Goal: Task Accomplishment & Management: Complete application form

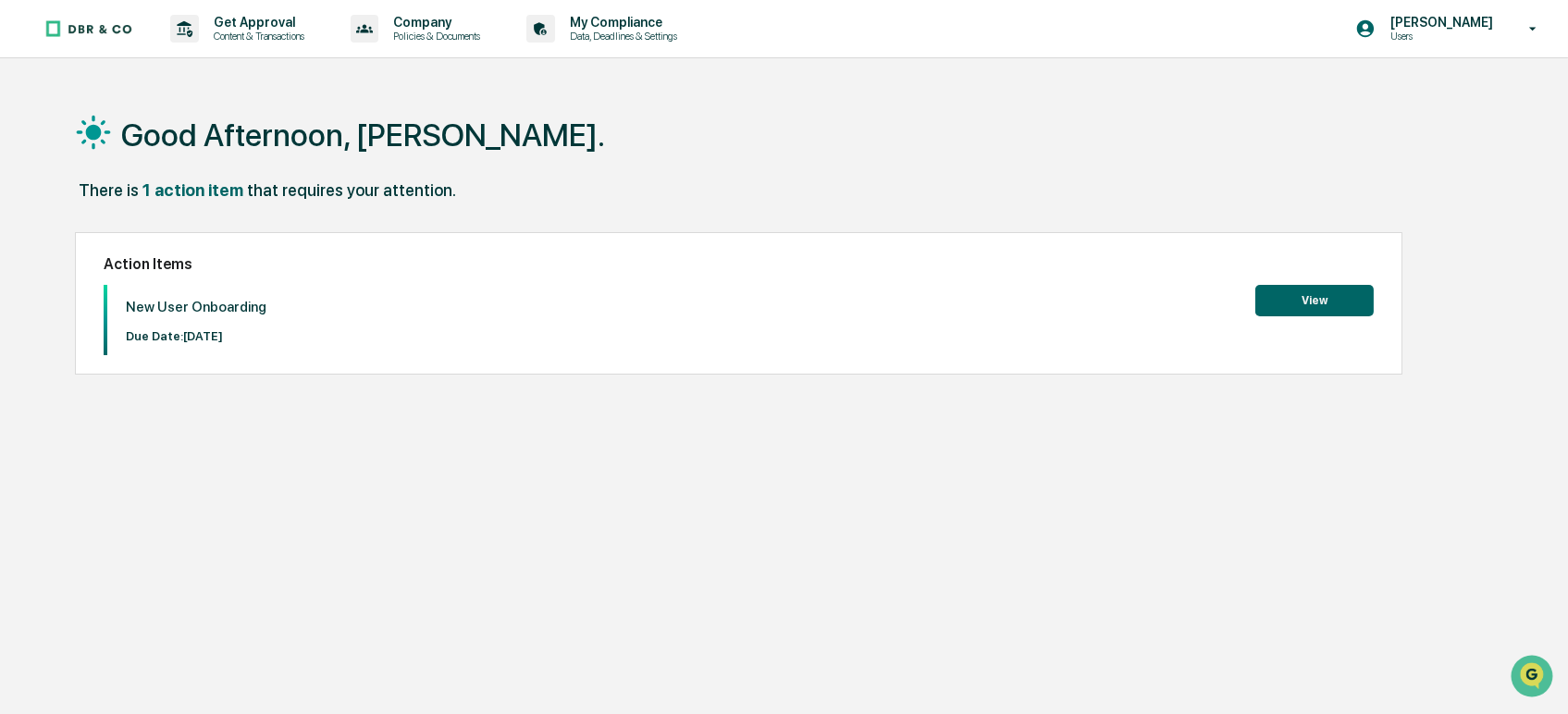
click at [1307, 302] on button "View" at bounding box center [1315, 300] width 119 height 32
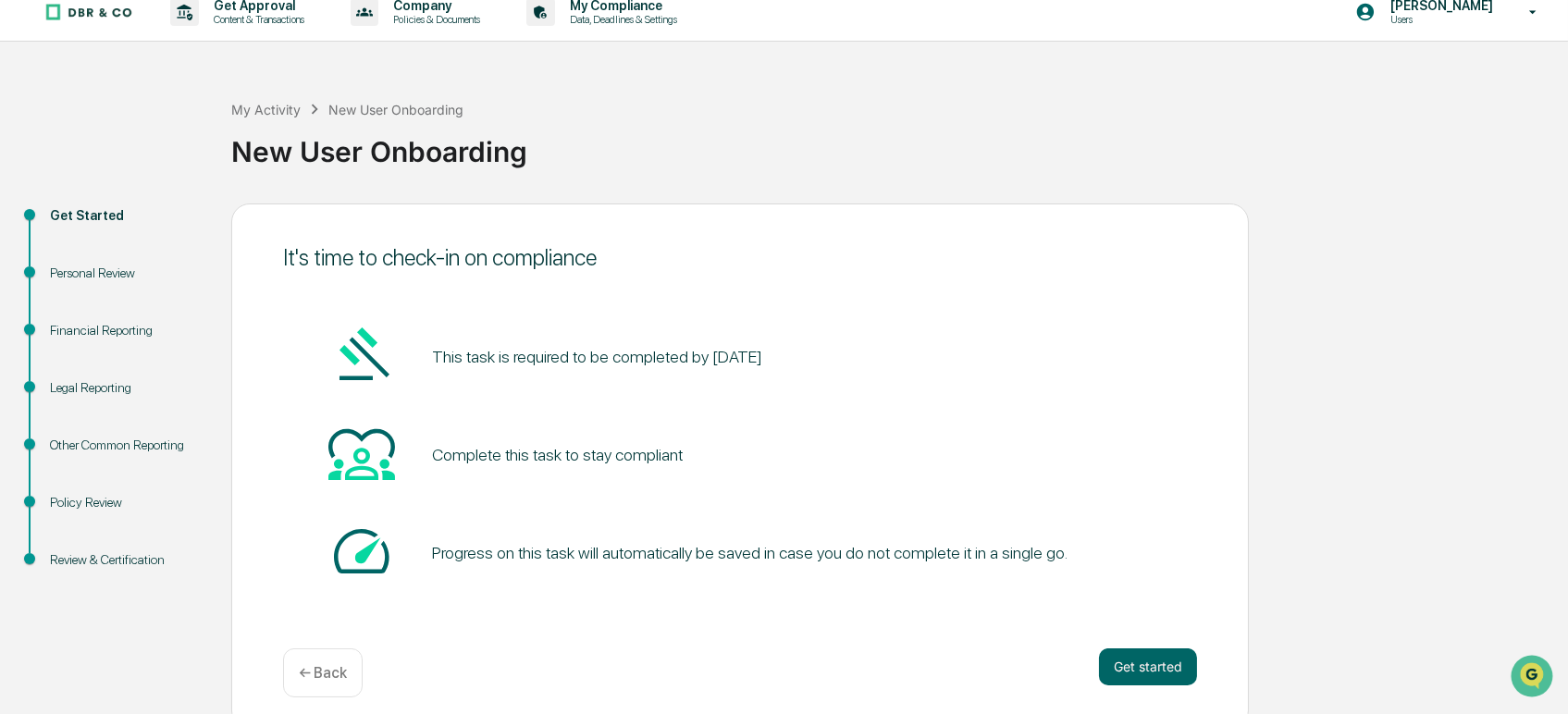
scroll to position [31, 0]
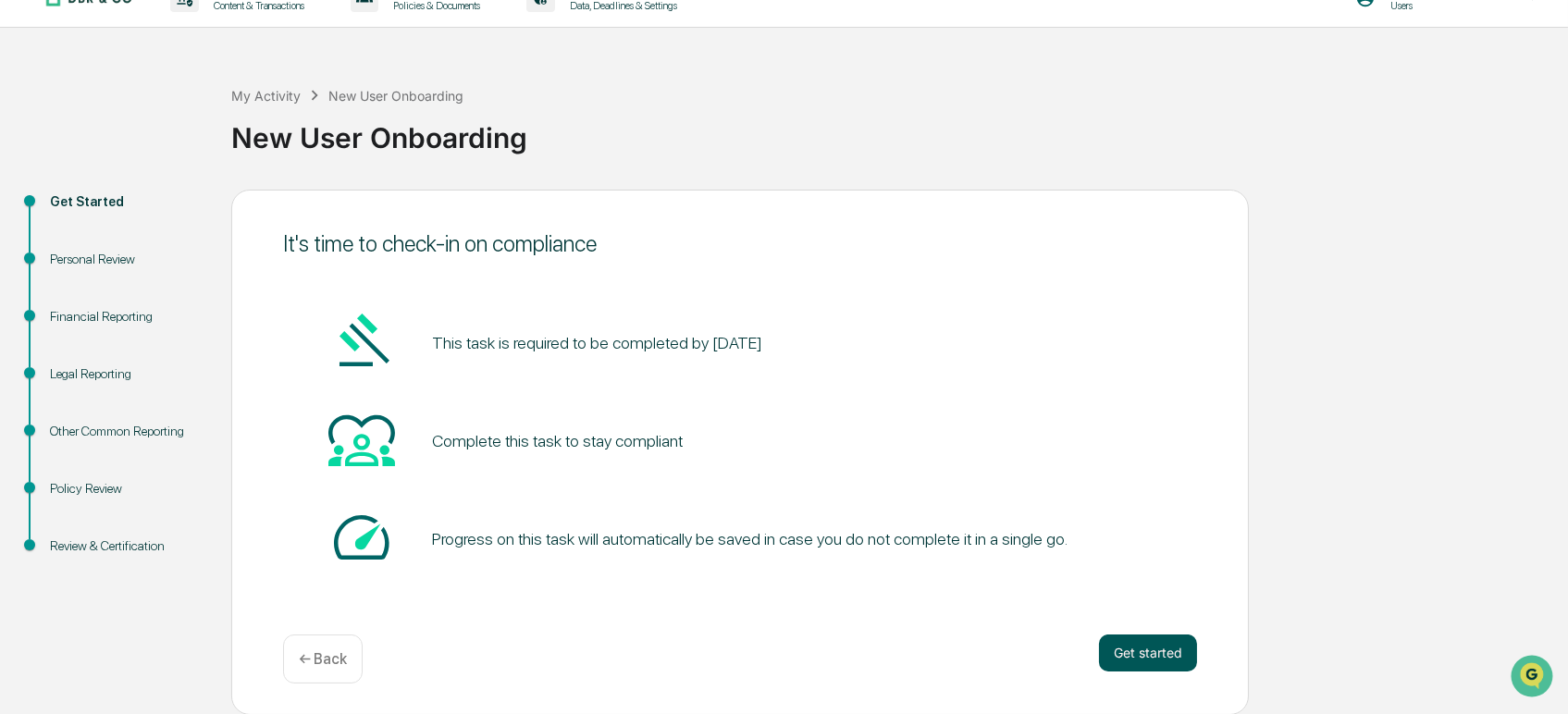
click at [1141, 648] on button "Get started" at bounding box center [1148, 653] width 98 height 37
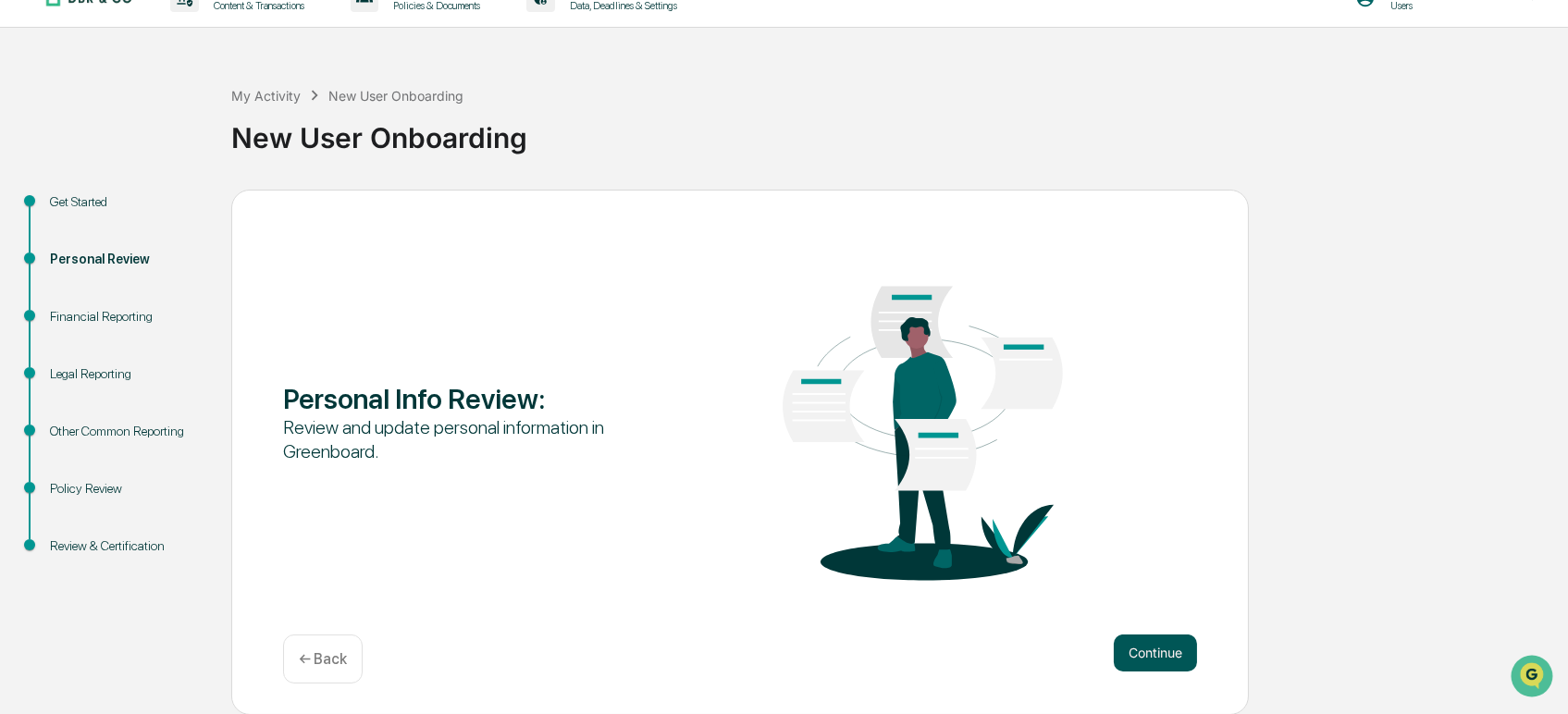
click at [1179, 650] on button "Continue" at bounding box center [1155, 653] width 83 height 37
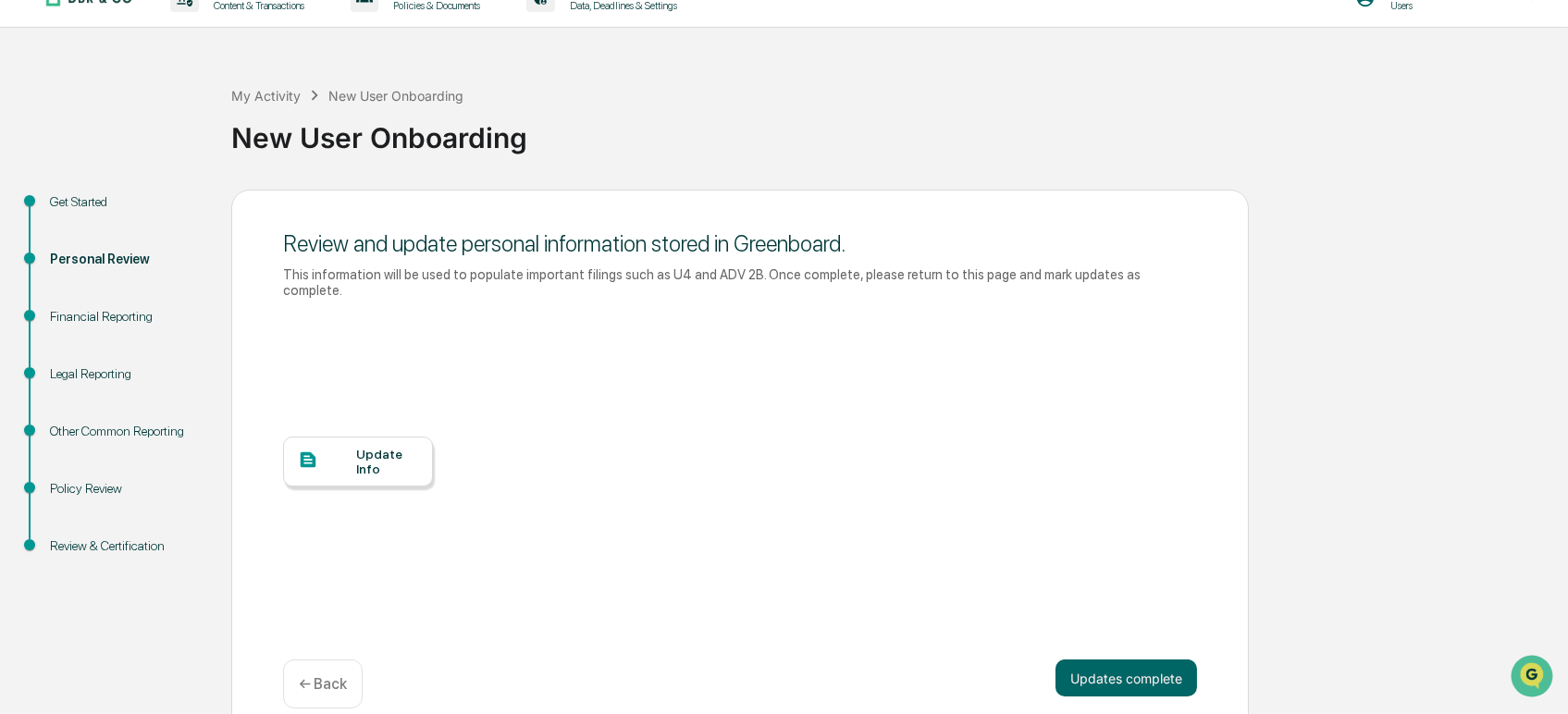
click at [352, 449] on div at bounding box center [327, 461] width 58 height 23
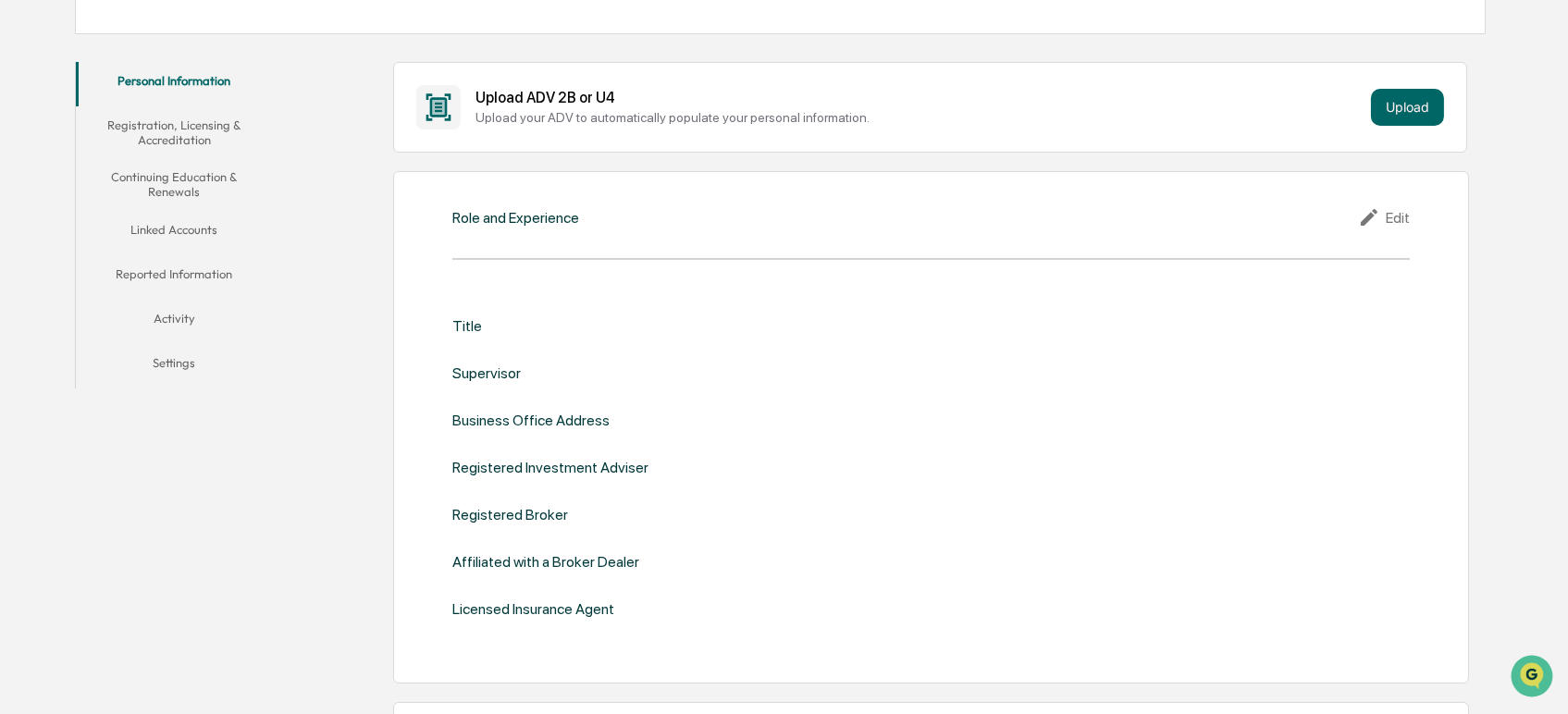
click at [1376, 214] on icon at bounding box center [1369, 217] width 16 height 16
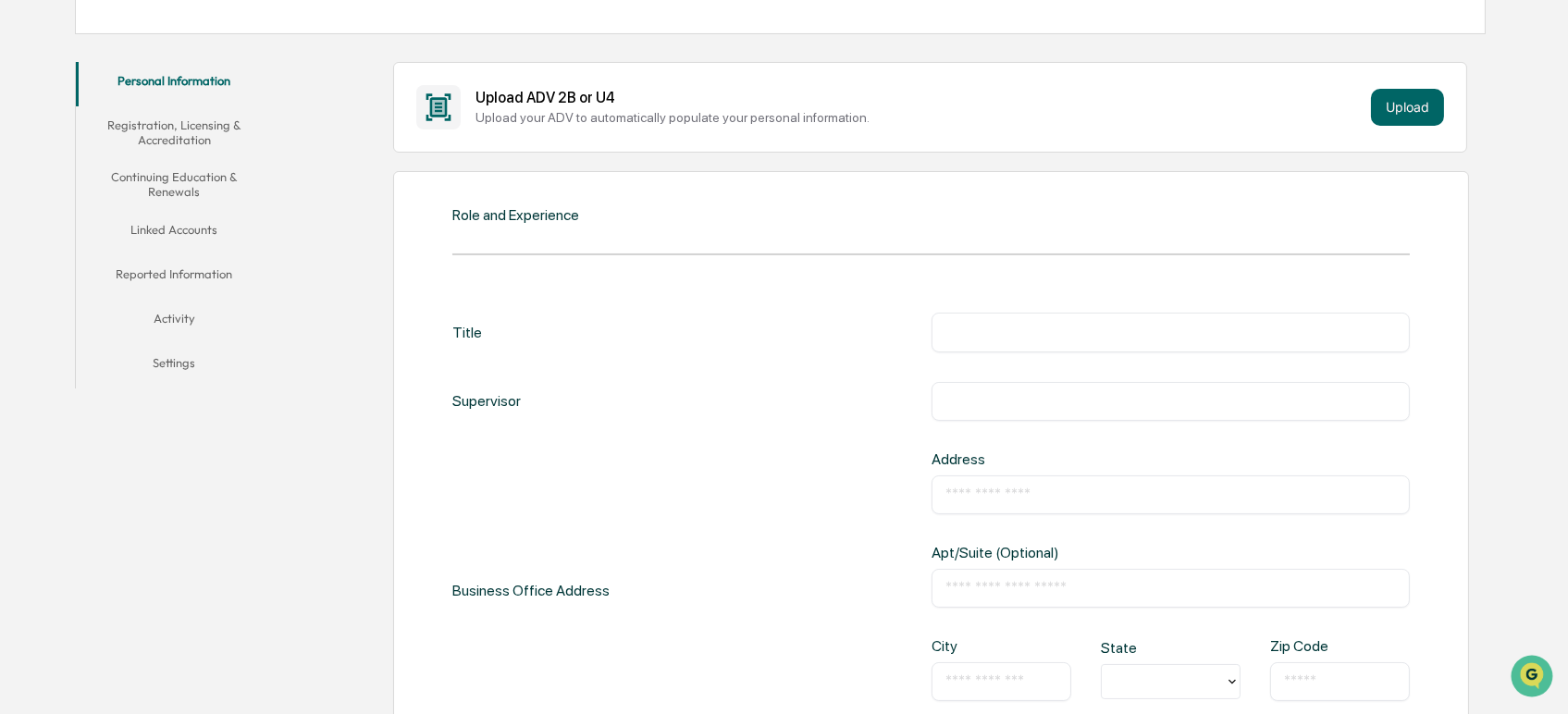
click at [1009, 338] on input "text" at bounding box center [1170, 332] width 450 height 18
type input "***"
type input "**********"
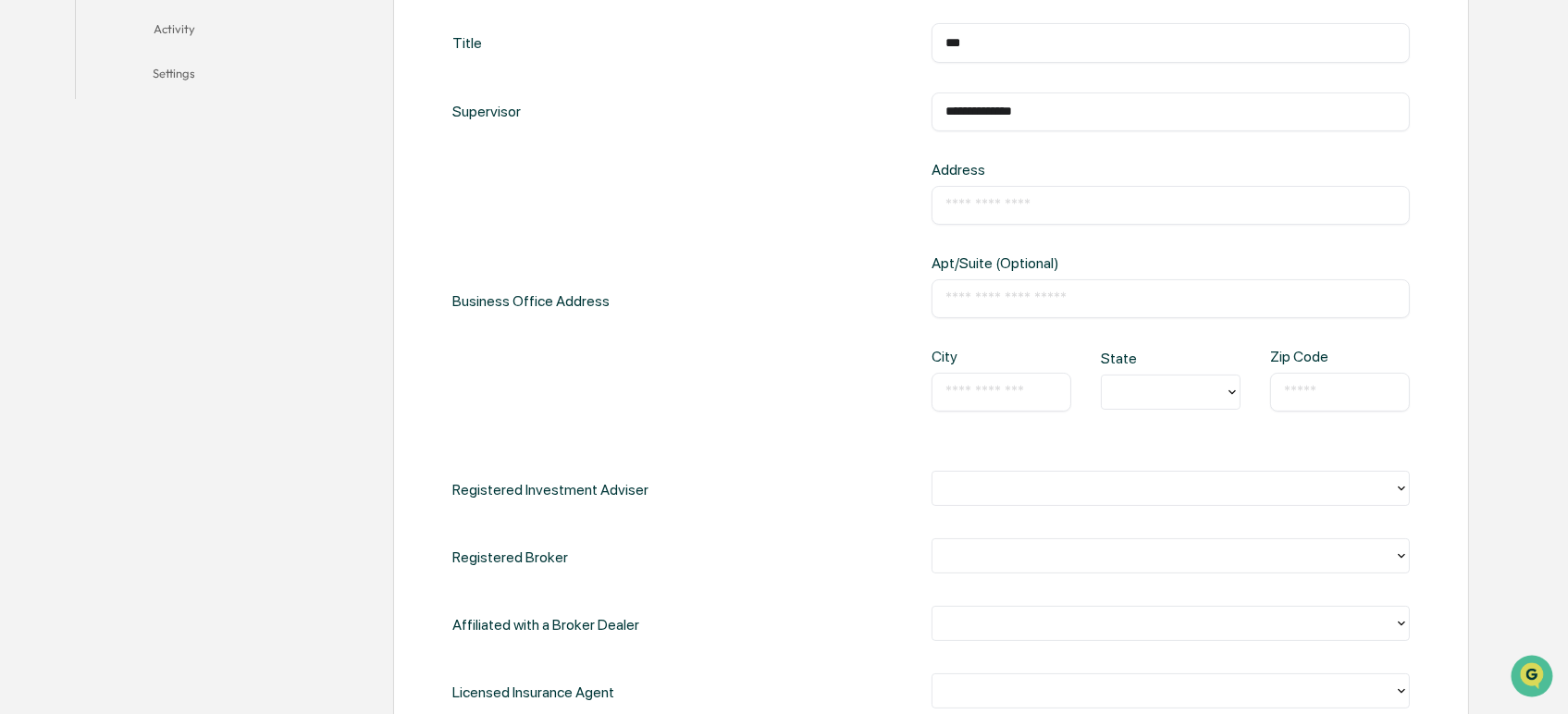
scroll to position [514, 0]
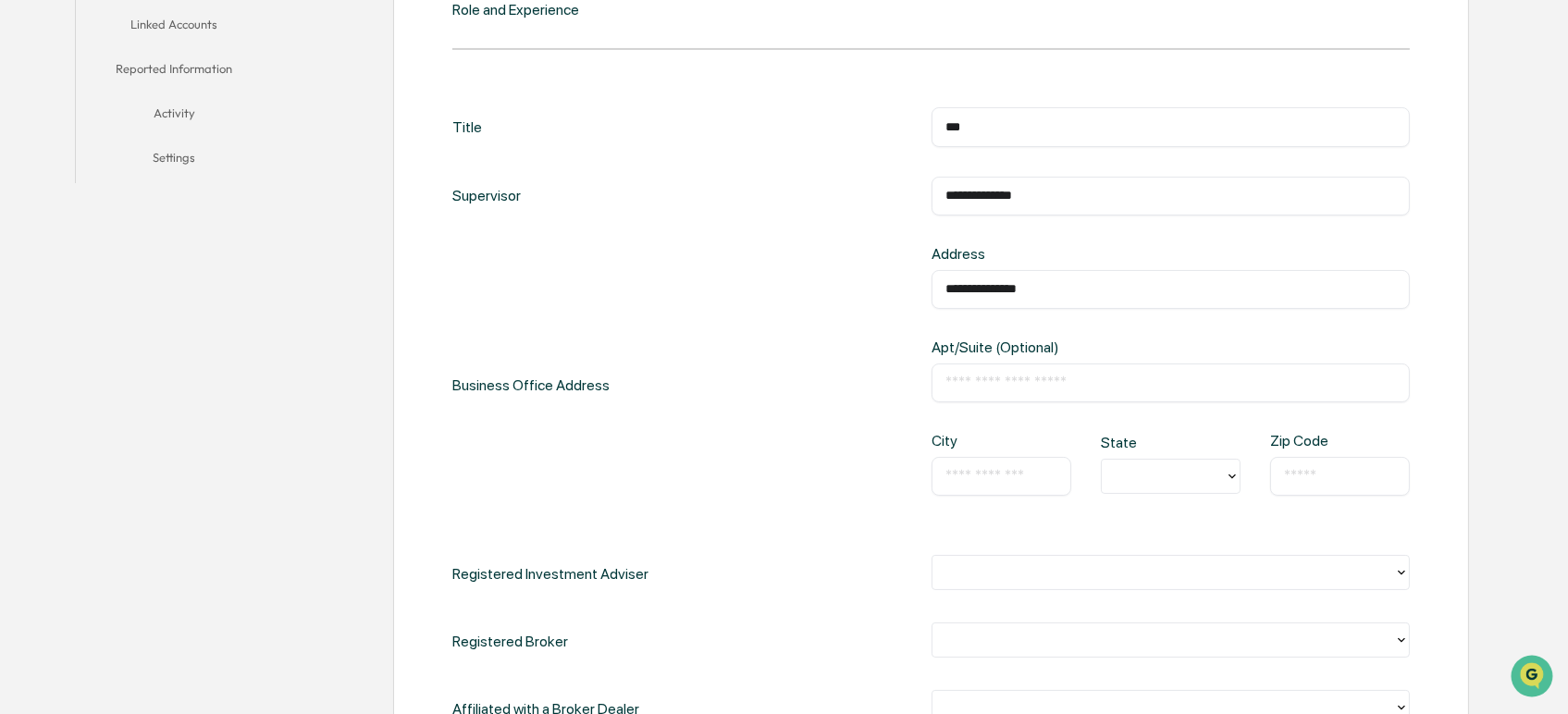
type input "**********"
type input "*"
type input "*****"
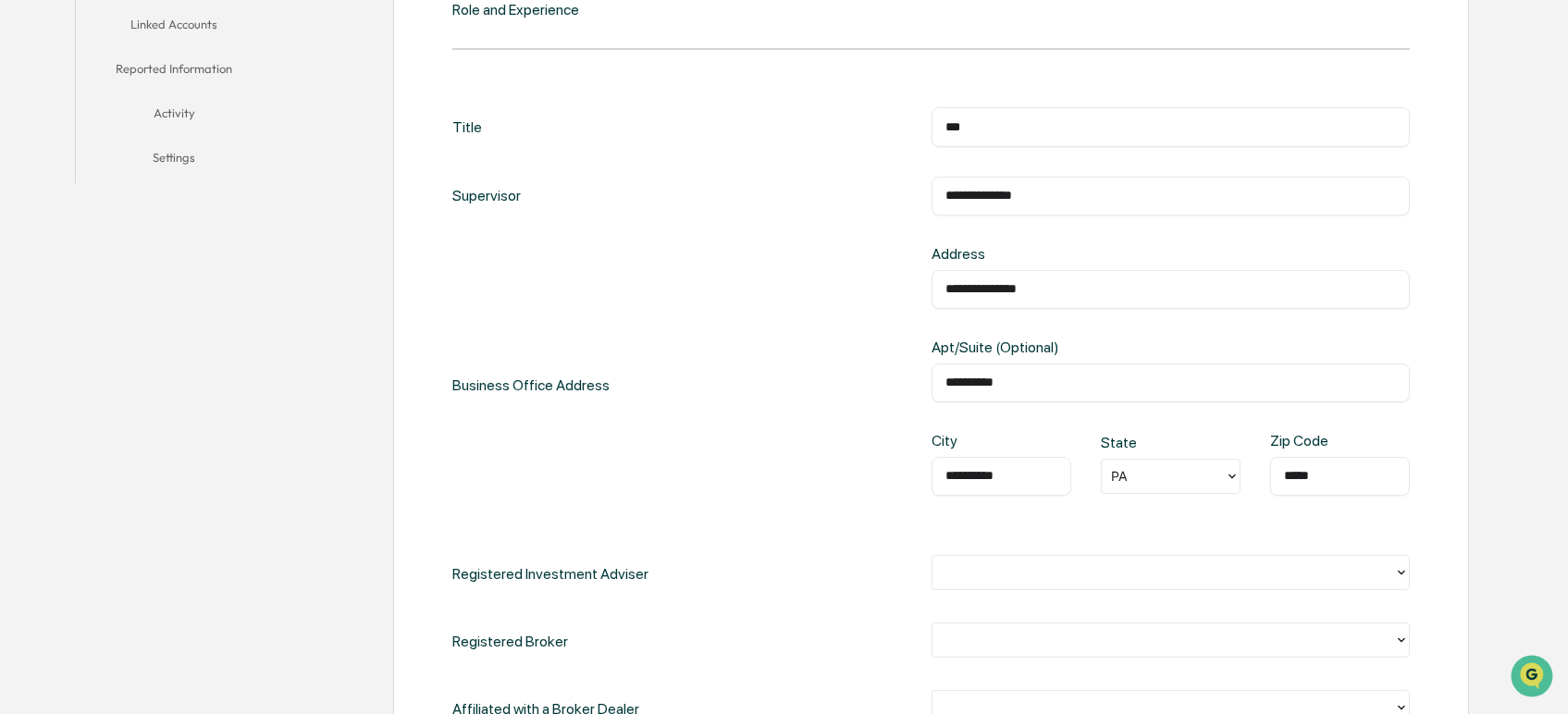
click at [973, 568] on div at bounding box center [1164, 573] width 443 height 21
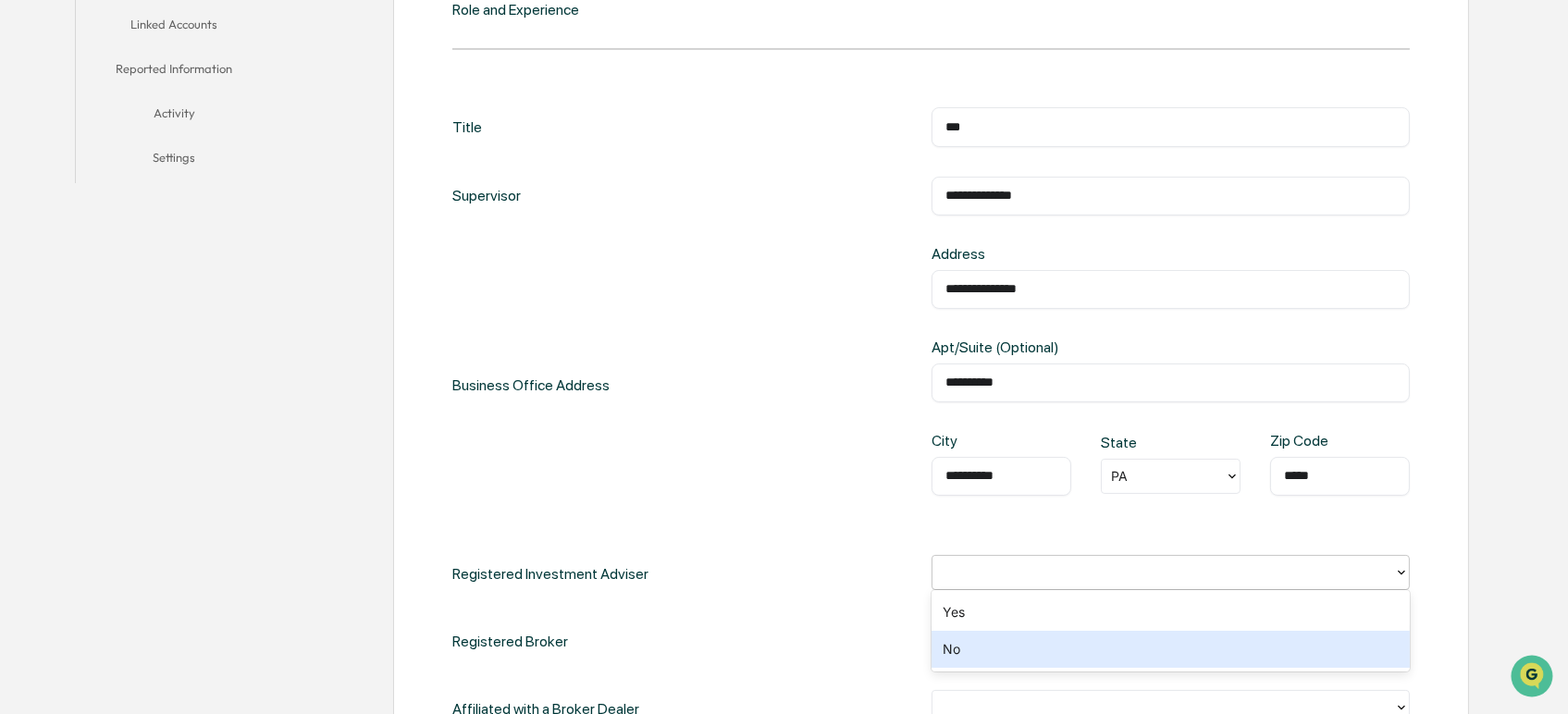
click at [959, 647] on div "No" at bounding box center [1170, 649] width 478 height 37
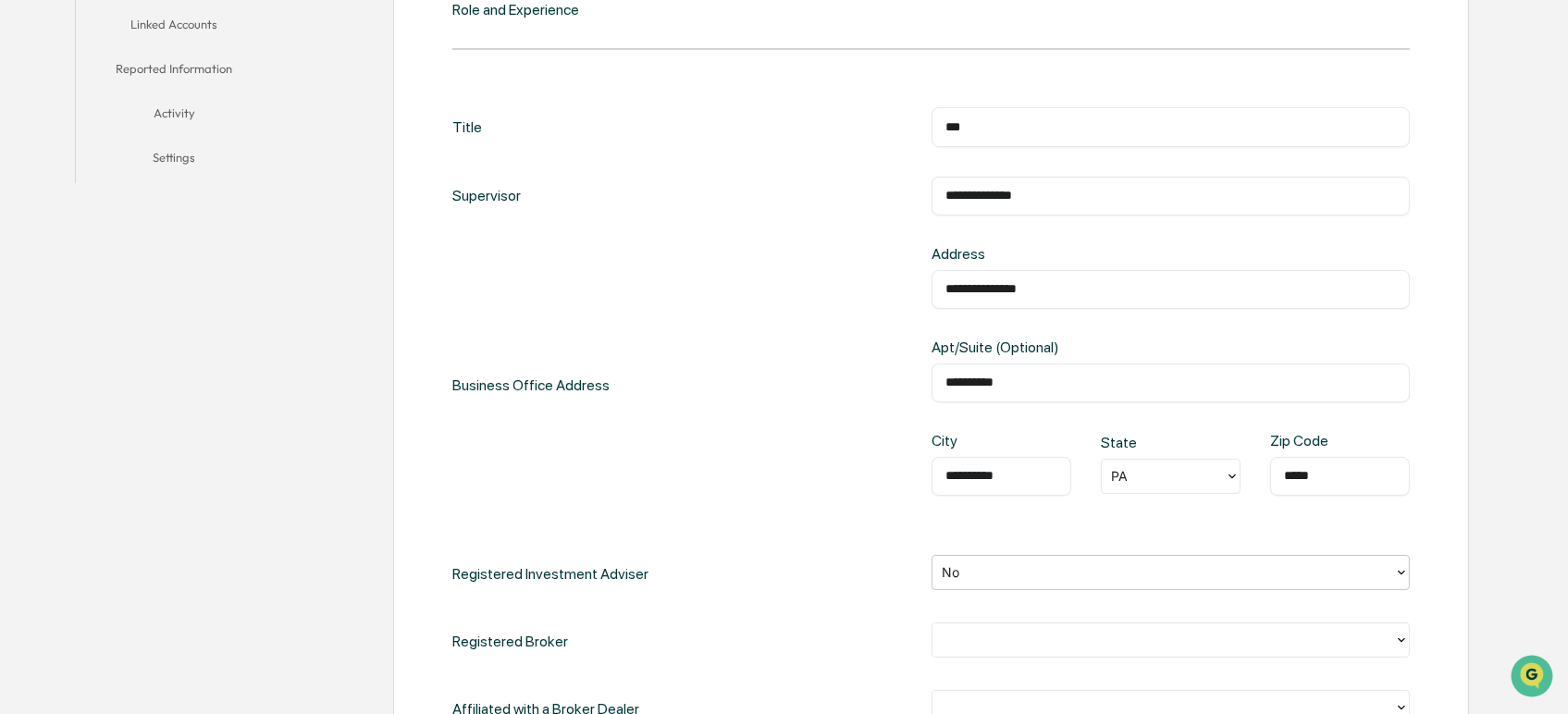
click at [954, 633] on div at bounding box center [1164, 640] width 443 height 21
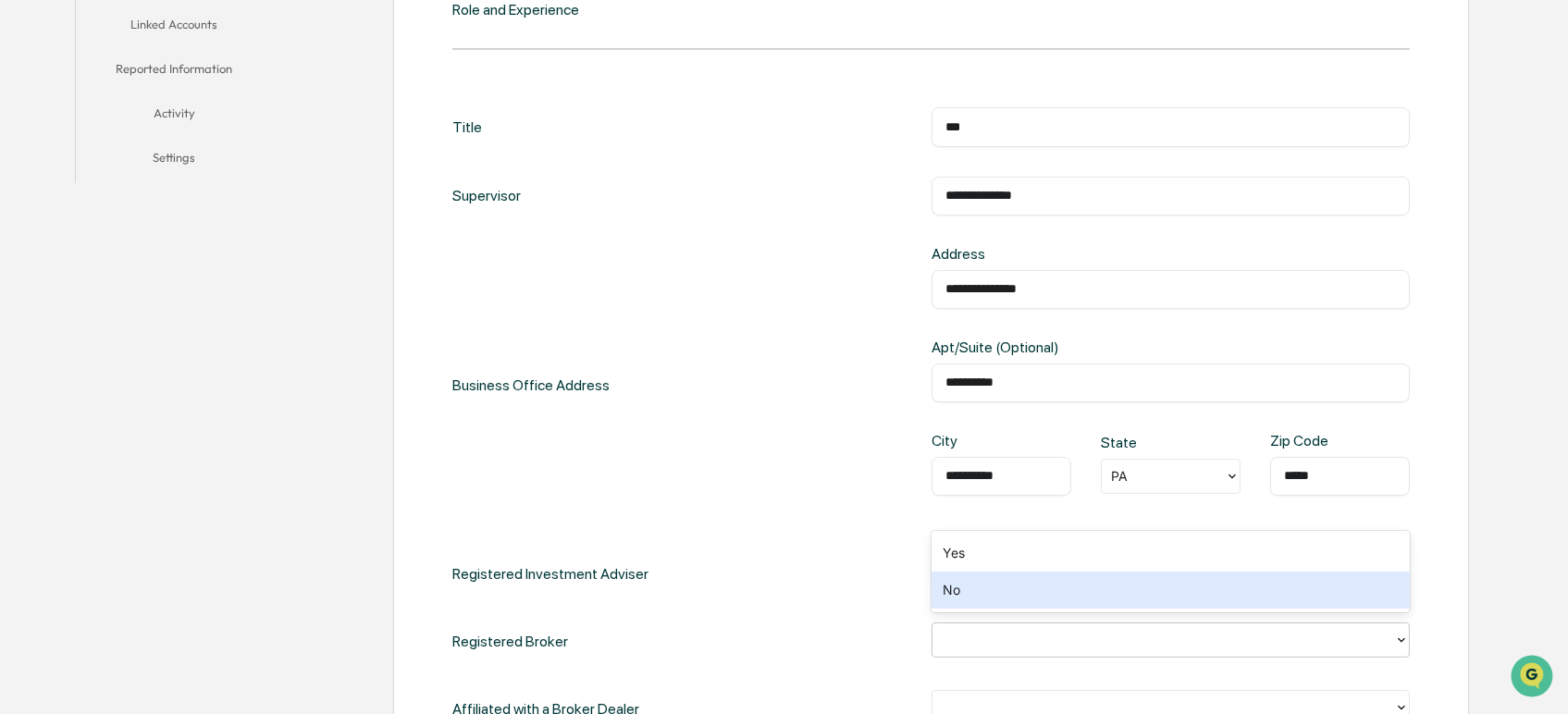
click at [953, 595] on div "No" at bounding box center [1170, 589] width 478 height 37
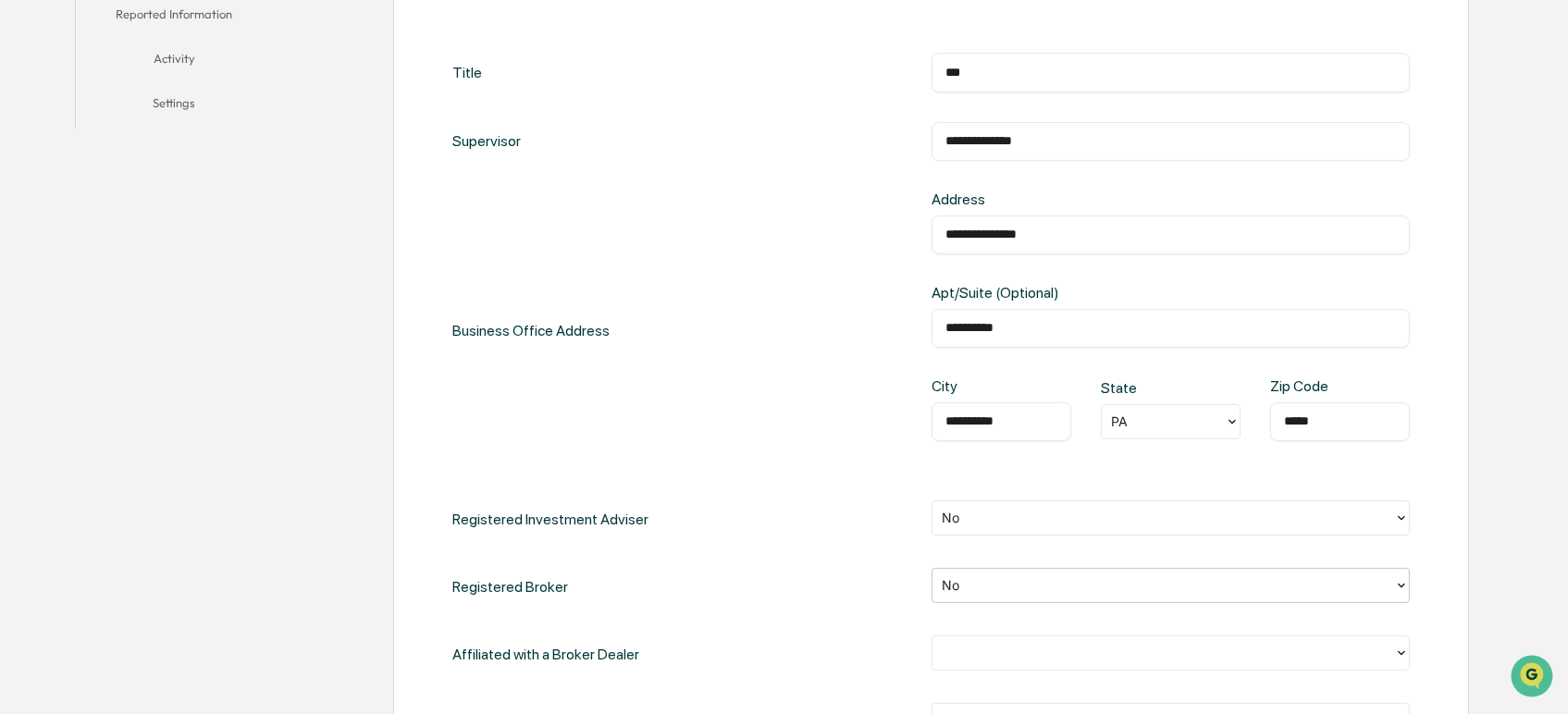
scroll to position [925, 0]
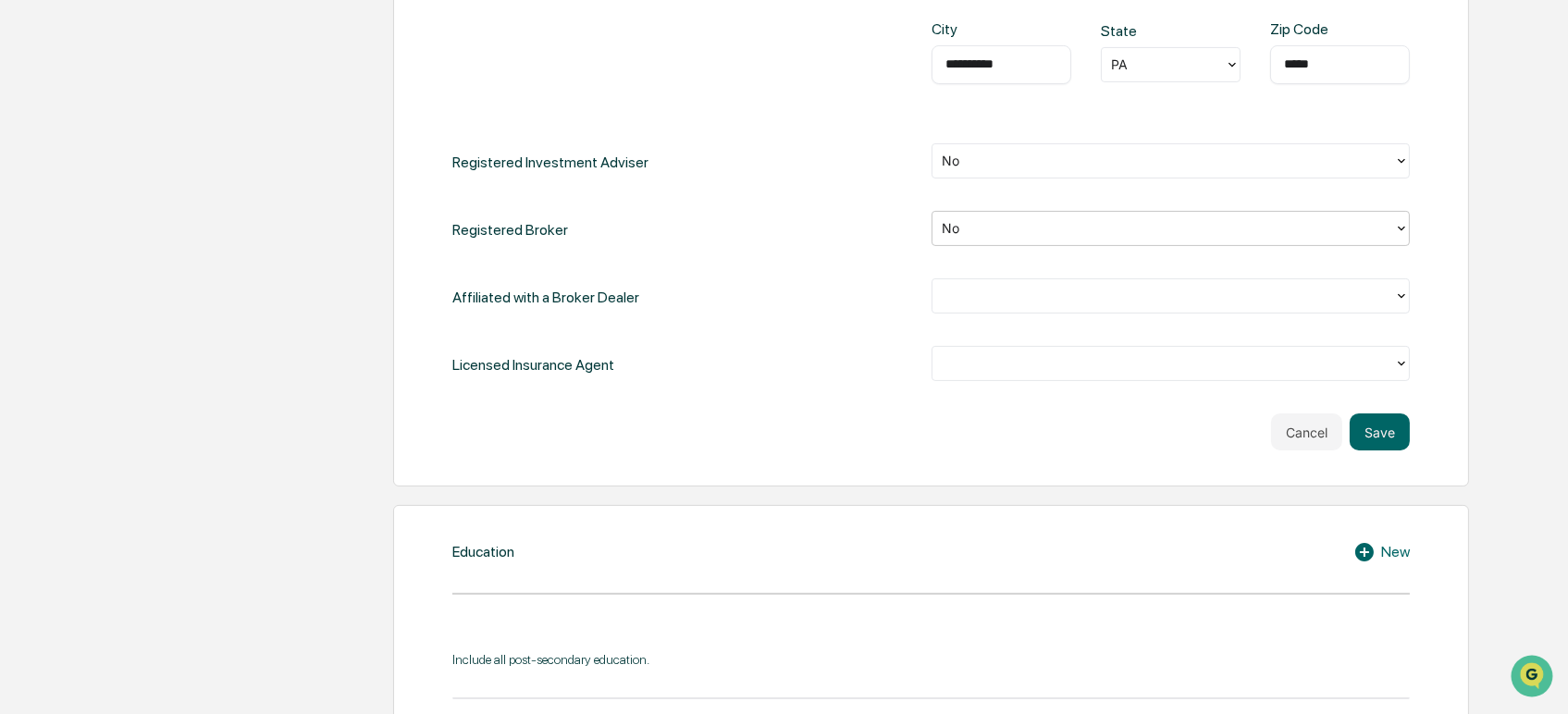
click at [966, 298] on div at bounding box center [1164, 296] width 443 height 21
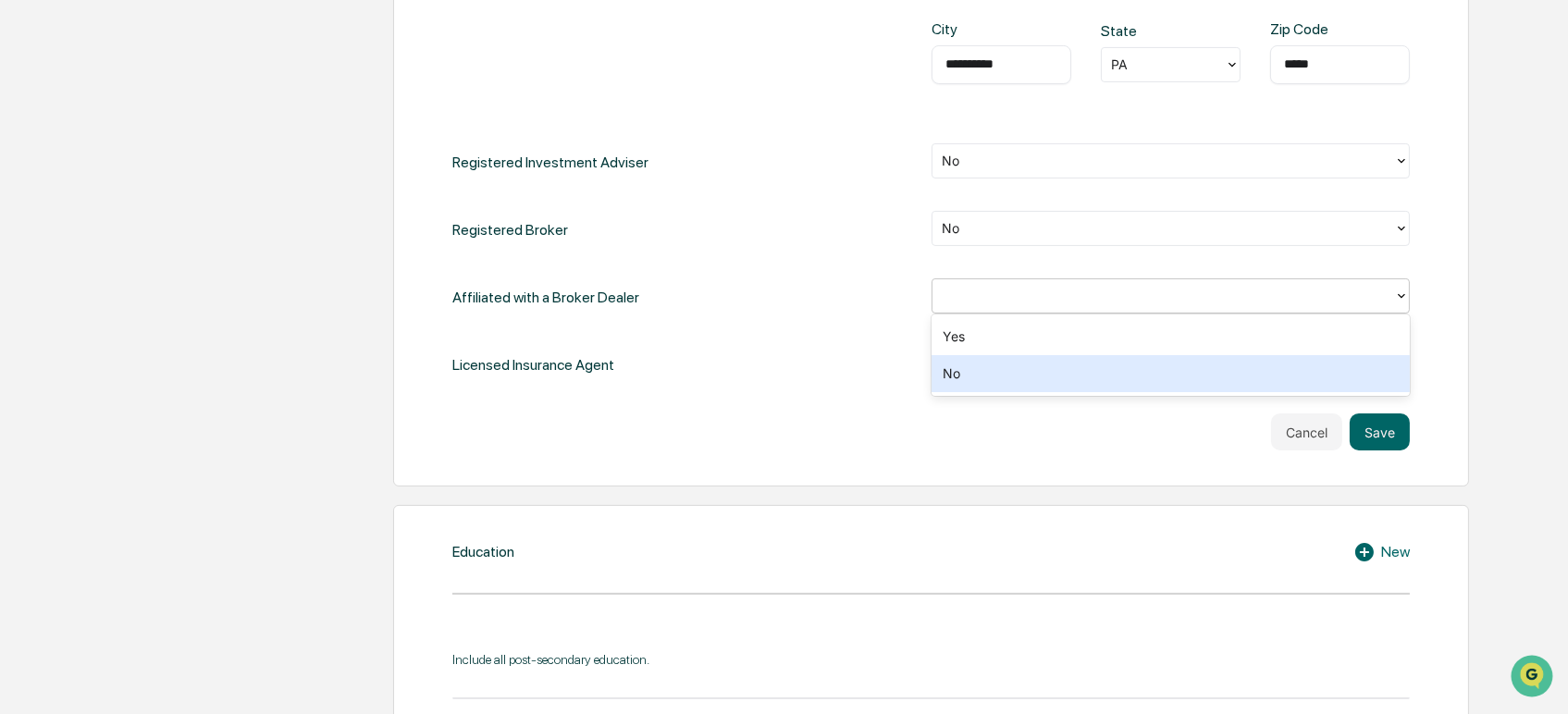
click at [965, 363] on div "No" at bounding box center [1170, 374] width 478 height 37
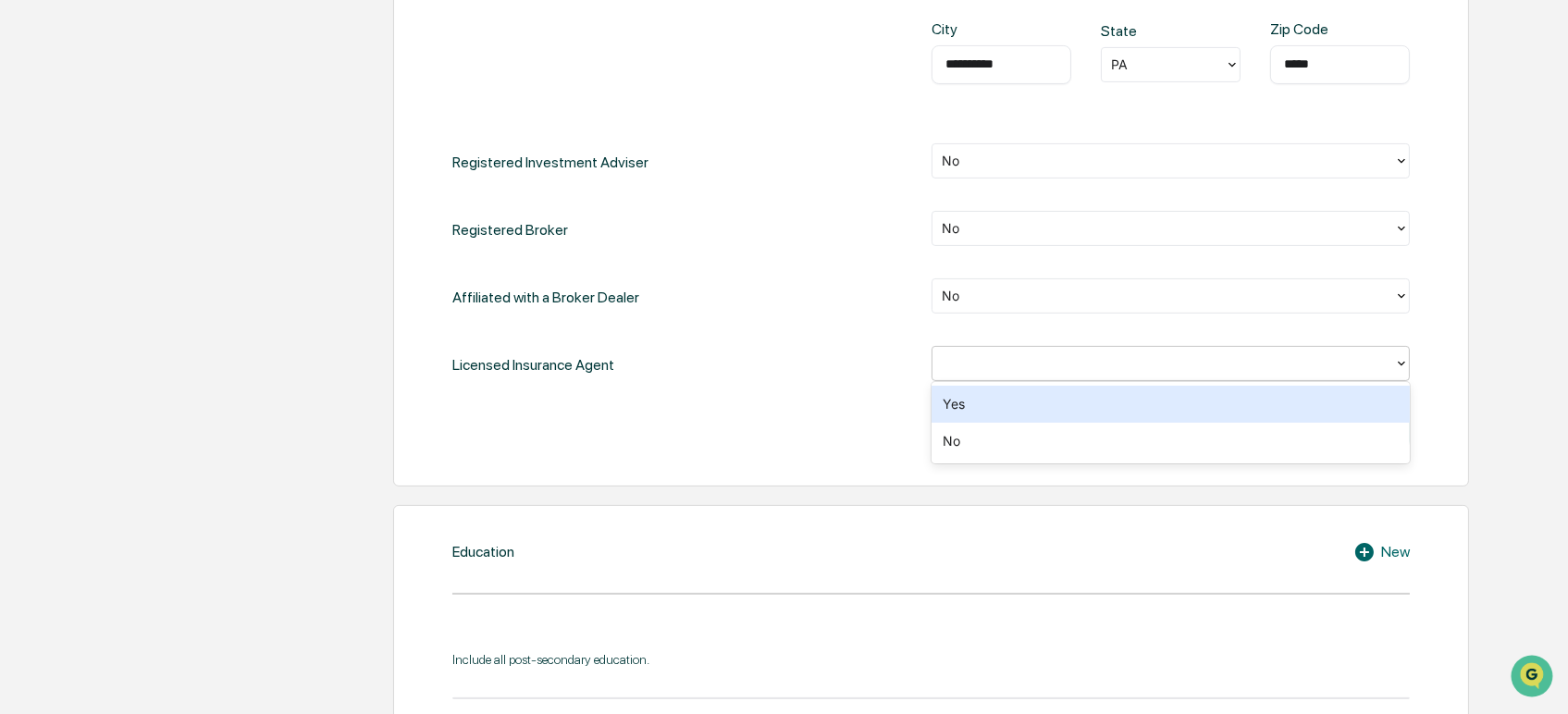
click at [969, 363] on div at bounding box center [1164, 364] width 443 height 21
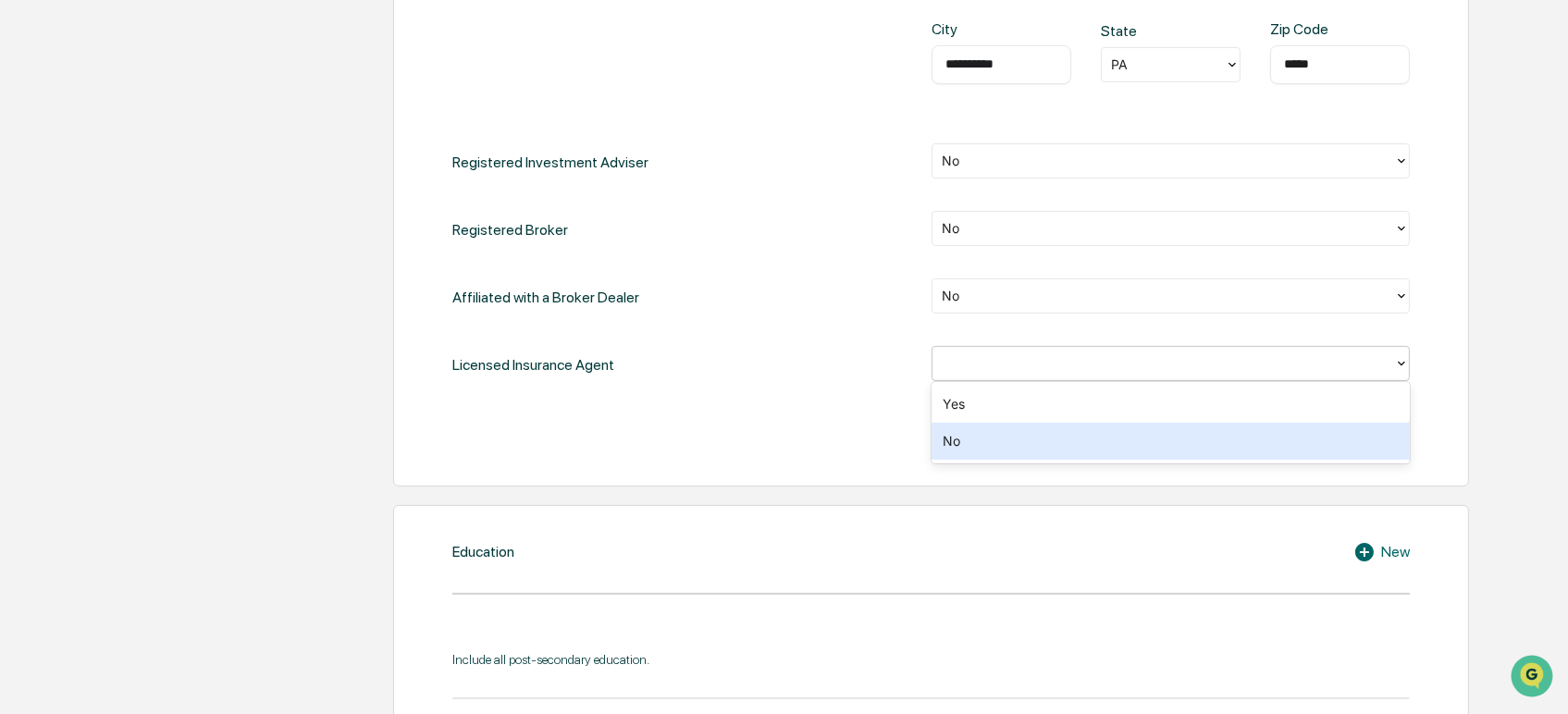
click at [962, 438] on div "No" at bounding box center [1170, 441] width 478 height 37
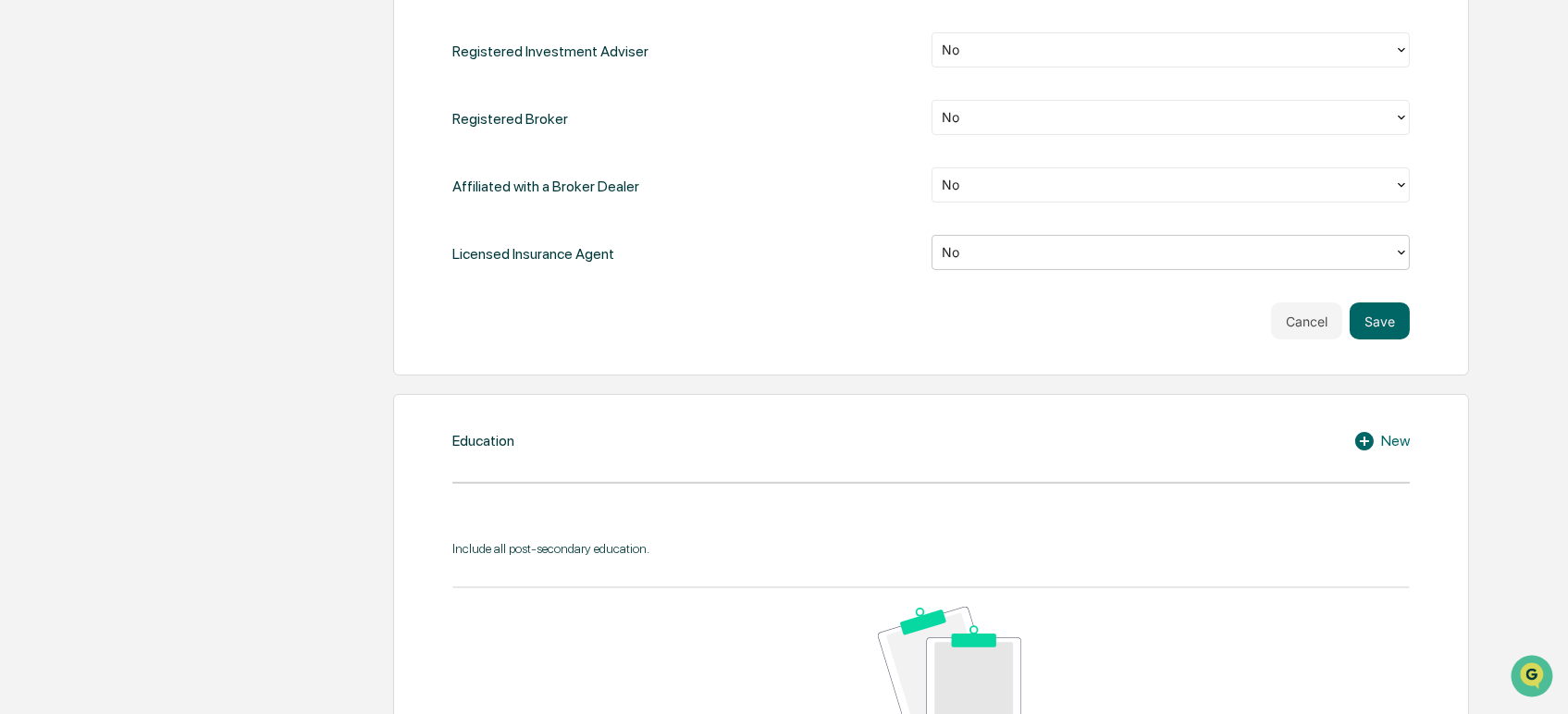
scroll to position [1233, 0]
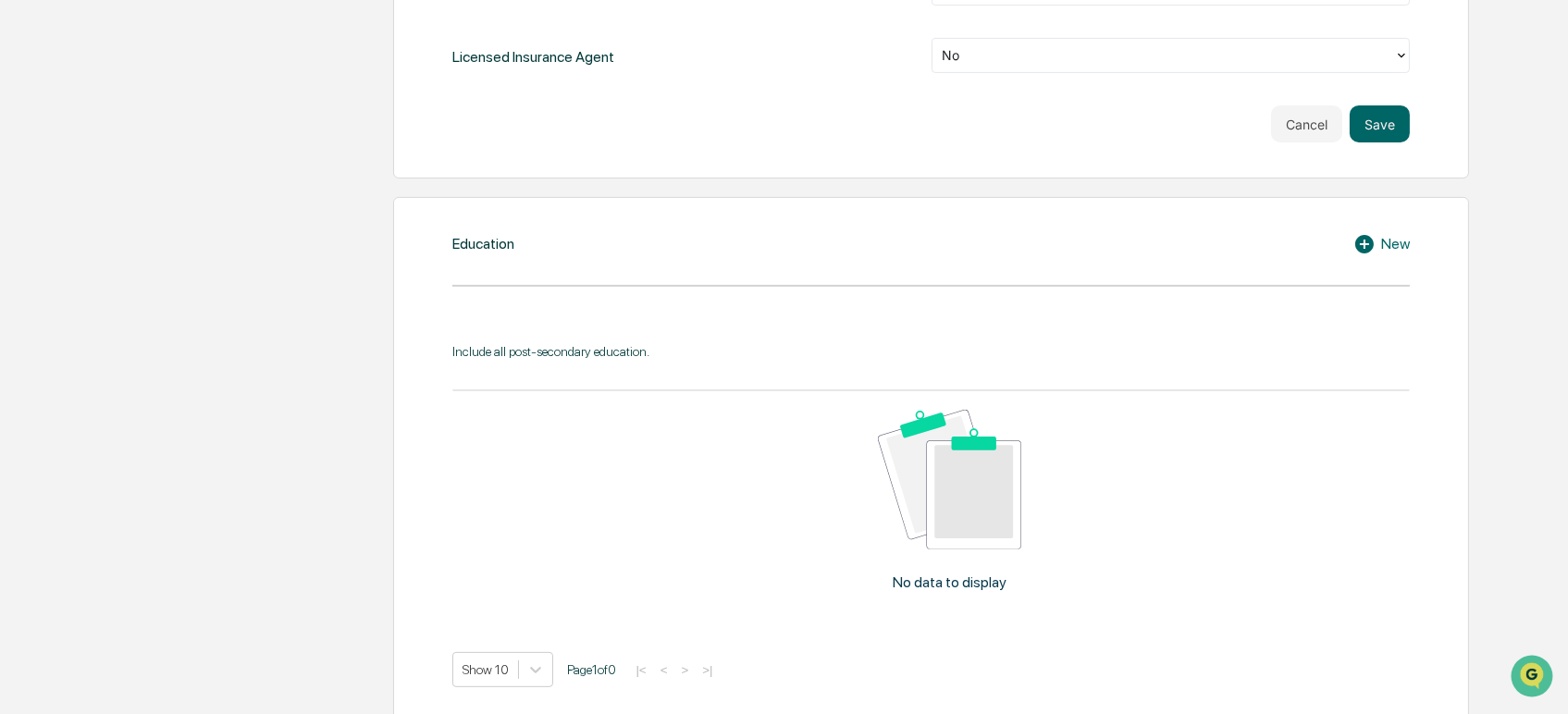
click at [1364, 242] on icon at bounding box center [1367, 243] width 28 height 22
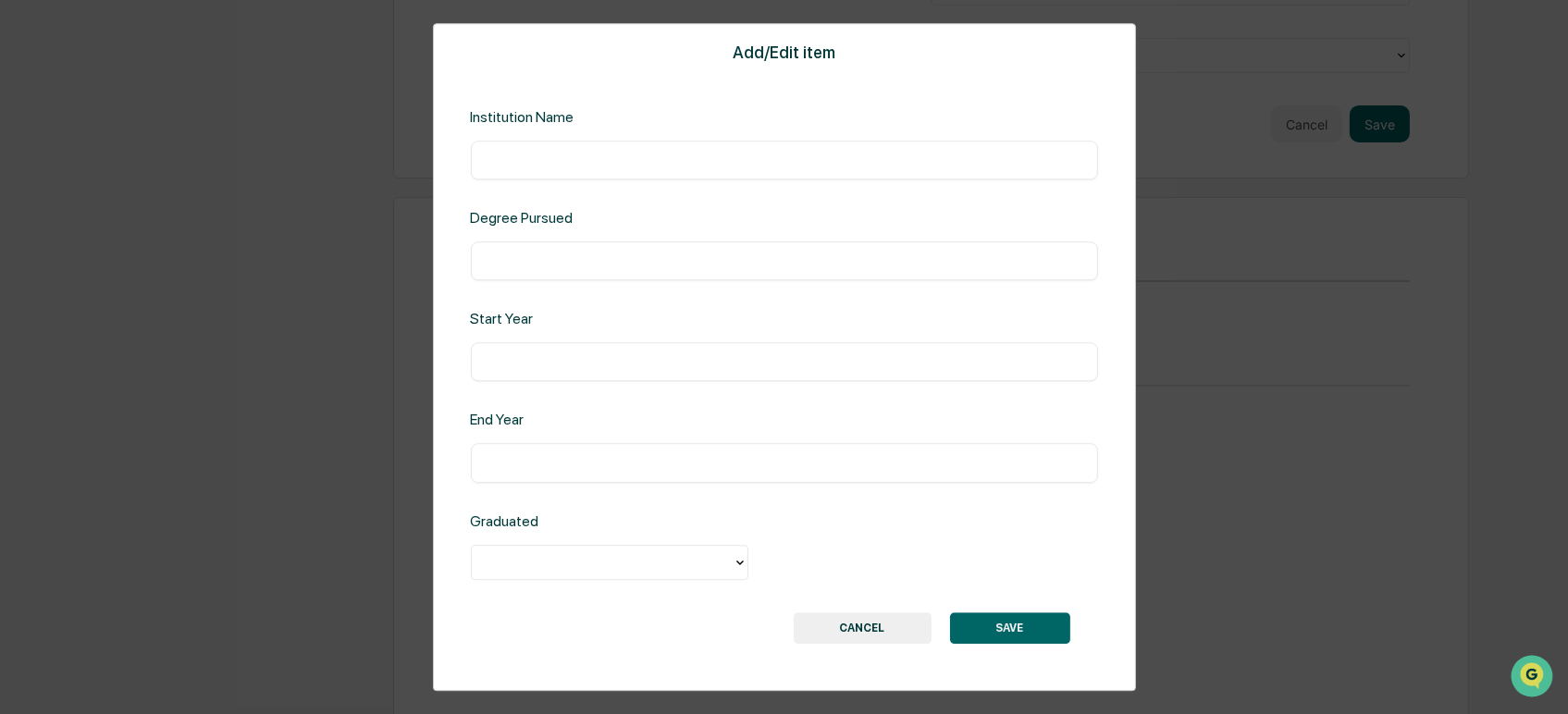
click at [494, 165] on input "text" at bounding box center [784, 159] width 599 height 18
type input "**********"
type input "*****"
click at [570, 264] on input "**********" at bounding box center [784, 261] width 599 height 18
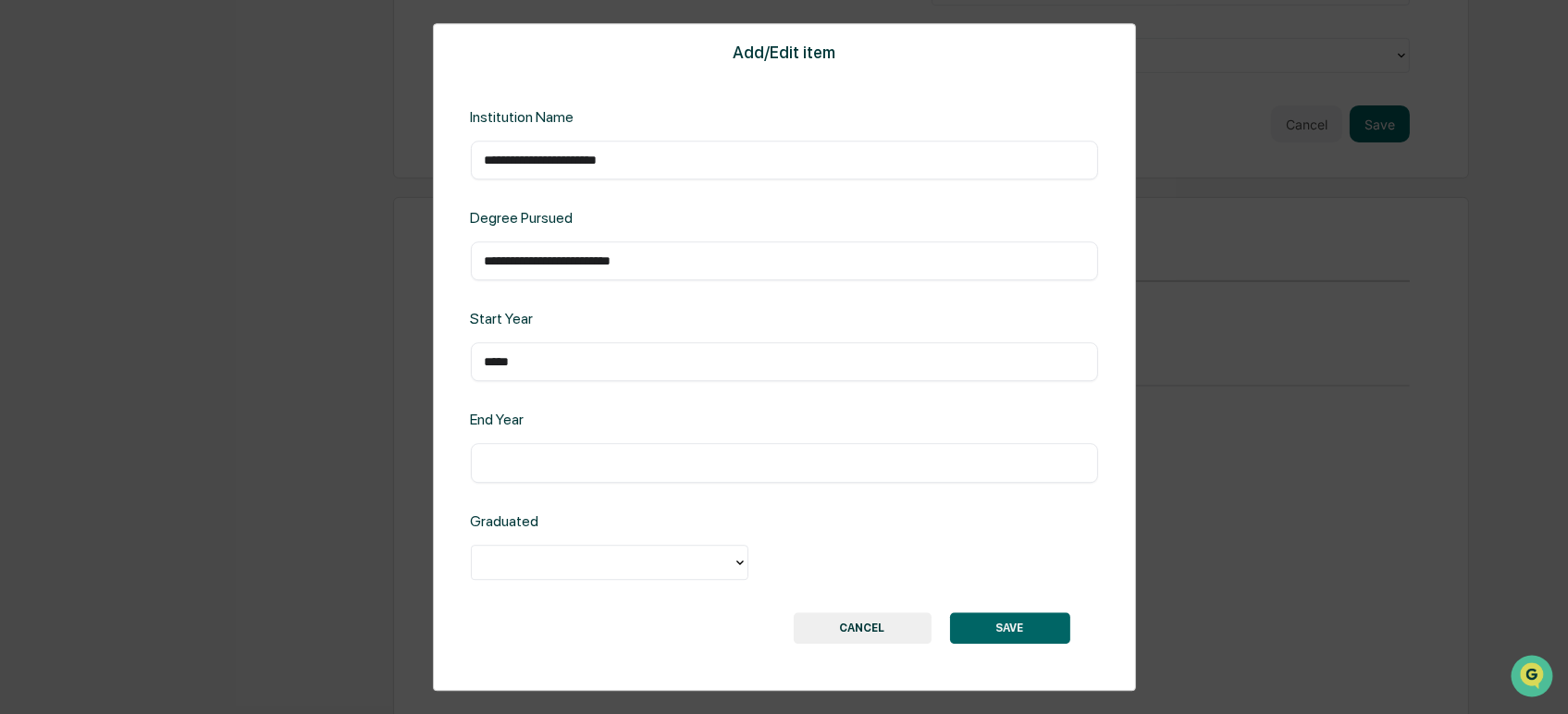
click at [493, 260] on input "**********" at bounding box center [784, 261] width 599 height 18
click at [581, 257] on input "**********" at bounding box center [784, 261] width 599 height 18
type input "**********"
click at [498, 462] on input "text" at bounding box center [784, 463] width 599 height 18
click at [736, 568] on icon at bounding box center [739, 562] width 14 height 14
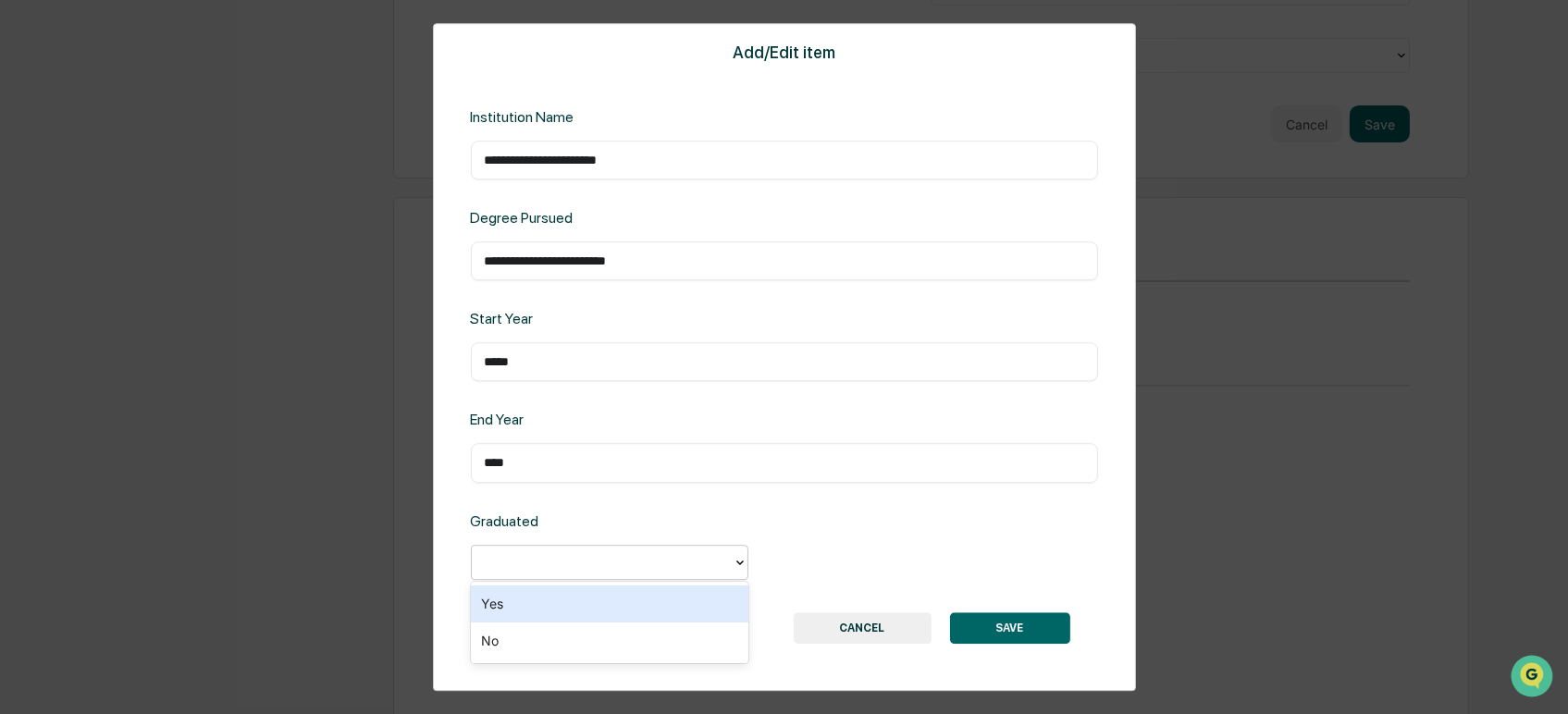
click at [526, 604] on div "Yes" at bounding box center [610, 604] width 278 height 37
click at [519, 464] on input "****" at bounding box center [784, 463] width 599 height 18
click at [532, 362] on input "*****" at bounding box center [784, 362] width 599 height 18
click at [526, 469] on input "*****" at bounding box center [784, 463] width 599 height 18
click at [543, 367] on input "*****" at bounding box center [784, 362] width 599 height 18
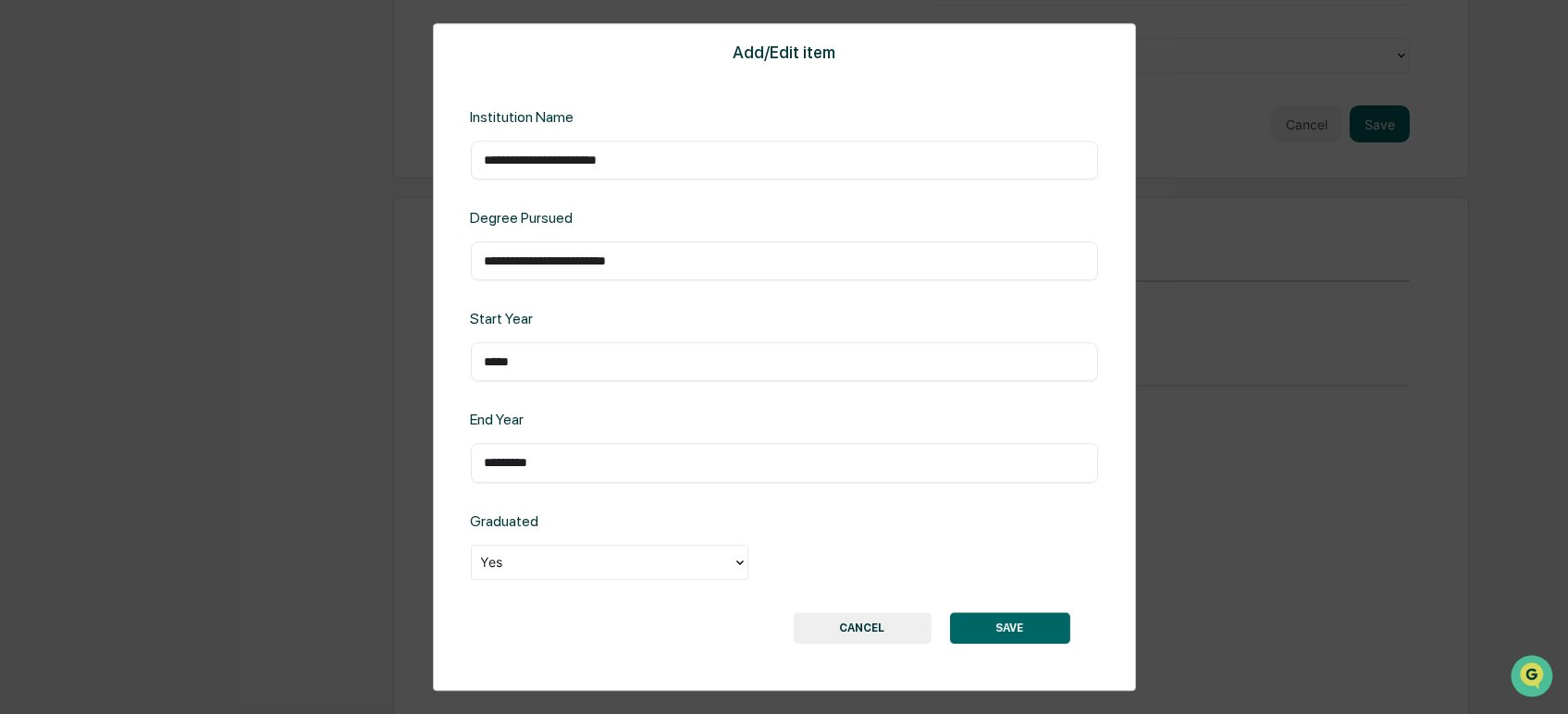
click at [503, 460] on input "*********" at bounding box center [784, 463] width 599 height 18
type input "*********"
click at [530, 354] on input "*****" at bounding box center [784, 362] width 599 height 18
type input "*********"
click at [547, 454] on input "*********" at bounding box center [784, 463] width 599 height 18
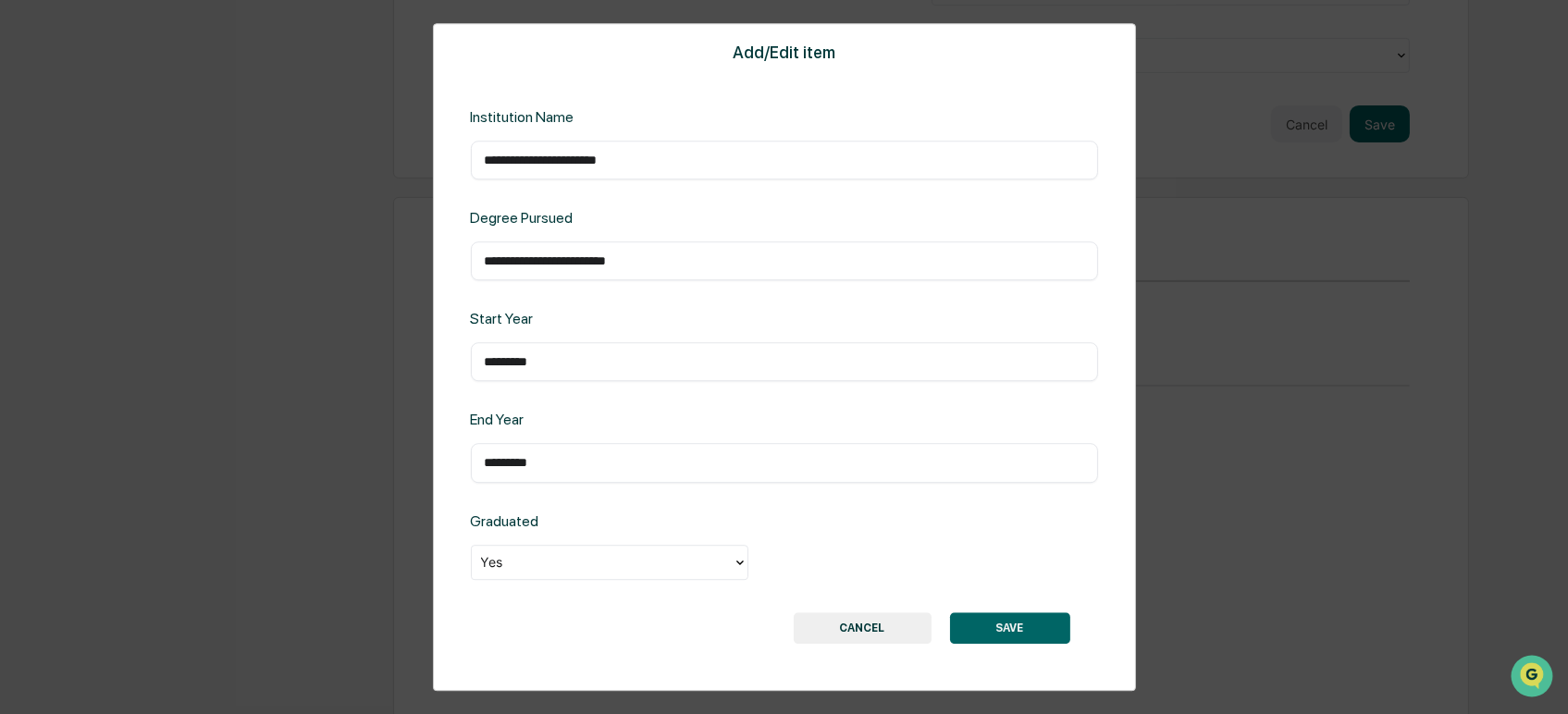
type input "*********"
click at [838, 526] on div "Graduated Yes" at bounding box center [784, 547] width 627 height 70
click at [1022, 629] on button "SAVE" at bounding box center [1009, 628] width 120 height 32
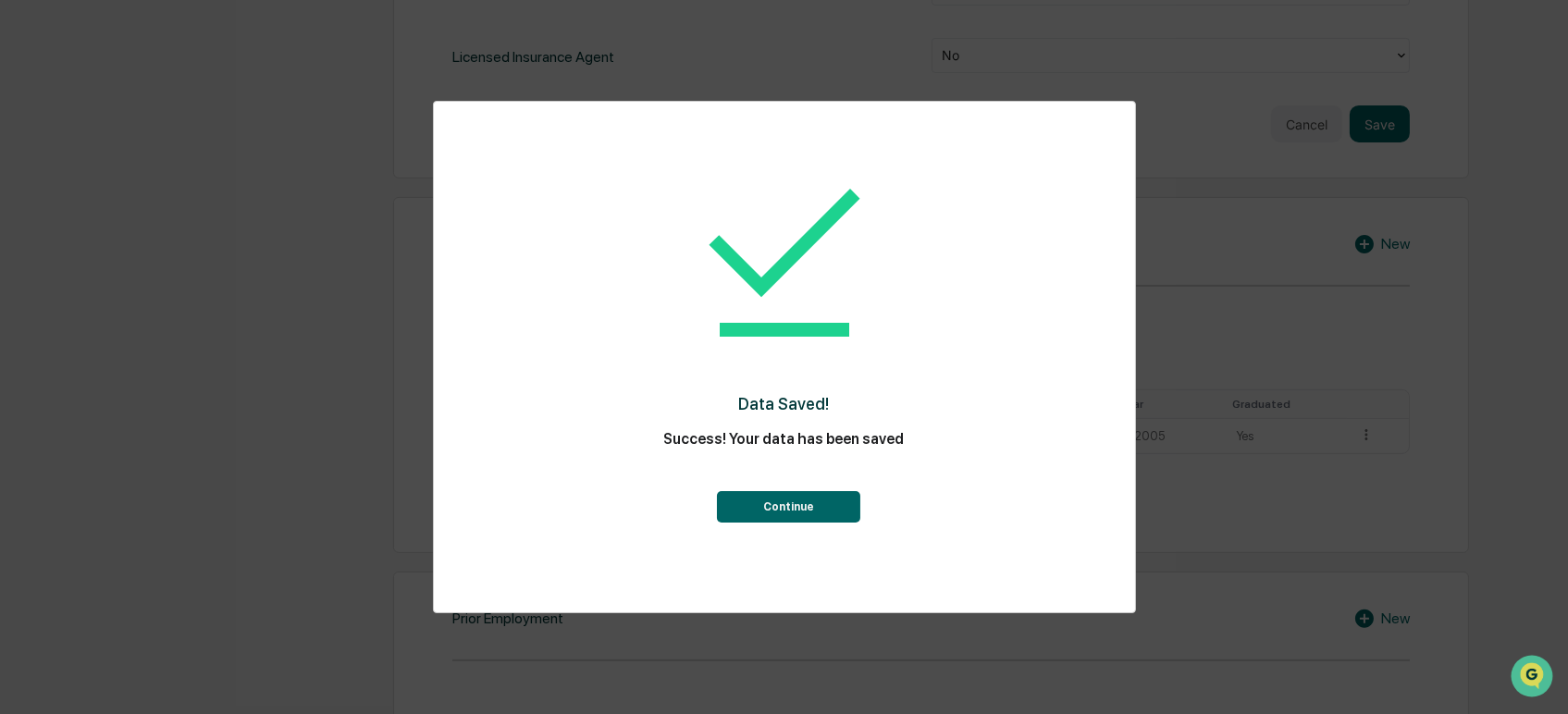
click at [778, 517] on button "Continue" at bounding box center [789, 506] width 144 height 32
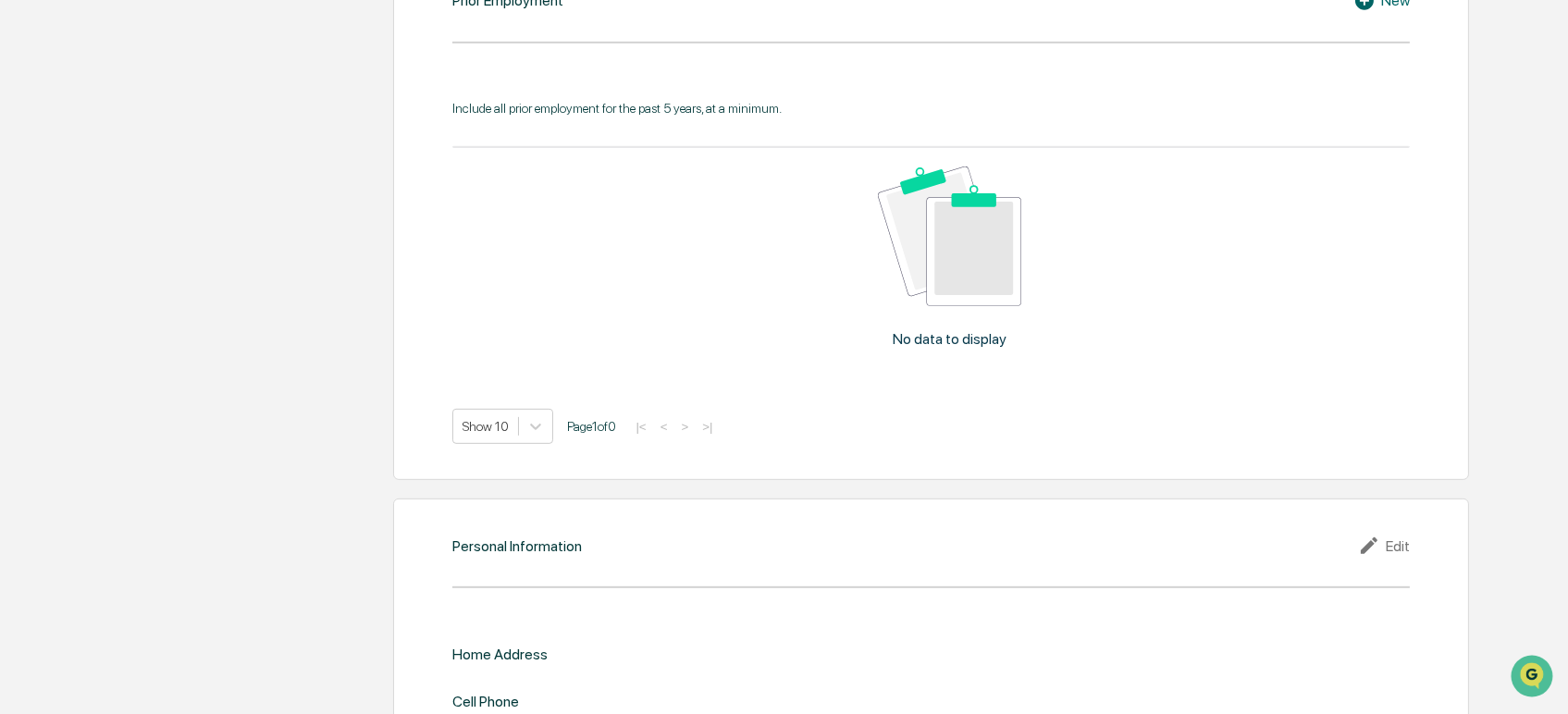
scroll to position [1966, 0]
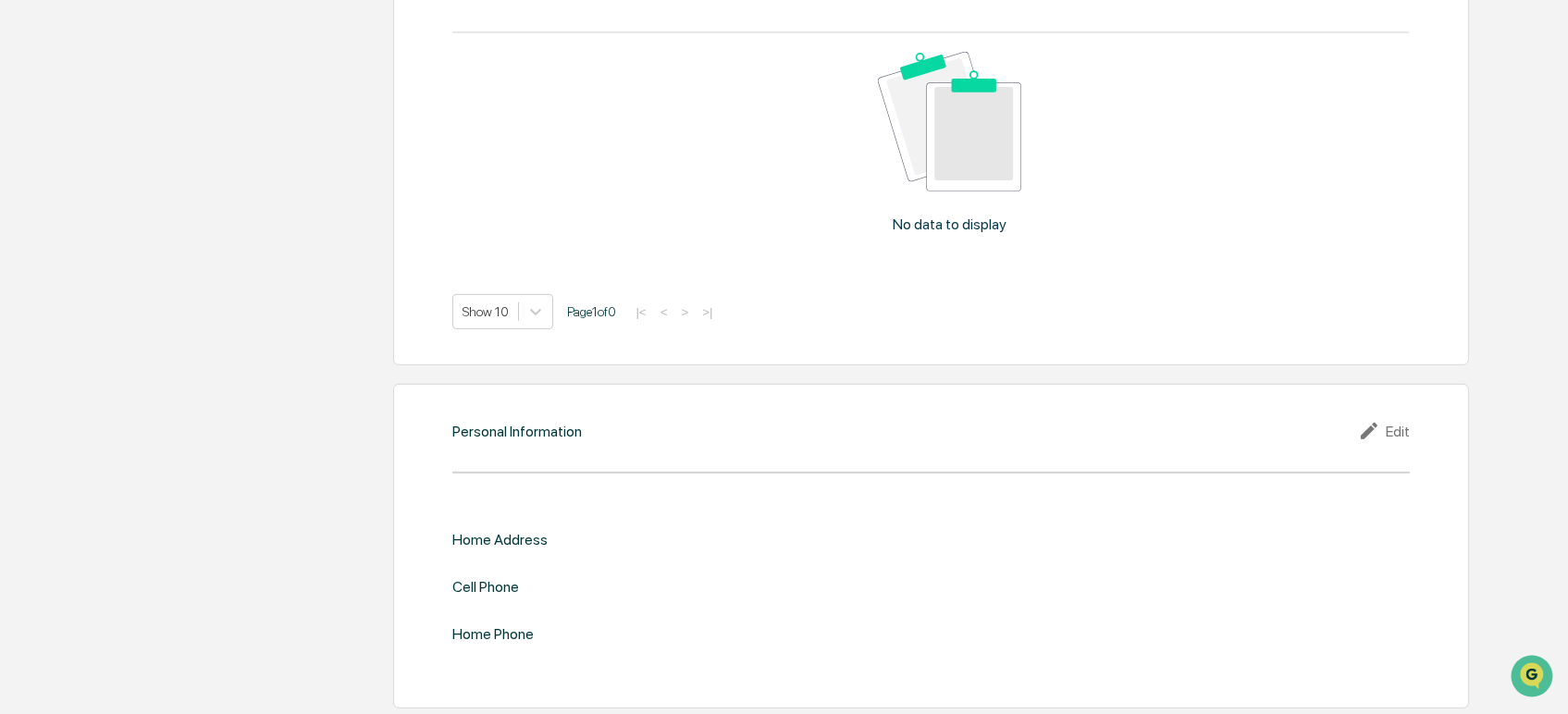
click at [1374, 430] on icon at bounding box center [1372, 430] width 28 height 22
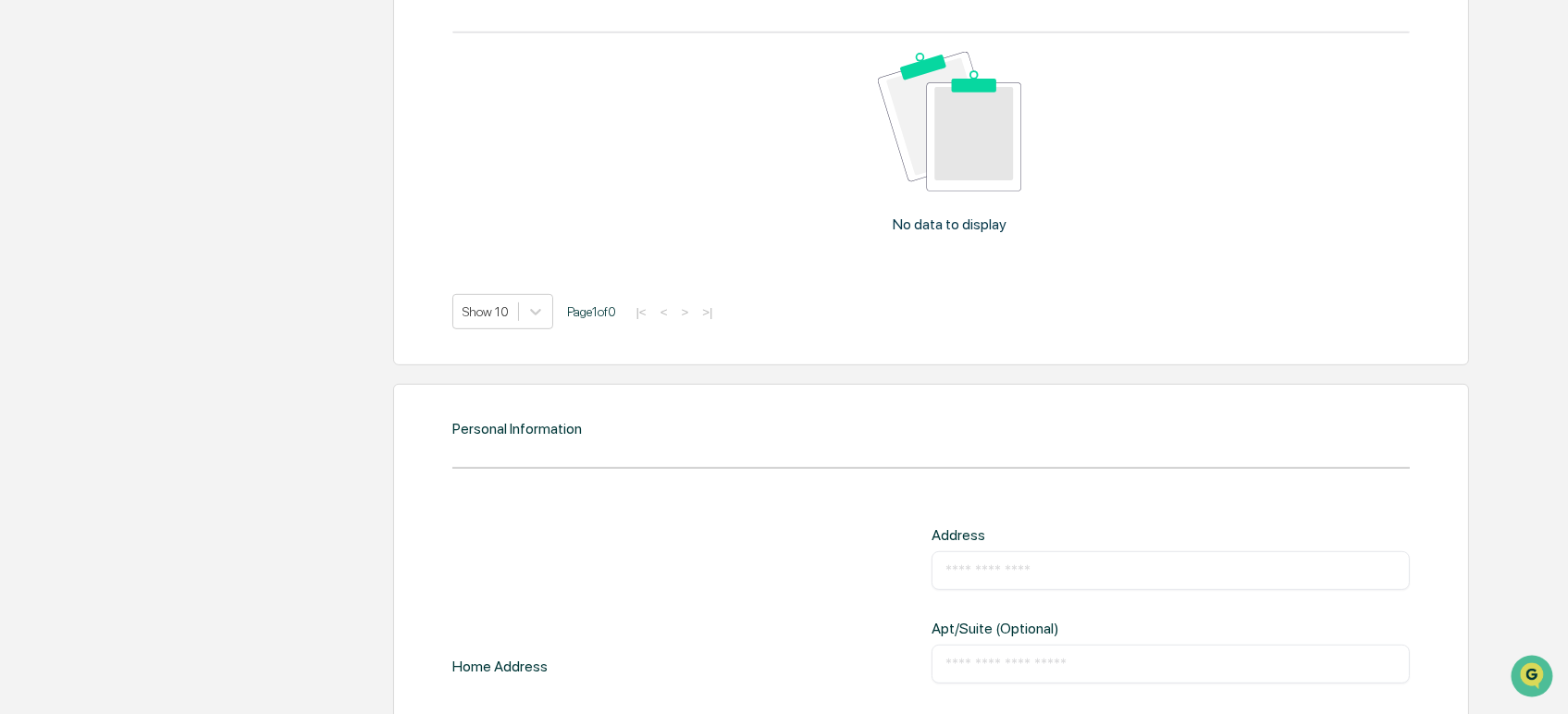
click at [978, 570] on input "text" at bounding box center [1170, 570] width 450 height 18
type input "**********"
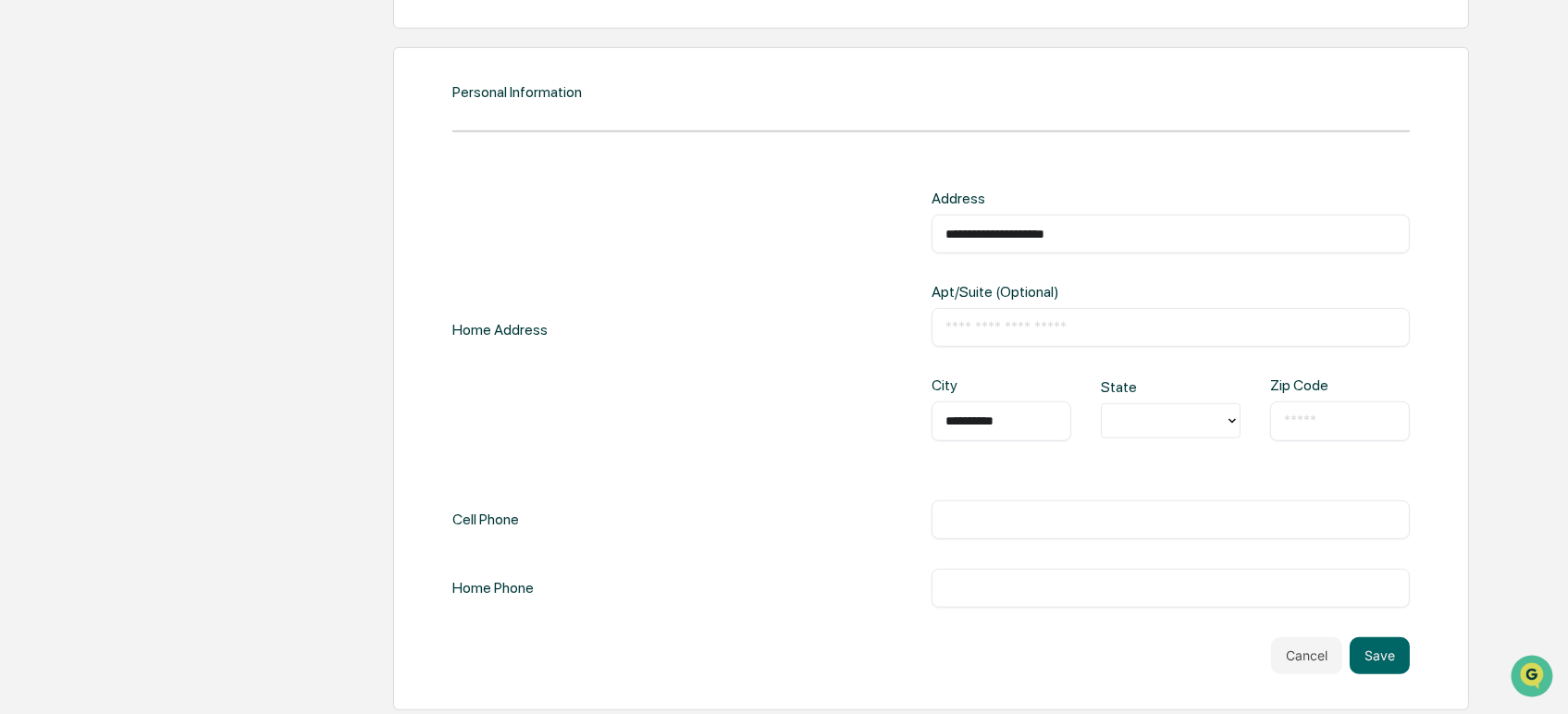
type input "**********"
type input "**"
click at [1310, 414] on input "text" at bounding box center [1340, 420] width 112 height 18
click at [1305, 417] on input "******" at bounding box center [1340, 420] width 112 height 18
type input "*****"
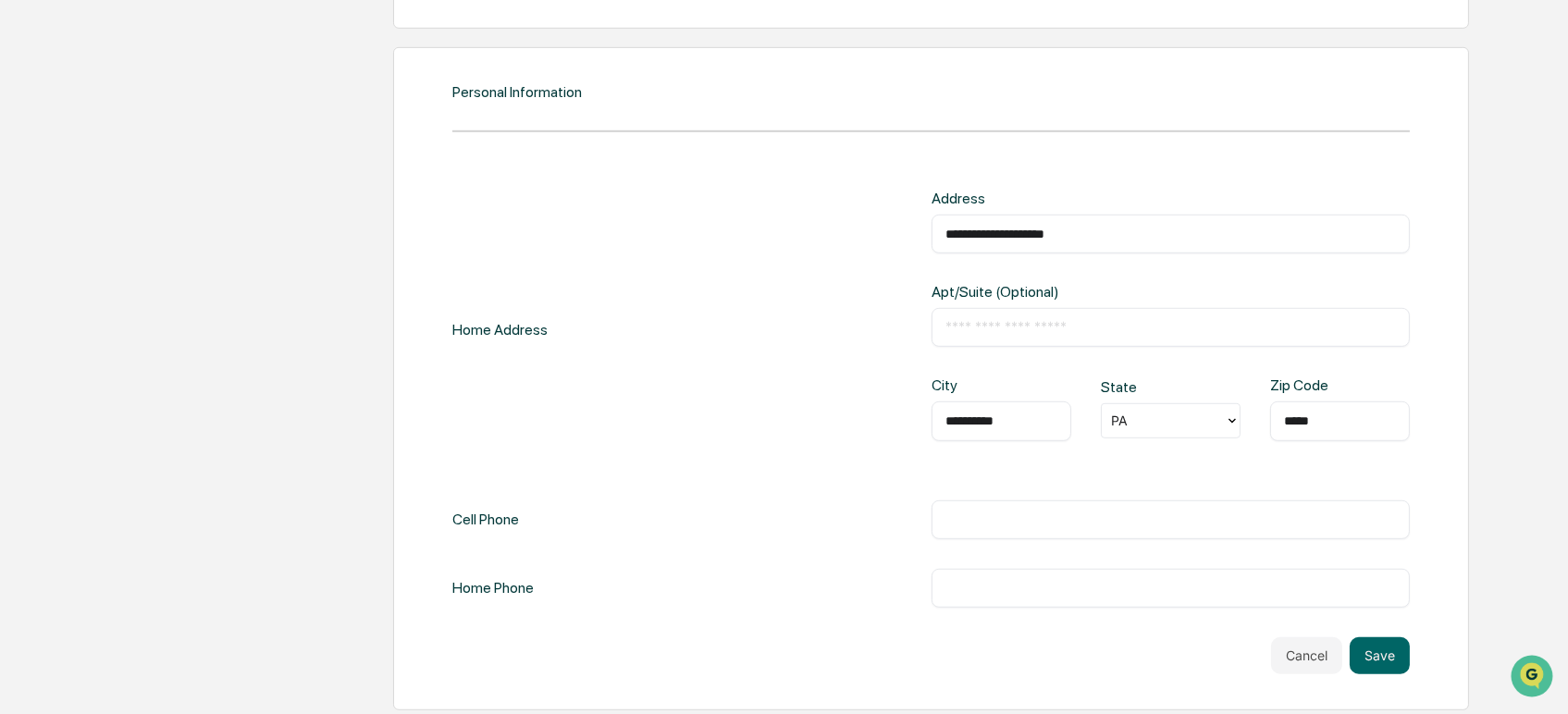
click at [1009, 511] on input "text" at bounding box center [1170, 519] width 450 height 18
type input "**********"
click at [996, 593] on div "​" at bounding box center [1170, 588] width 478 height 39
click at [995, 585] on input "text" at bounding box center [1170, 587] width 450 height 18
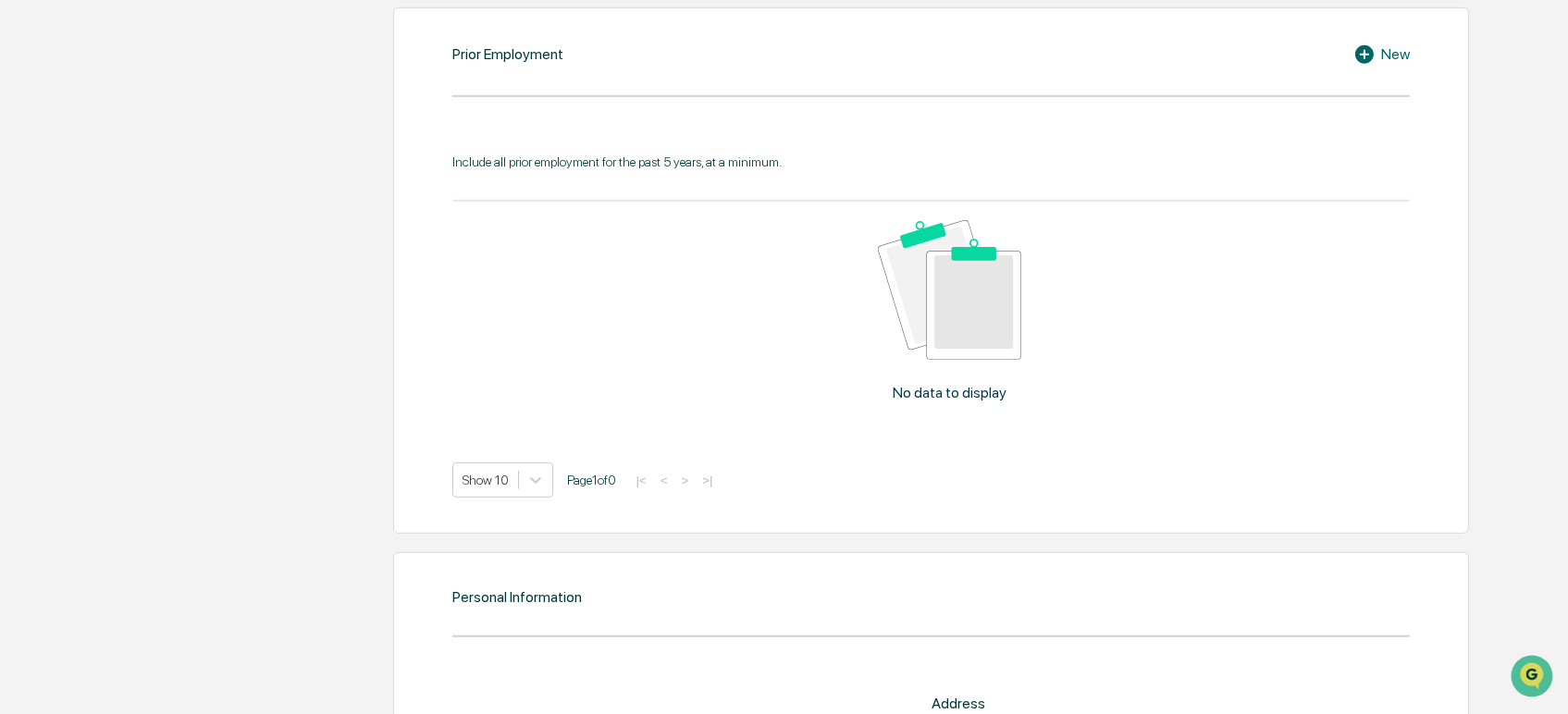
scroll to position [1686, 0]
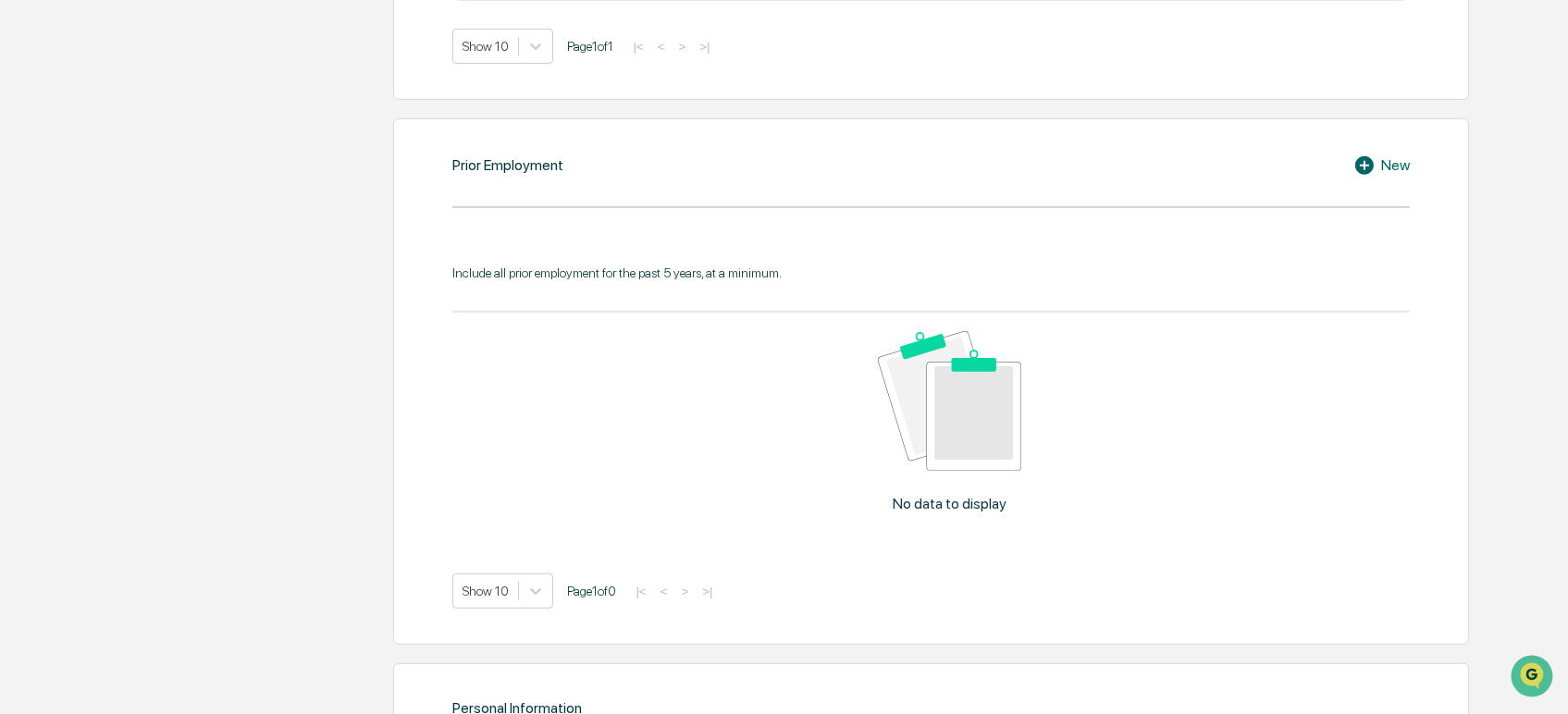
type input "***"
click at [1367, 160] on icon at bounding box center [1364, 165] width 18 height 18
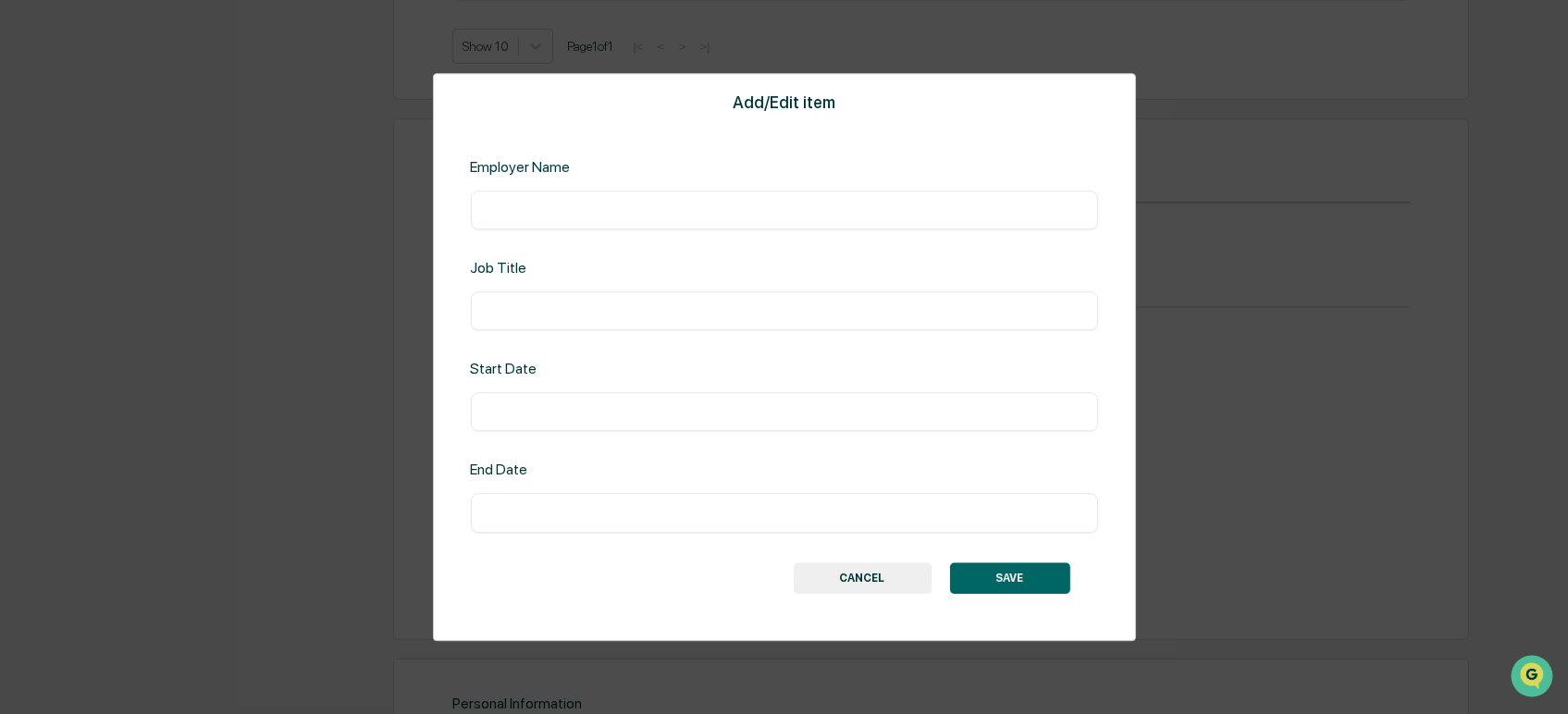
click at [545, 219] on input "text" at bounding box center [784, 209] width 599 height 18
type input "**********"
type input "***"
type input "*******"
click at [1014, 576] on button "SAVE" at bounding box center [1009, 578] width 120 height 32
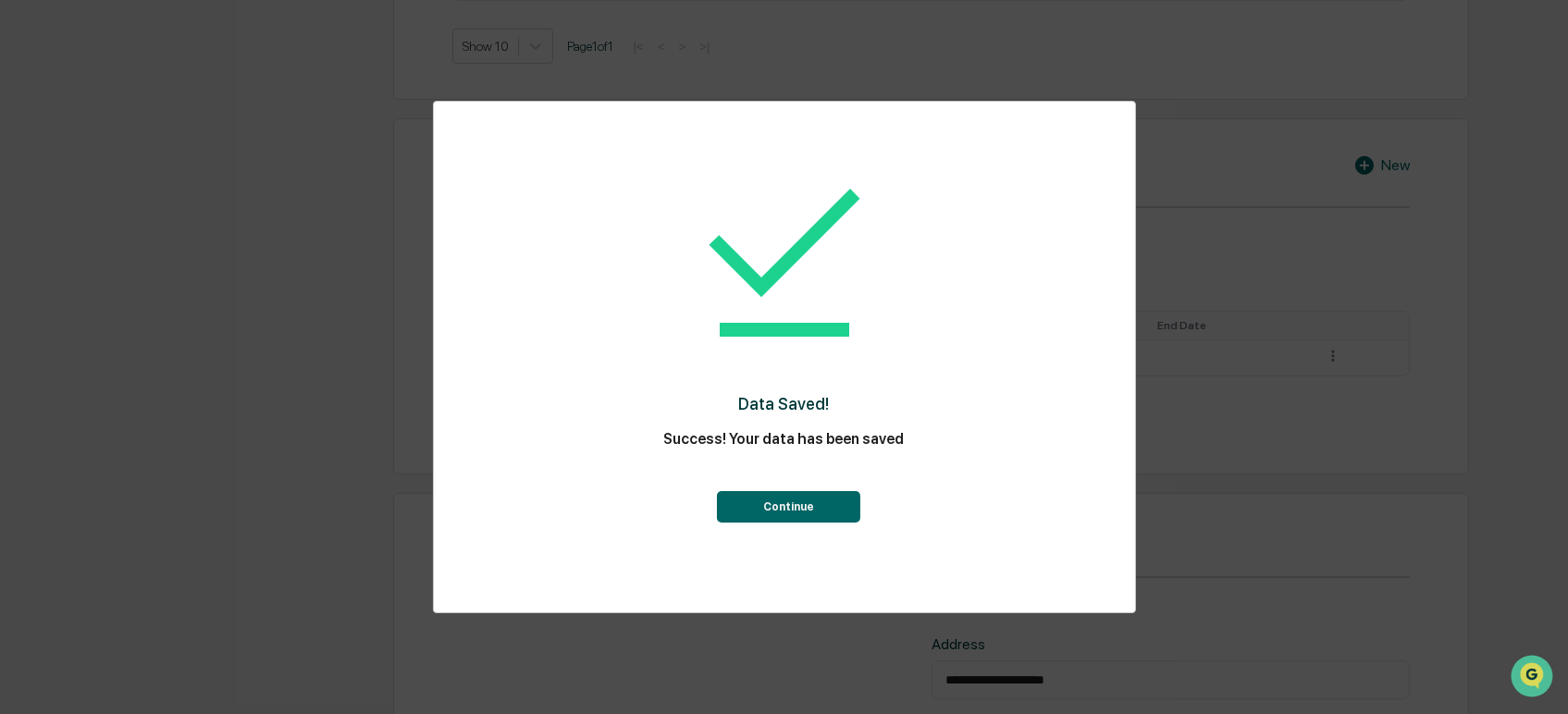
click at [776, 516] on button "Continue" at bounding box center [789, 506] width 144 height 32
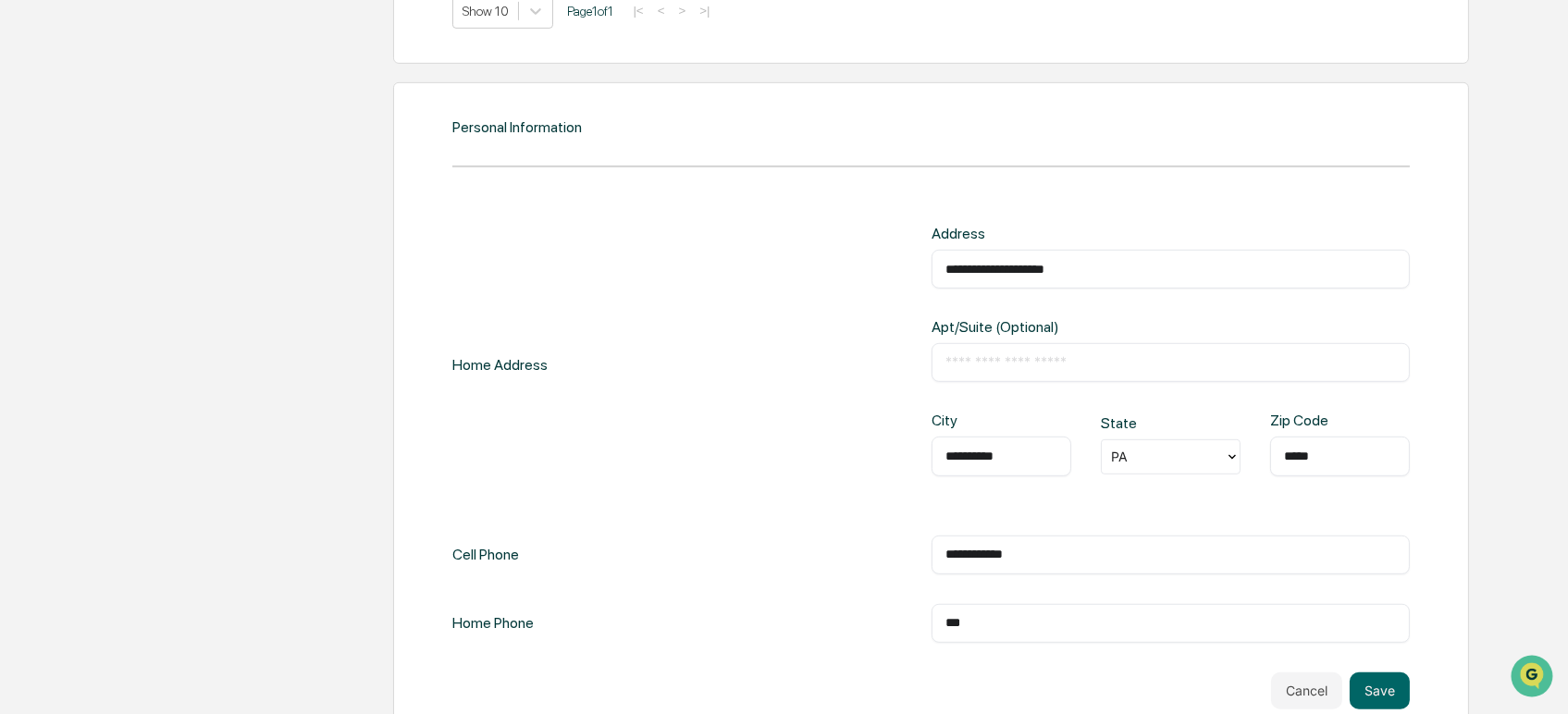
scroll to position [2133, 0]
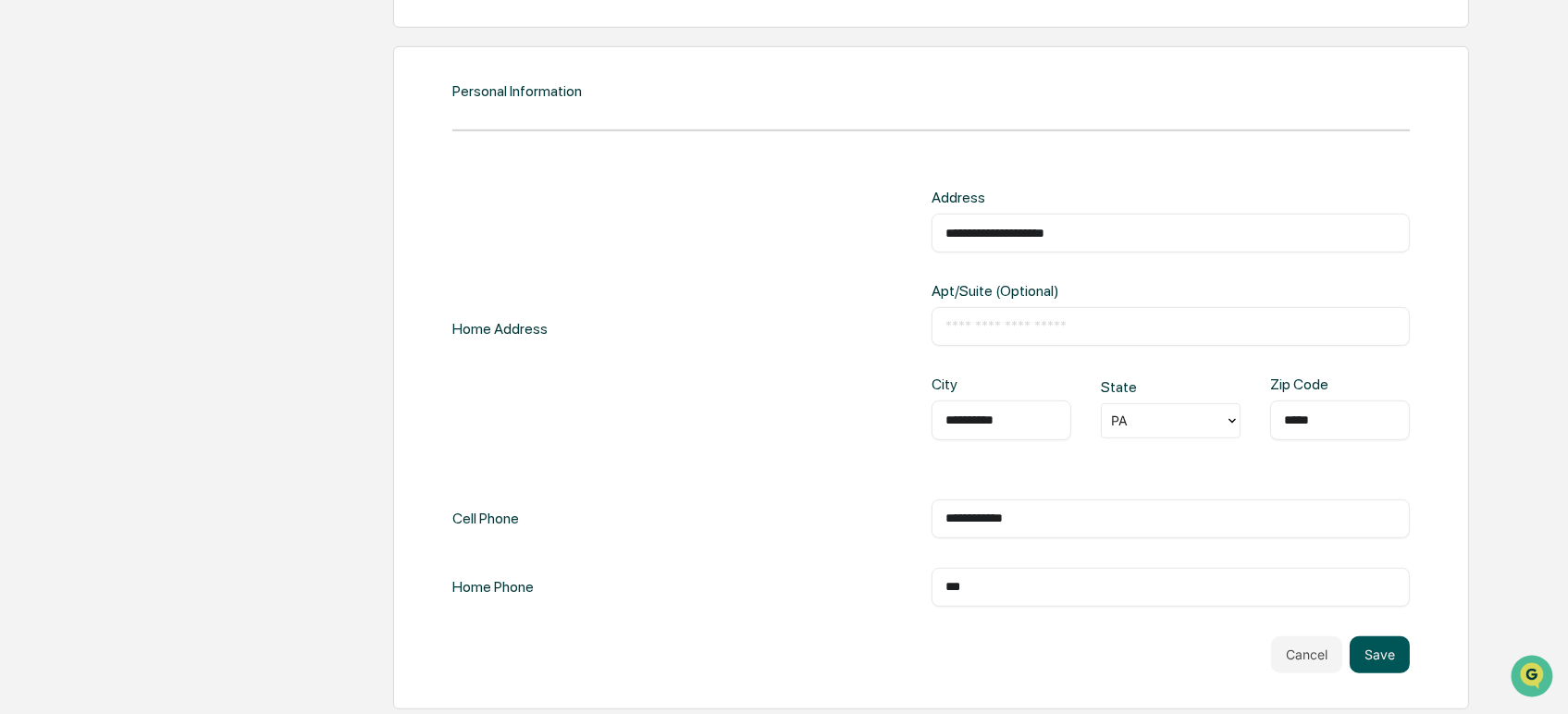
click at [1375, 657] on button "Save" at bounding box center [1379, 655] width 60 height 37
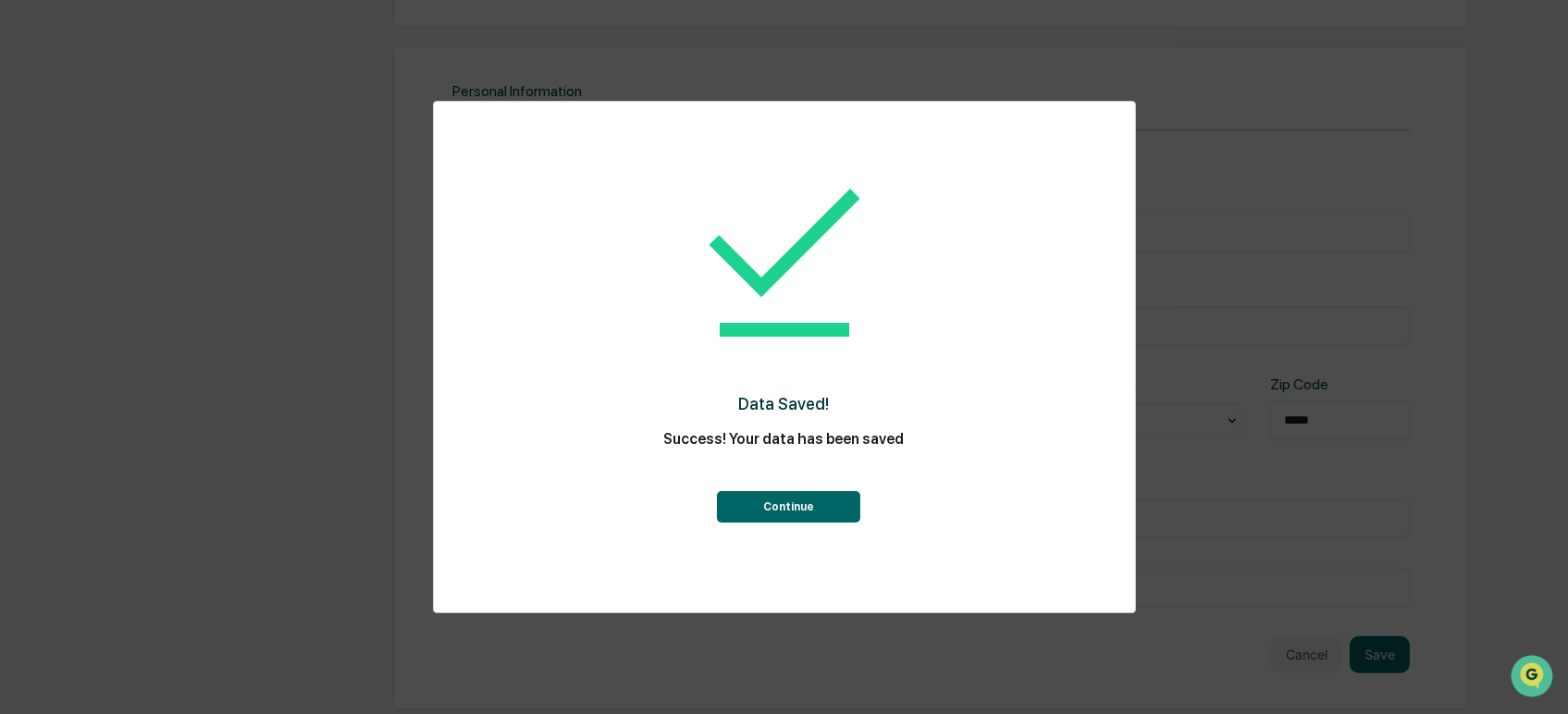
click at [792, 513] on button "Continue" at bounding box center [789, 506] width 144 height 32
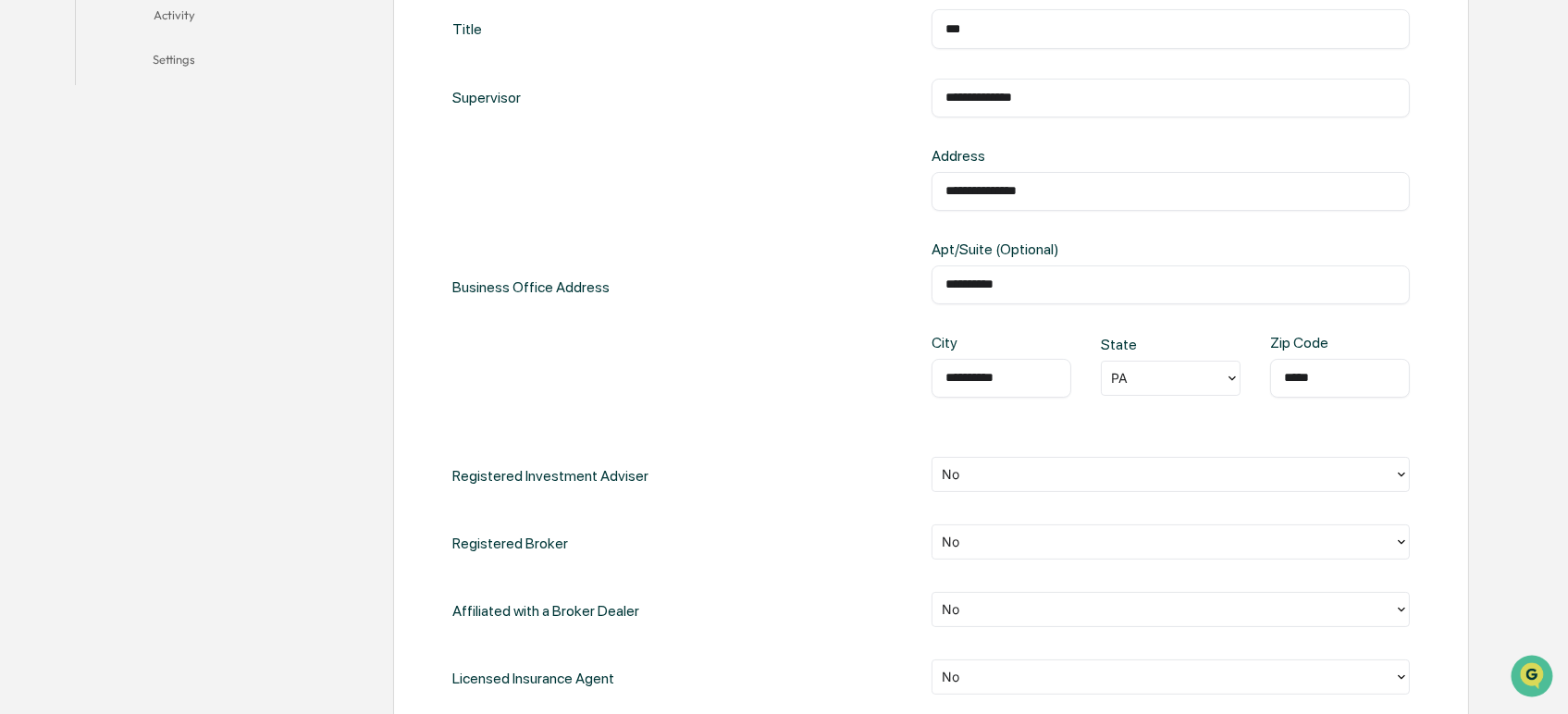
scroll to position [0, 0]
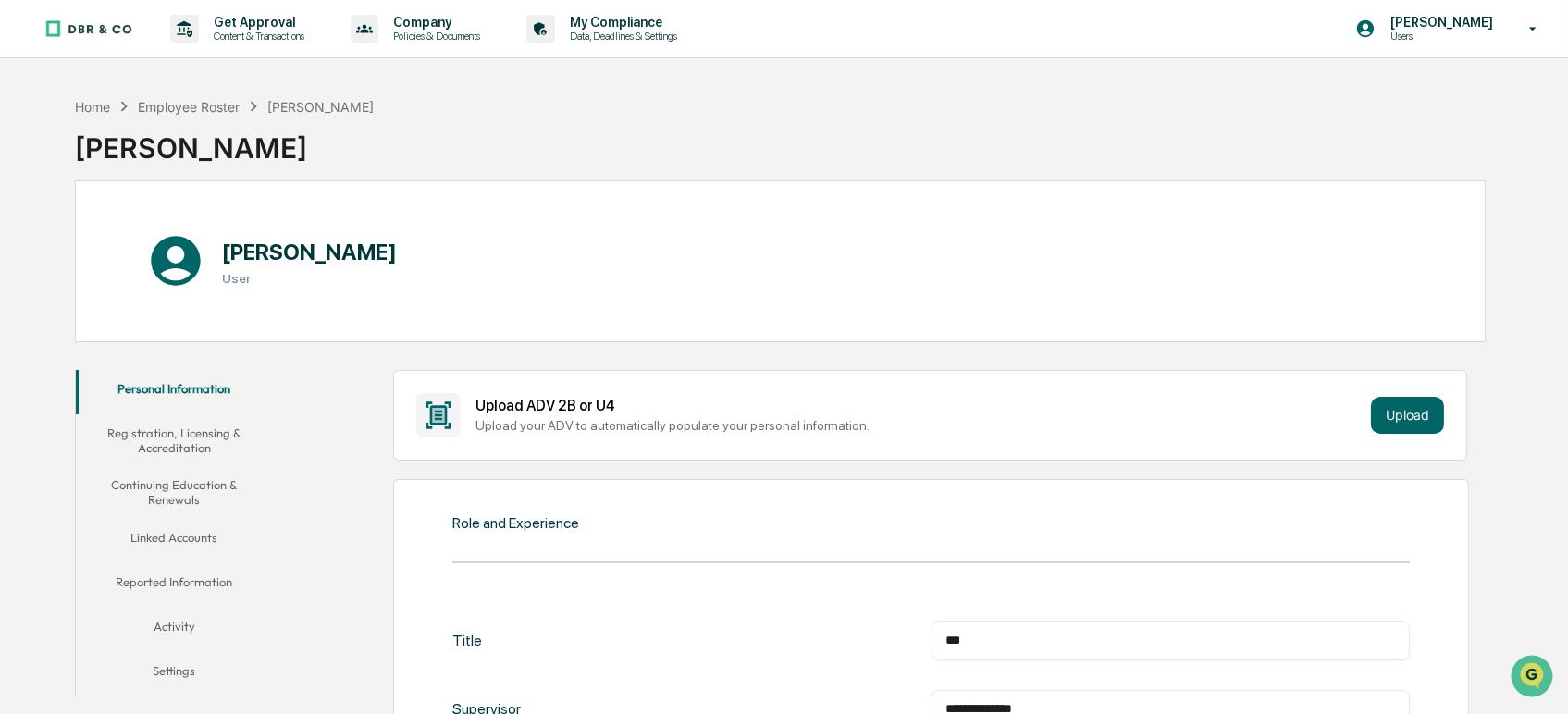
click at [176, 438] on button "Registration, Licensing & Accreditation" at bounding box center [174, 440] width 197 height 53
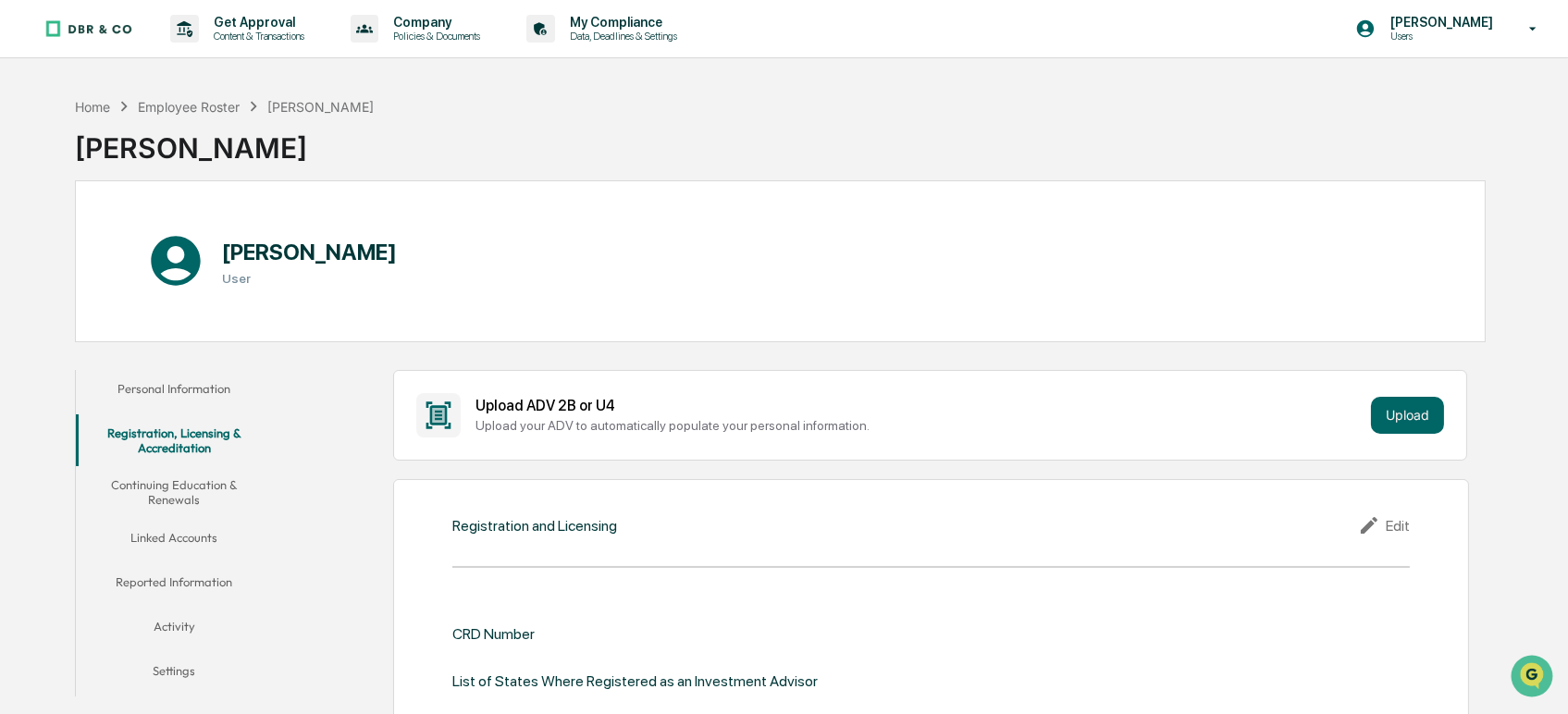
click at [154, 491] on button "Continuing Education & Renewals" at bounding box center [174, 492] width 197 height 53
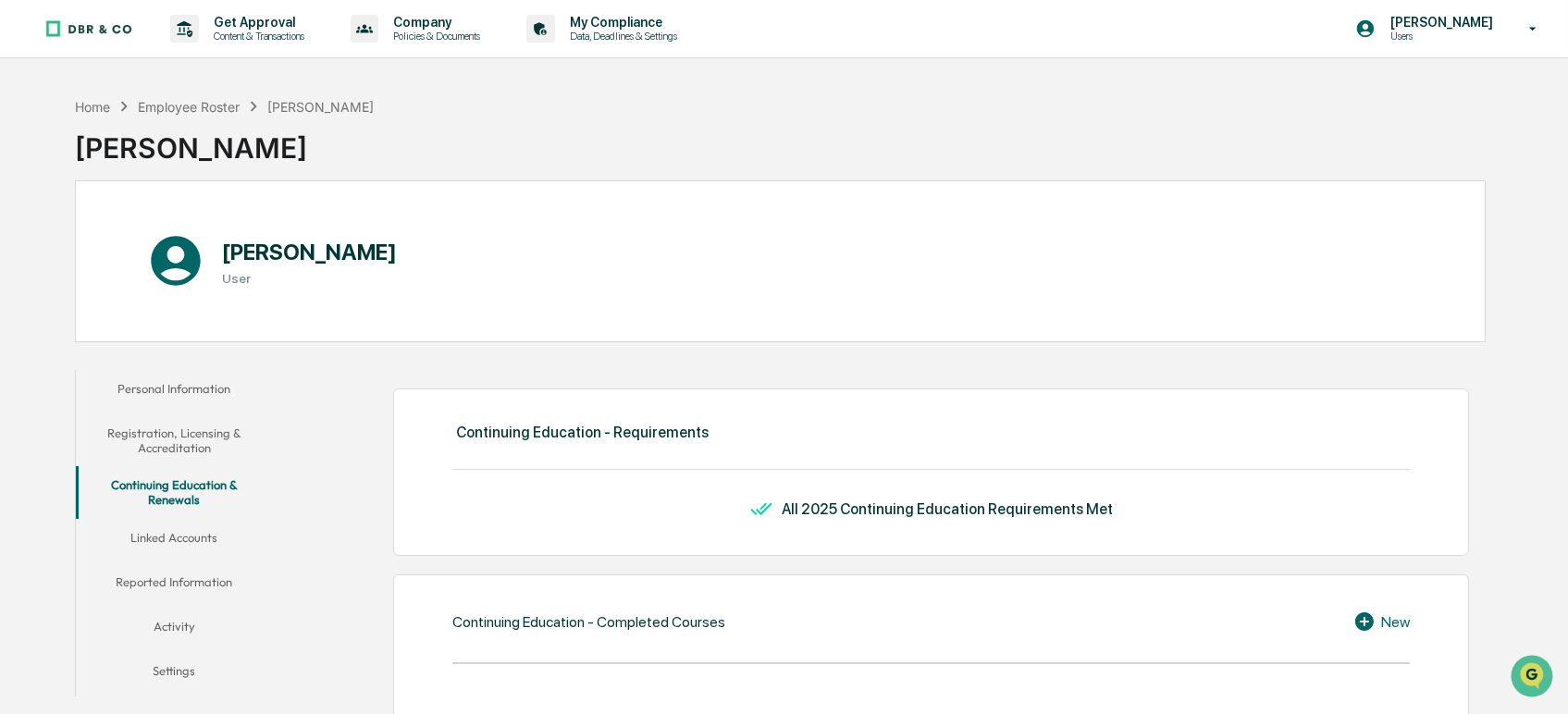
click at [172, 541] on button "Linked Accounts" at bounding box center [174, 541] width 197 height 44
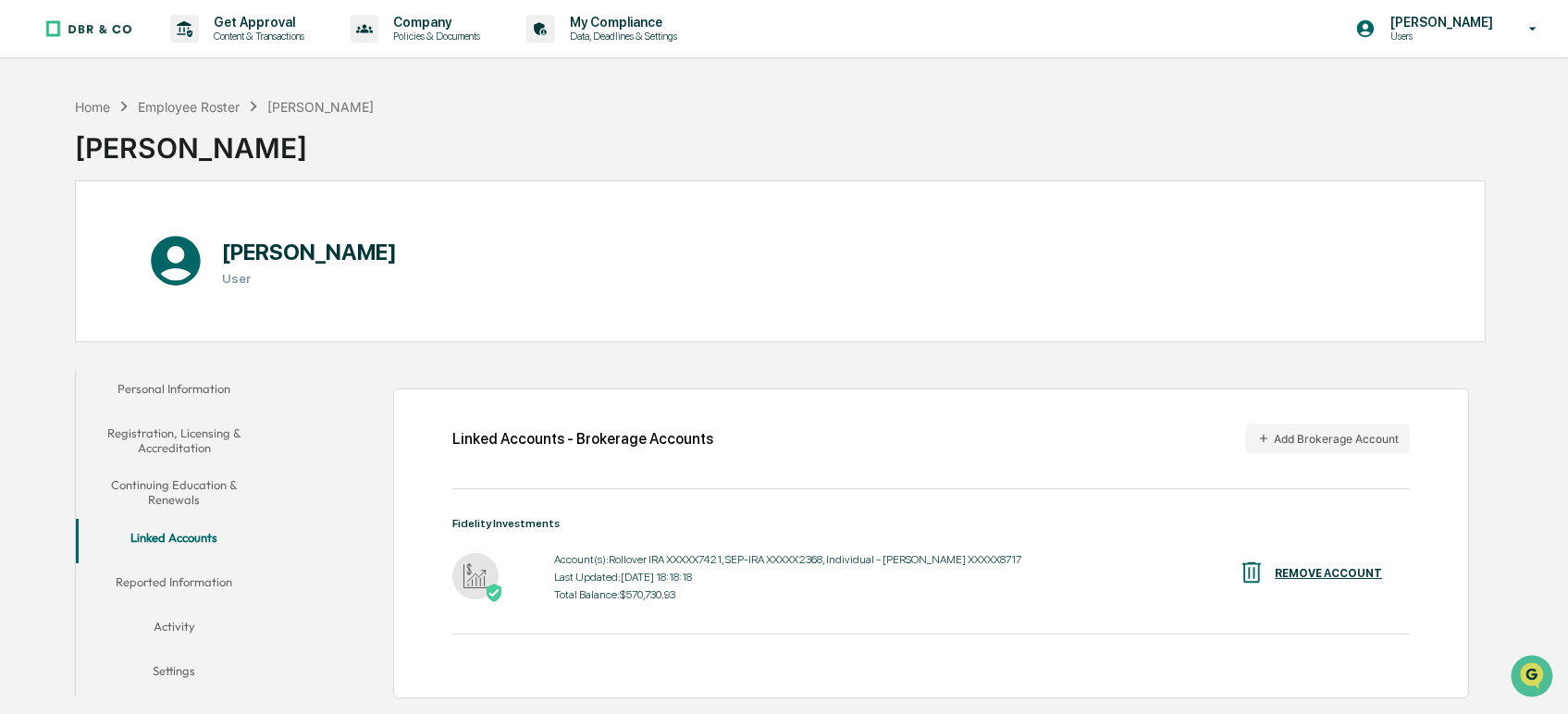
scroll to position [205, 0]
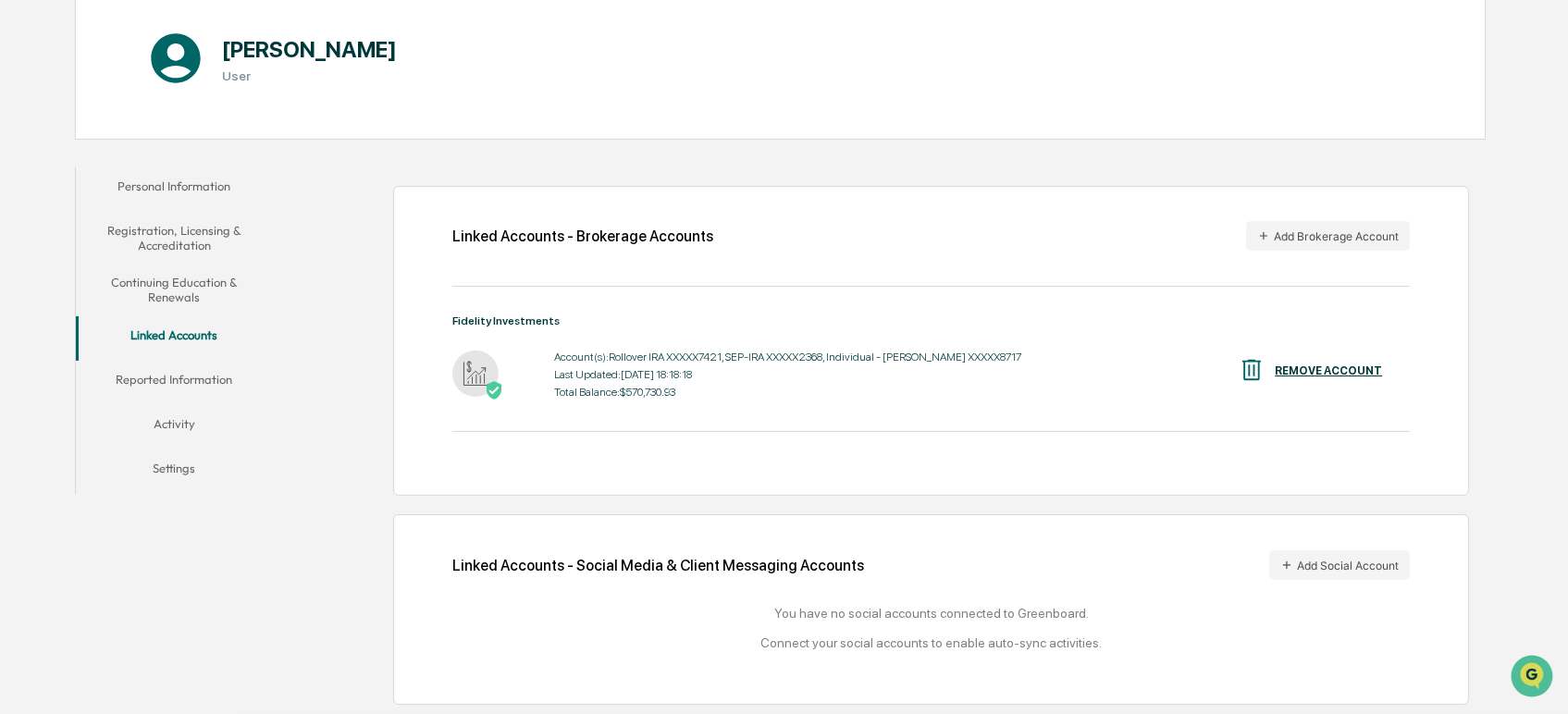
click at [178, 380] on button "Reported Information" at bounding box center [174, 382] width 197 height 44
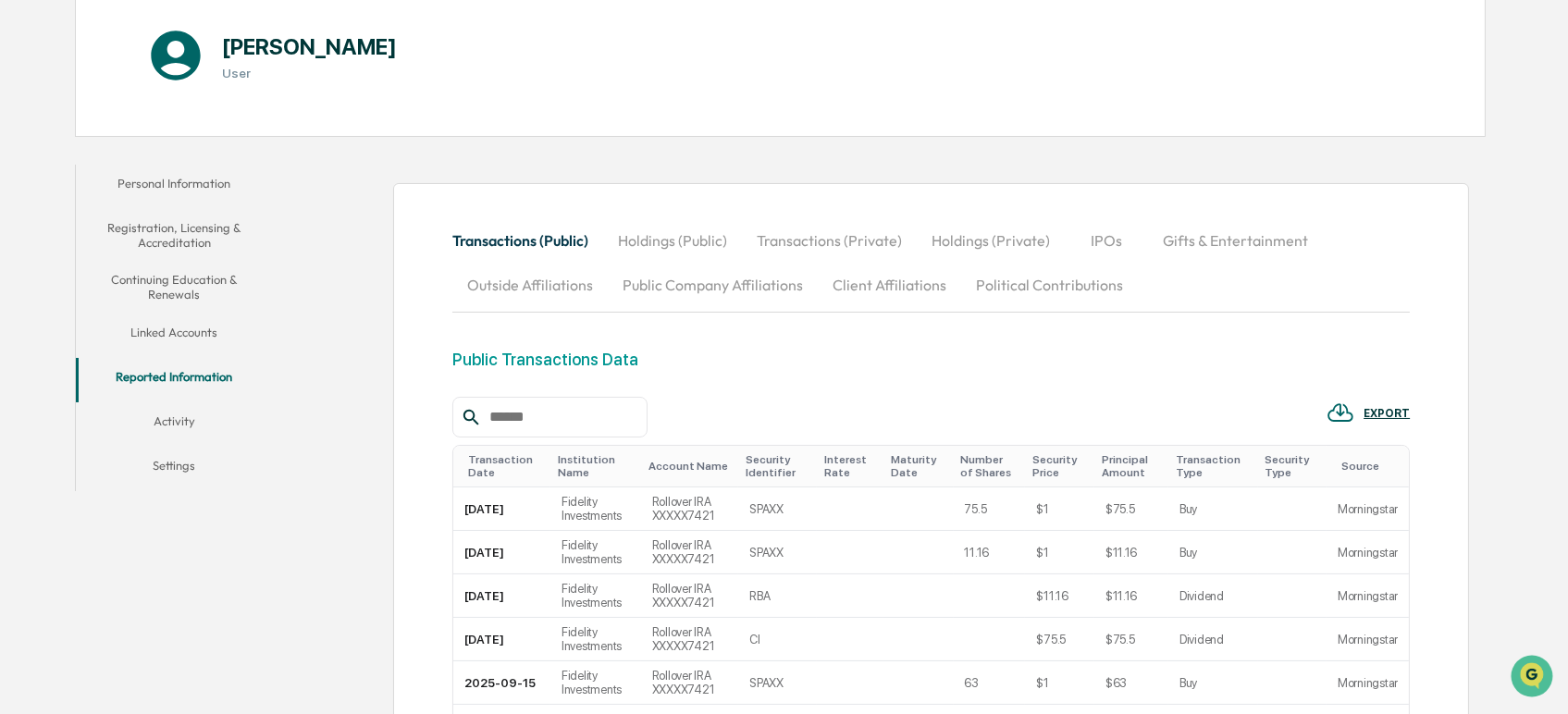
click at [173, 423] on button "Activity" at bounding box center [174, 425] width 197 height 44
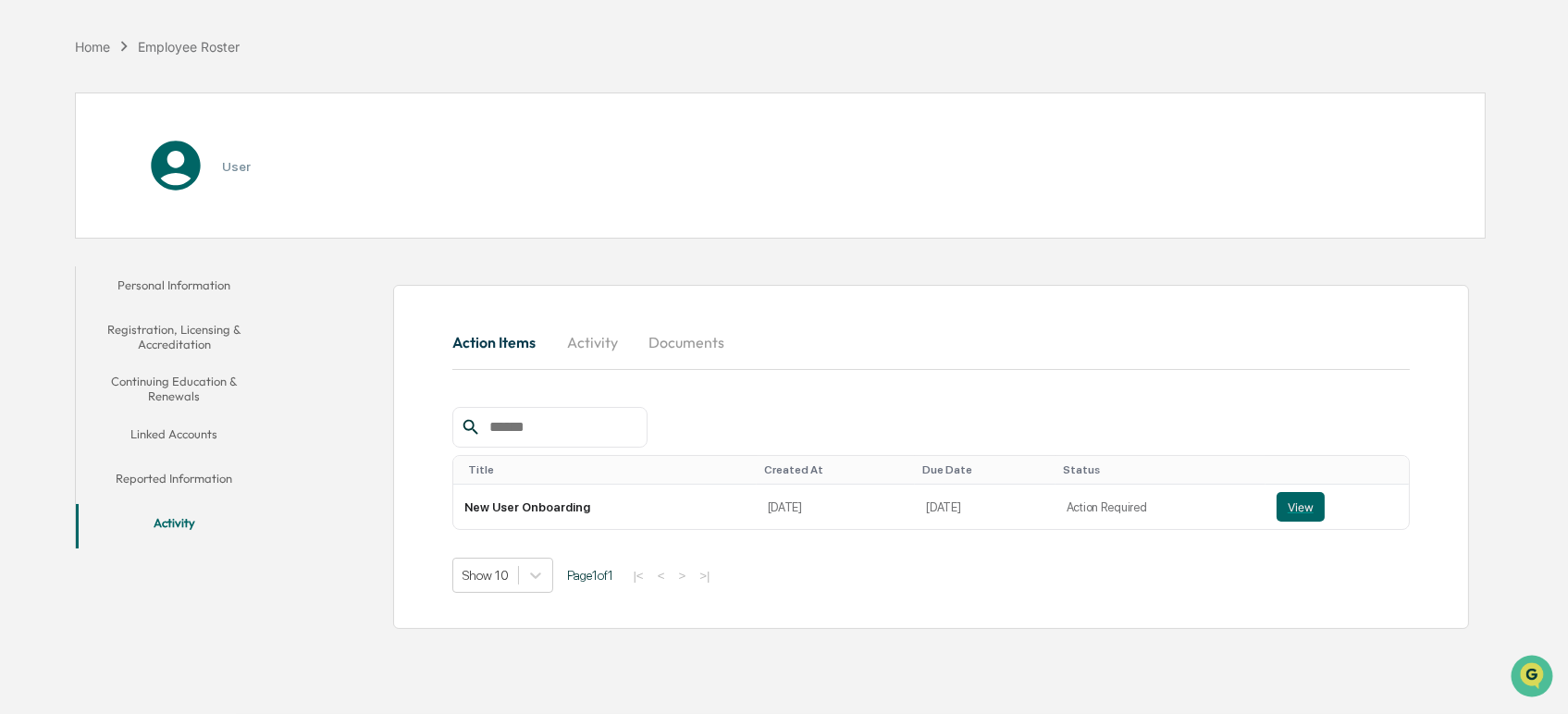
scroll to position [88, 0]
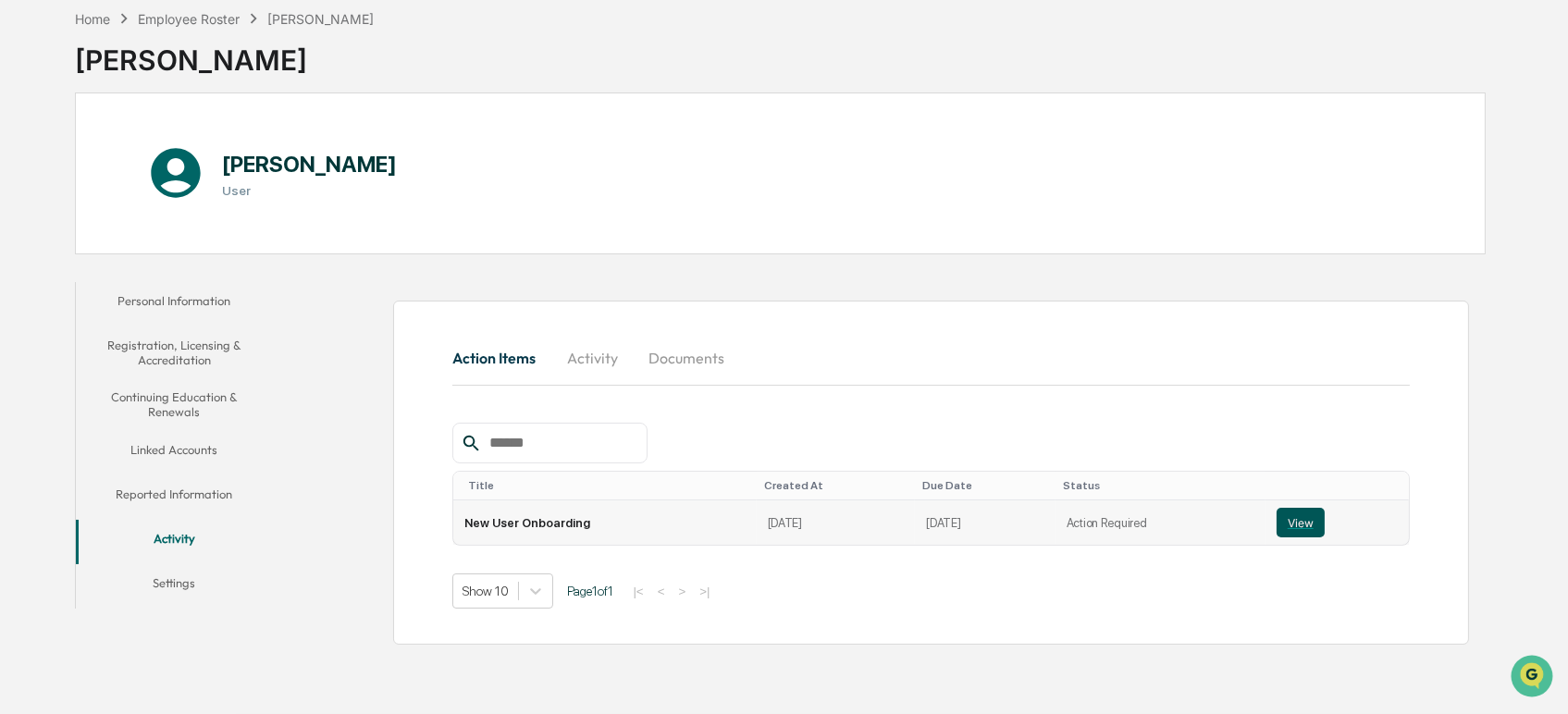
click at [1284, 524] on button "View" at bounding box center [1301, 522] width 48 height 30
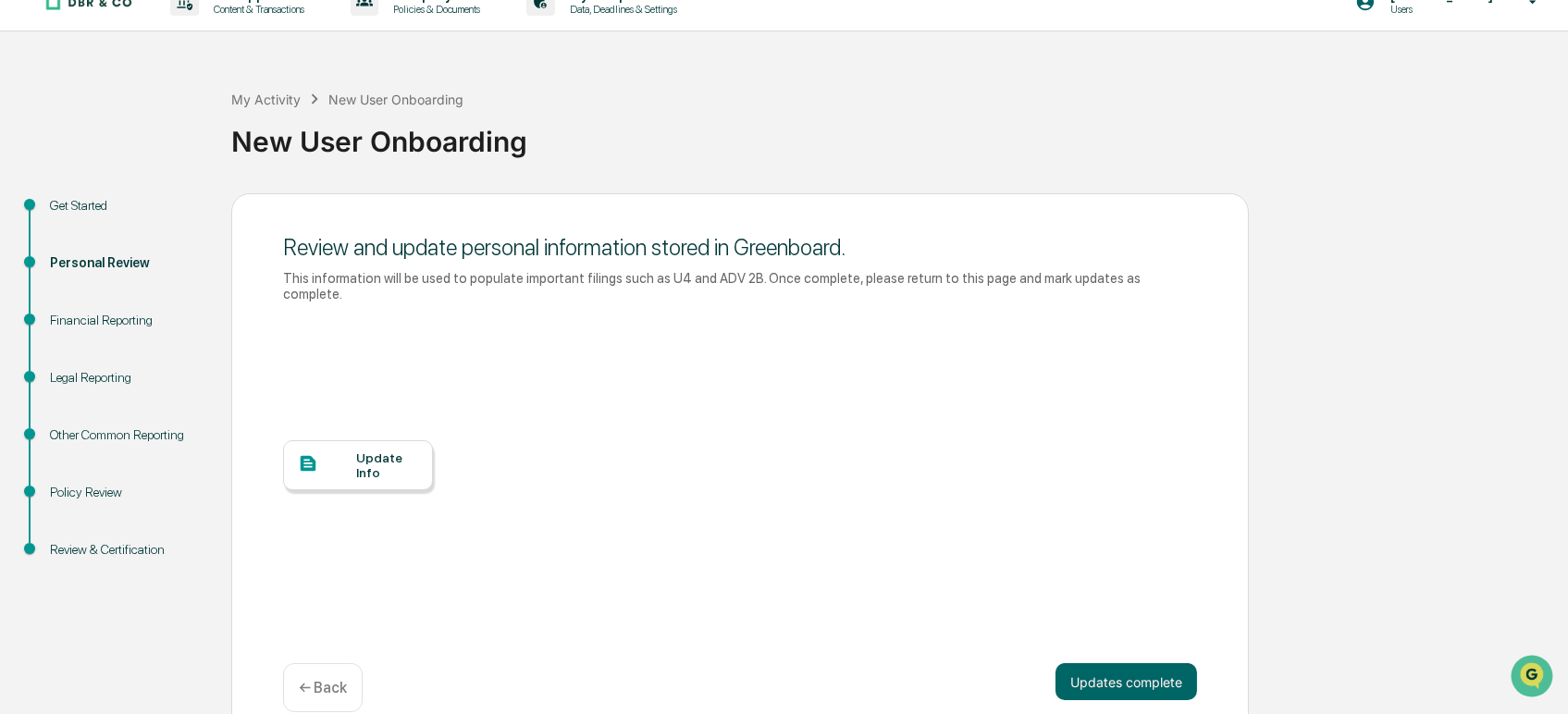
scroll to position [40, 0]
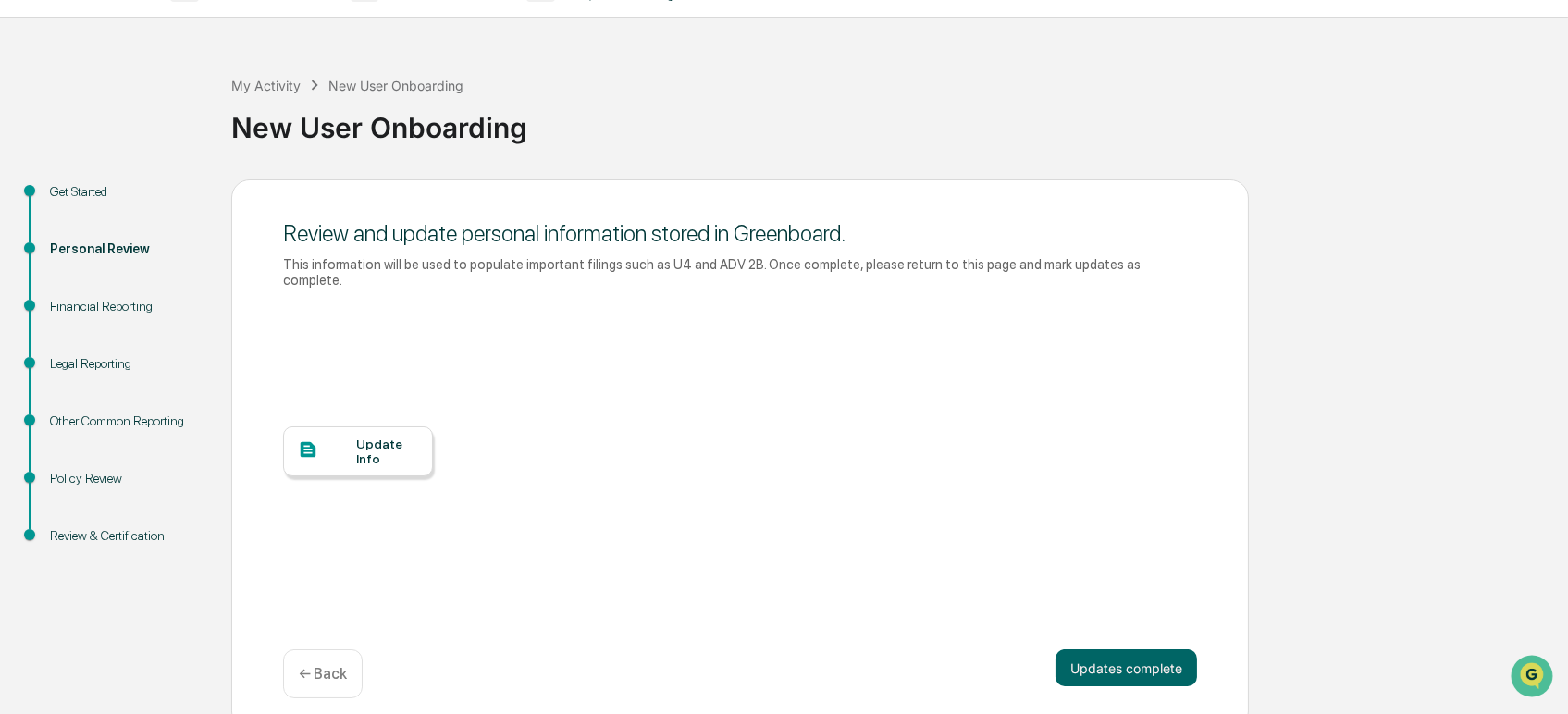
click at [86, 305] on div "Financial Reporting" at bounding box center [126, 307] width 151 height 19
click at [375, 446] on div "Update Info" at bounding box center [387, 451] width 62 height 30
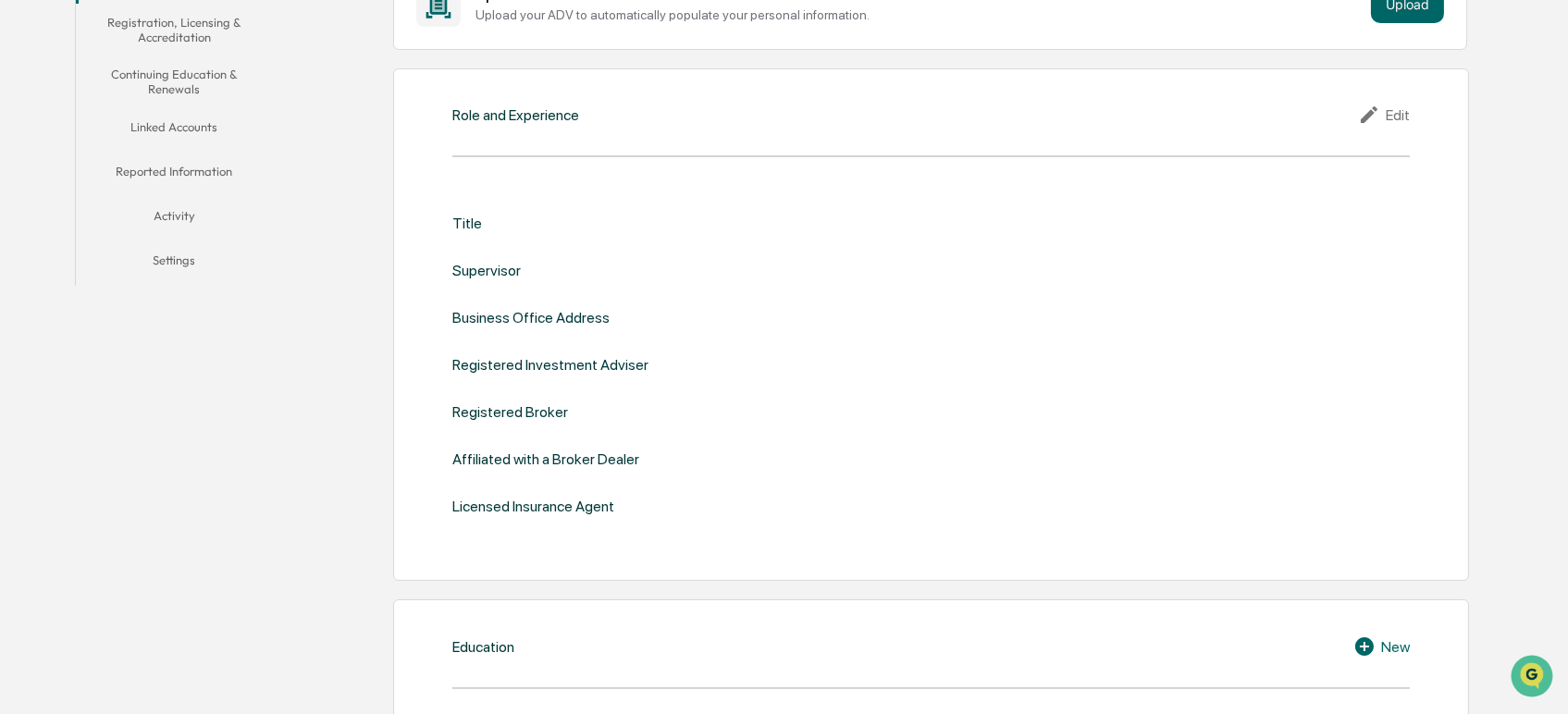
click at [171, 256] on button "Settings" at bounding box center [174, 264] width 197 height 44
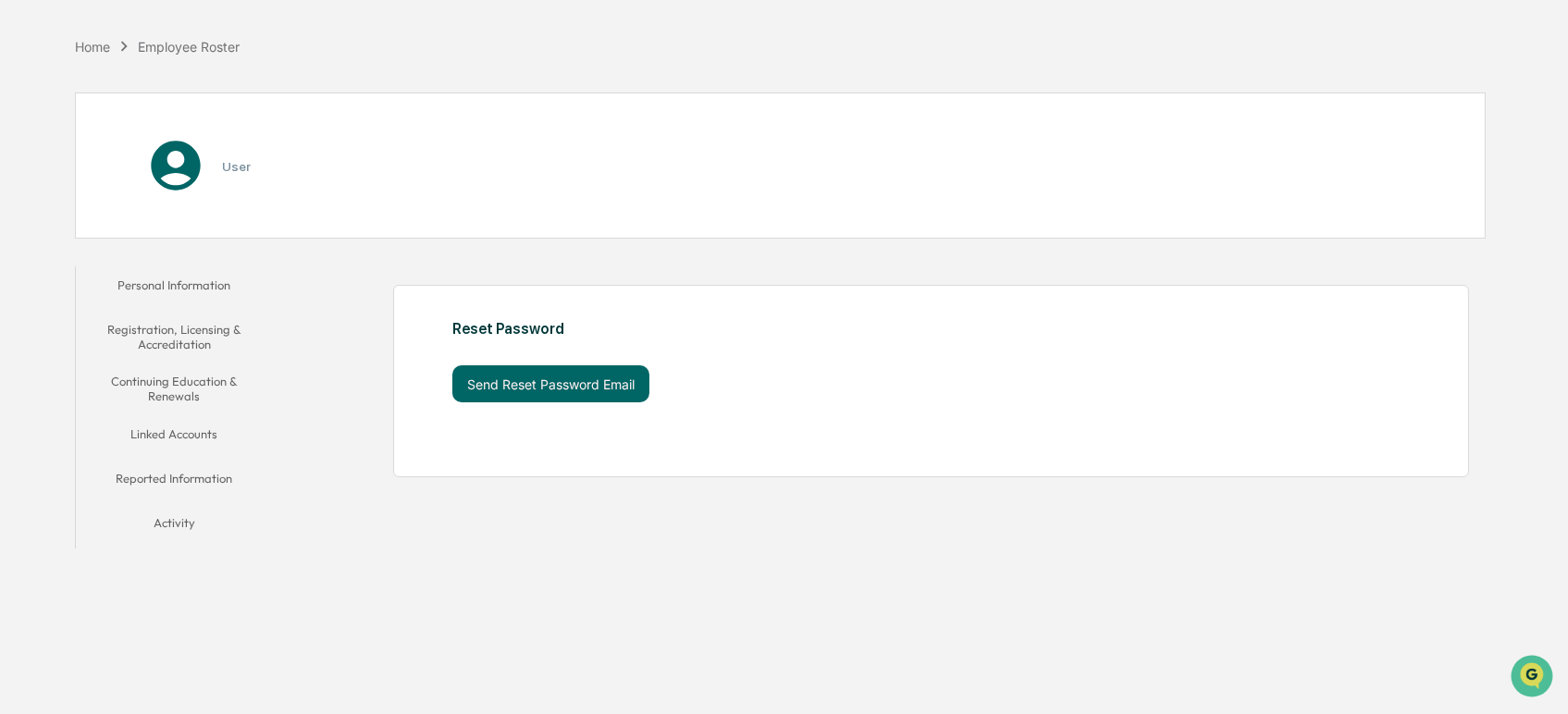
scroll to position [88, 0]
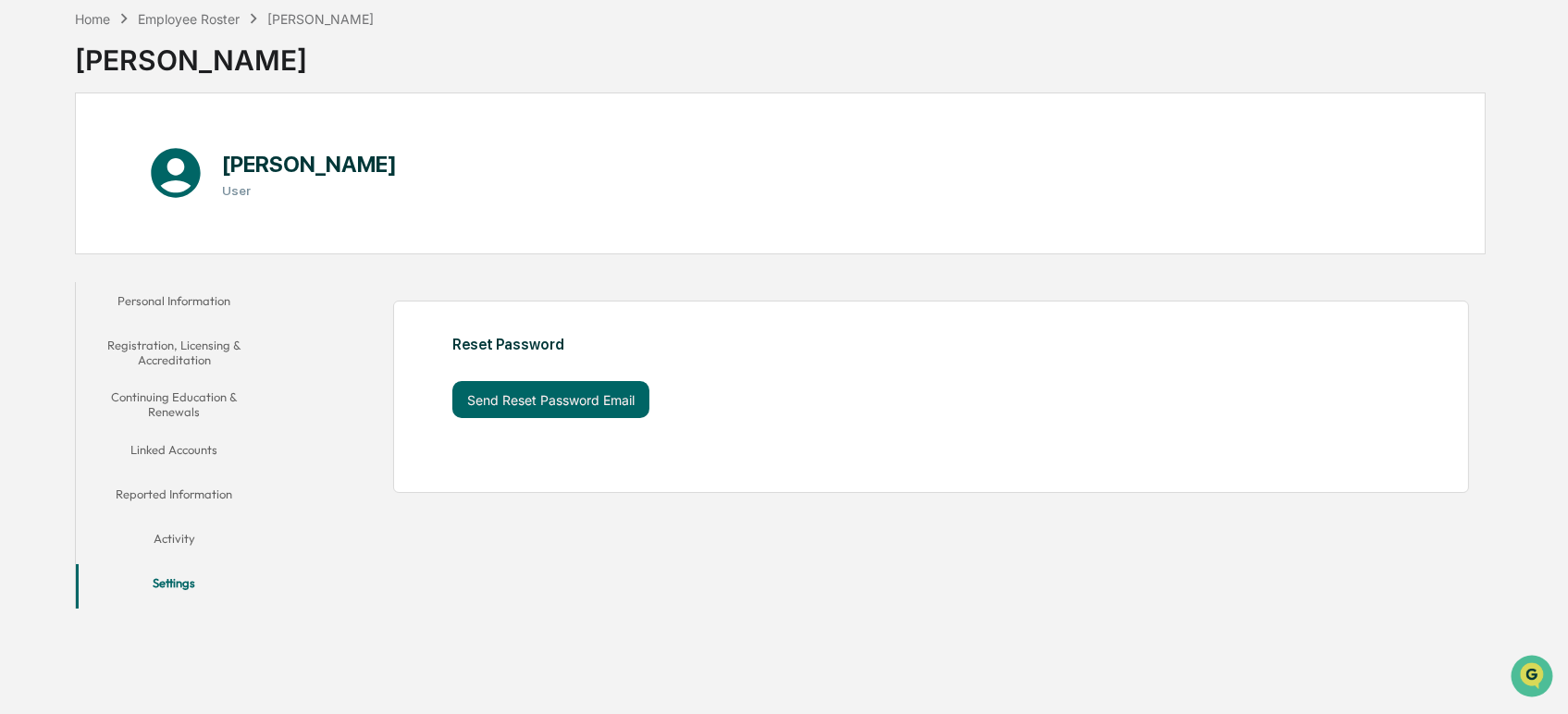
click at [170, 534] on button "Activity" at bounding box center [174, 541] width 197 height 44
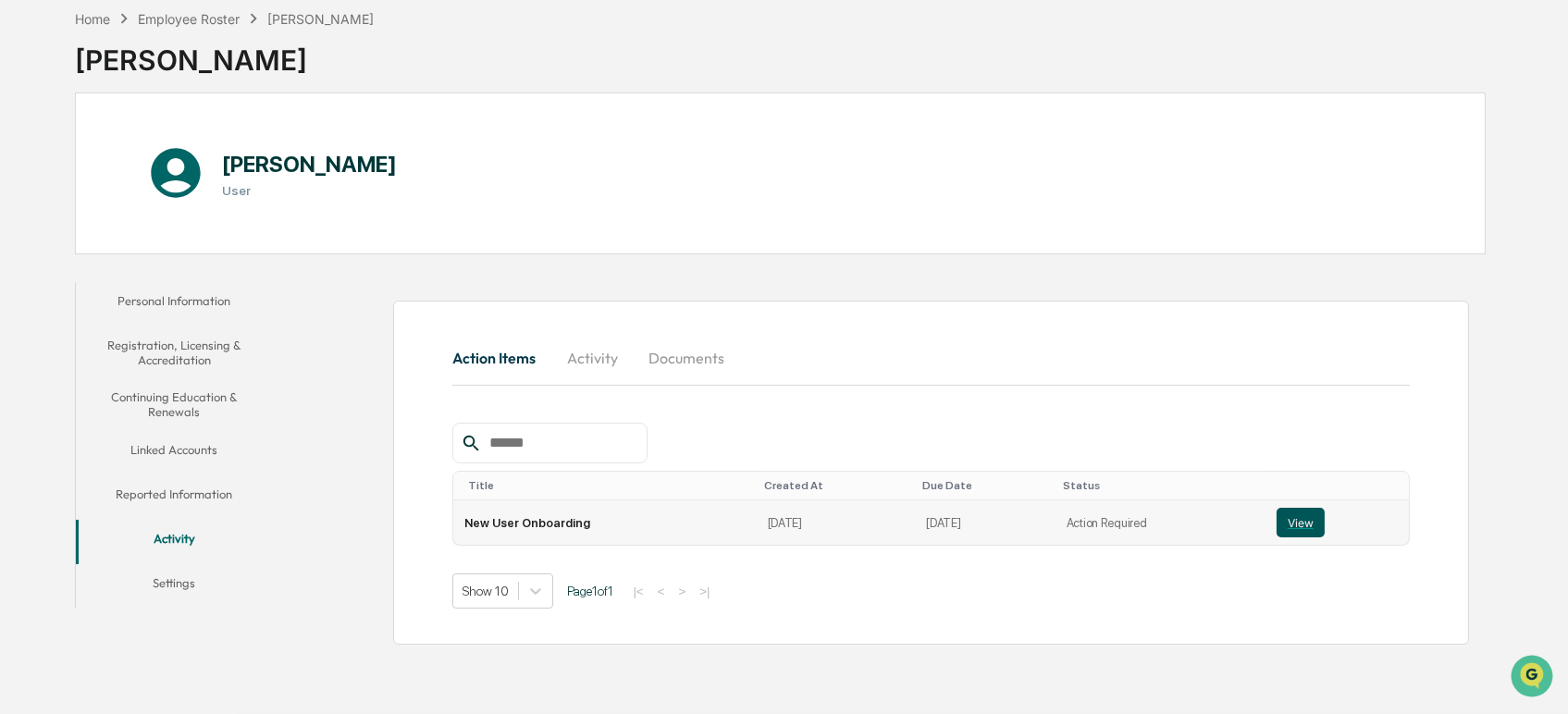
click at [1309, 523] on button "View" at bounding box center [1301, 522] width 48 height 30
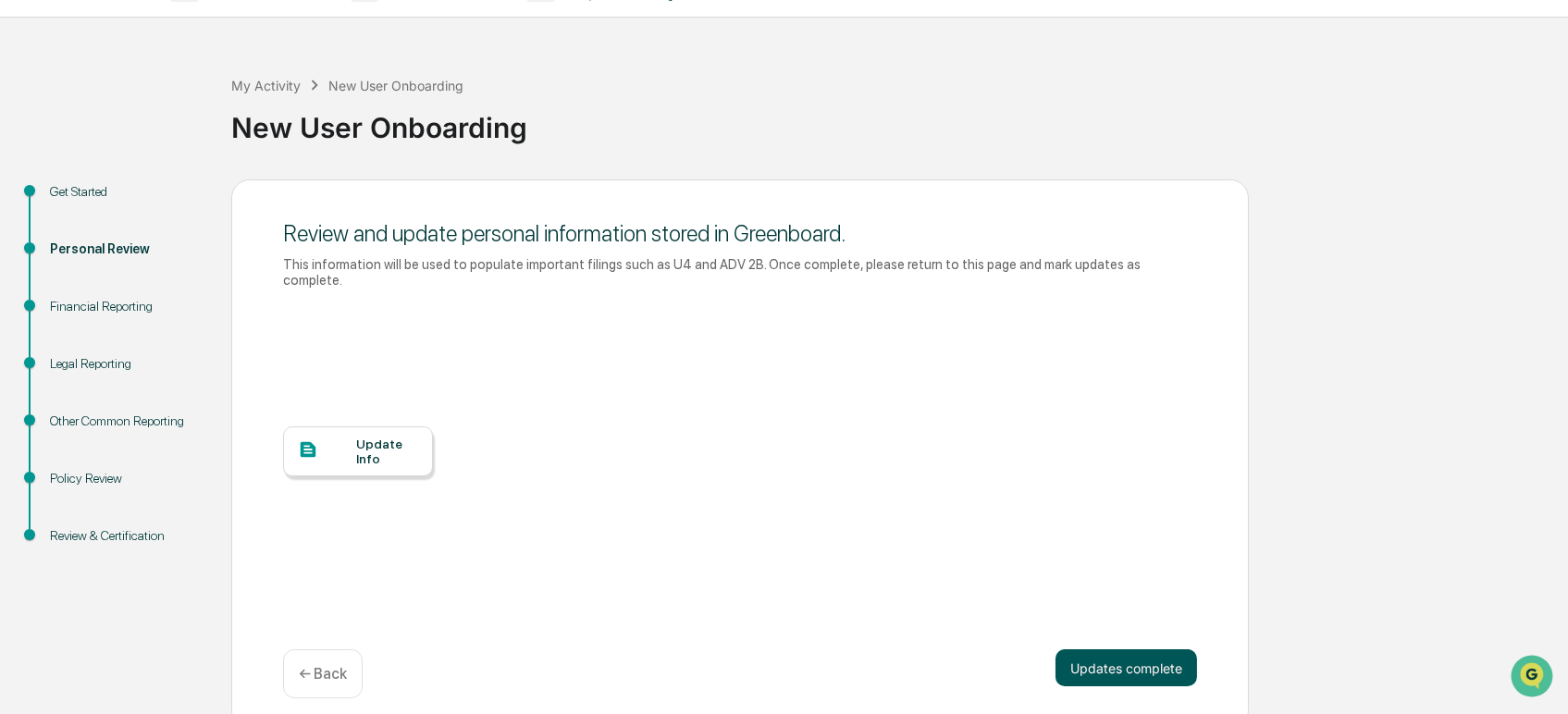
click at [1131, 658] on button "Updates complete" at bounding box center [1126, 668] width 142 height 37
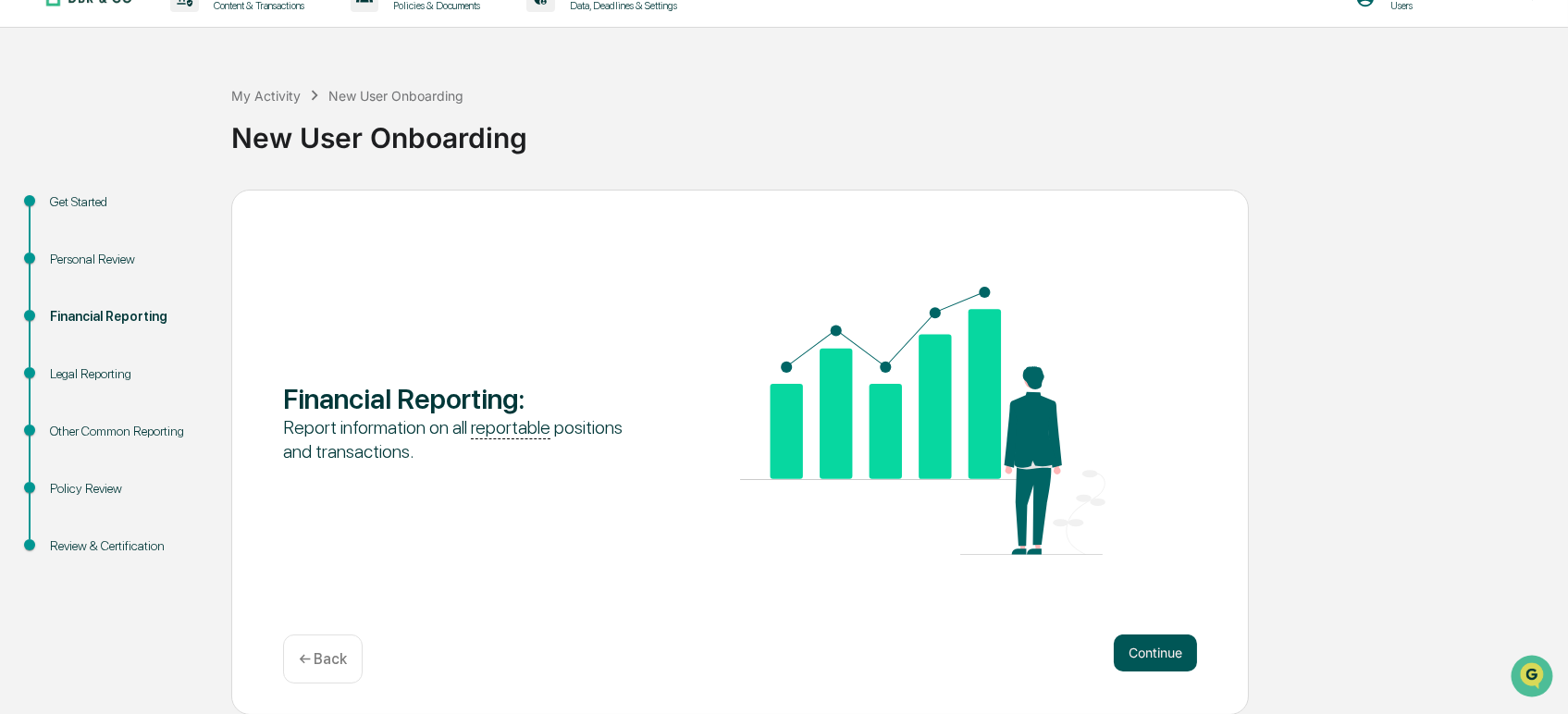
click at [1164, 660] on button "Continue" at bounding box center [1155, 653] width 83 height 37
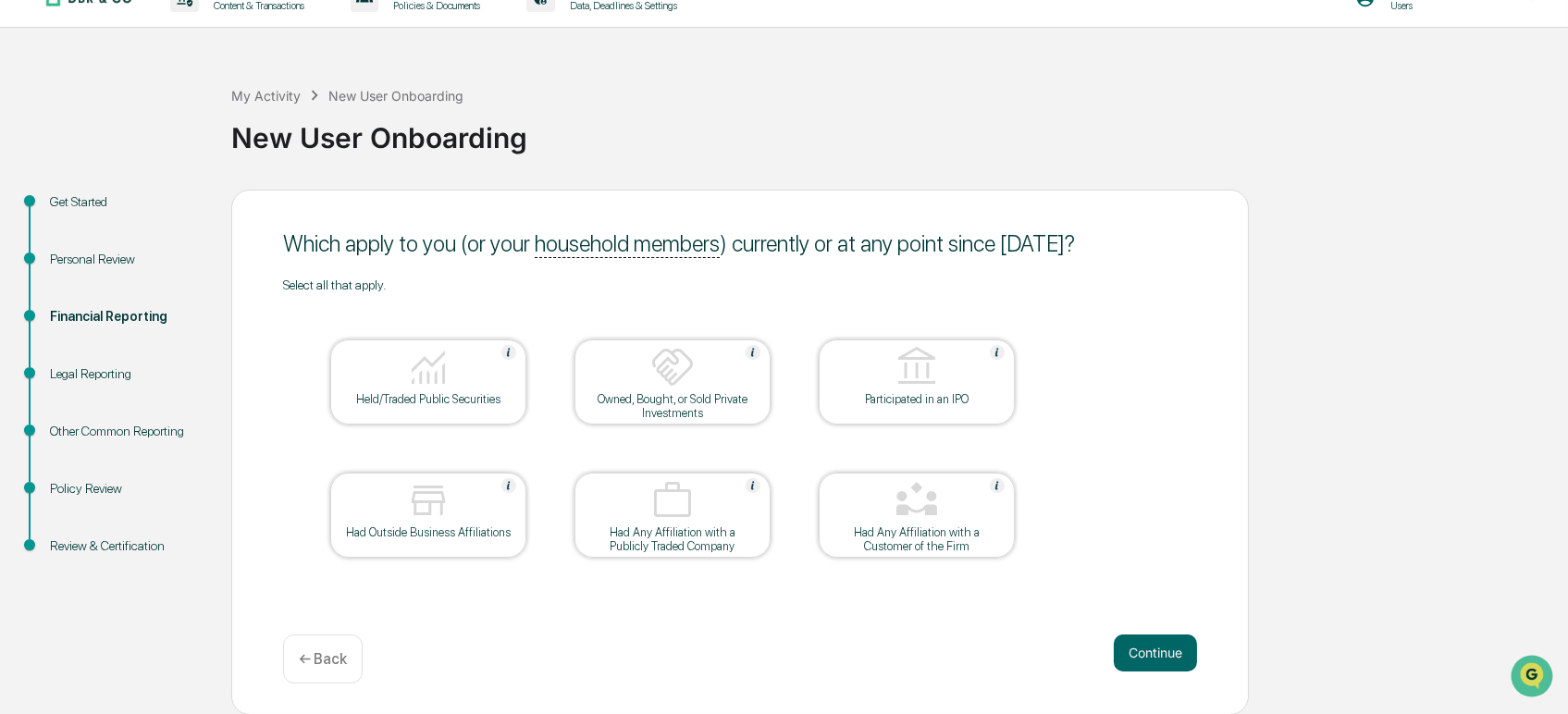
click at [427, 390] on div at bounding box center [427, 368] width 185 height 47
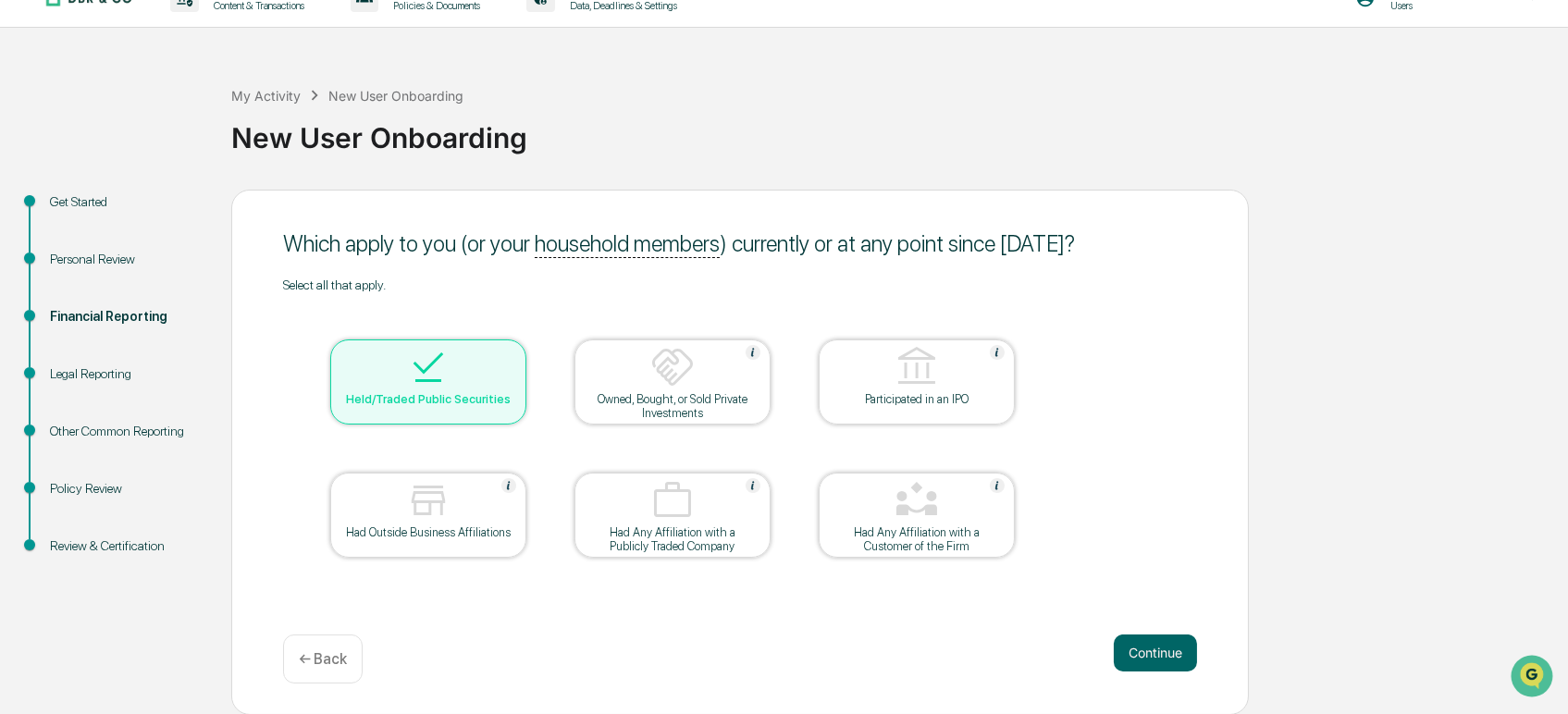
click at [428, 534] on div "Had Outside Business Affiliations" at bounding box center [428, 532] width 167 height 13
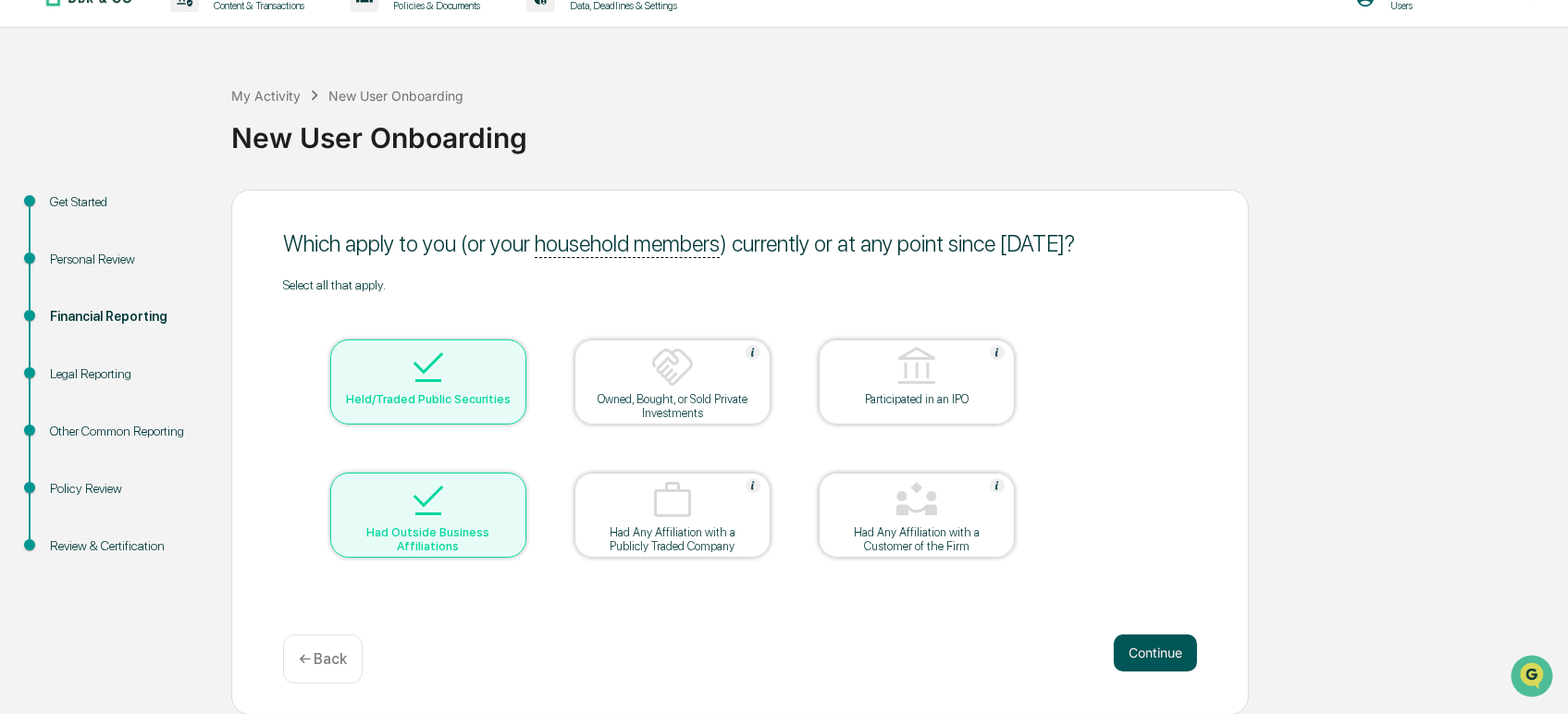
click at [1132, 656] on button "Continue" at bounding box center [1155, 653] width 83 height 37
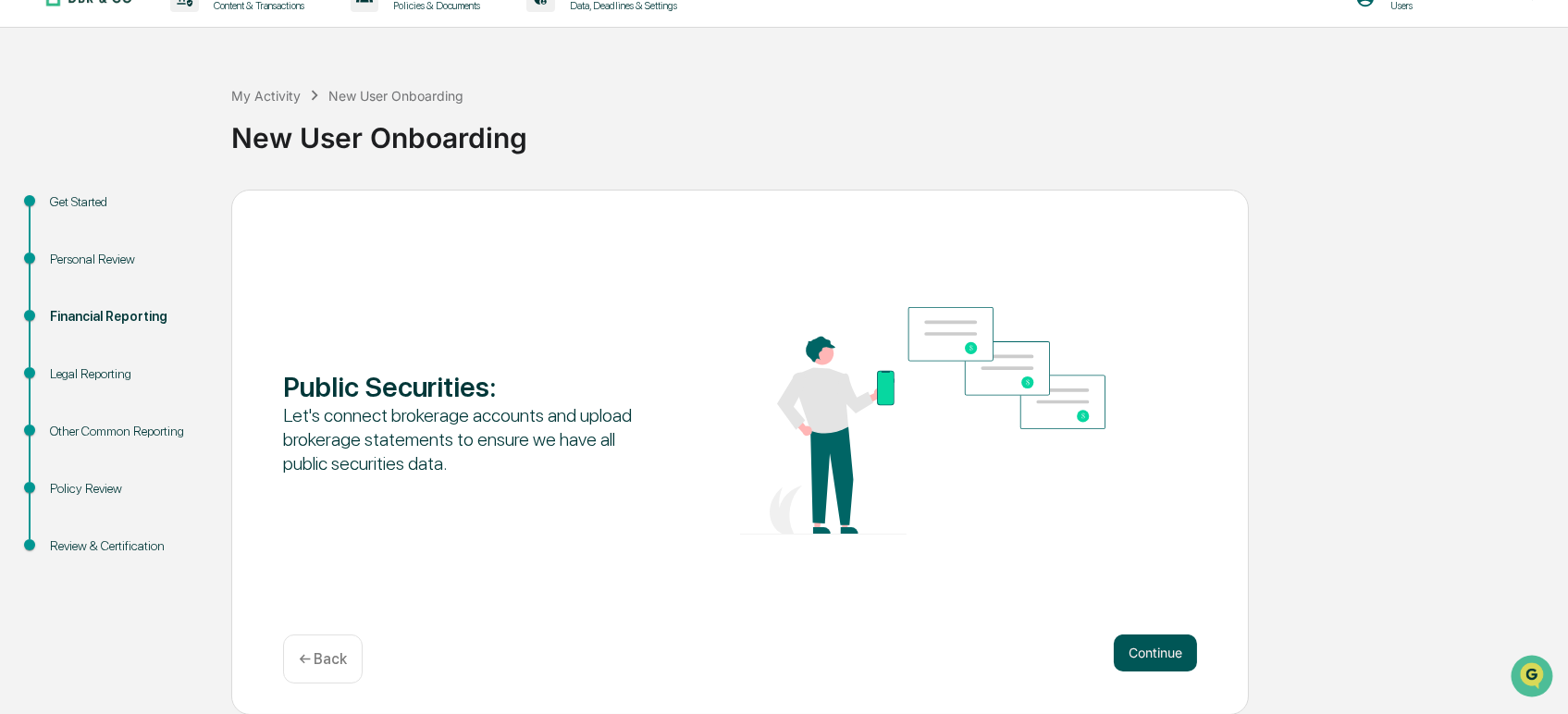
click at [1135, 655] on button "Continue" at bounding box center [1155, 653] width 83 height 37
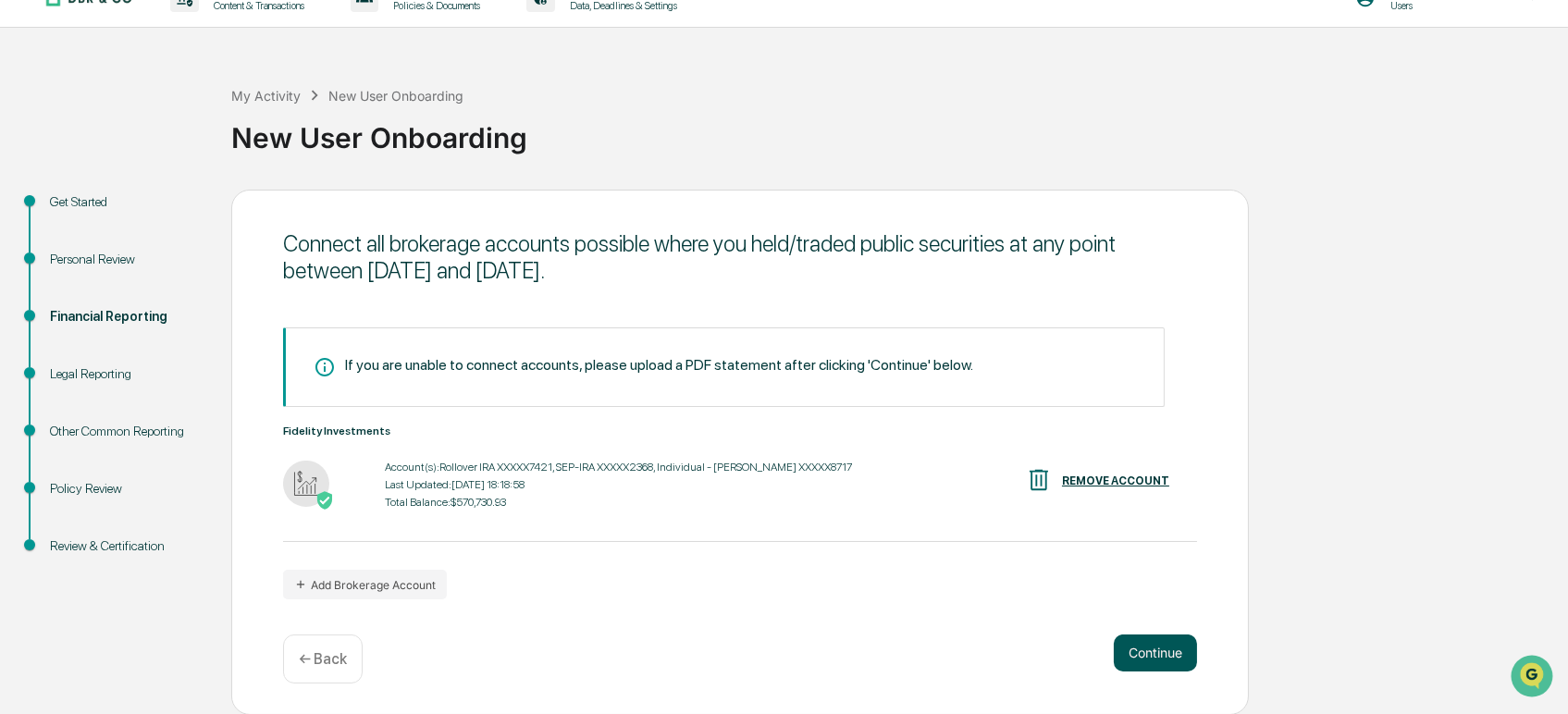
click at [1151, 650] on button "Continue" at bounding box center [1155, 653] width 83 height 37
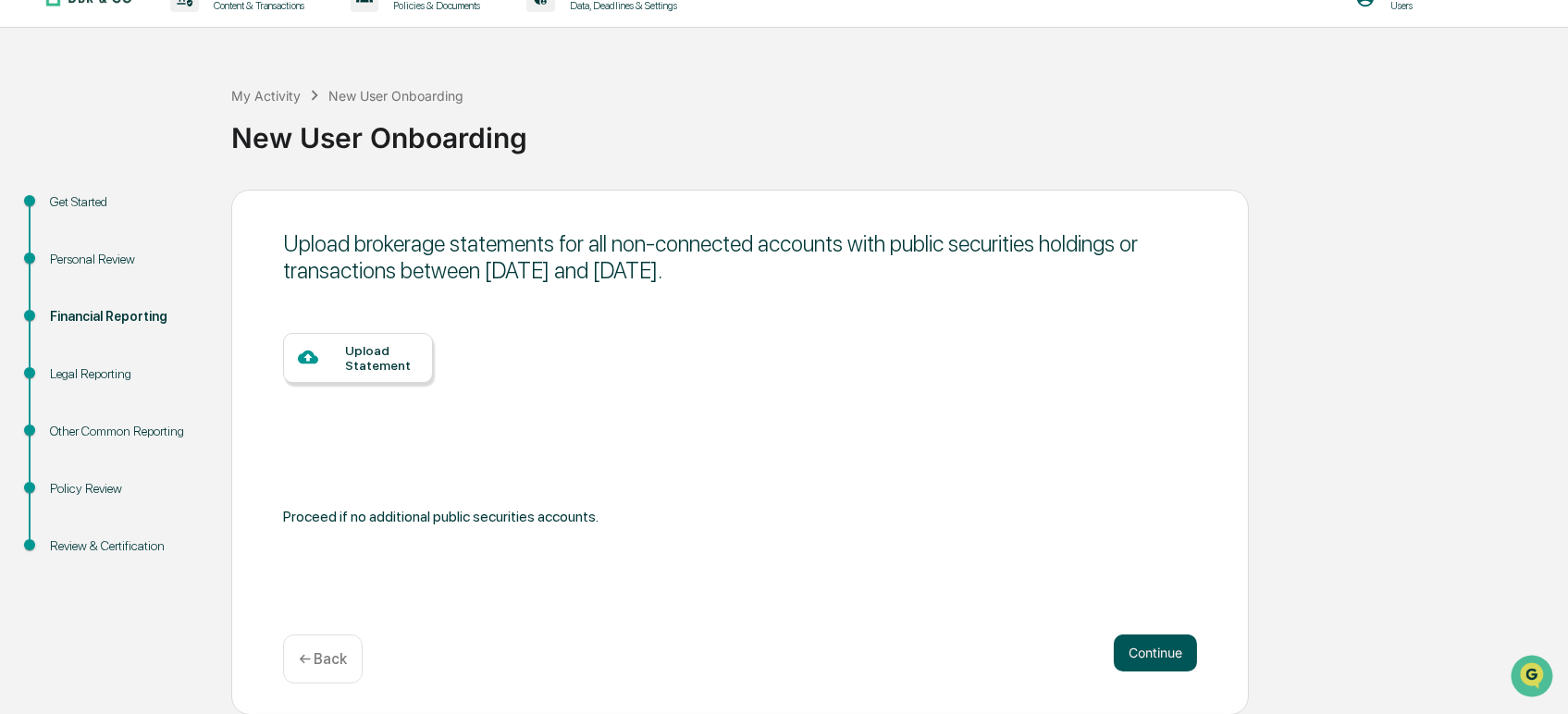
click at [1151, 650] on button "Continue" at bounding box center [1155, 653] width 83 height 37
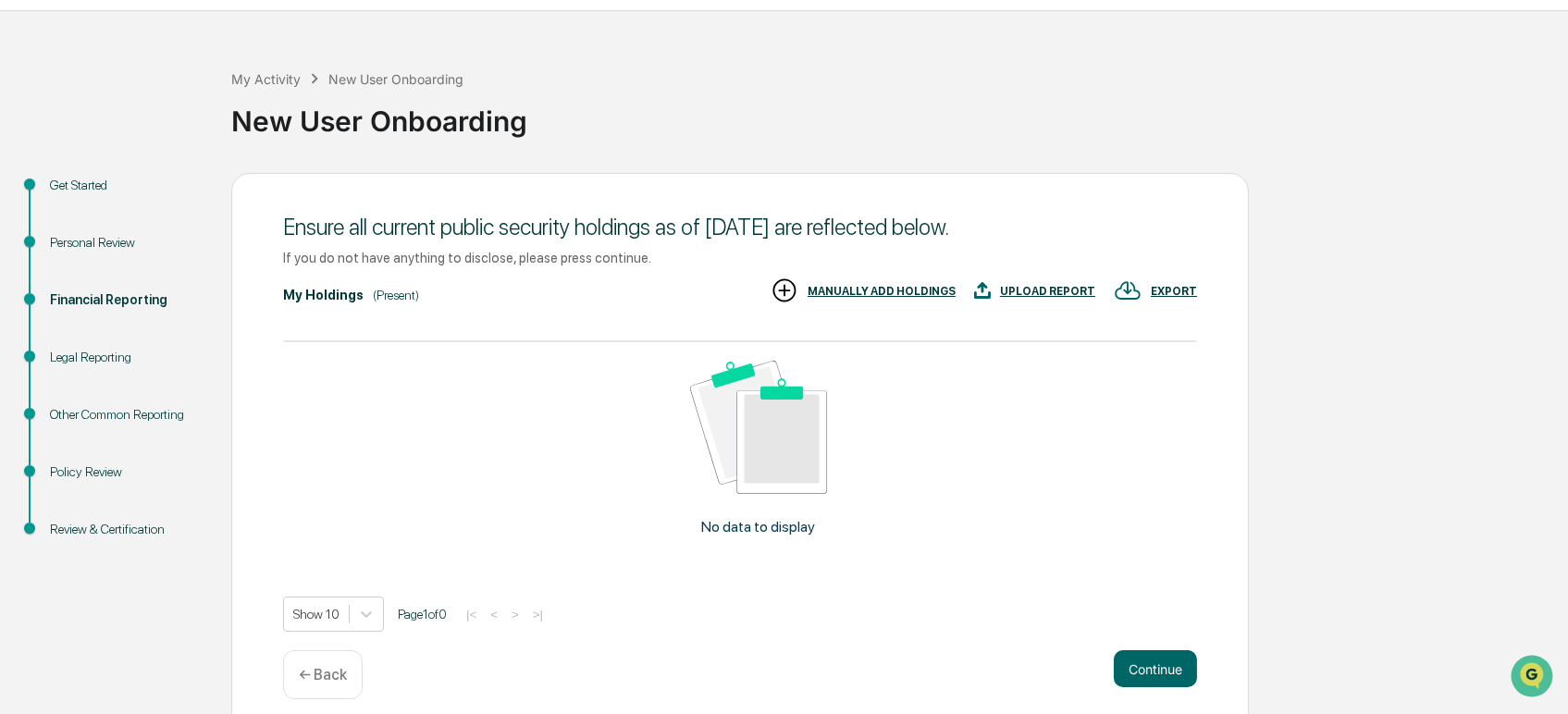
scroll to position [64, 0]
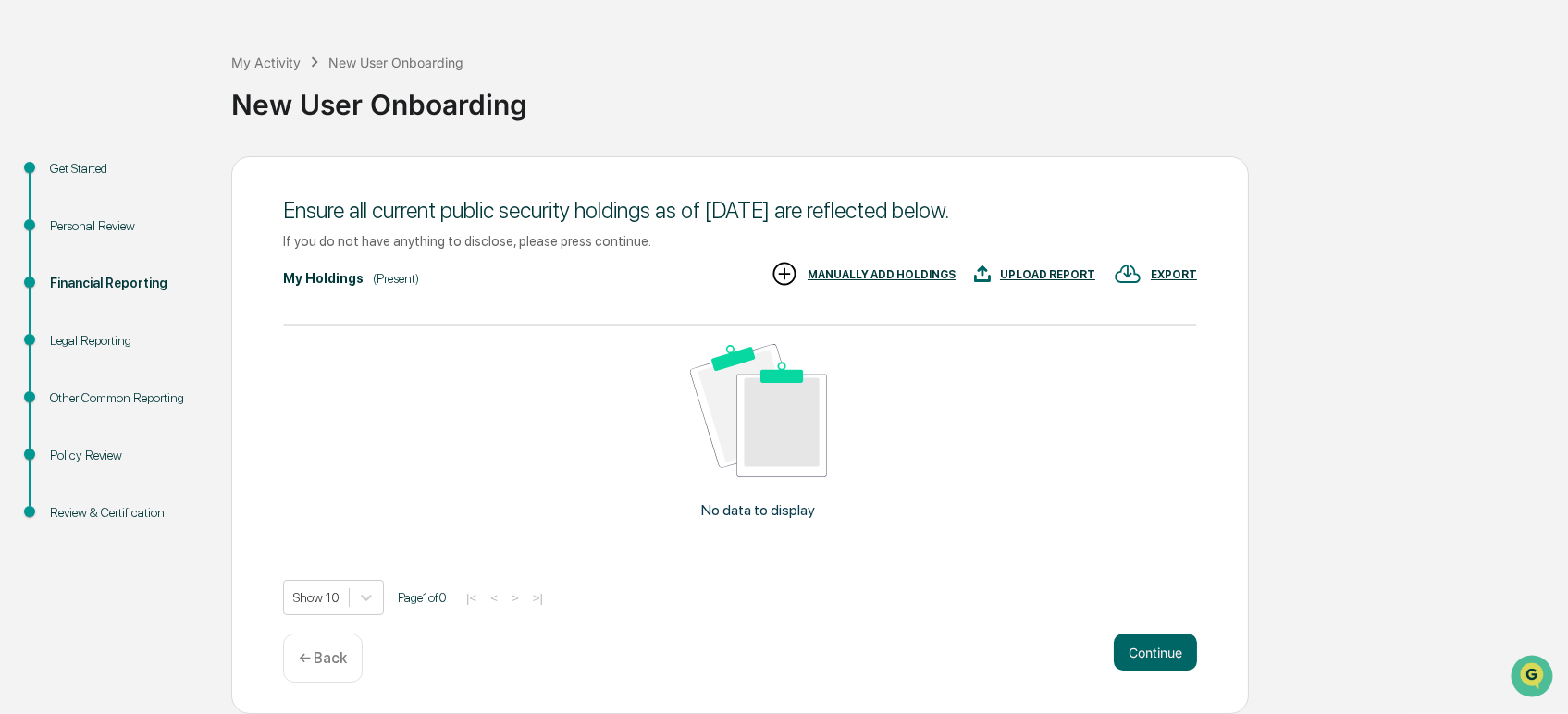
click at [74, 347] on div "Legal Reporting" at bounding box center [126, 341] width 151 height 19
click at [69, 338] on div "Legal Reporting" at bounding box center [126, 341] width 151 height 19
click at [1051, 275] on div "UPLOAD REPORT" at bounding box center [1047, 275] width 95 height 13
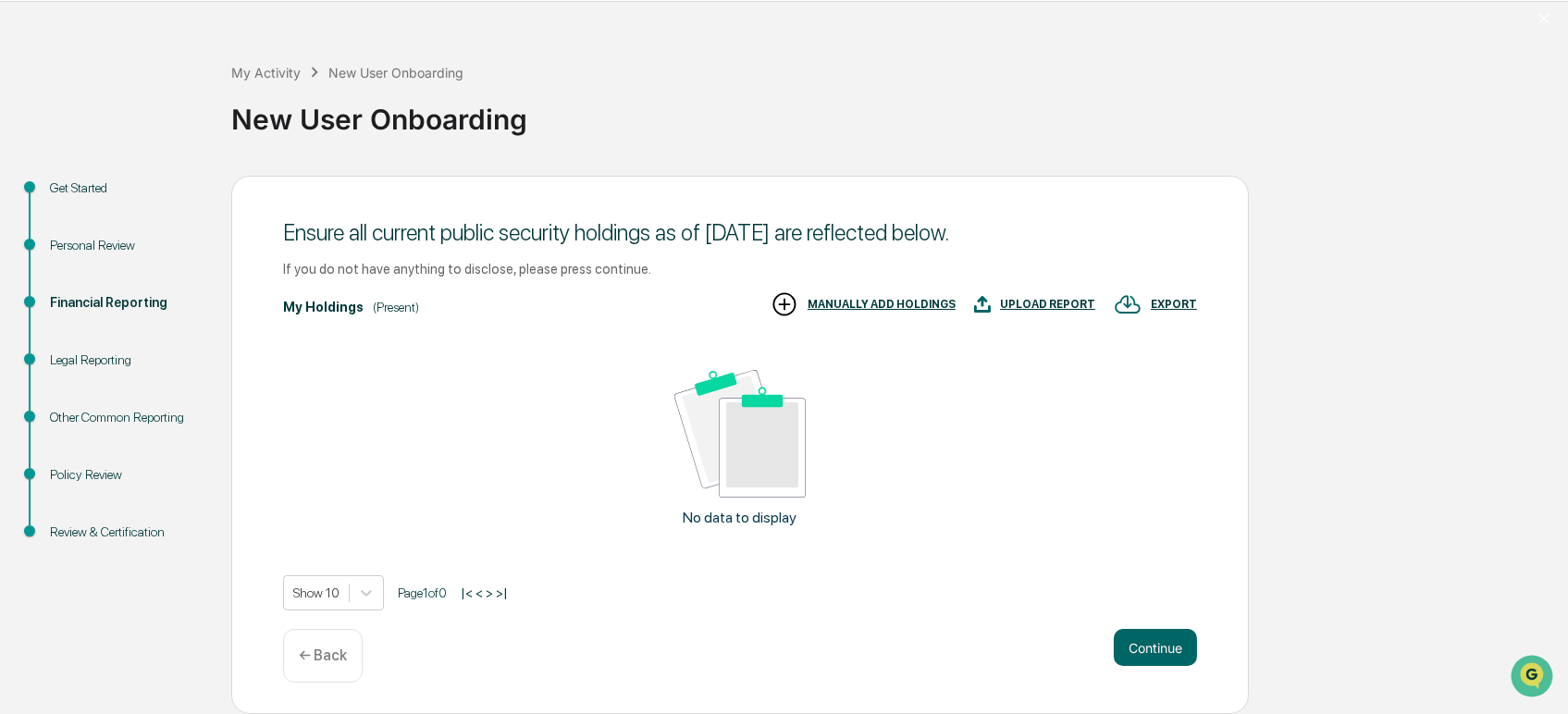
scroll to position [55, 0]
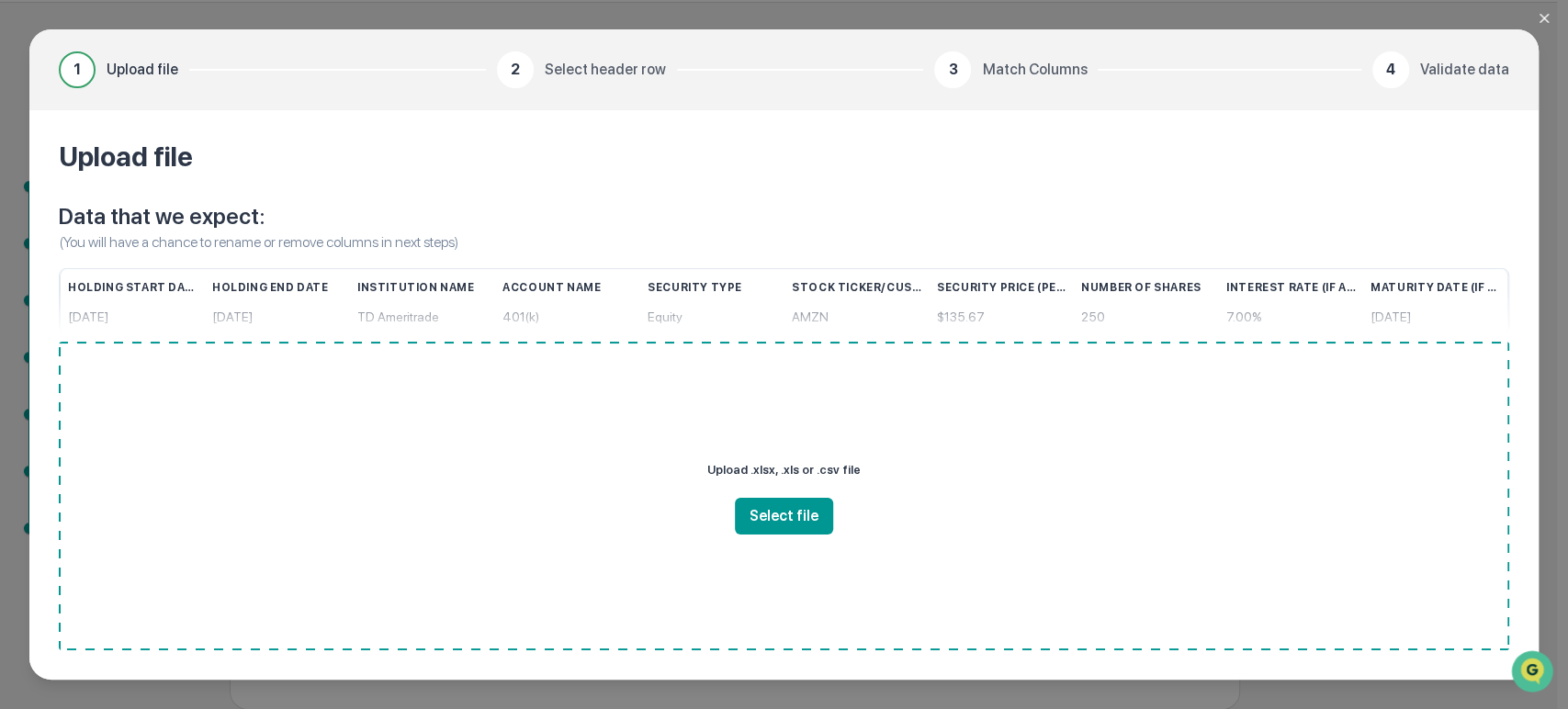
click at [1545, 18] on icon "Close modal" at bounding box center [1544, 18] width 14 height 14
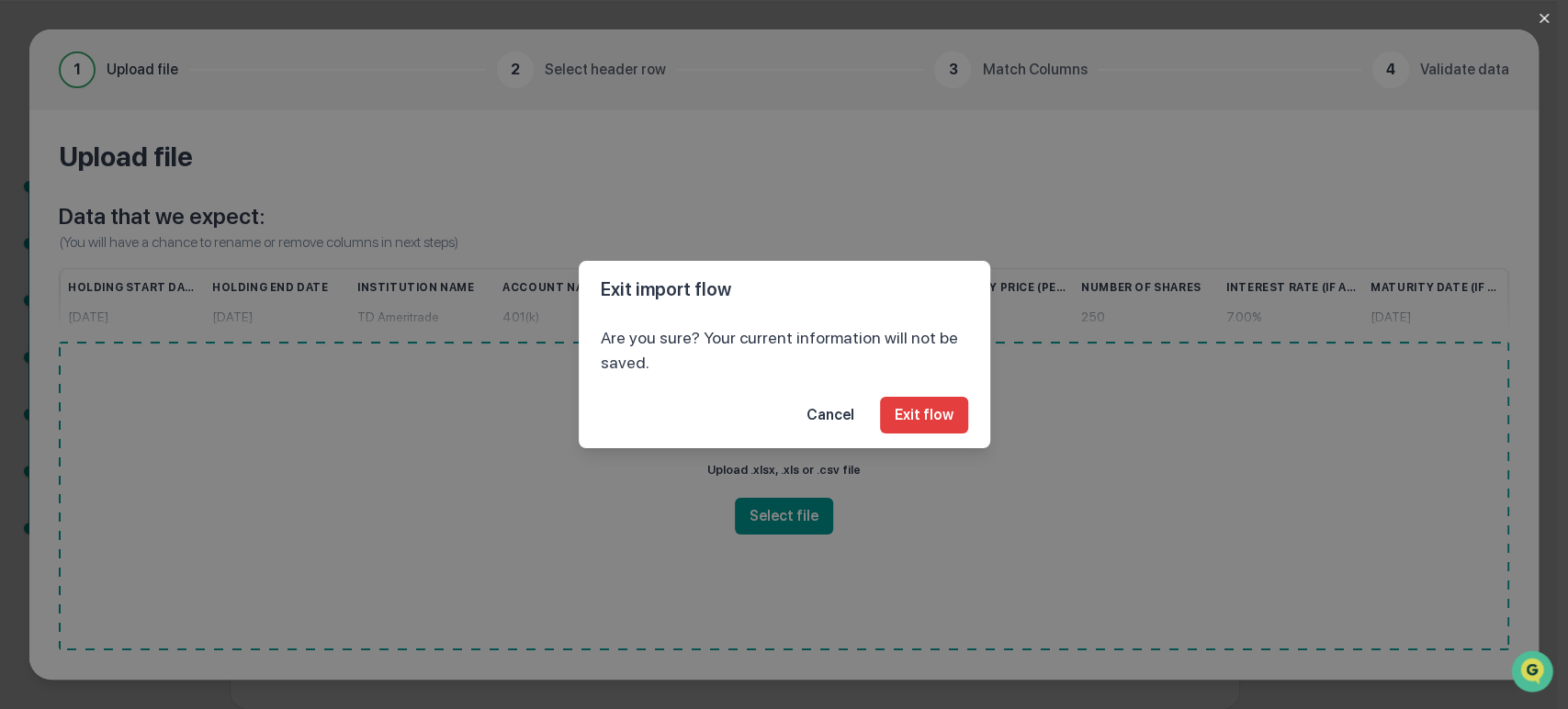
click at [928, 427] on button "Exit flow" at bounding box center [924, 415] width 89 height 37
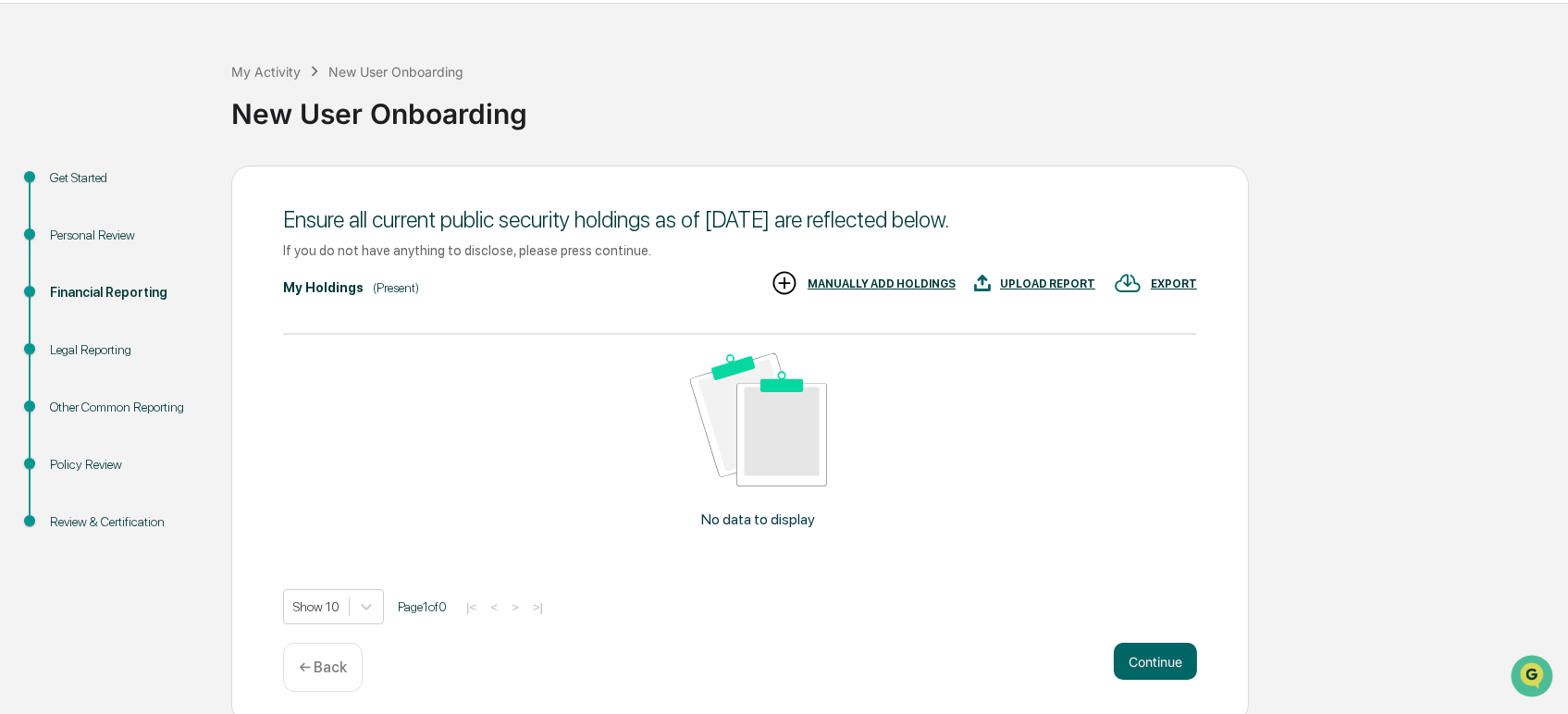
click at [1174, 284] on div "EXPORT" at bounding box center [1174, 285] width 46 height 13
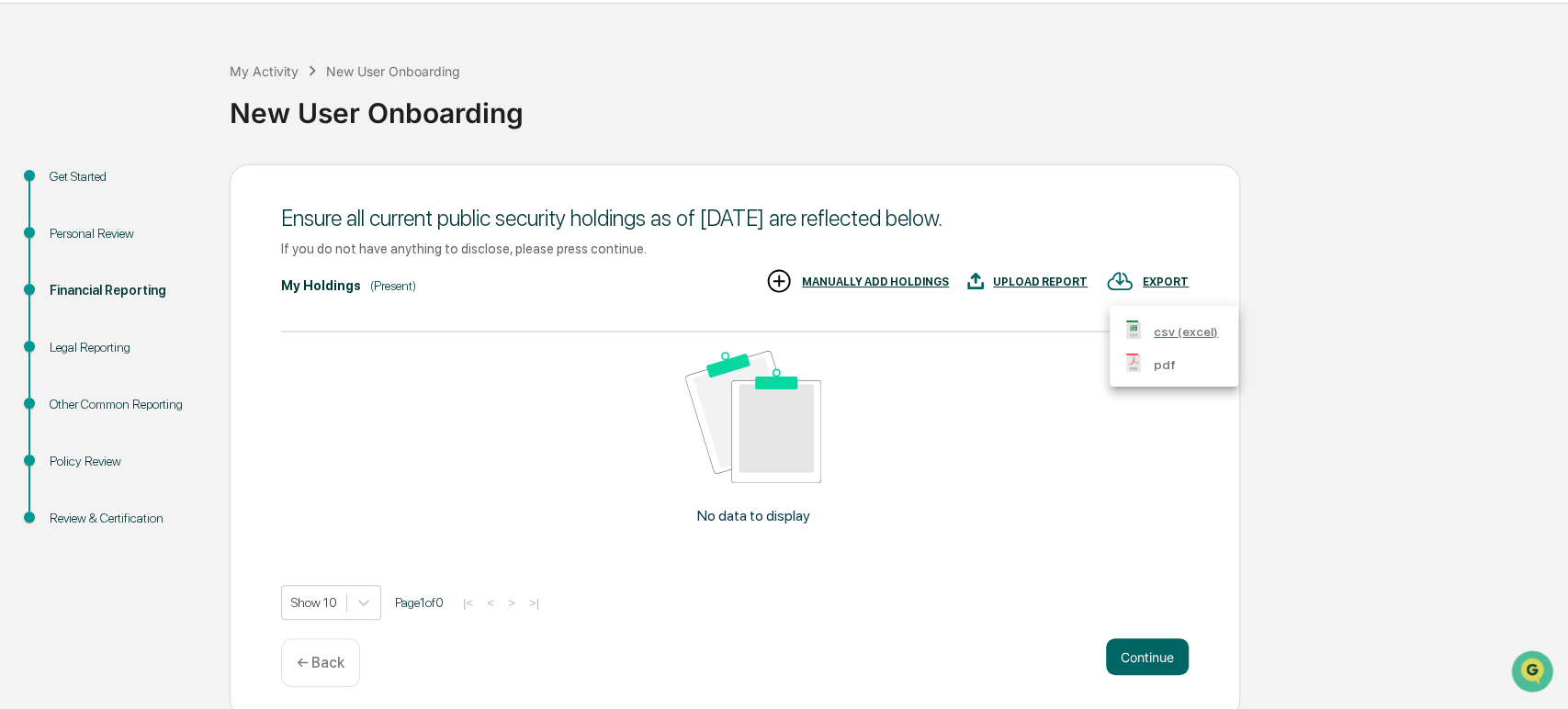
click at [1166, 218] on div at bounding box center [784, 354] width 1568 height 709
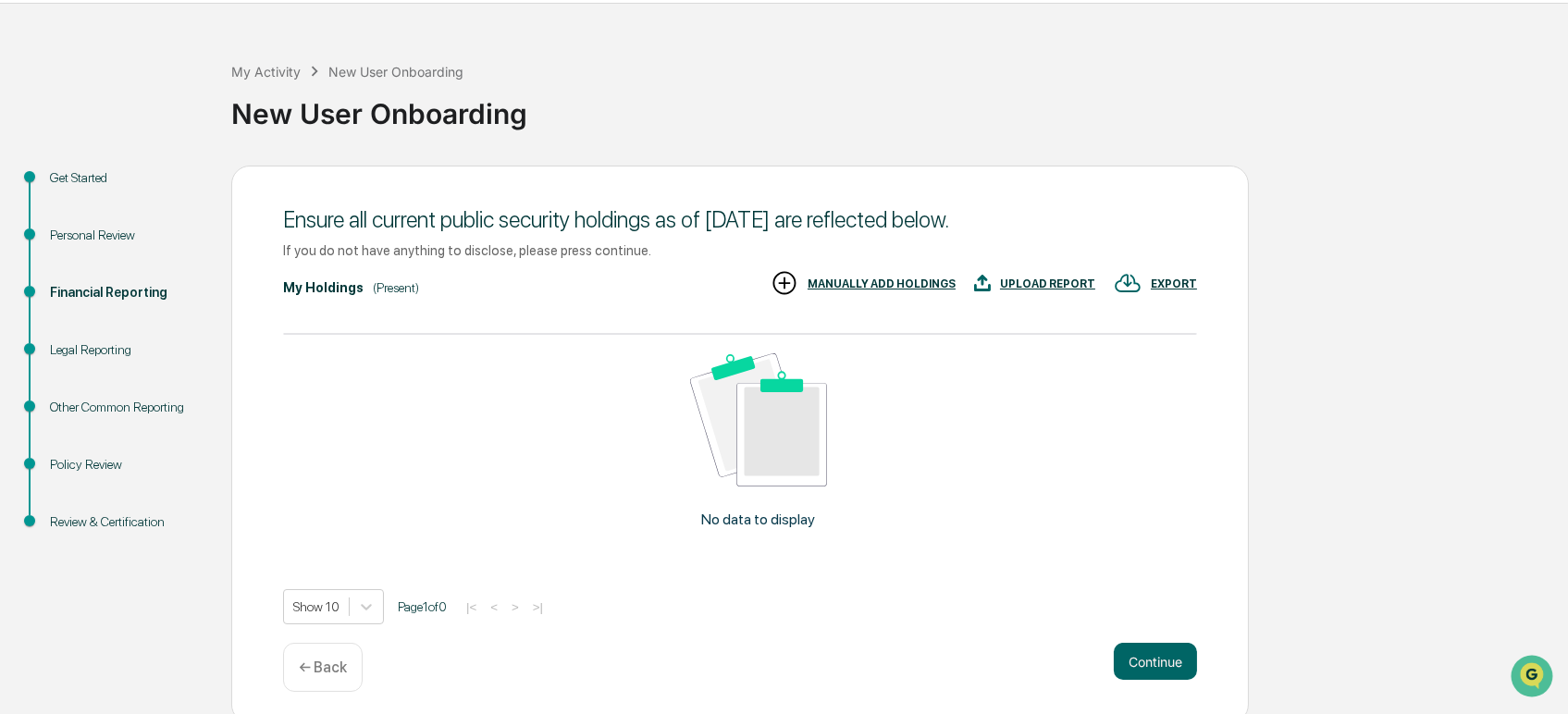
click at [69, 289] on div "Financial Reporting" at bounding box center [126, 292] width 151 height 19
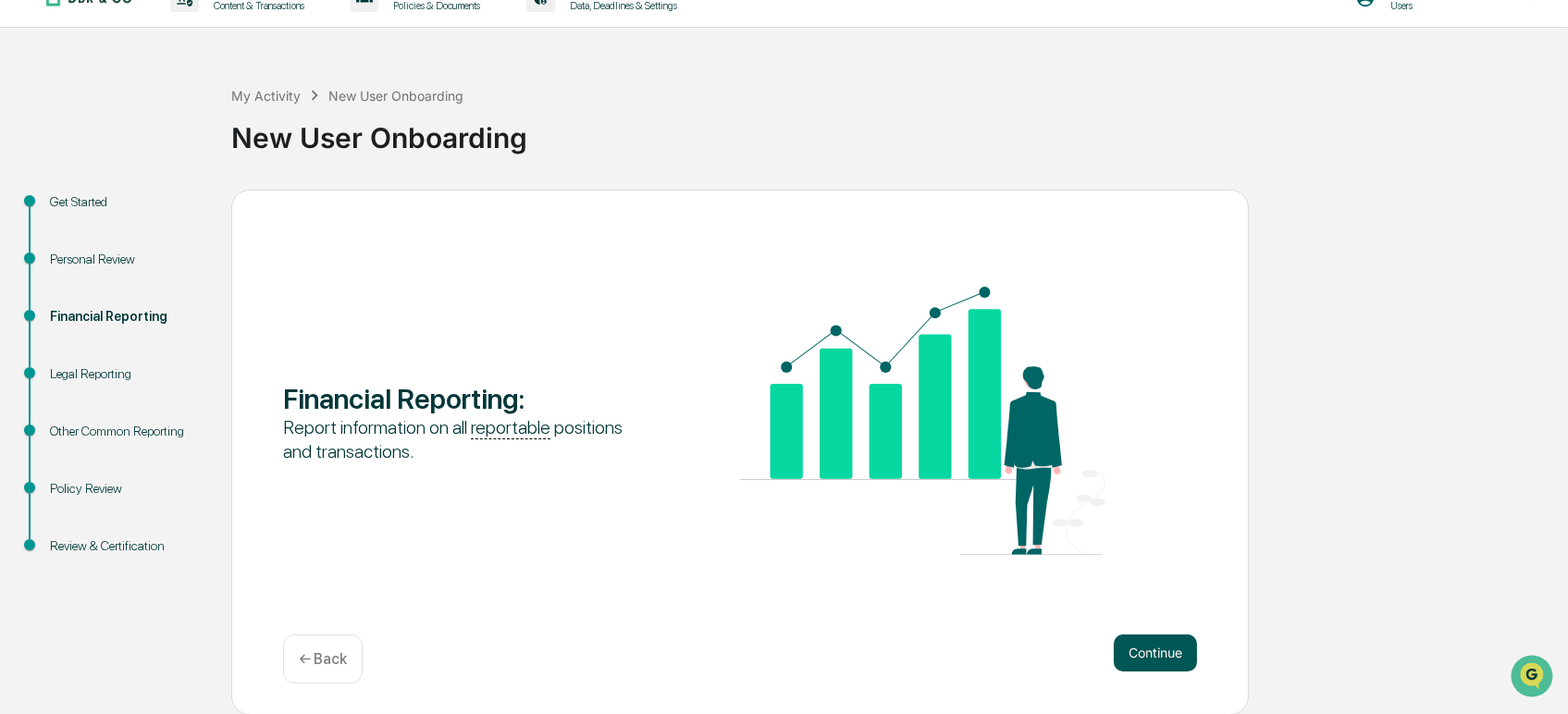
click at [1153, 648] on button "Continue" at bounding box center [1155, 653] width 83 height 37
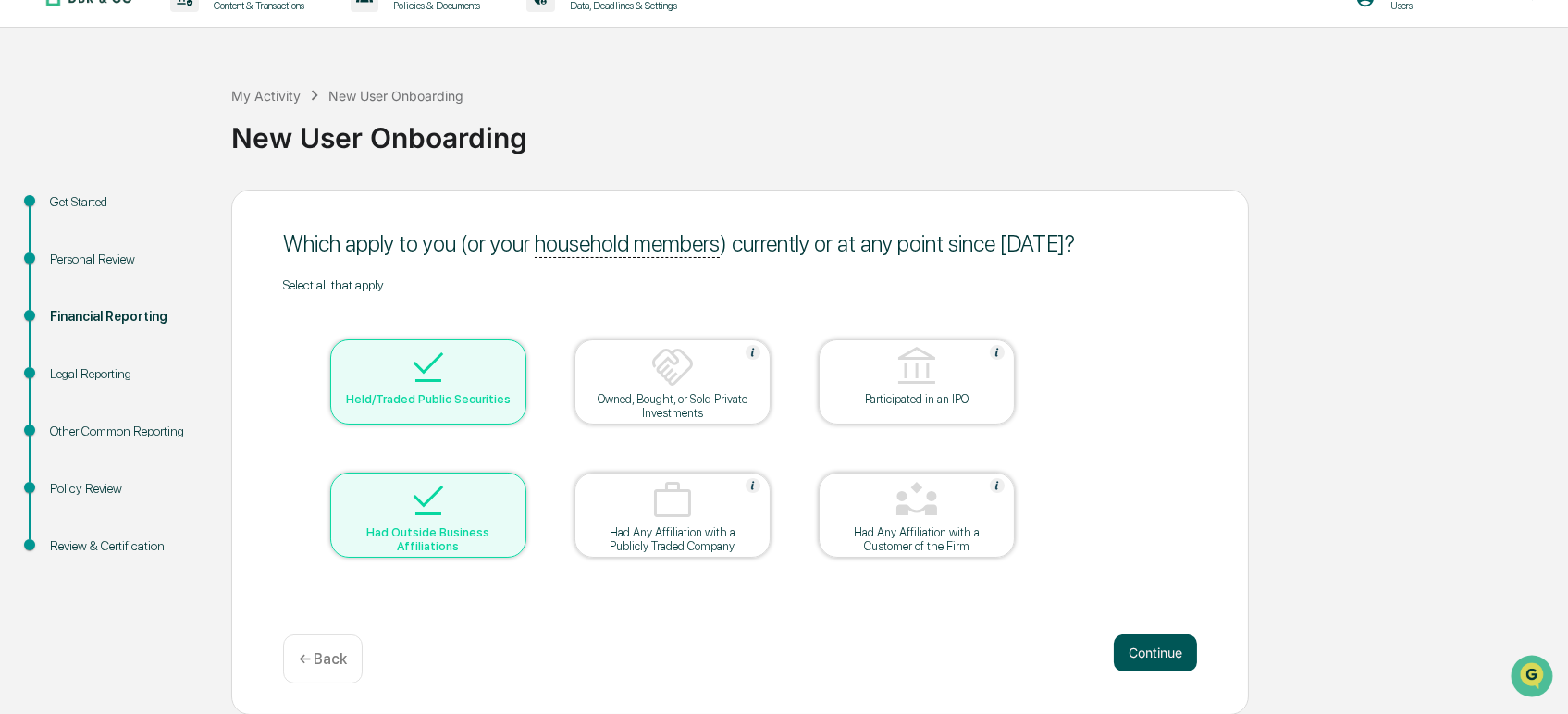
click at [1133, 653] on button "Continue" at bounding box center [1155, 653] width 83 height 37
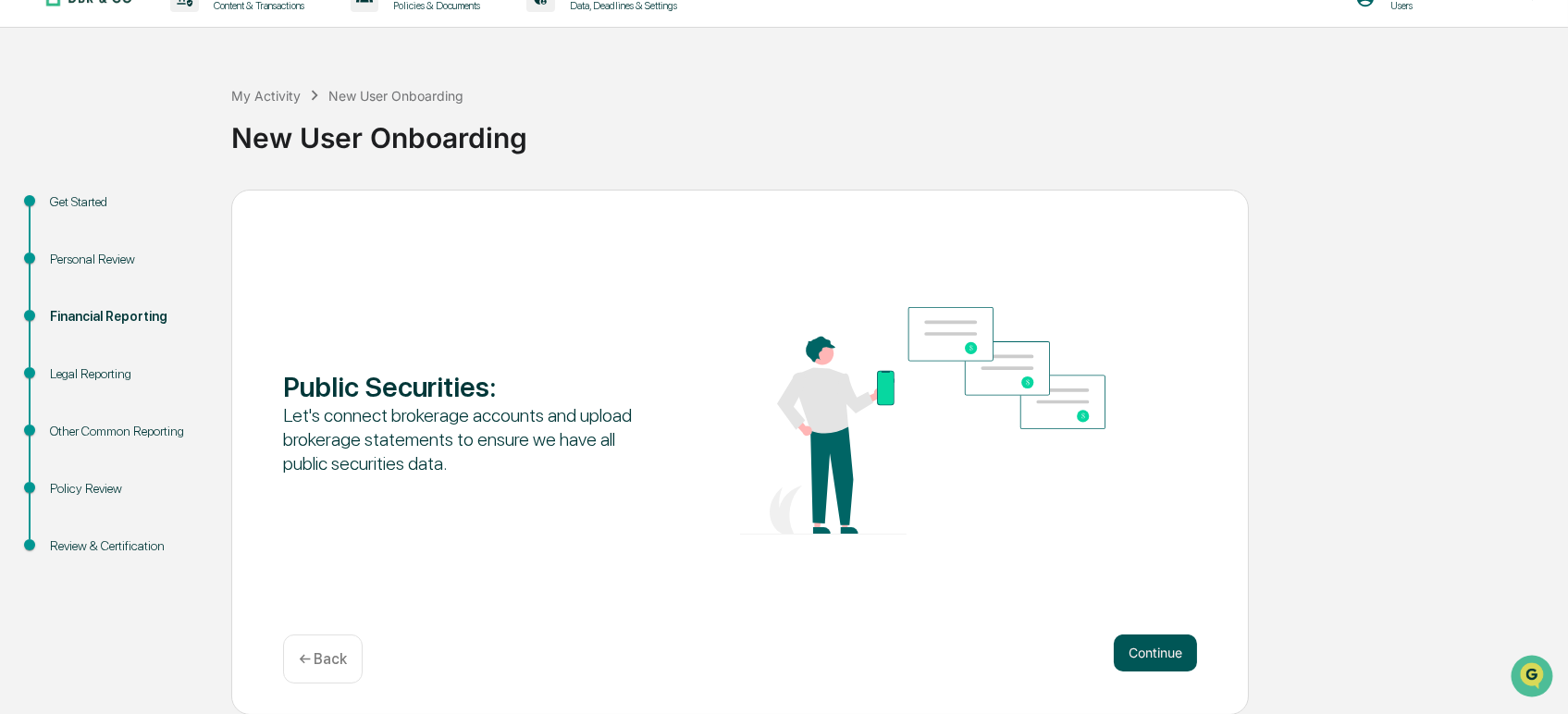
click at [1144, 653] on button "Continue" at bounding box center [1155, 653] width 83 height 37
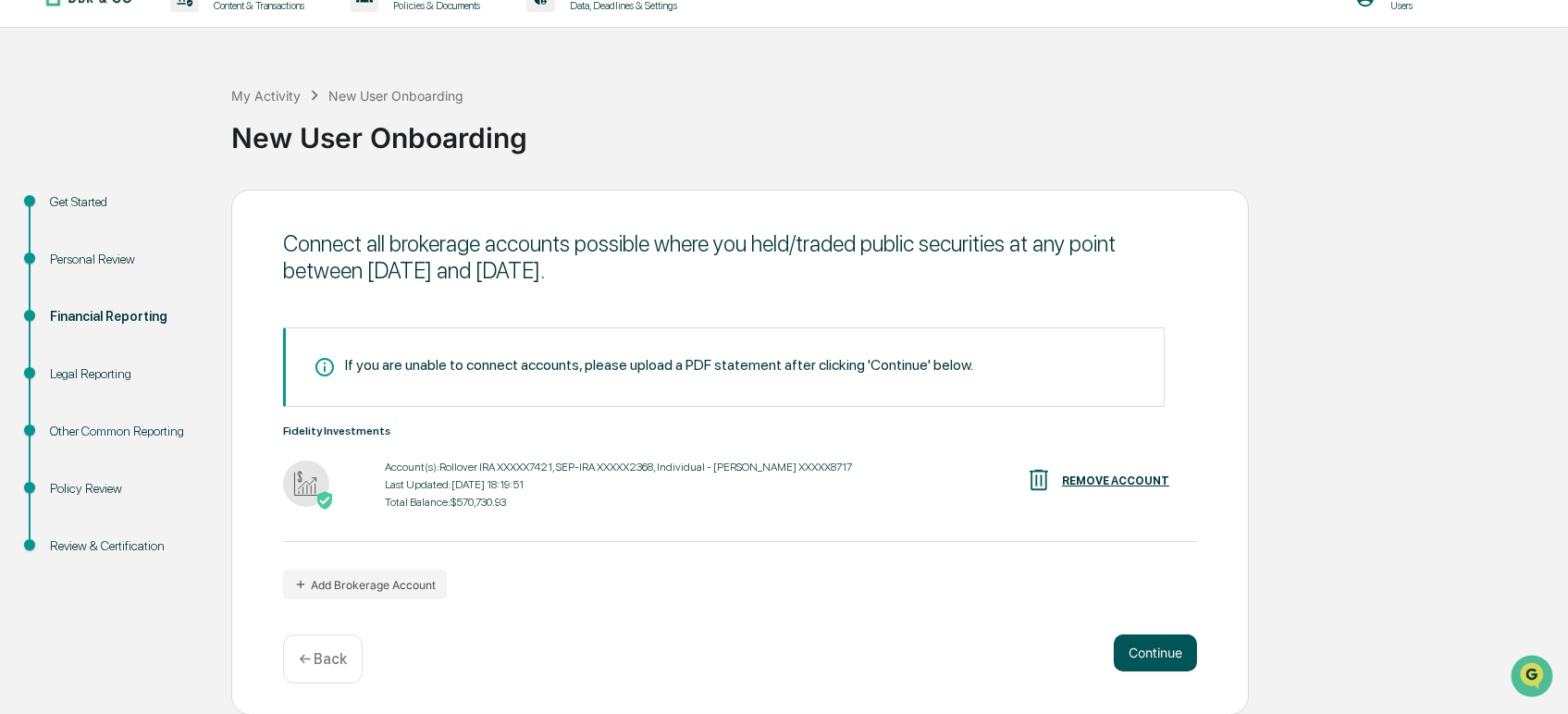
click at [1138, 642] on button "Continue" at bounding box center [1155, 653] width 83 height 37
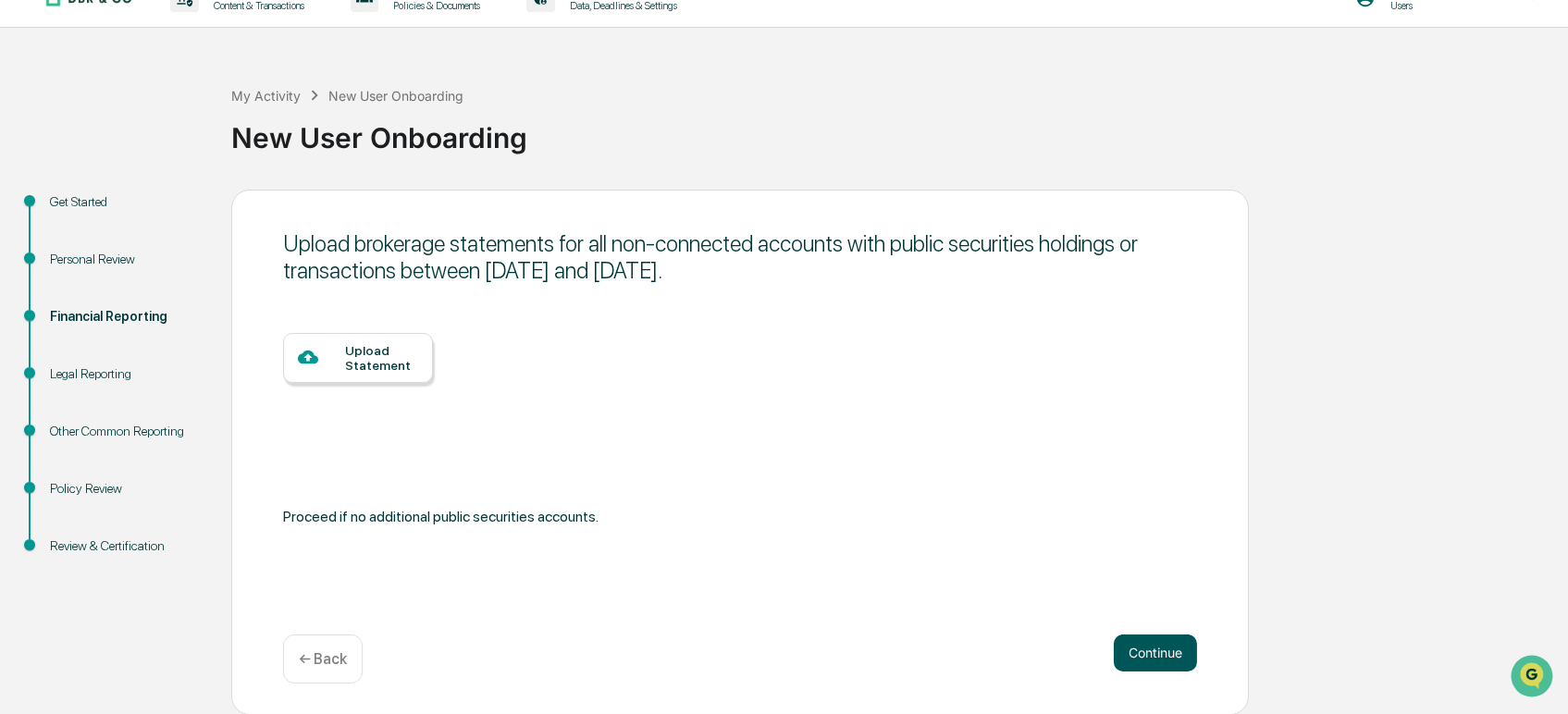
click at [1151, 661] on button "Continue" at bounding box center [1155, 653] width 83 height 37
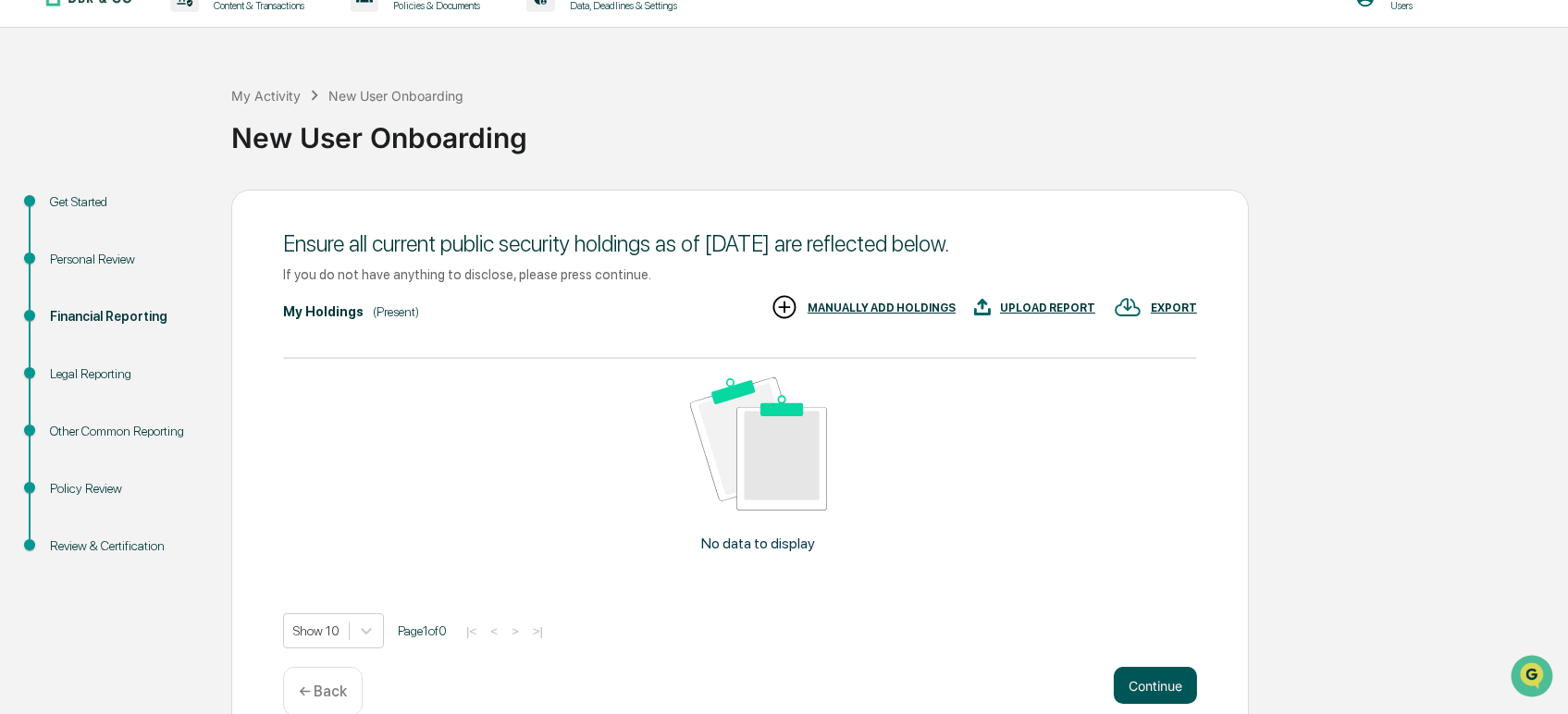
click at [1149, 688] on button "Continue" at bounding box center [1155, 685] width 83 height 37
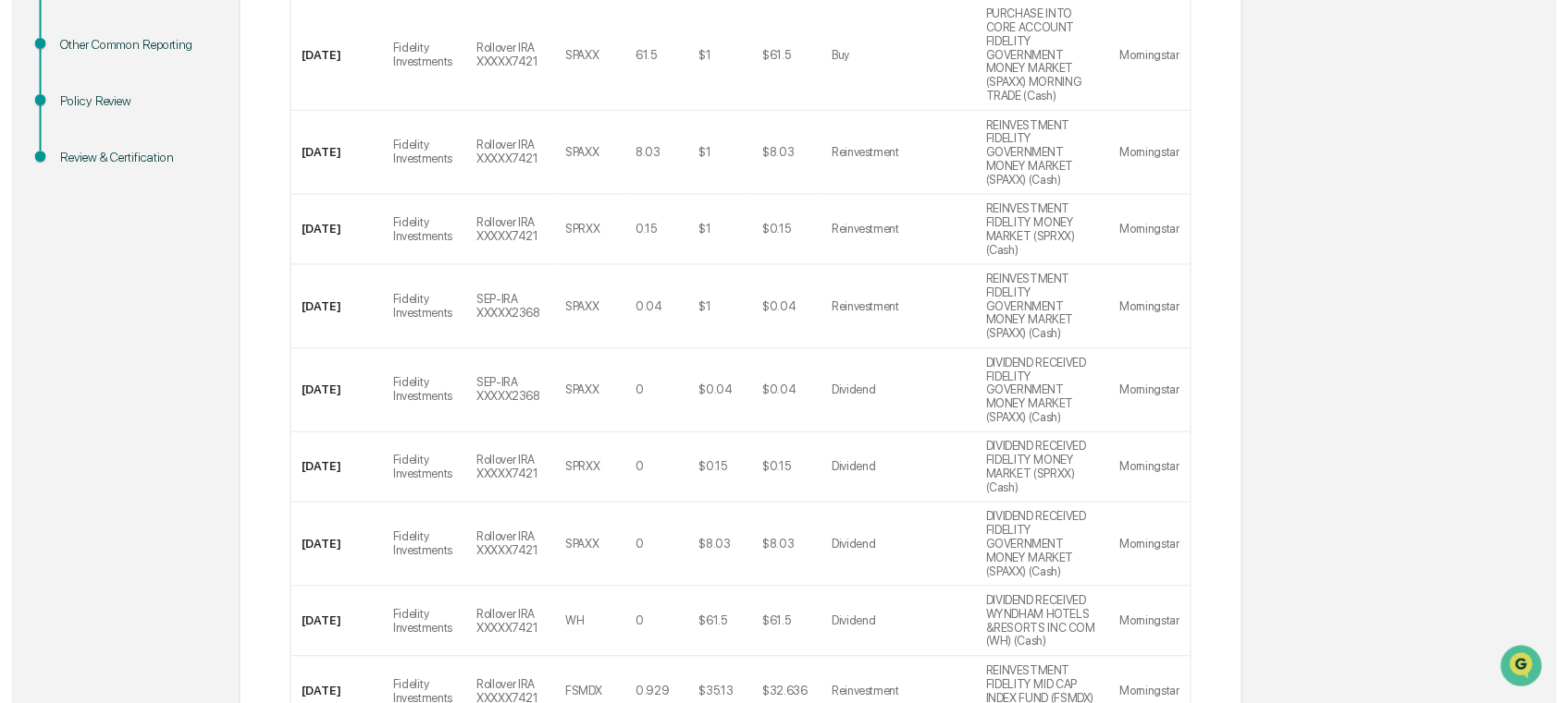
scroll to position [525, 0]
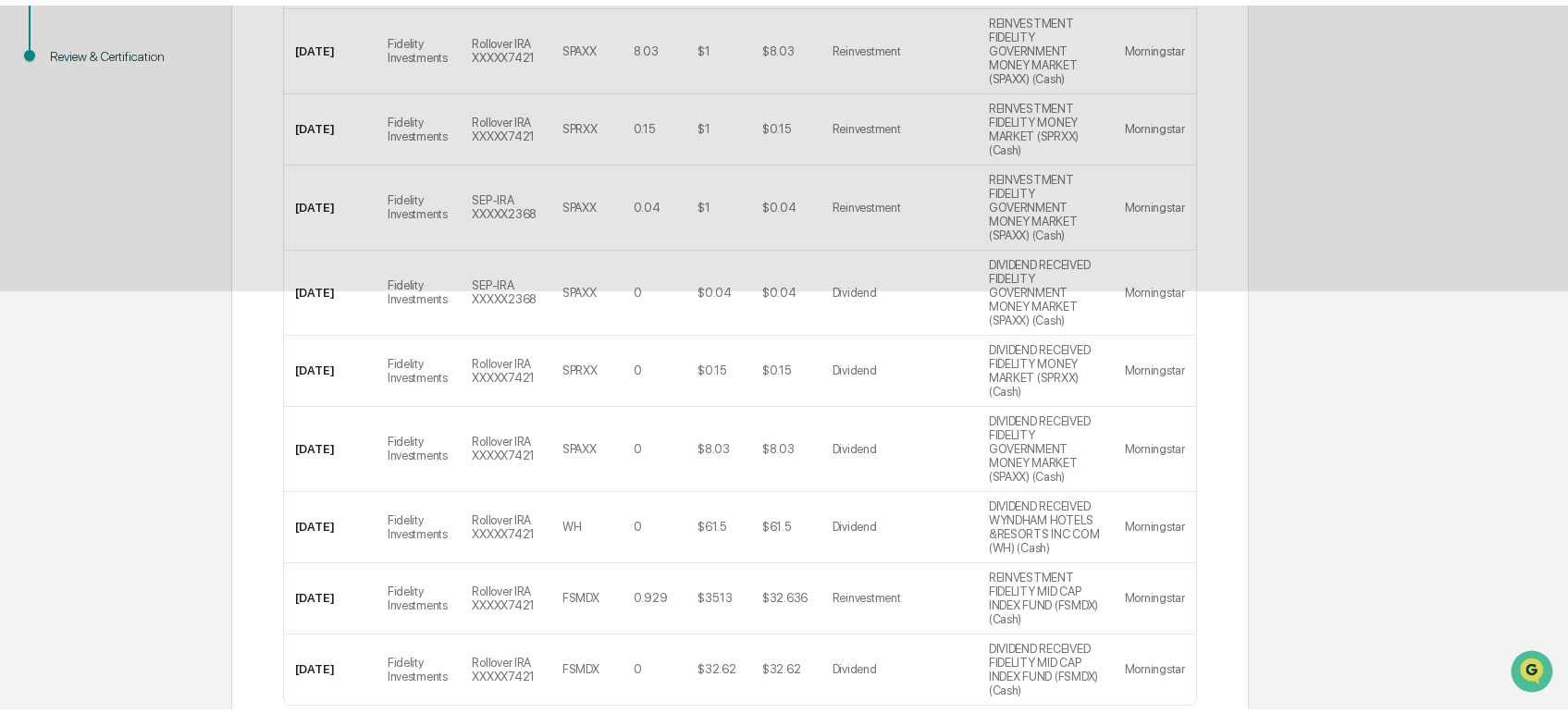
scroll to position [31, 0]
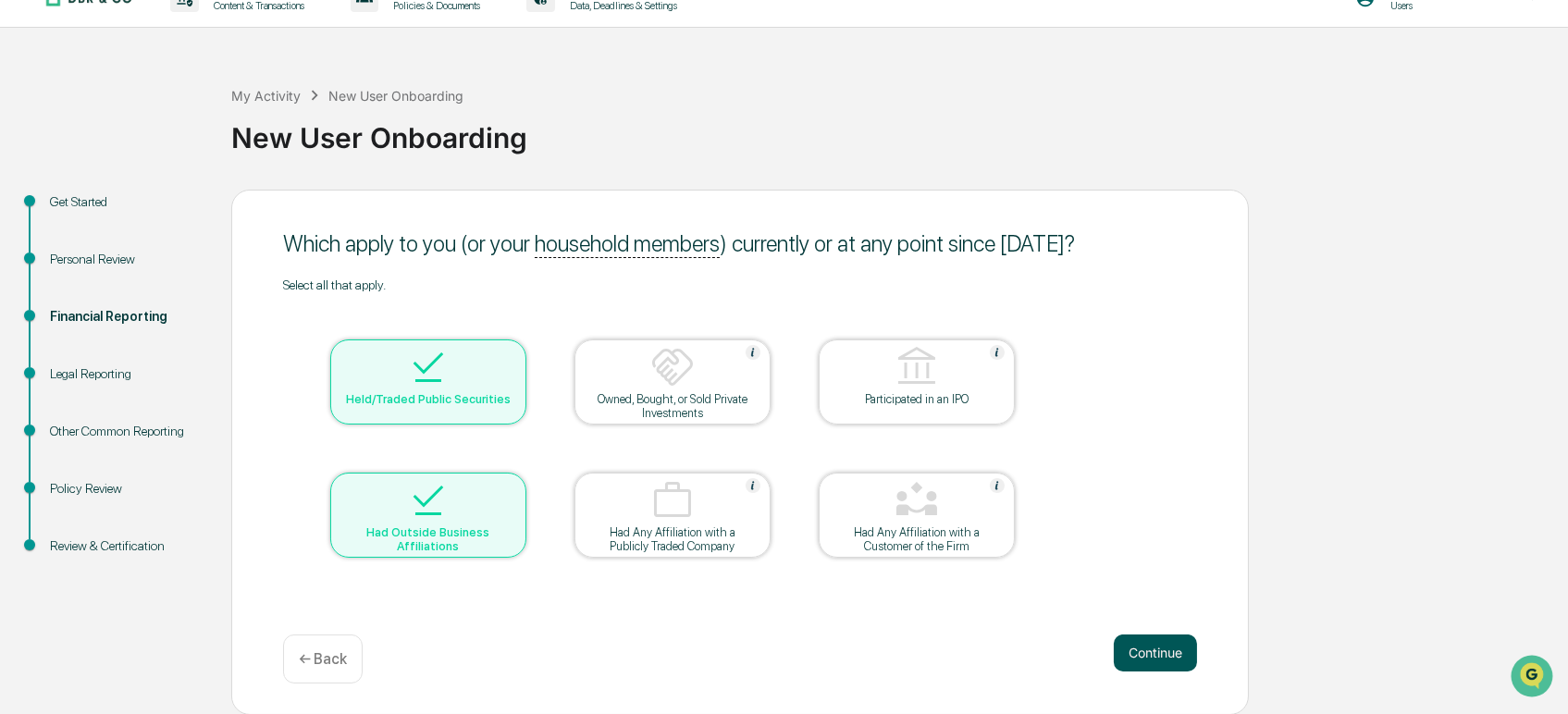
click at [1137, 650] on button "Continue" at bounding box center [1155, 653] width 83 height 37
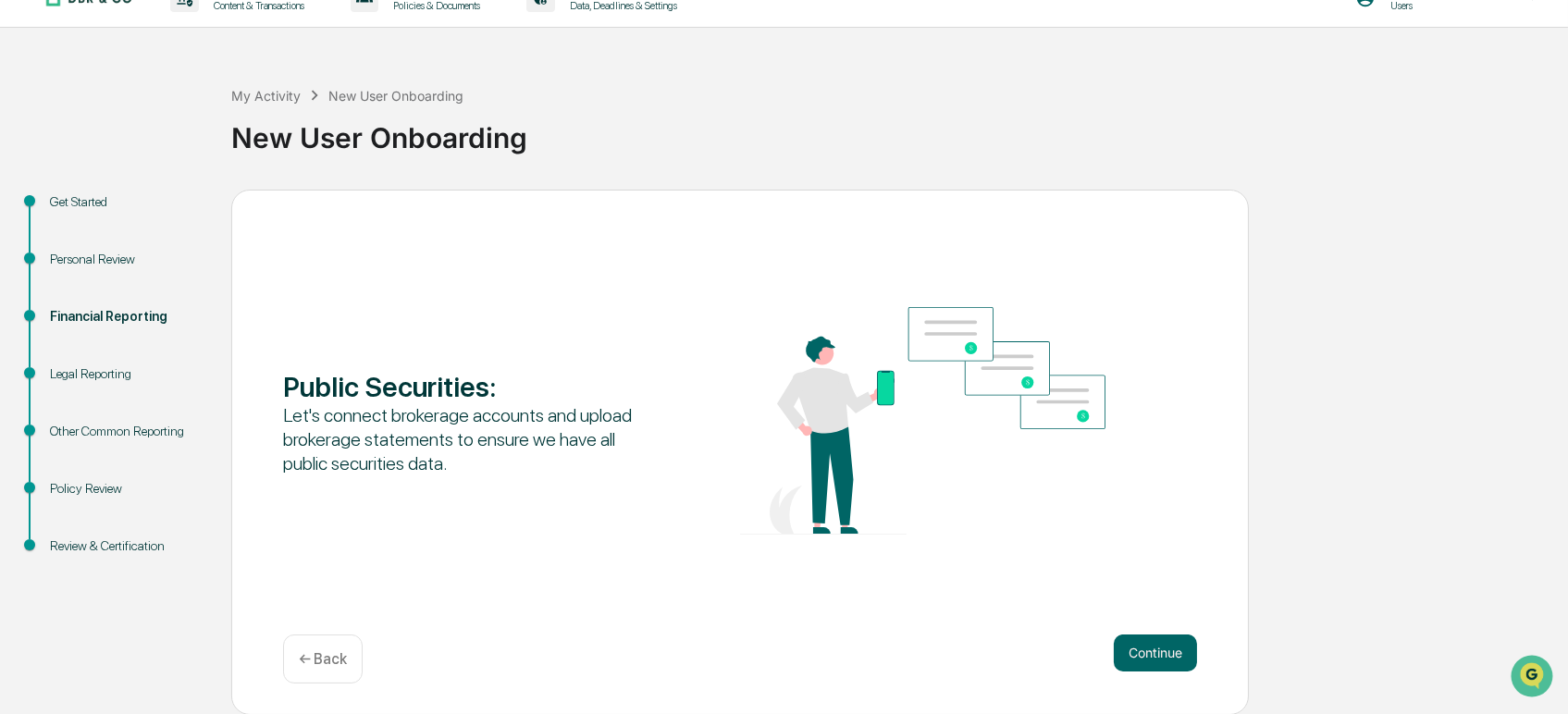
click at [1137, 650] on button "Continue" at bounding box center [1155, 653] width 83 height 37
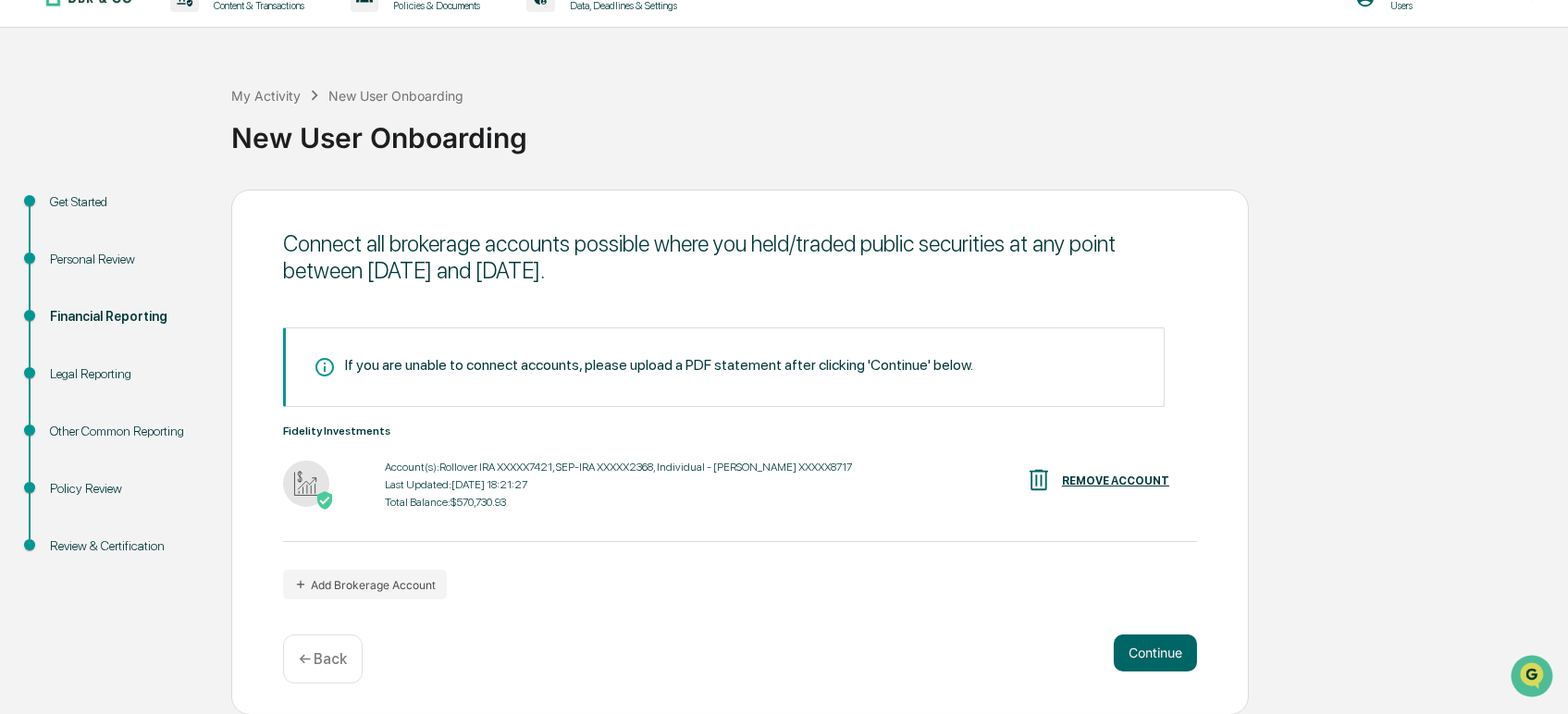
click at [1137, 650] on button "Continue" at bounding box center [1155, 653] width 83 height 37
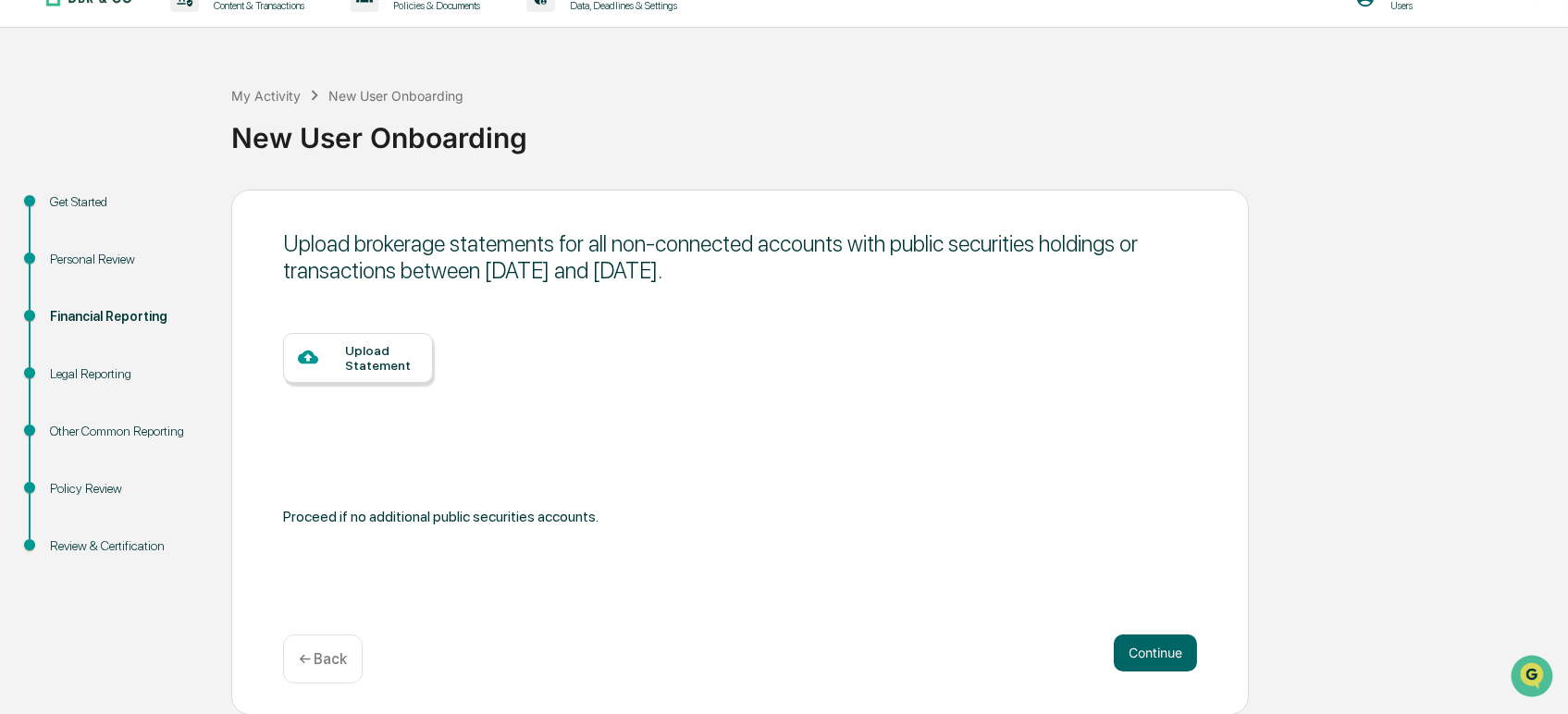
click at [1137, 650] on button "Continue" at bounding box center [1155, 653] width 83 height 37
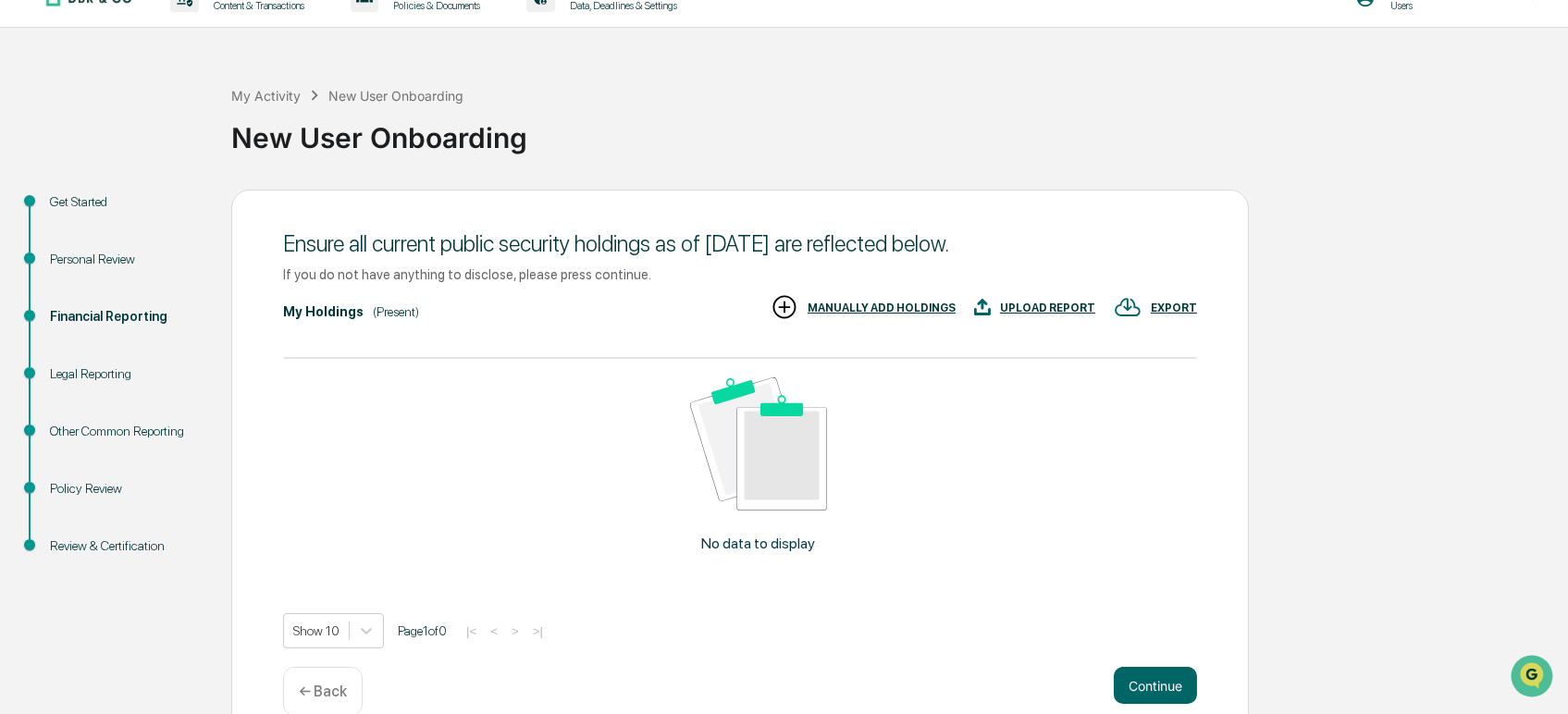
scroll to position [64, 0]
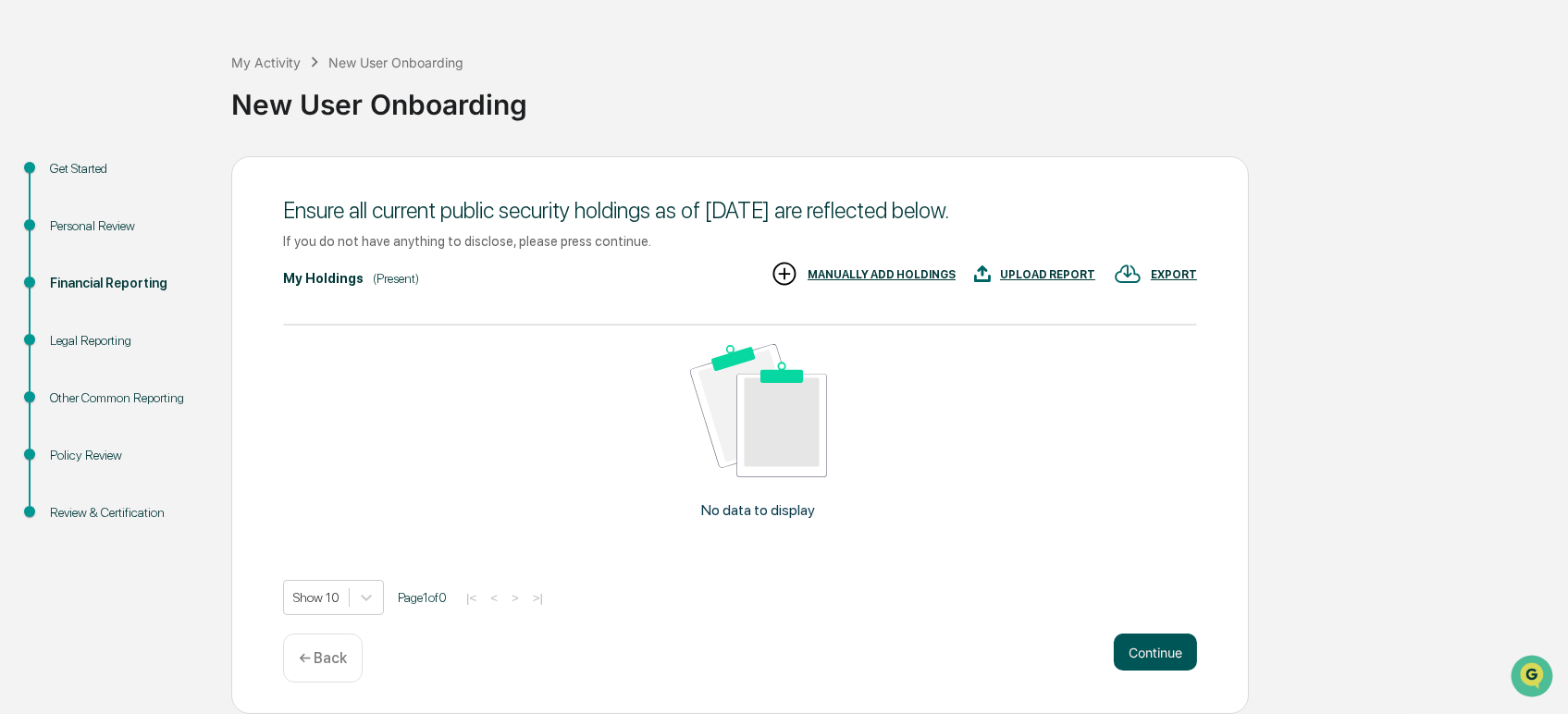
click at [1137, 647] on button "Continue" at bounding box center [1155, 652] width 83 height 37
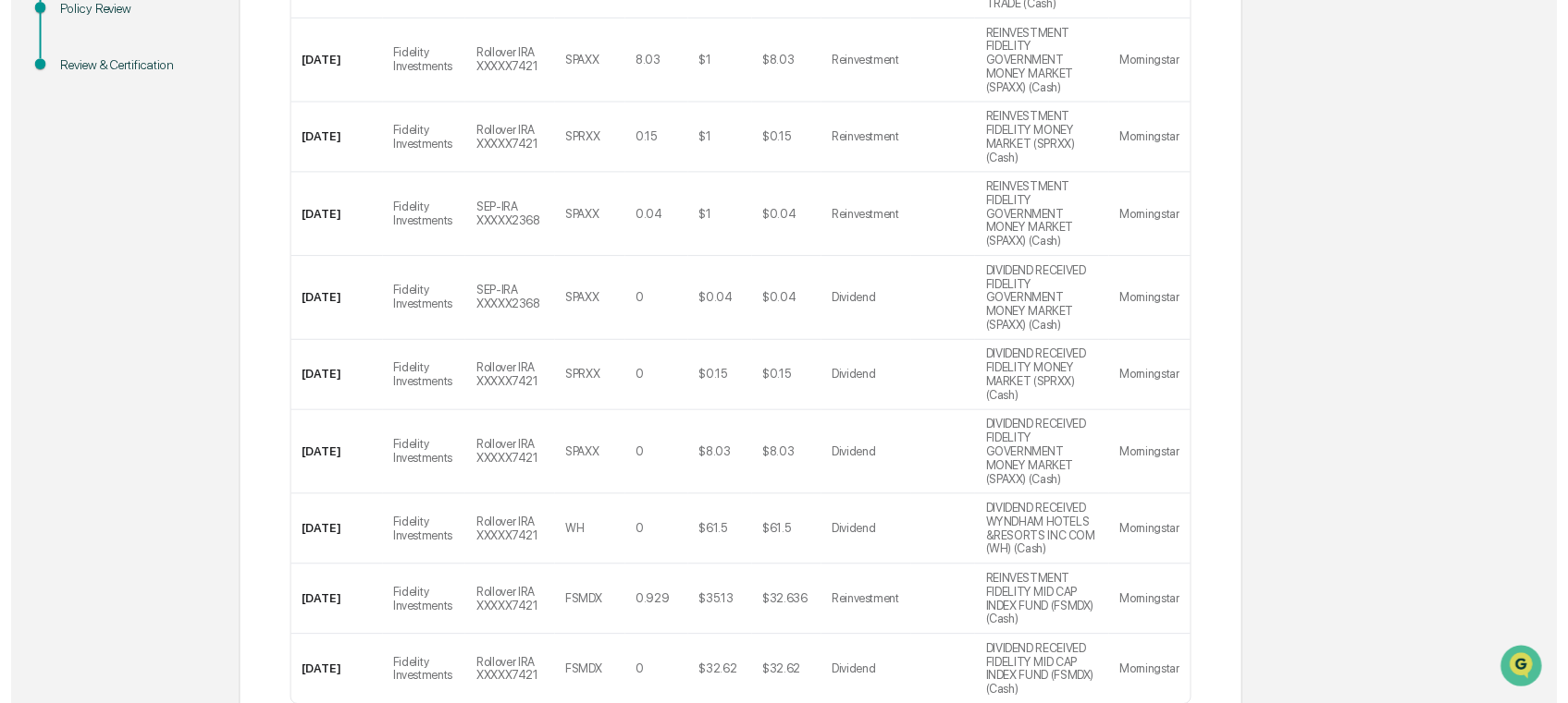
scroll to position [525, 0]
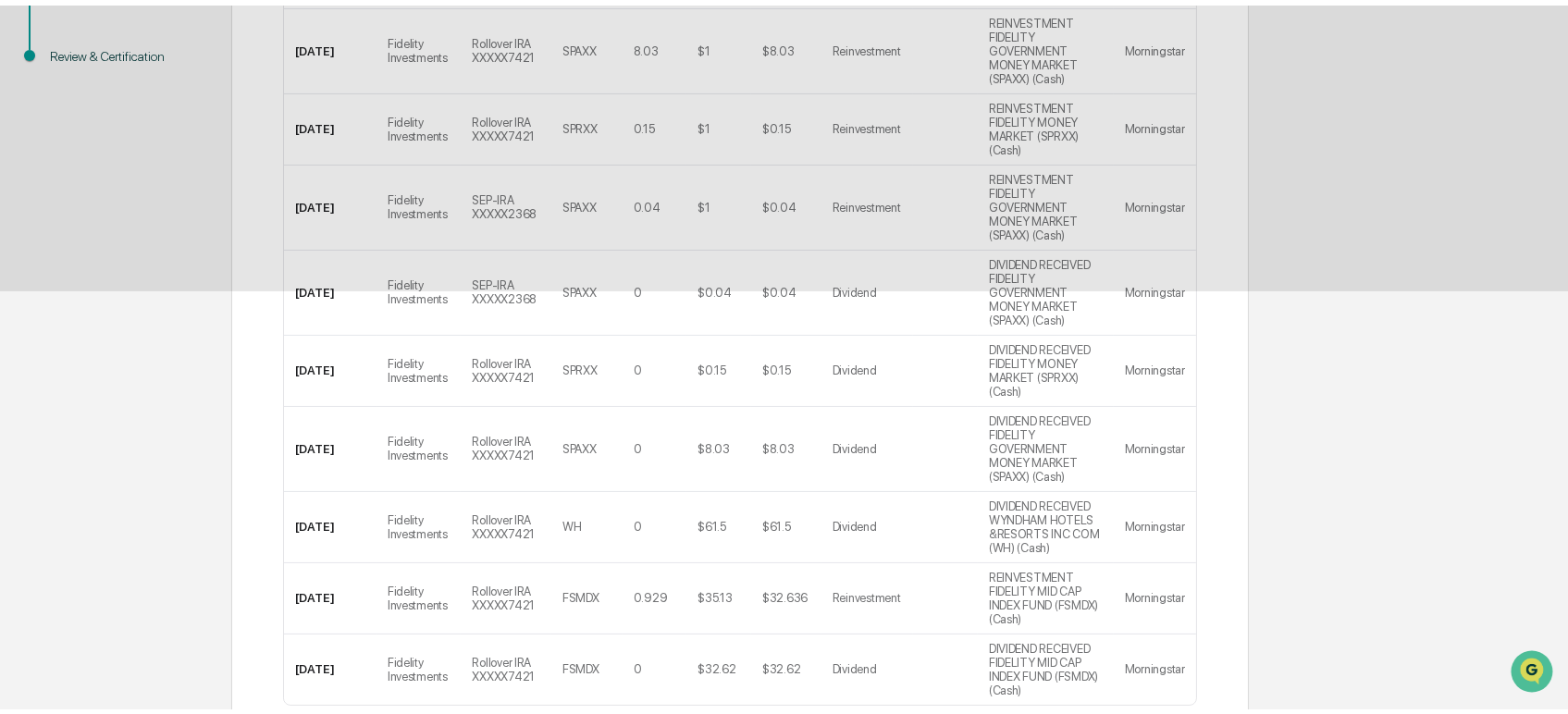
scroll to position [31, 0]
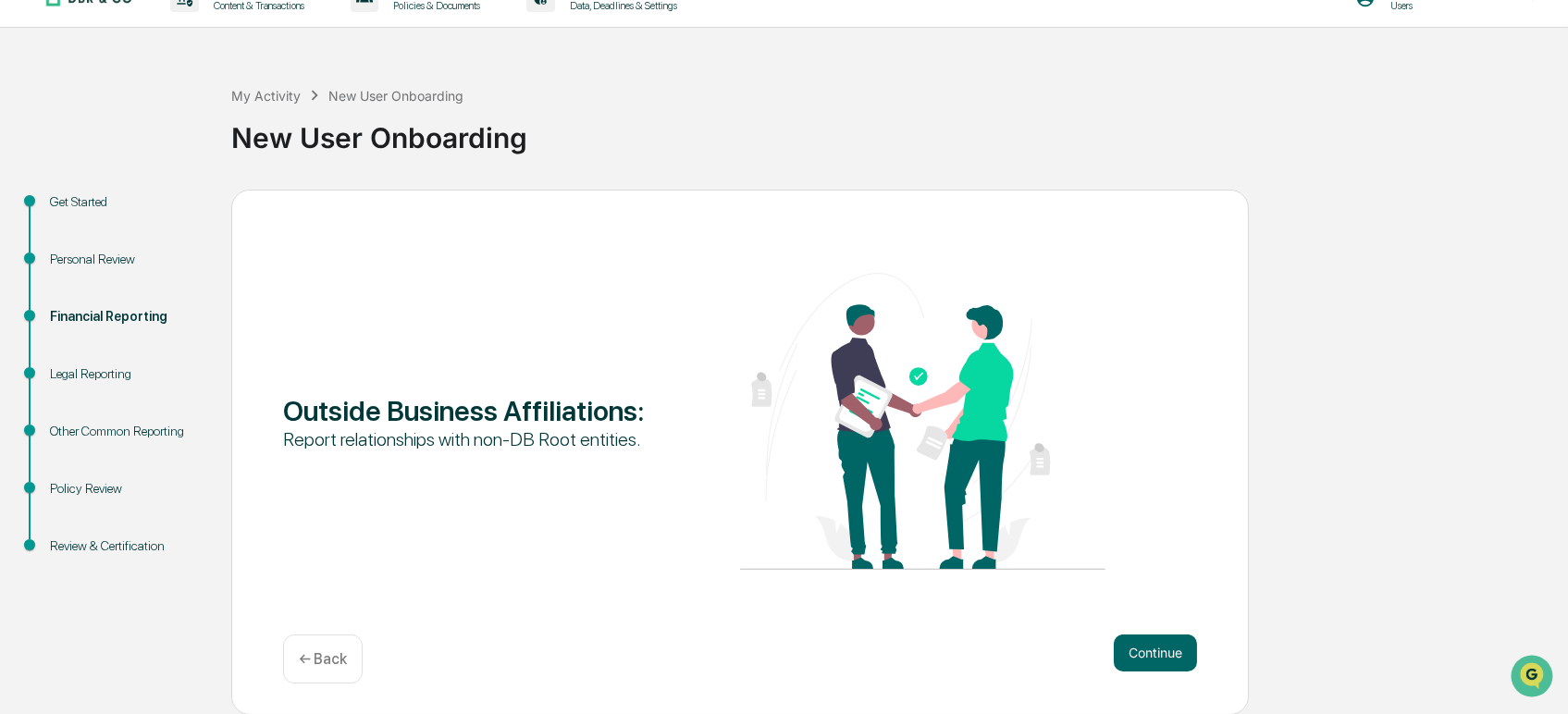
click at [309, 650] on div "← Back" at bounding box center [322, 658] width 80 height 49
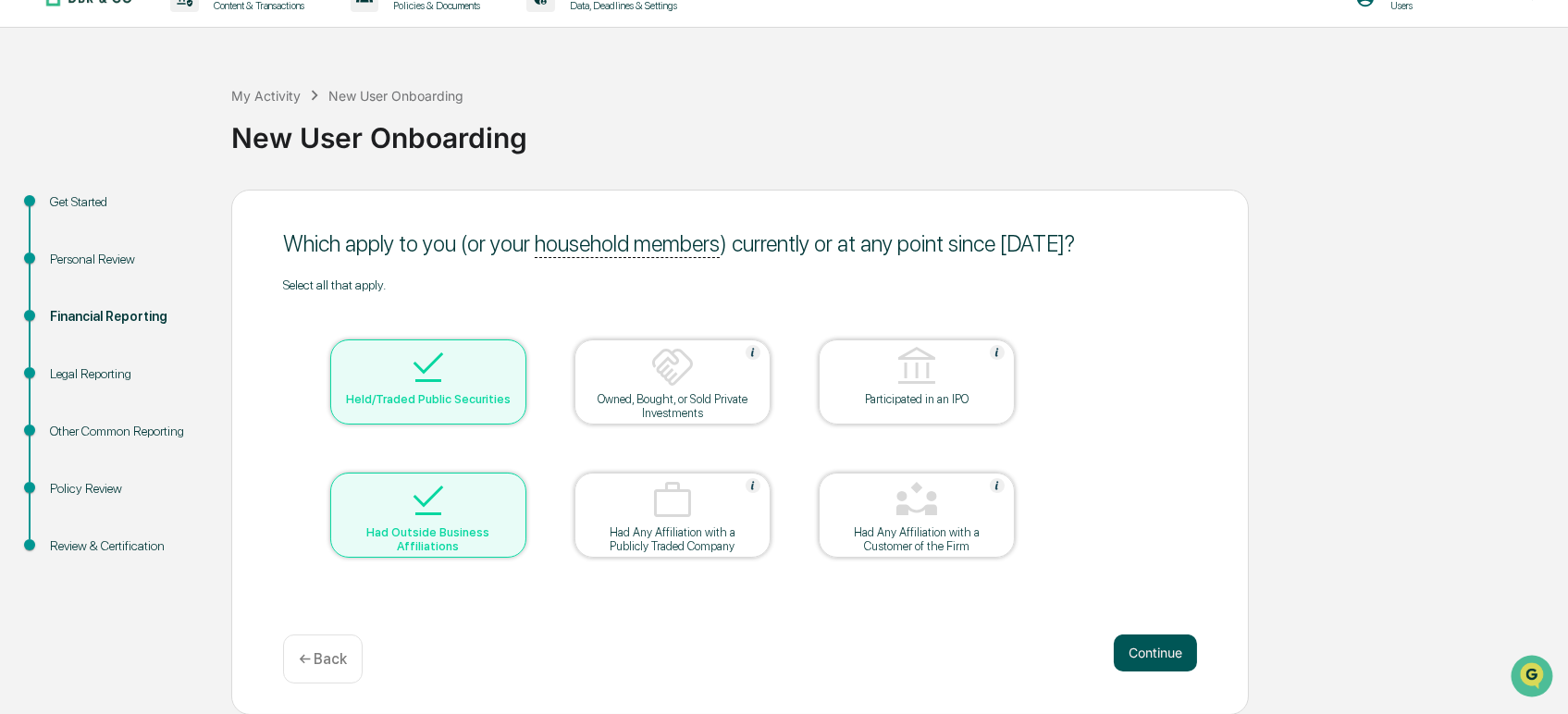
click at [1143, 645] on button "Continue" at bounding box center [1155, 653] width 83 height 37
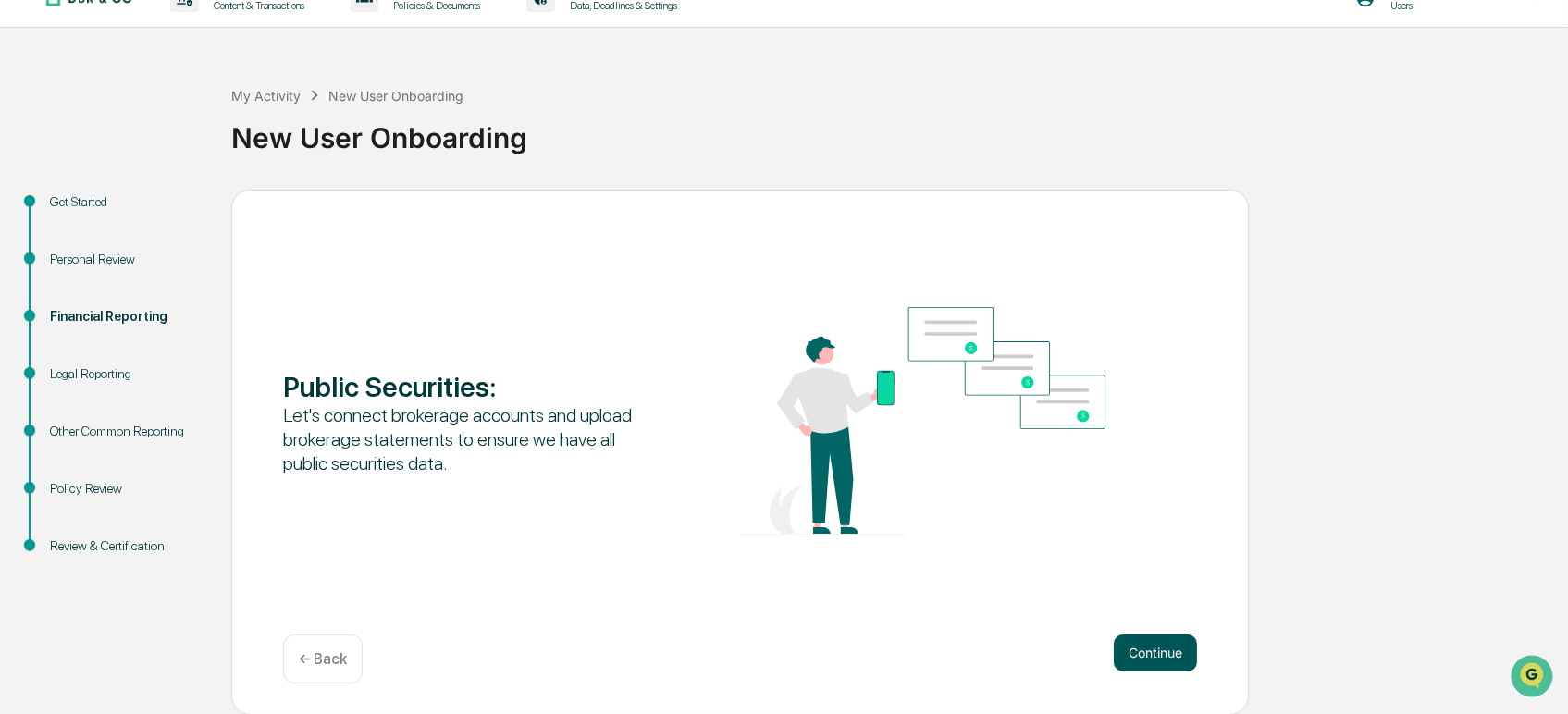
click at [1149, 657] on button "Continue" at bounding box center [1155, 653] width 83 height 37
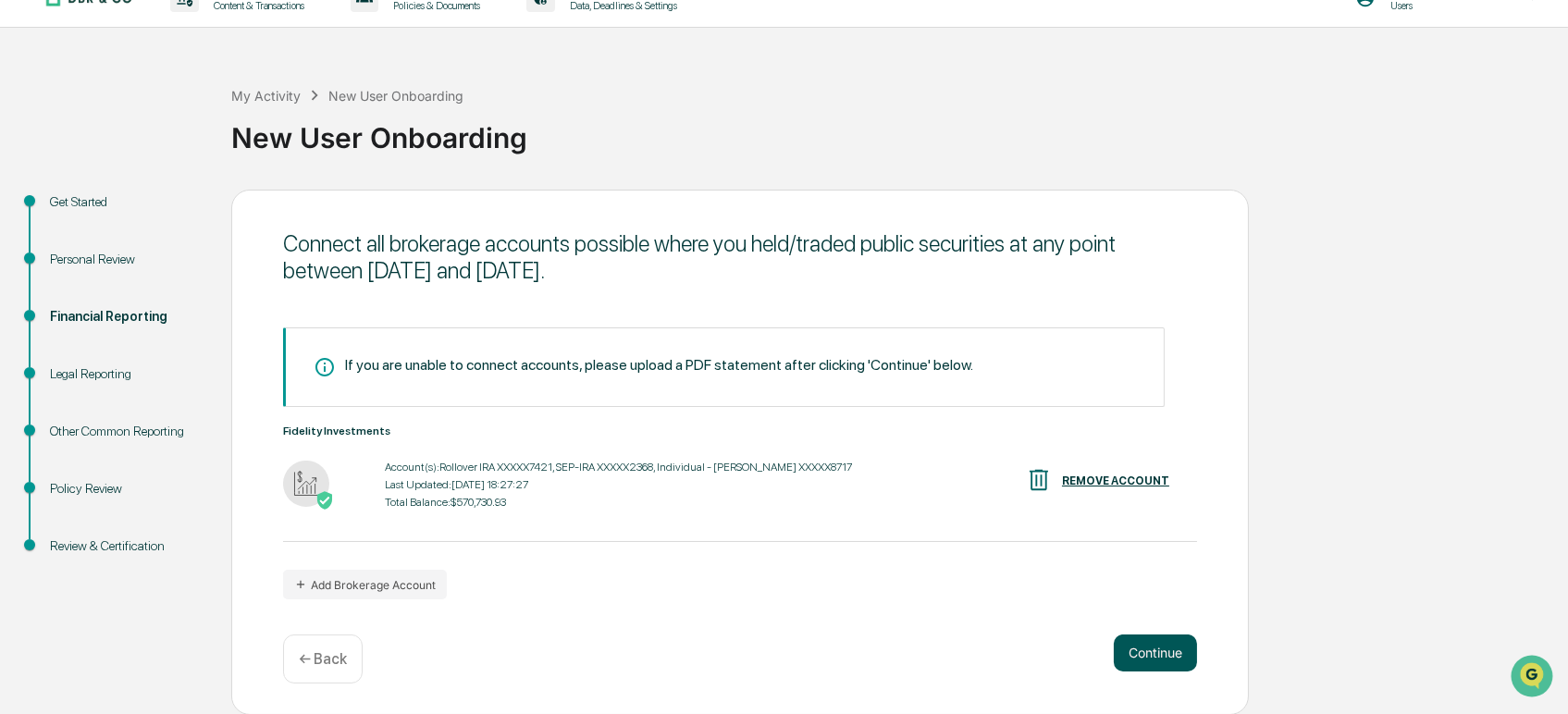
click at [1155, 649] on button "Continue" at bounding box center [1155, 653] width 83 height 37
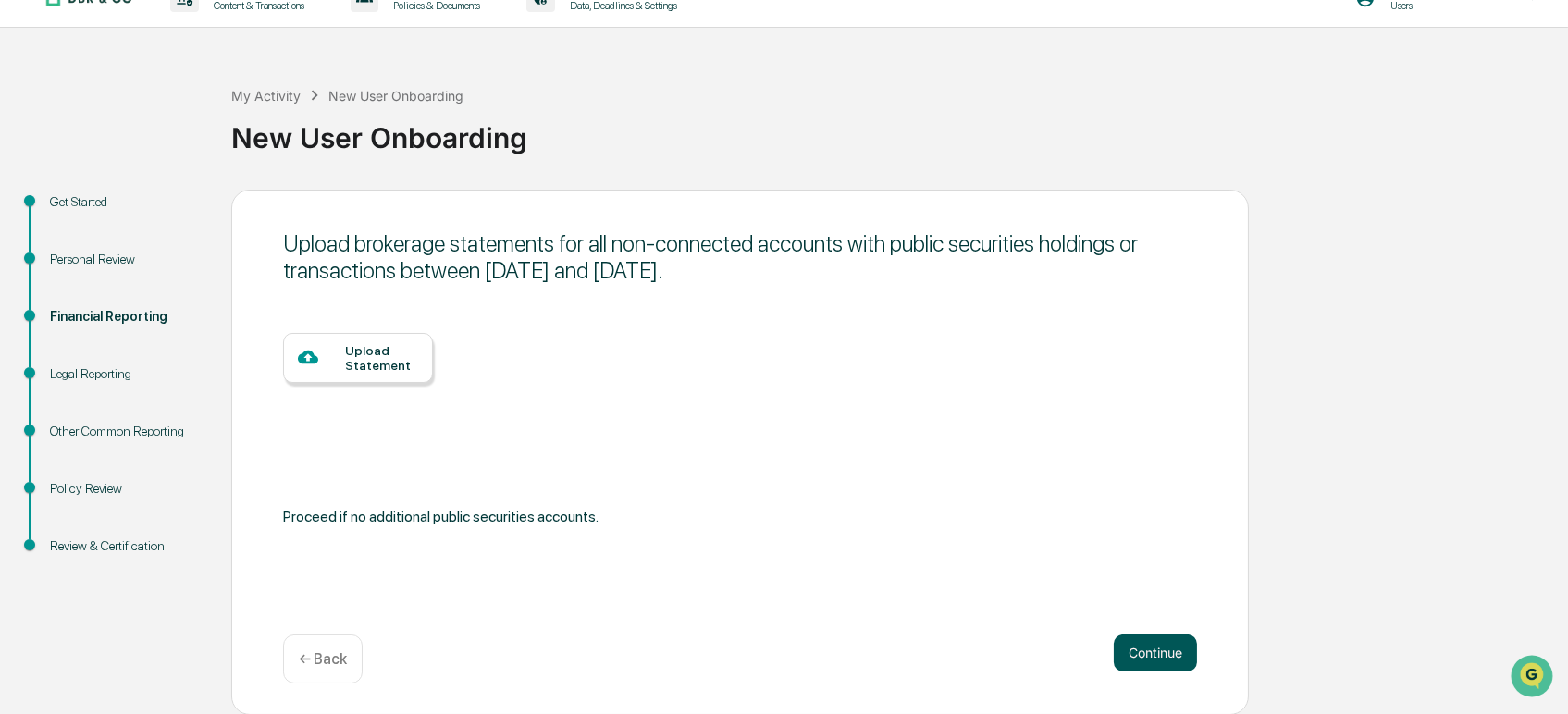
click at [1154, 655] on button "Continue" at bounding box center [1155, 653] width 83 height 37
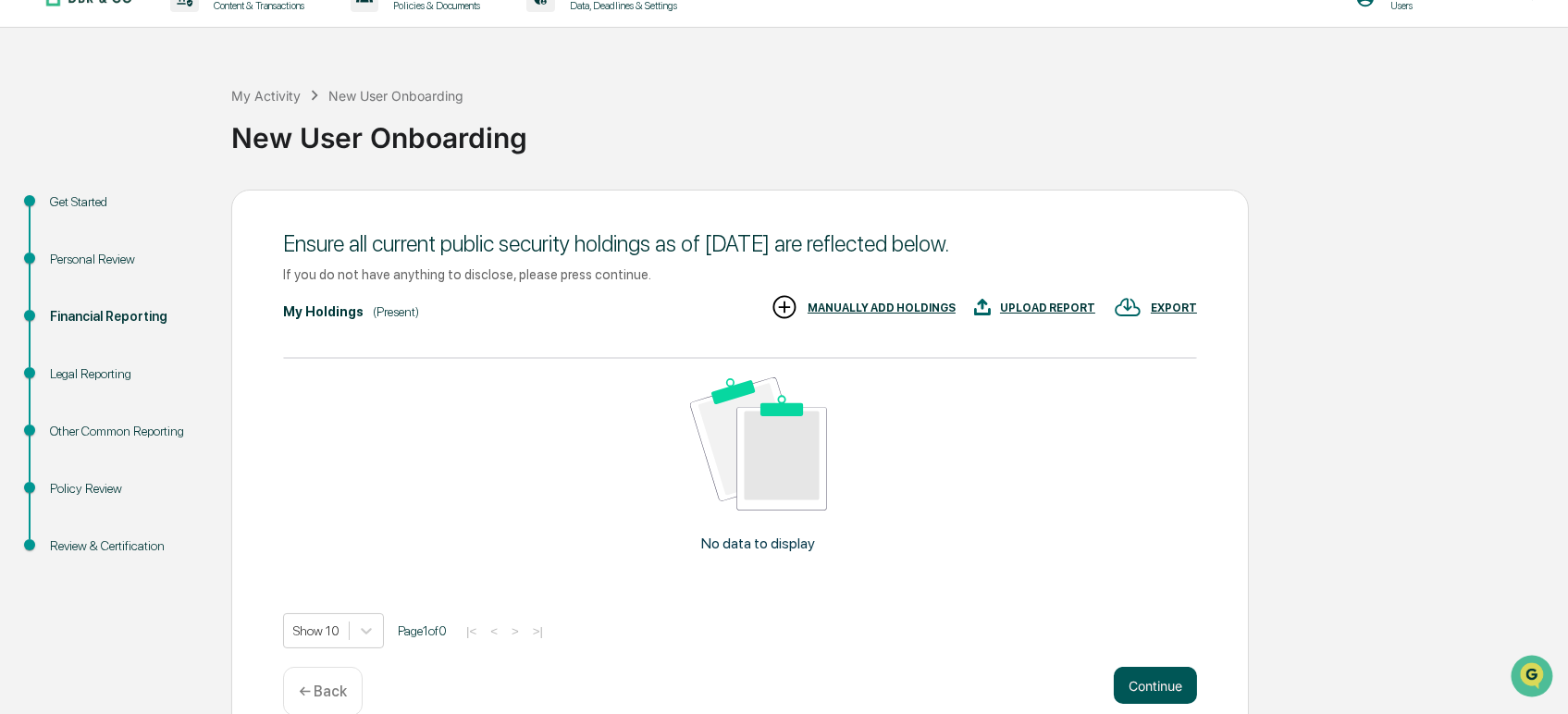
click at [1143, 685] on button "Continue" at bounding box center [1155, 685] width 83 height 37
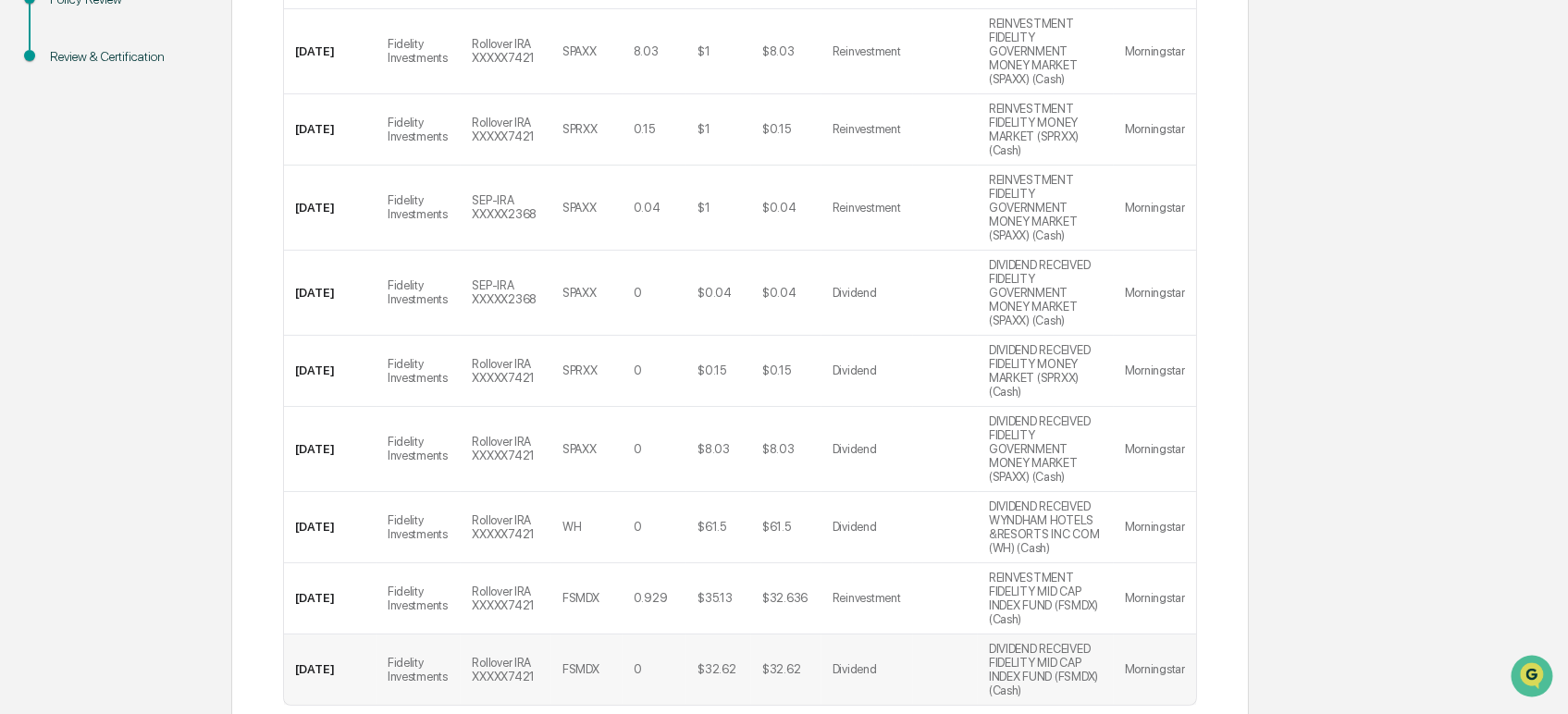
scroll to position [525, 0]
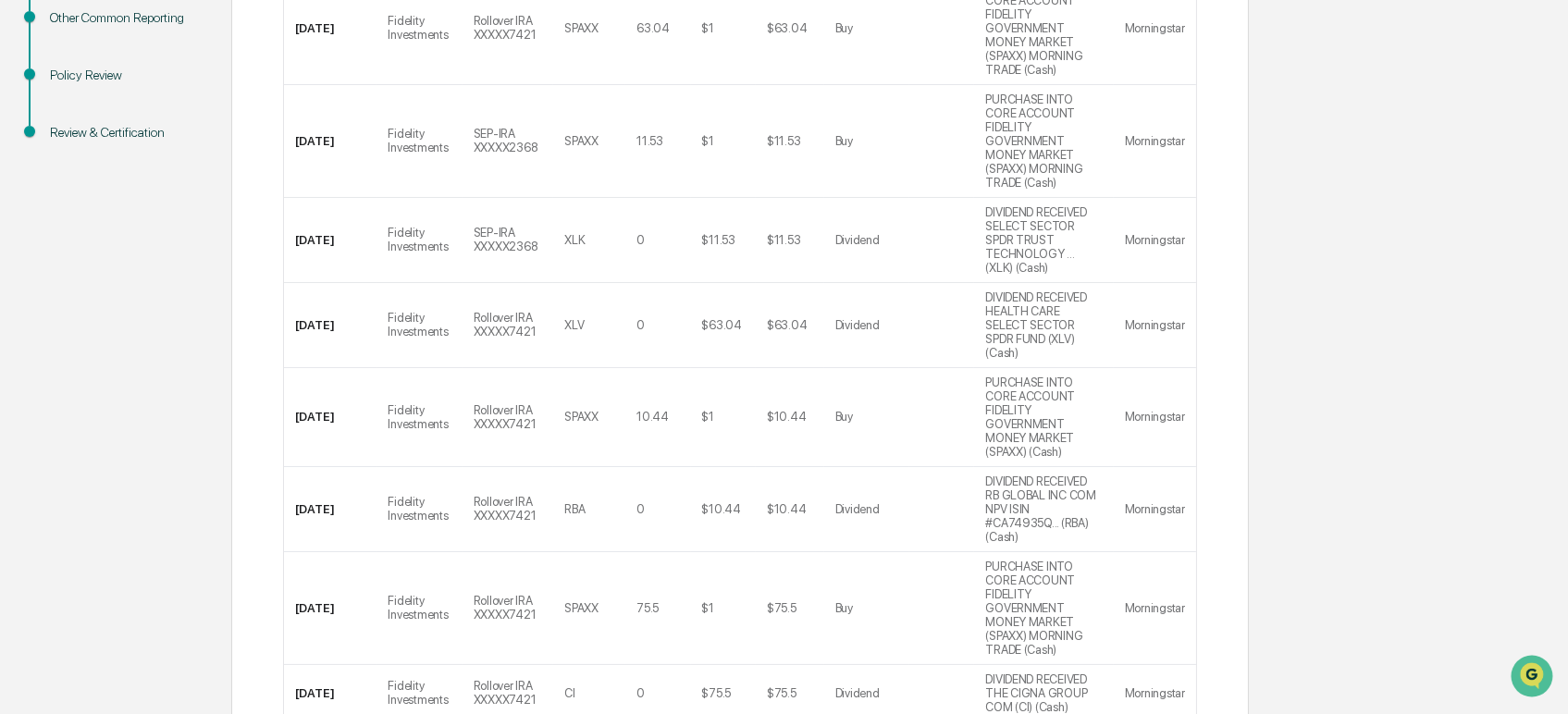
scroll to position [614, 0]
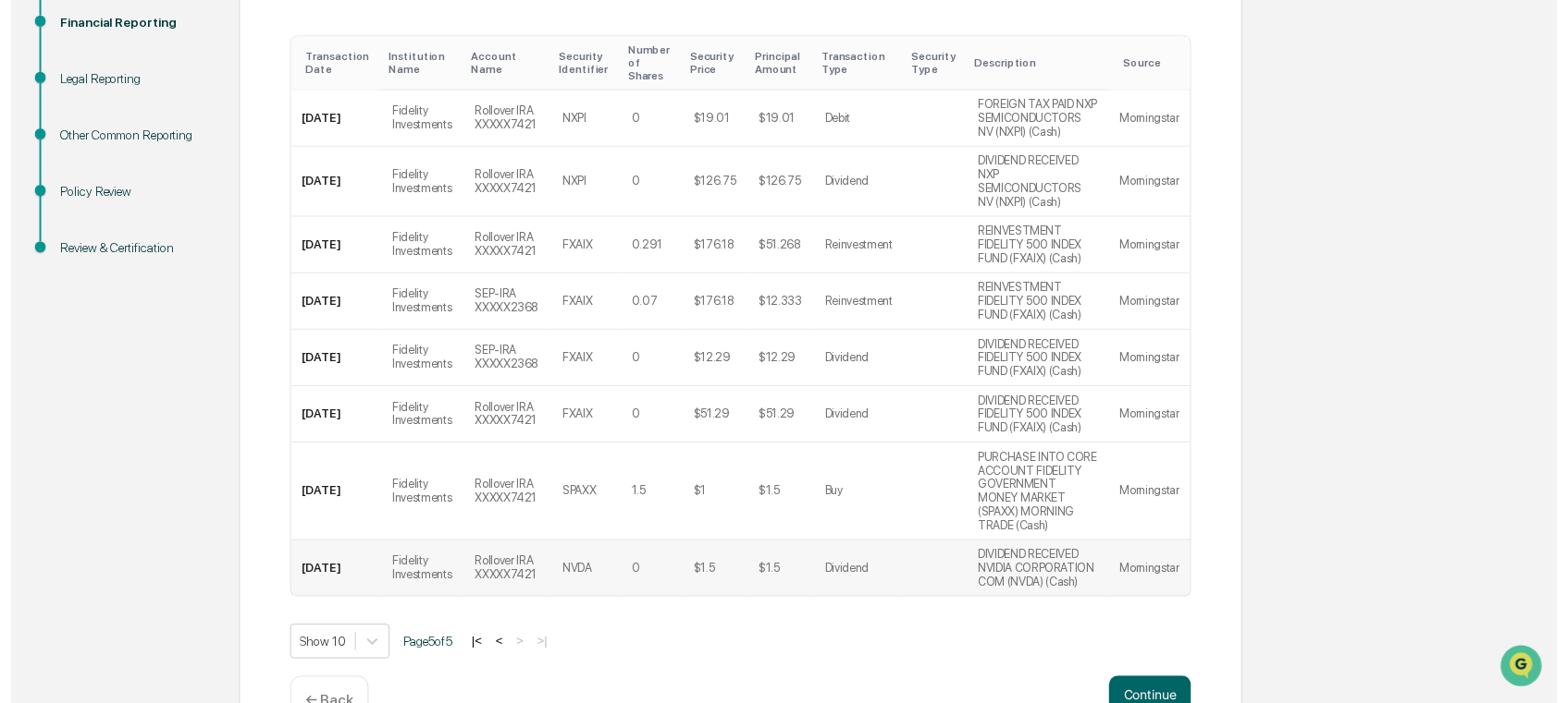
scroll to position [360, 0]
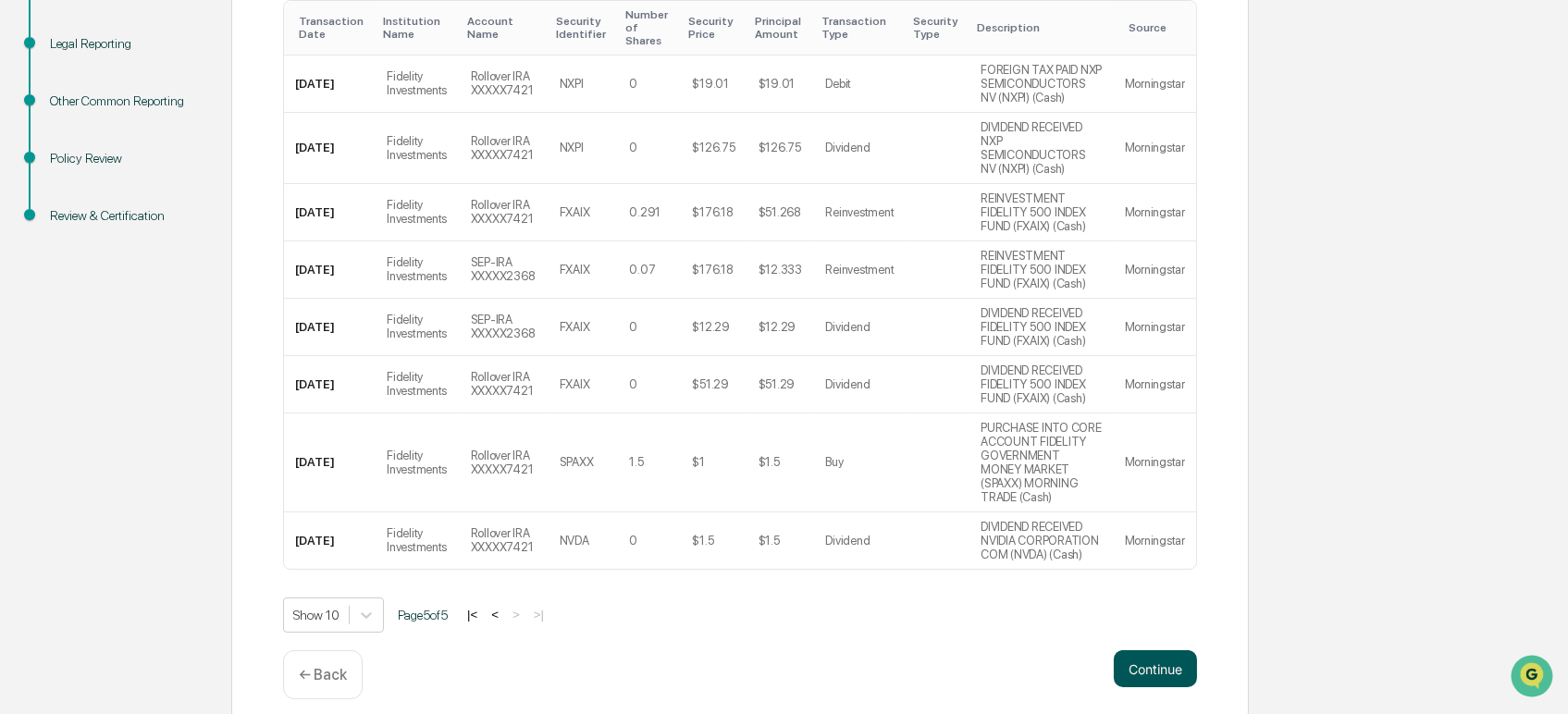
click at [1144, 663] on button "Continue" at bounding box center [1155, 668] width 83 height 37
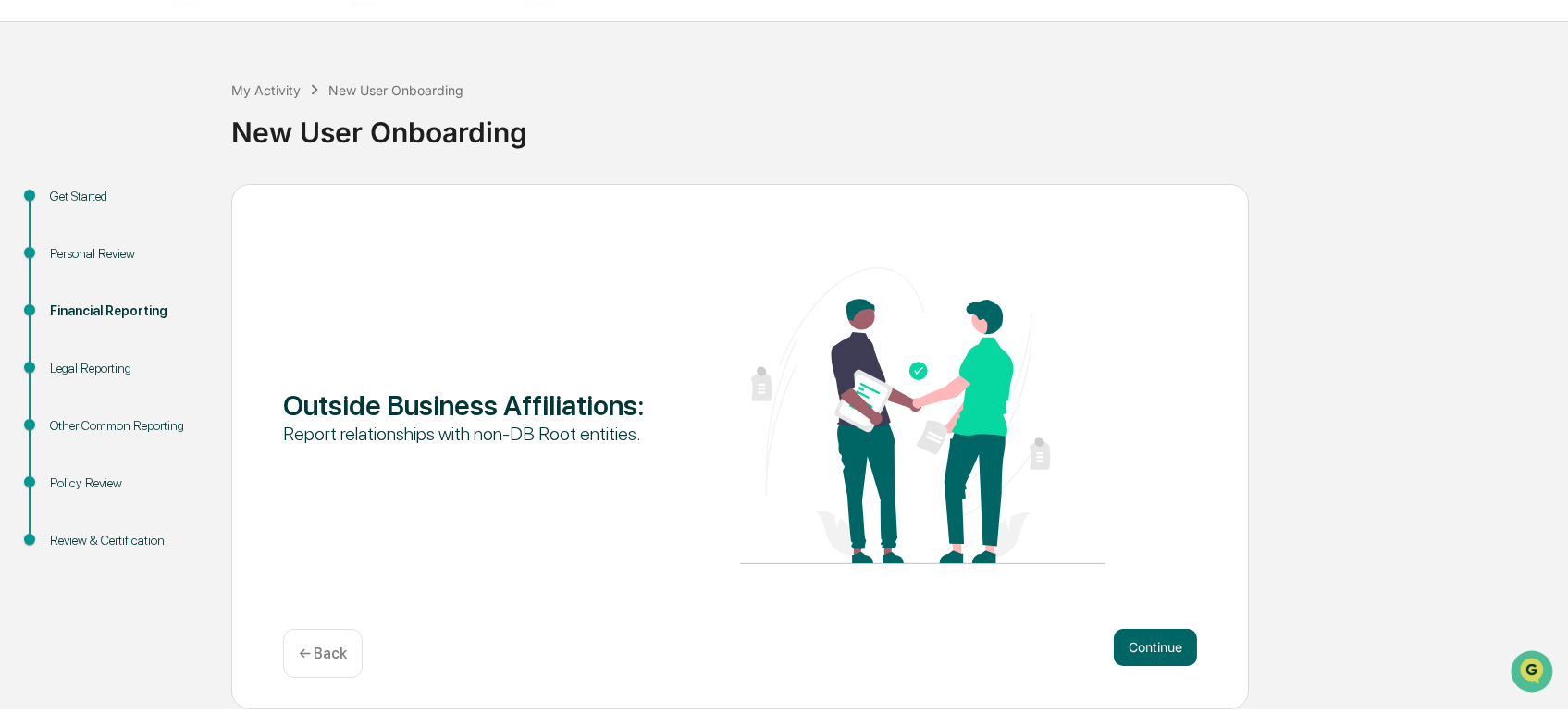
scroll to position [31, 0]
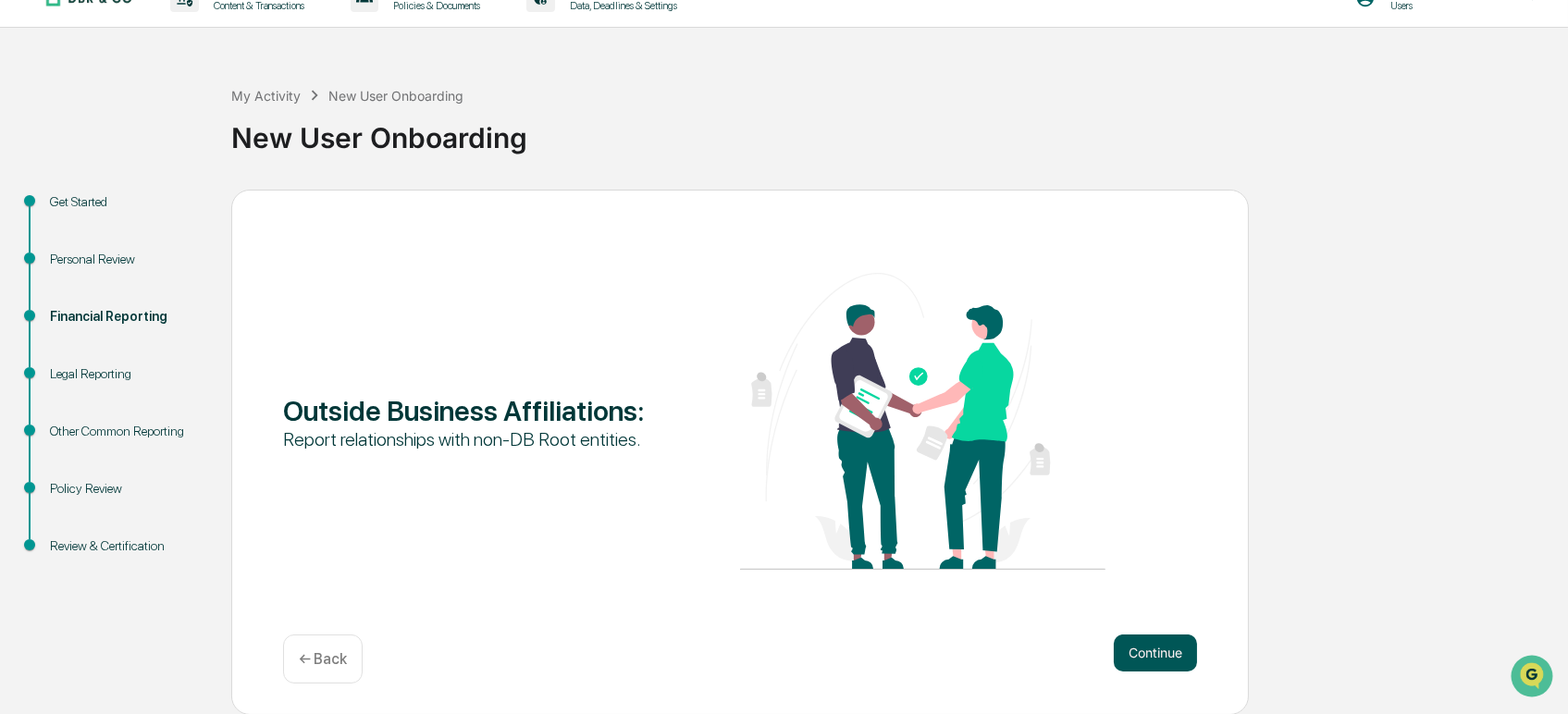
click at [1143, 645] on button "Continue" at bounding box center [1155, 653] width 83 height 37
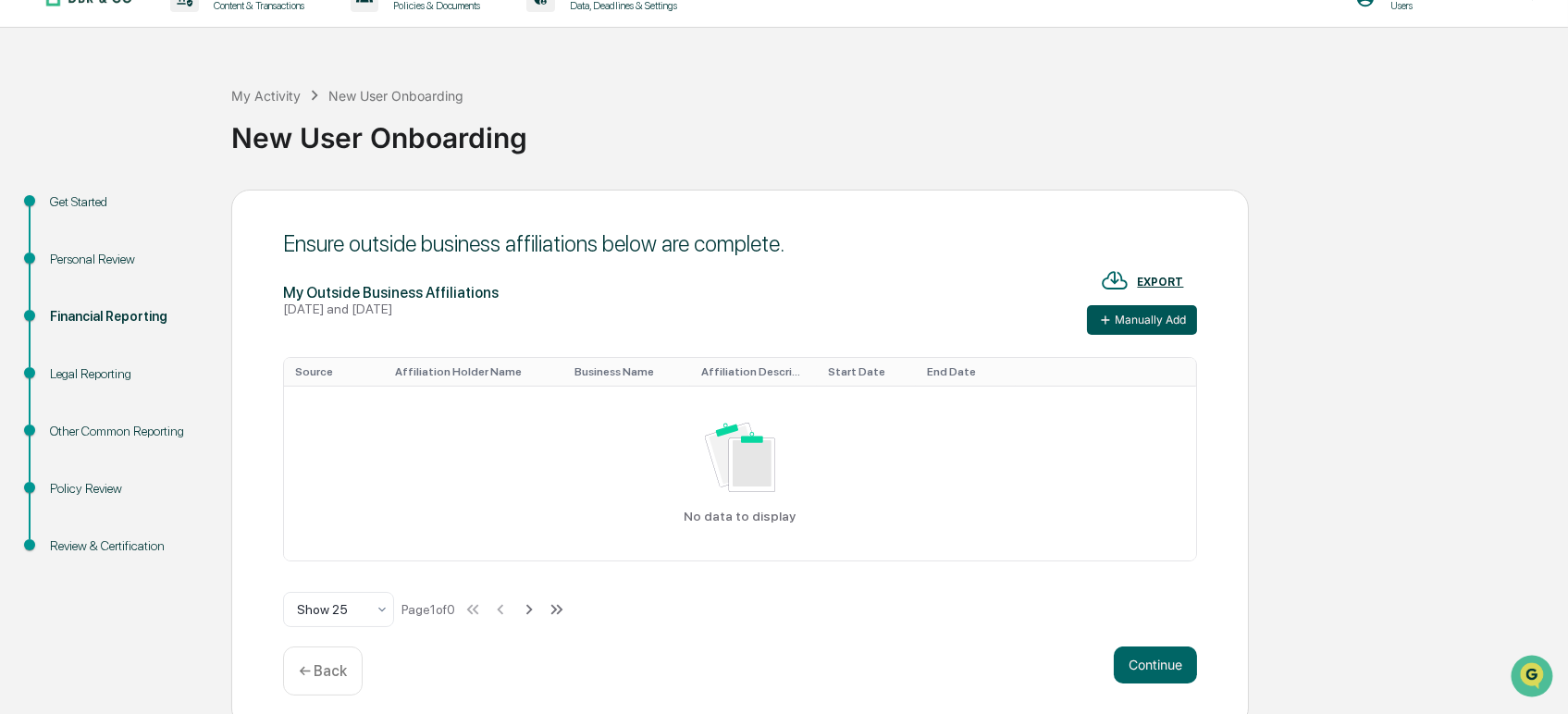
click at [1155, 326] on button "Manually Add" at bounding box center [1141, 319] width 110 height 30
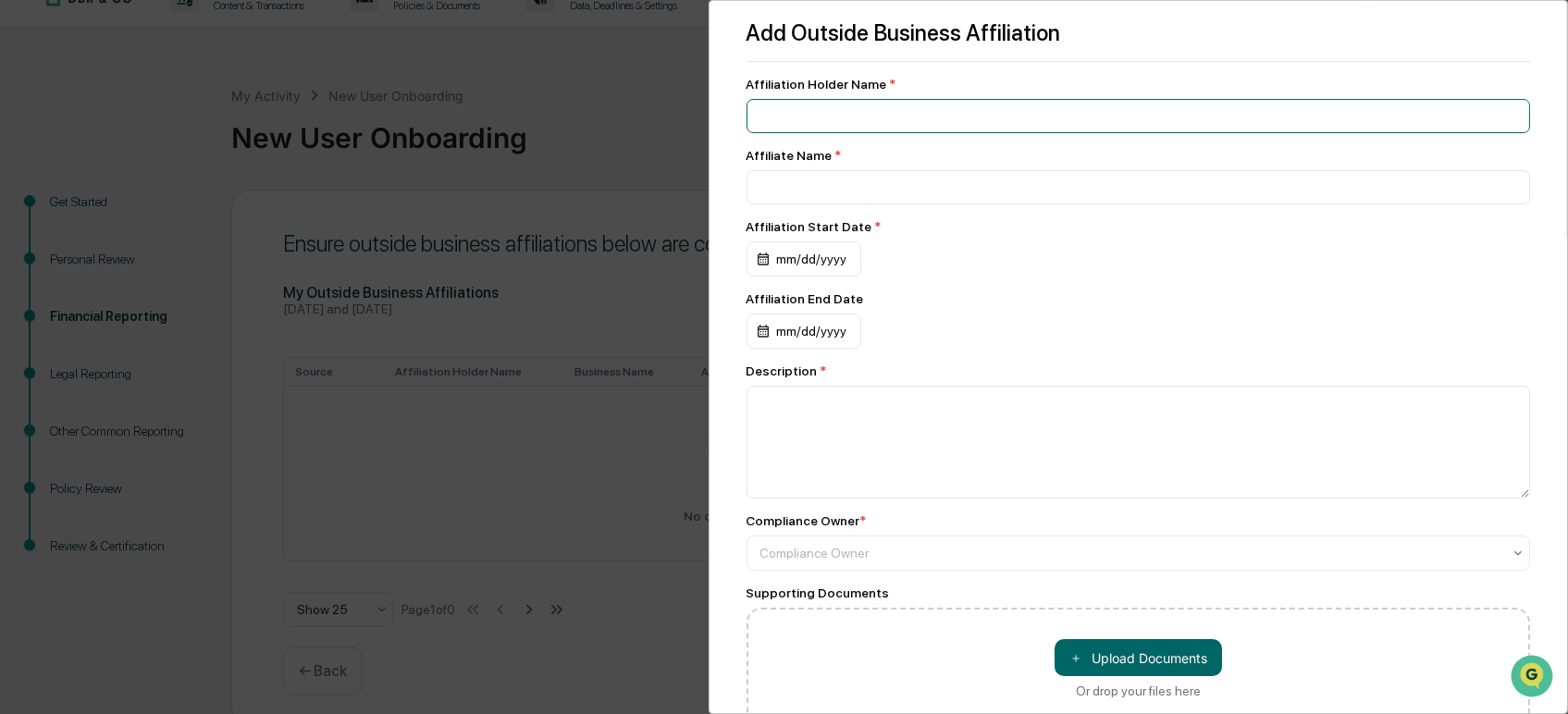
click at [801, 113] on input at bounding box center [1139, 116] width 784 height 35
click at [799, 563] on div at bounding box center [1131, 552] width 742 height 18
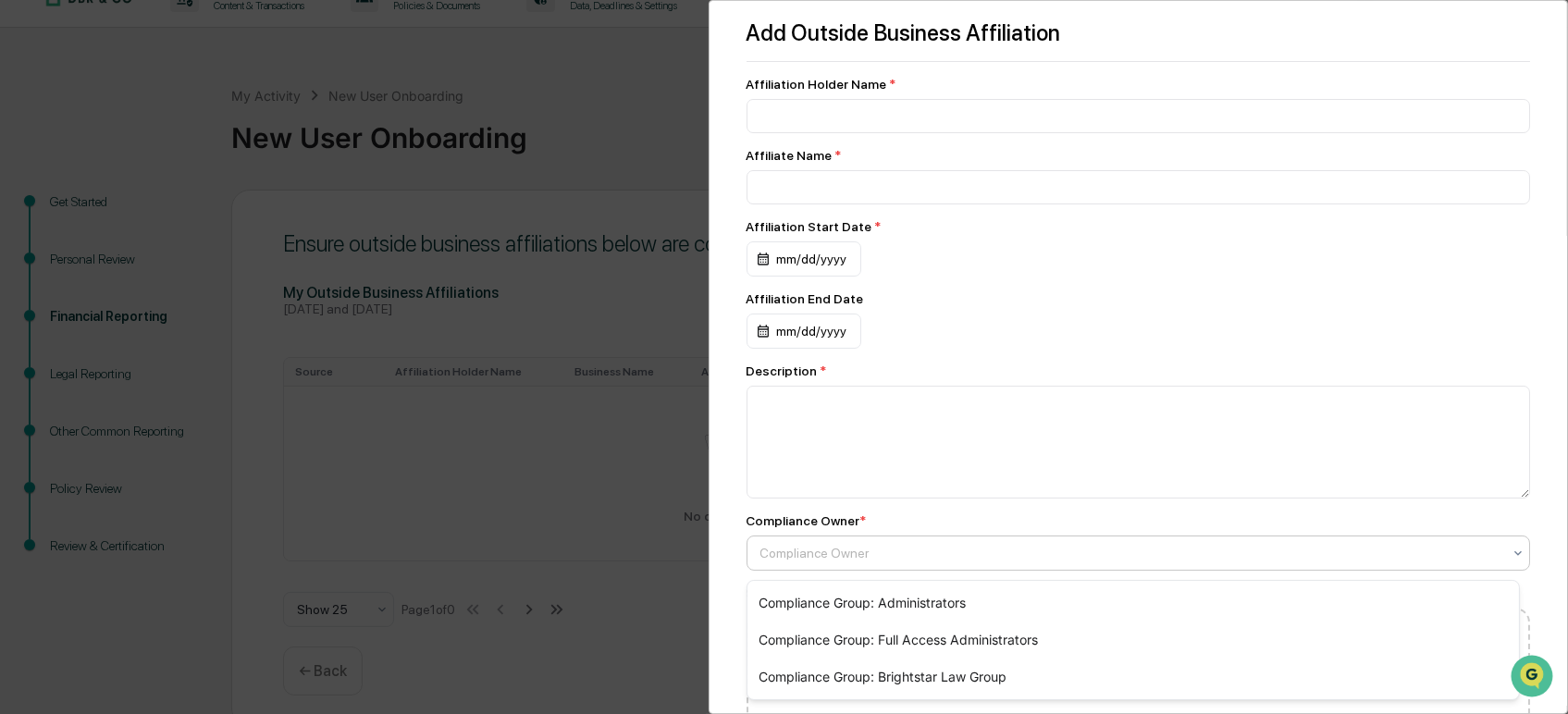
scroll to position [115, 0]
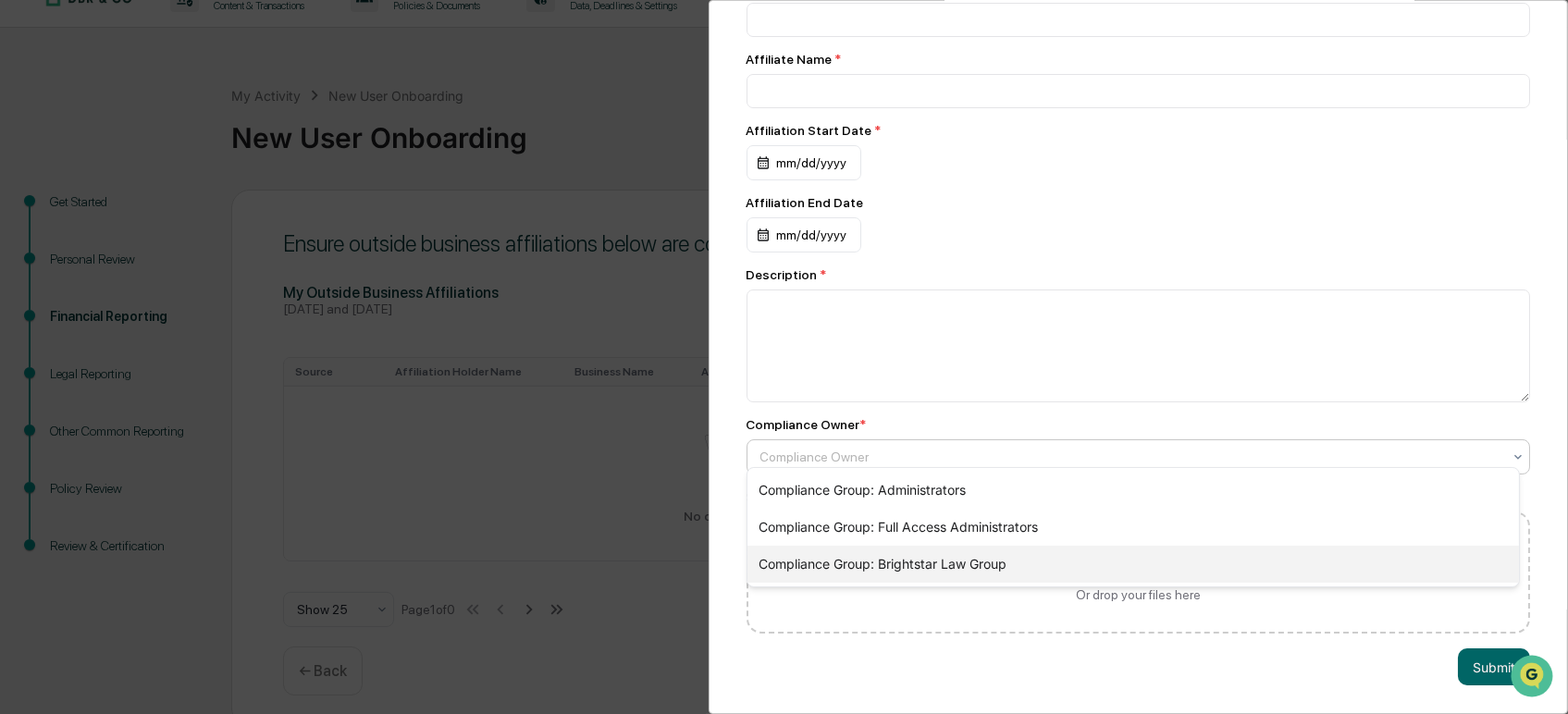
click at [895, 561] on div "Compliance Group: Brightstar Law Group" at bounding box center [1133, 564] width 772 height 37
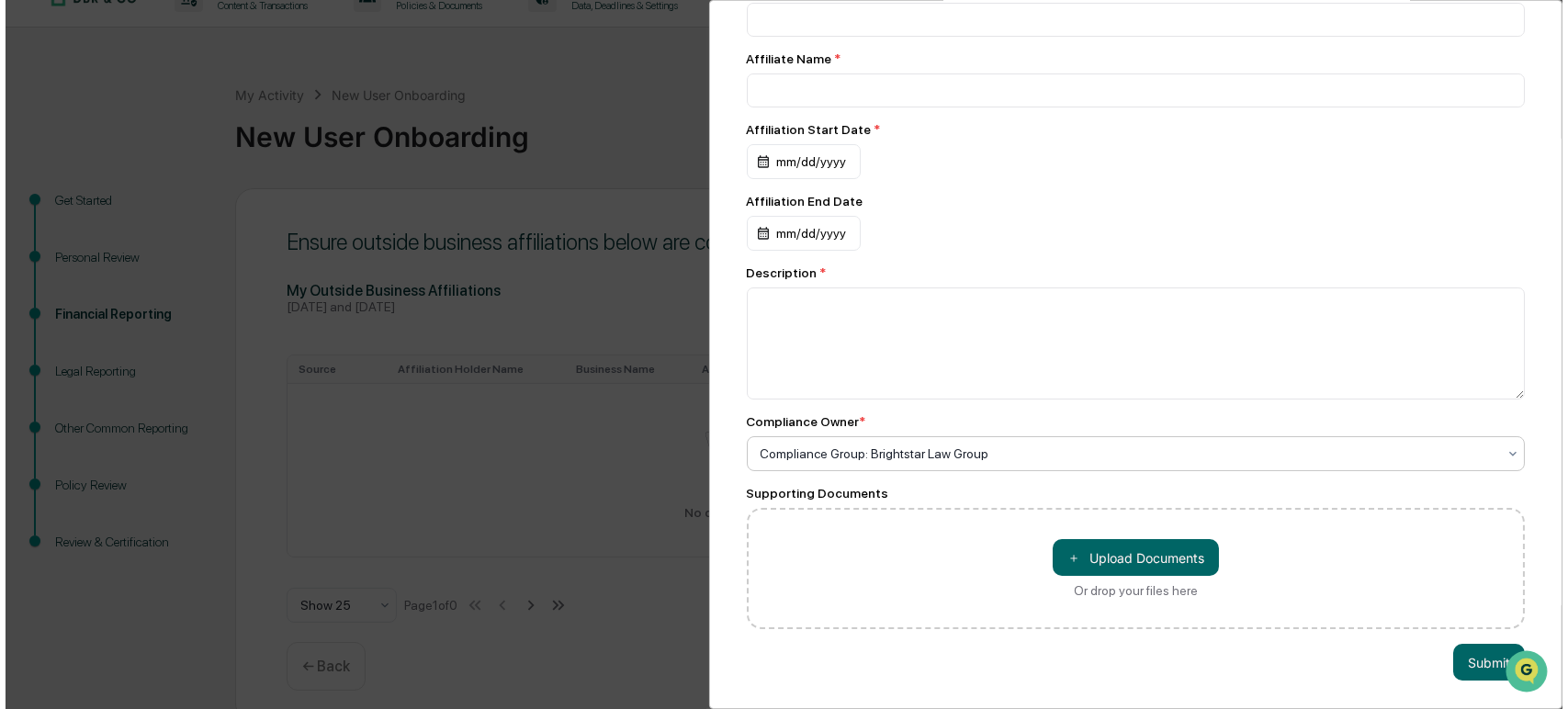
scroll to position [0, 0]
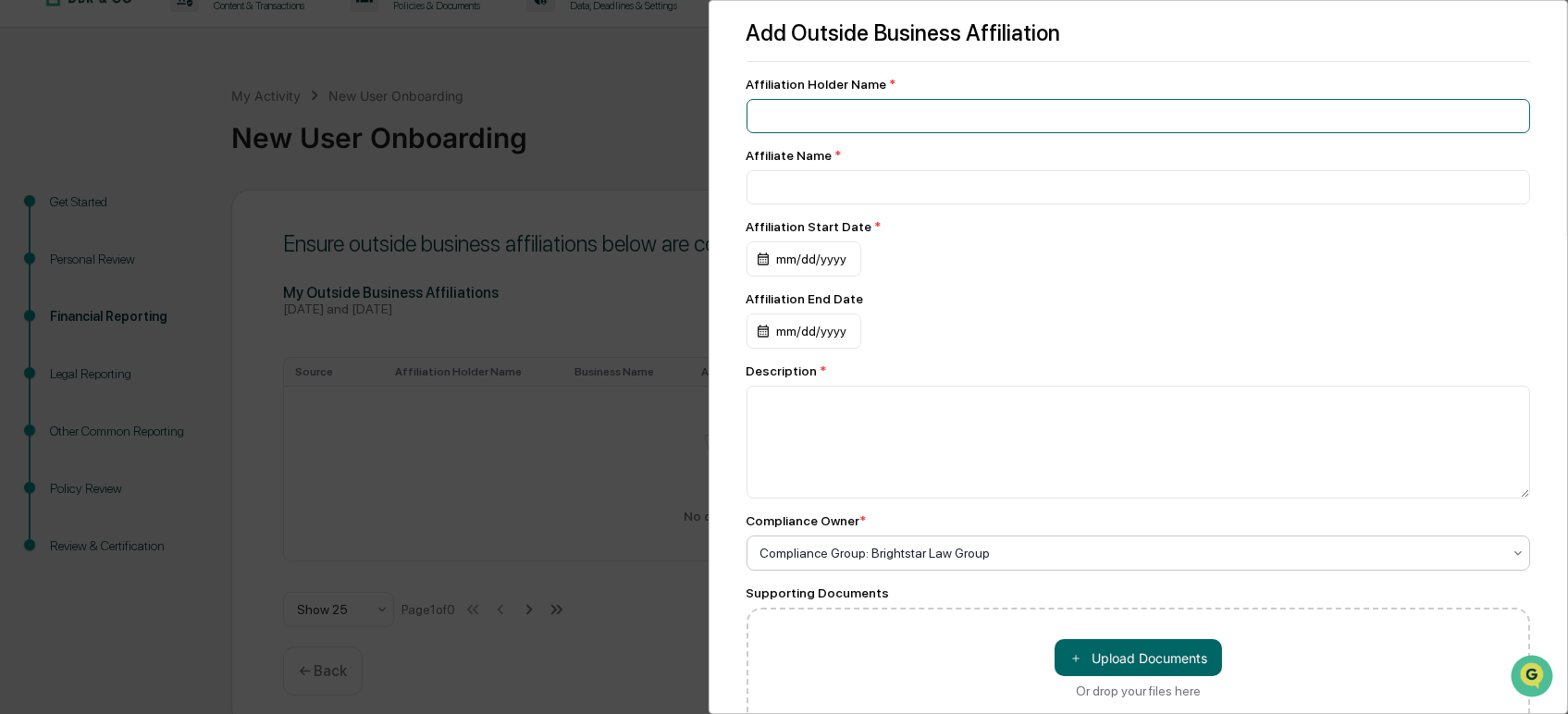
click at [760, 116] on input at bounding box center [1139, 116] width 784 height 35
type input "*"
type input "**********"
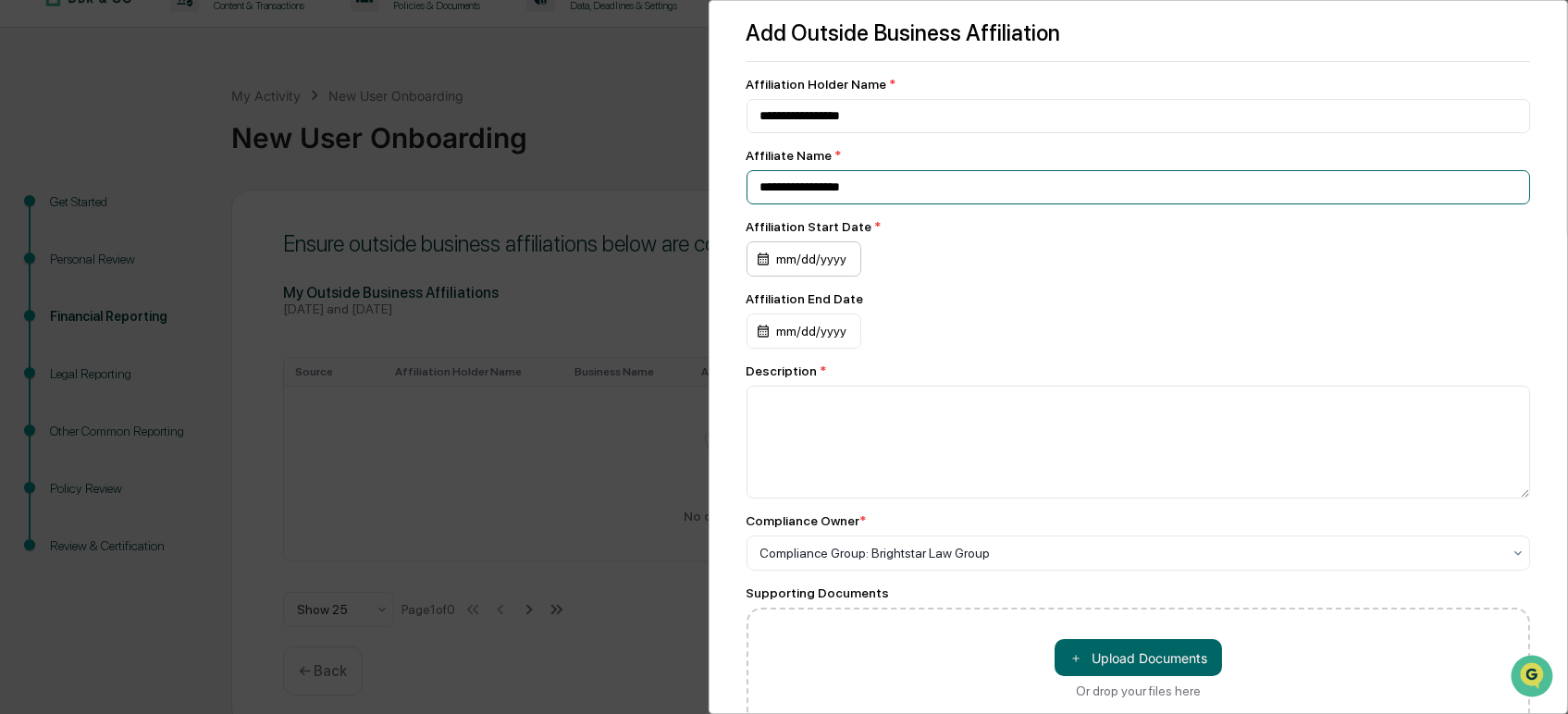
type input "**********"
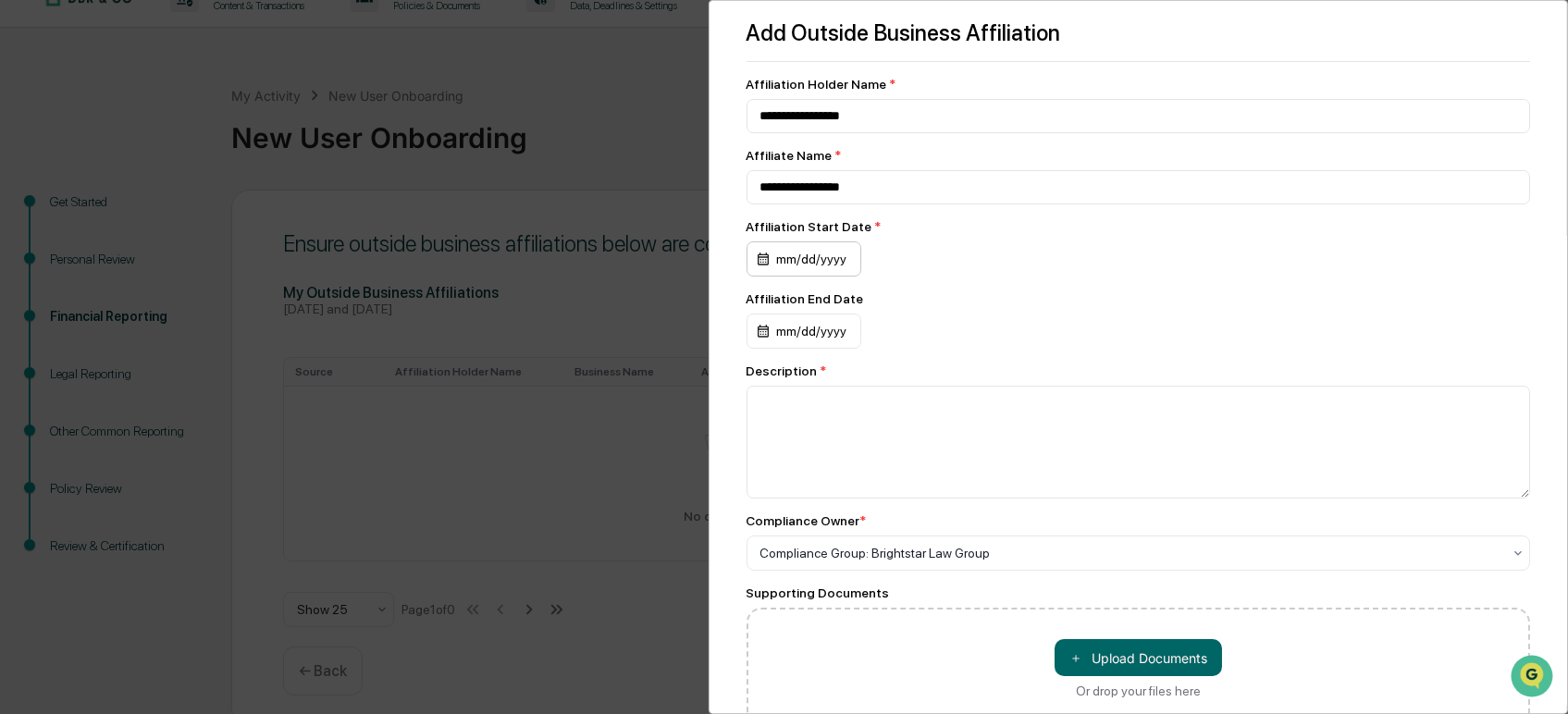
click at [778, 265] on div "mm/dd/yyyy" at bounding box center [804, 259] width 115 height 35
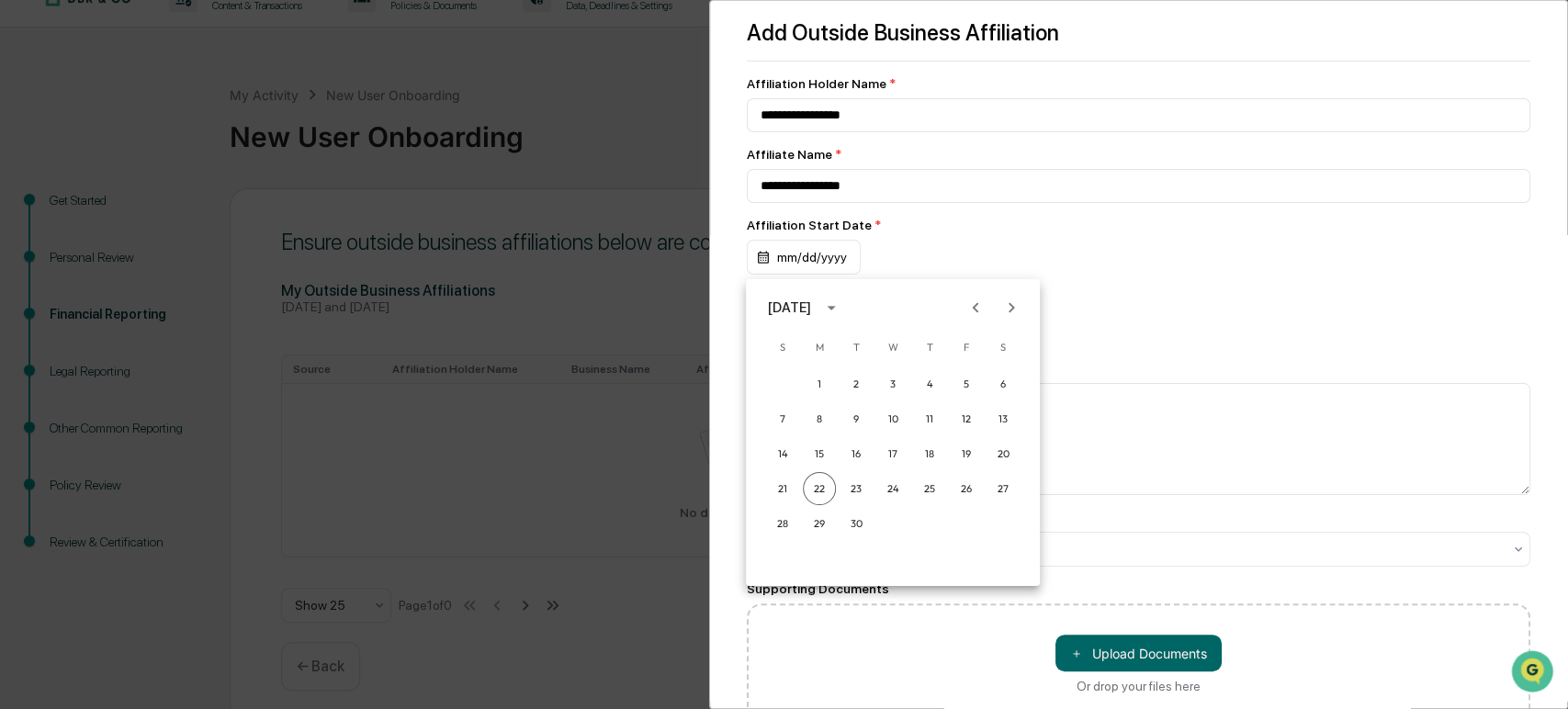
click at [811, 308] on div "[DATE]" at bounding box center [789, 307] width 43 height 20
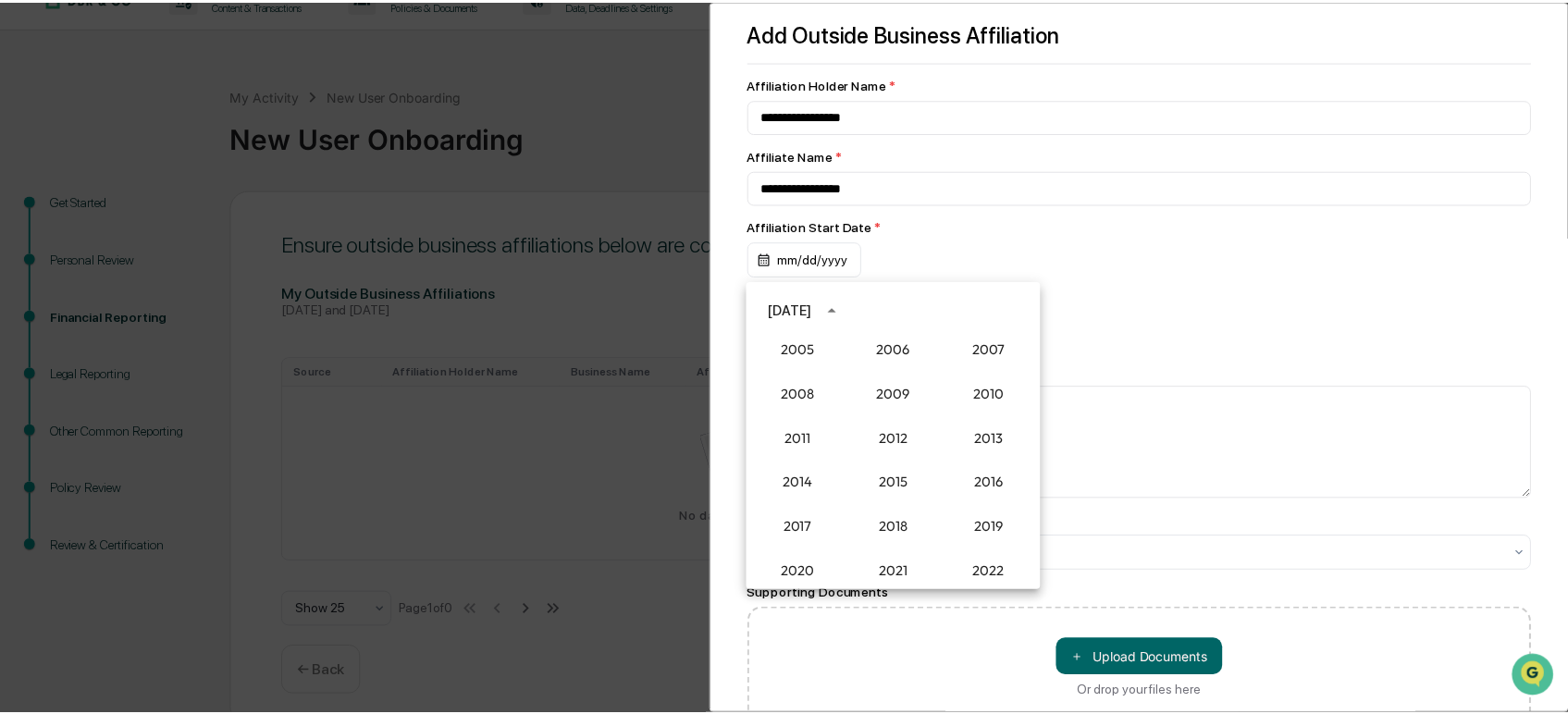
scroll to position [1405, 0]
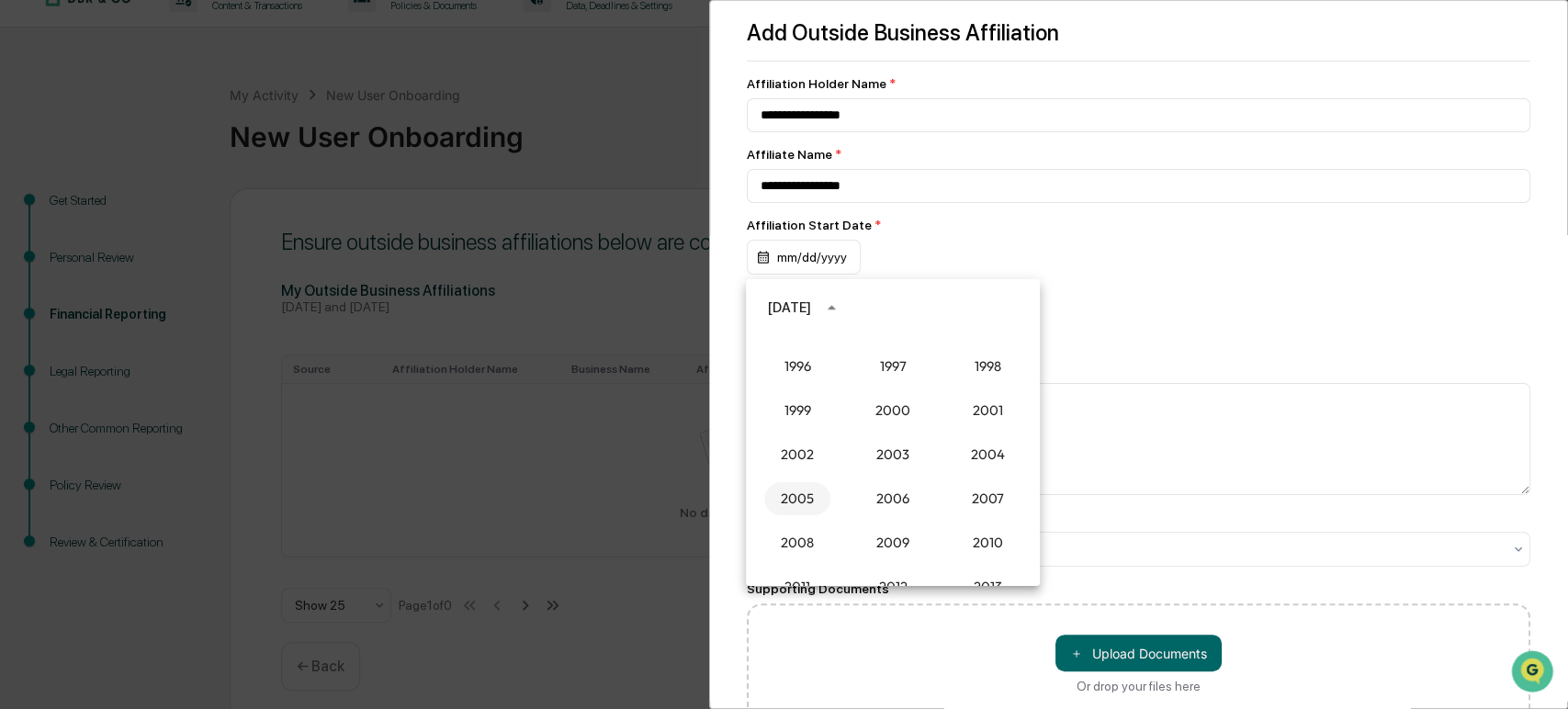
click at [790, 496] on button "2005" at bounding box center [797, 499] width 66 height 33
click at [797, 357] on button "Jan" at bounding box center [797, 352] width 66 height 33
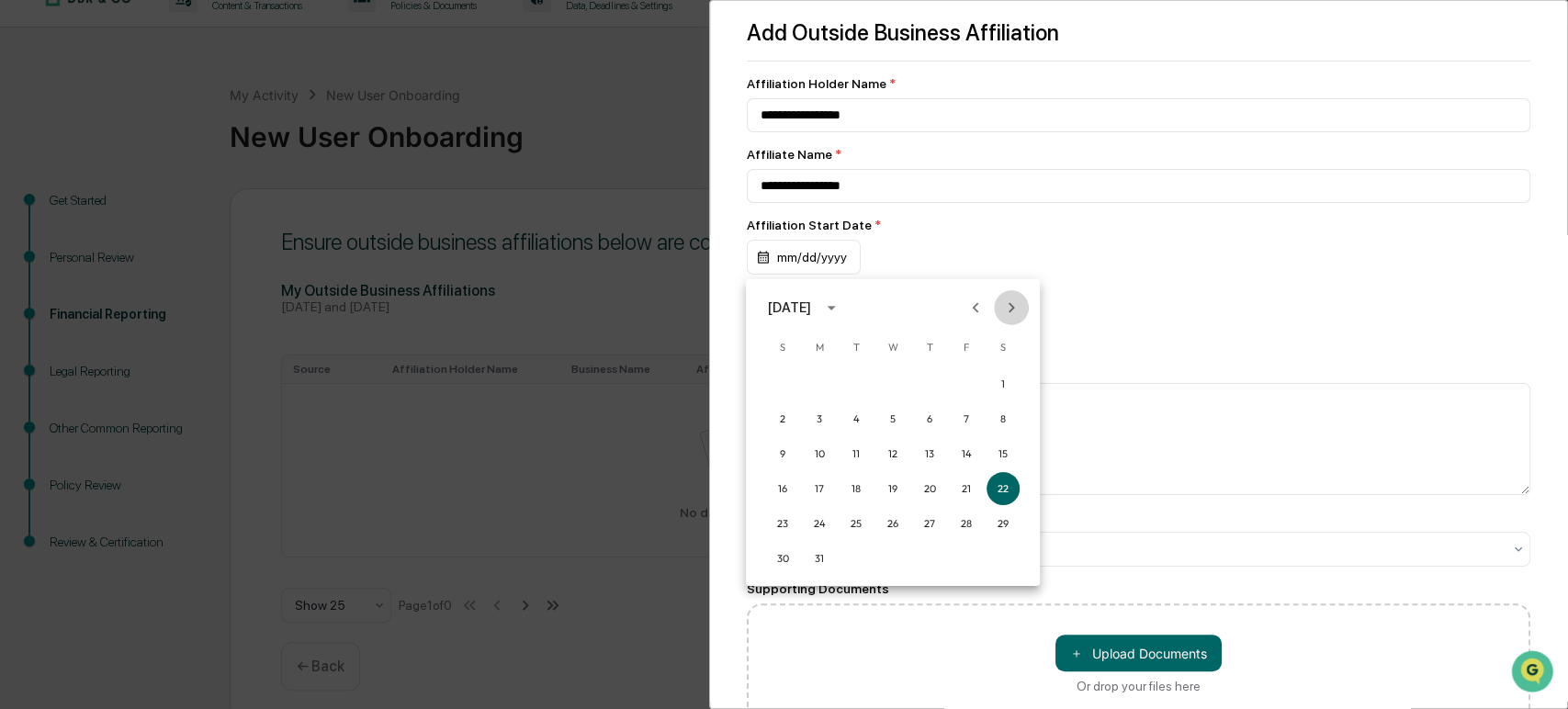
click at [1008, 306] on icon "Next month" at bounding box center [1011, 307] width 20 height 20
click at [978, 307] on icon "Previous month" at bounding box center [975, 307] width 20 height 20
click at [1003, 456] on button "15" at bounding box center [1003, 453] width 33 height 33
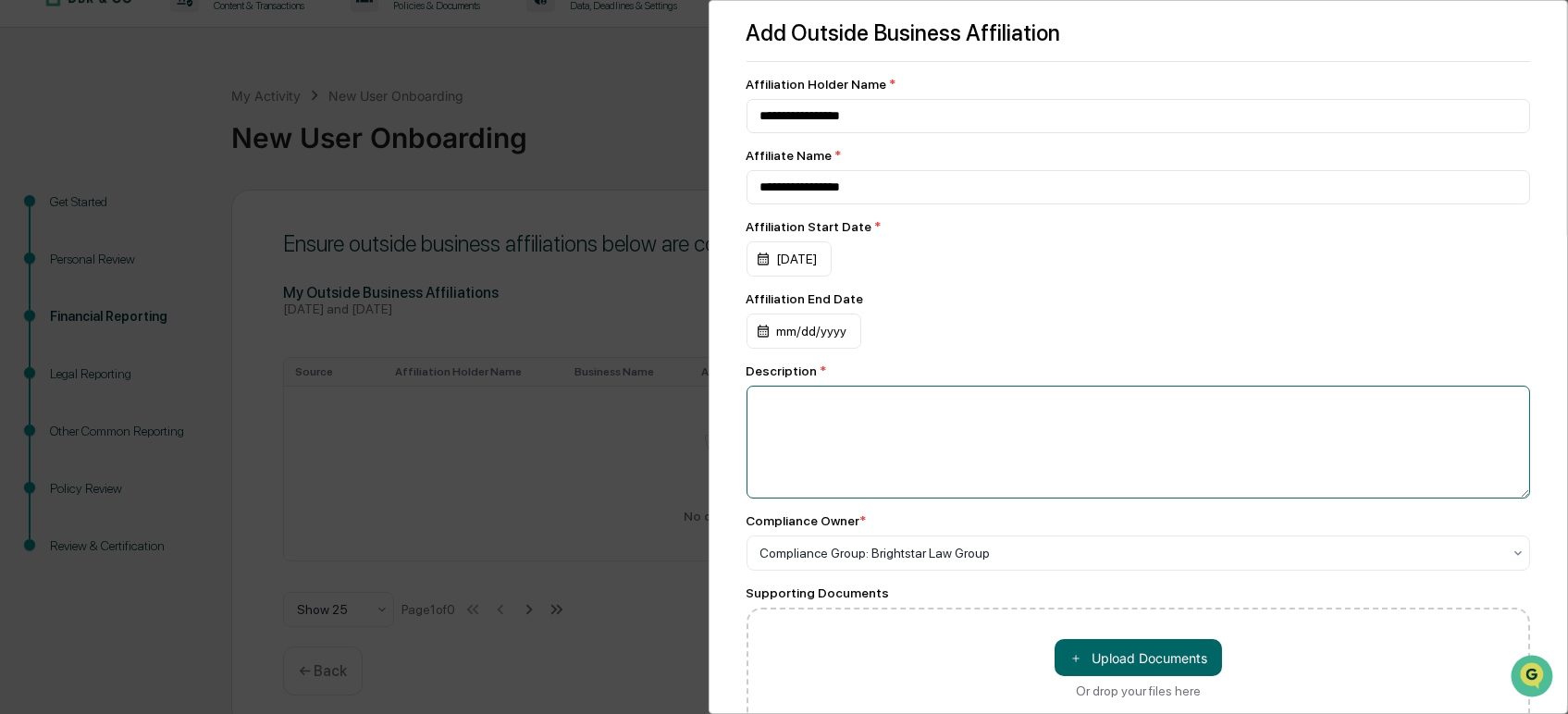
click at [793, 423] on textarea at bounding box center [1139, 442] width 784 height 113
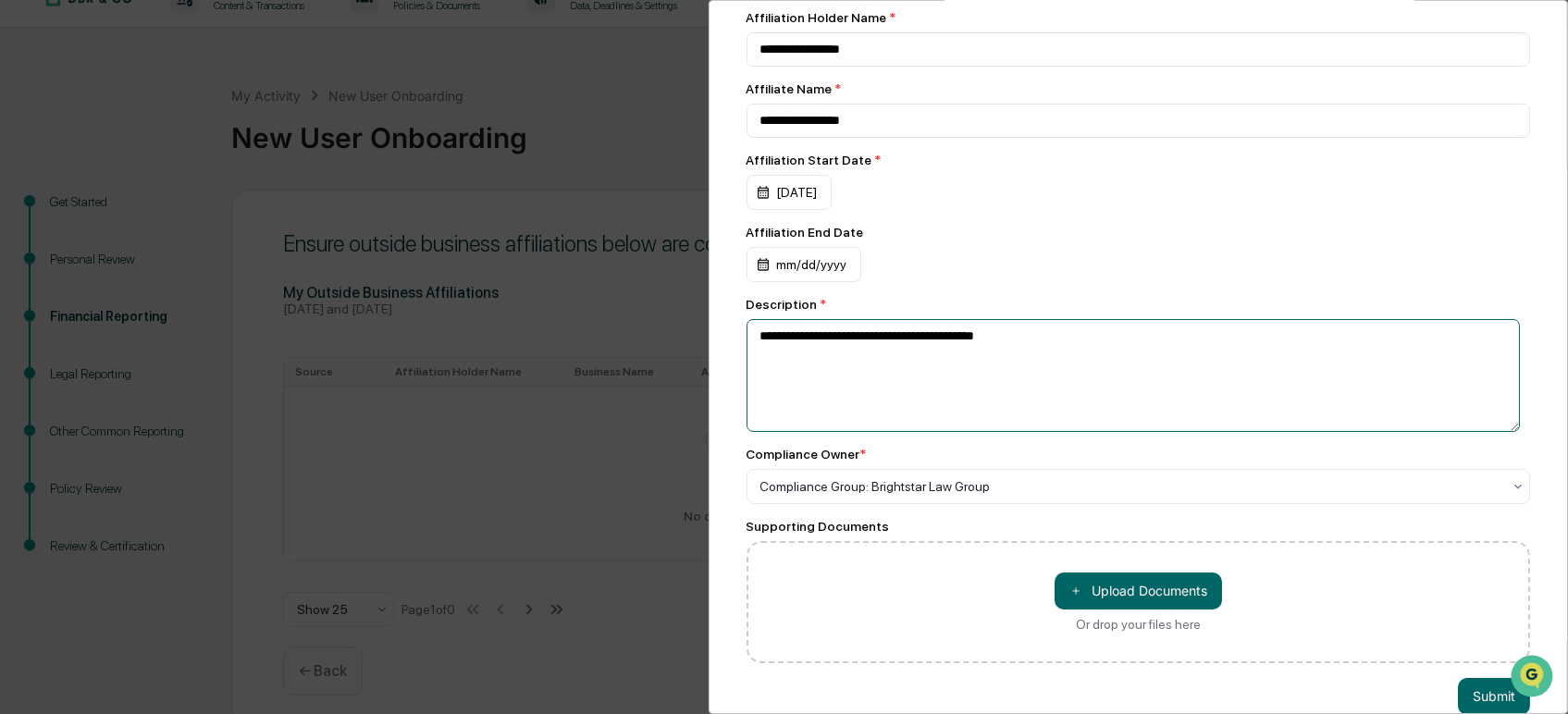
scroll to position [115, 0]
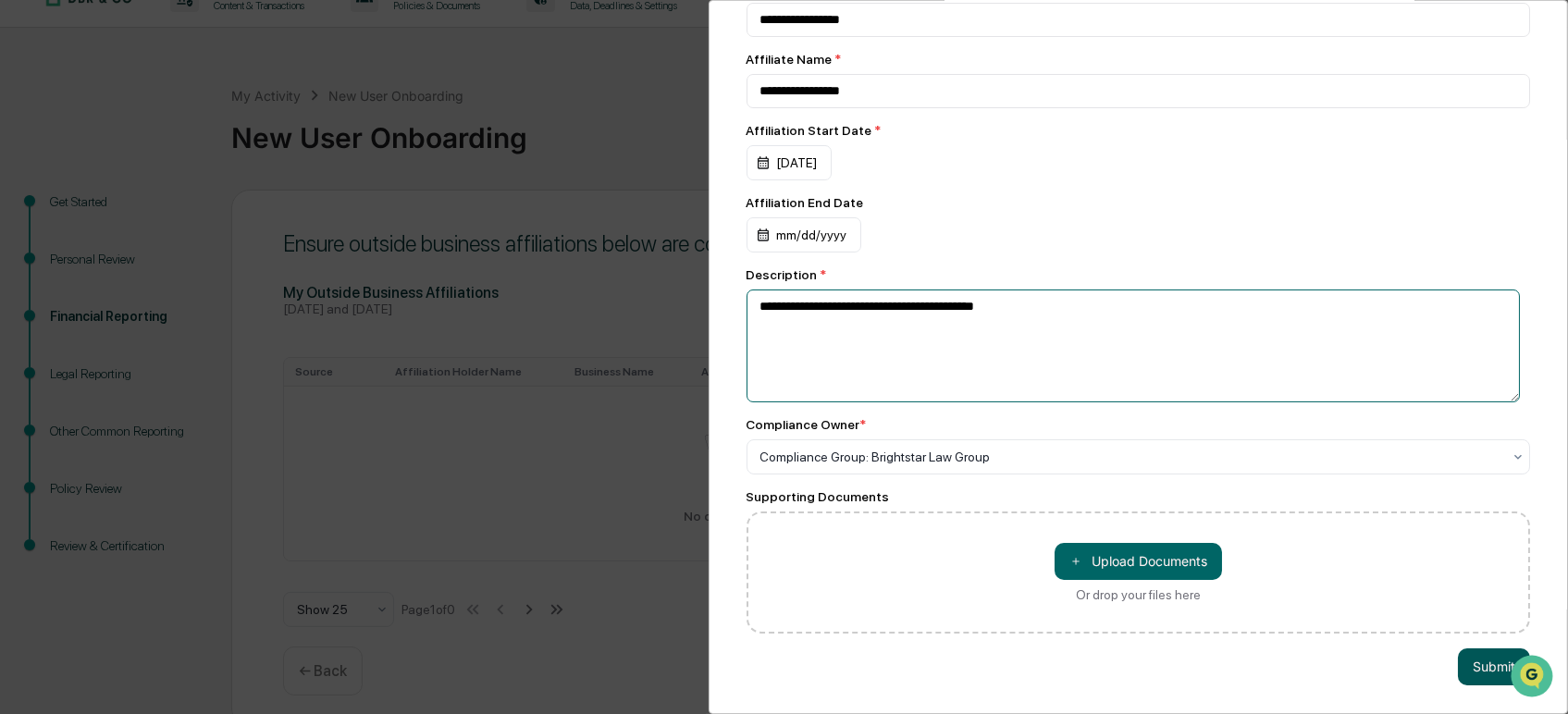
type textarea "**********"
click at [1469, 654] on button "Submit" at bounding box center [1493, 667] width 72 height 37
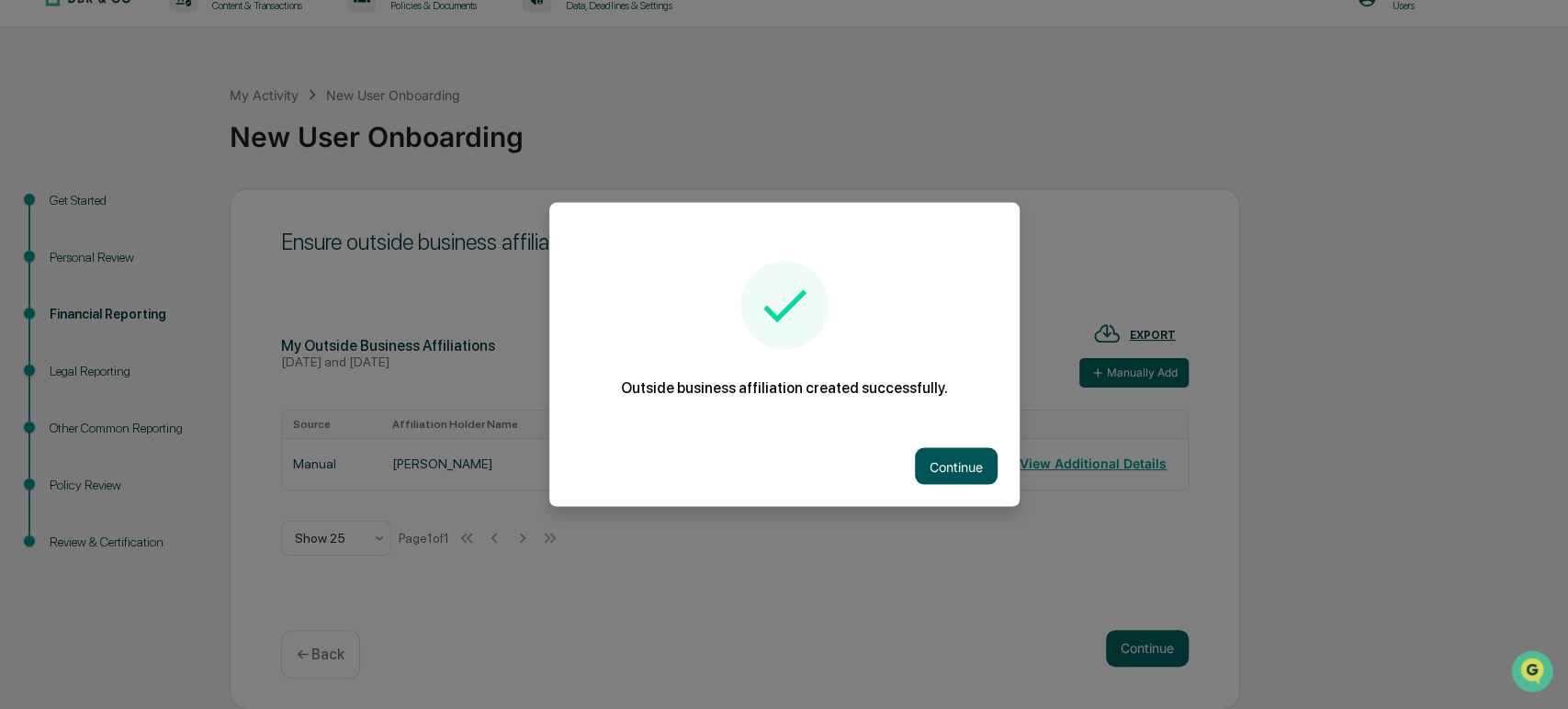
click at [953, 464] on button "Continue" at bounding box center [956, 466] width 83 height 37
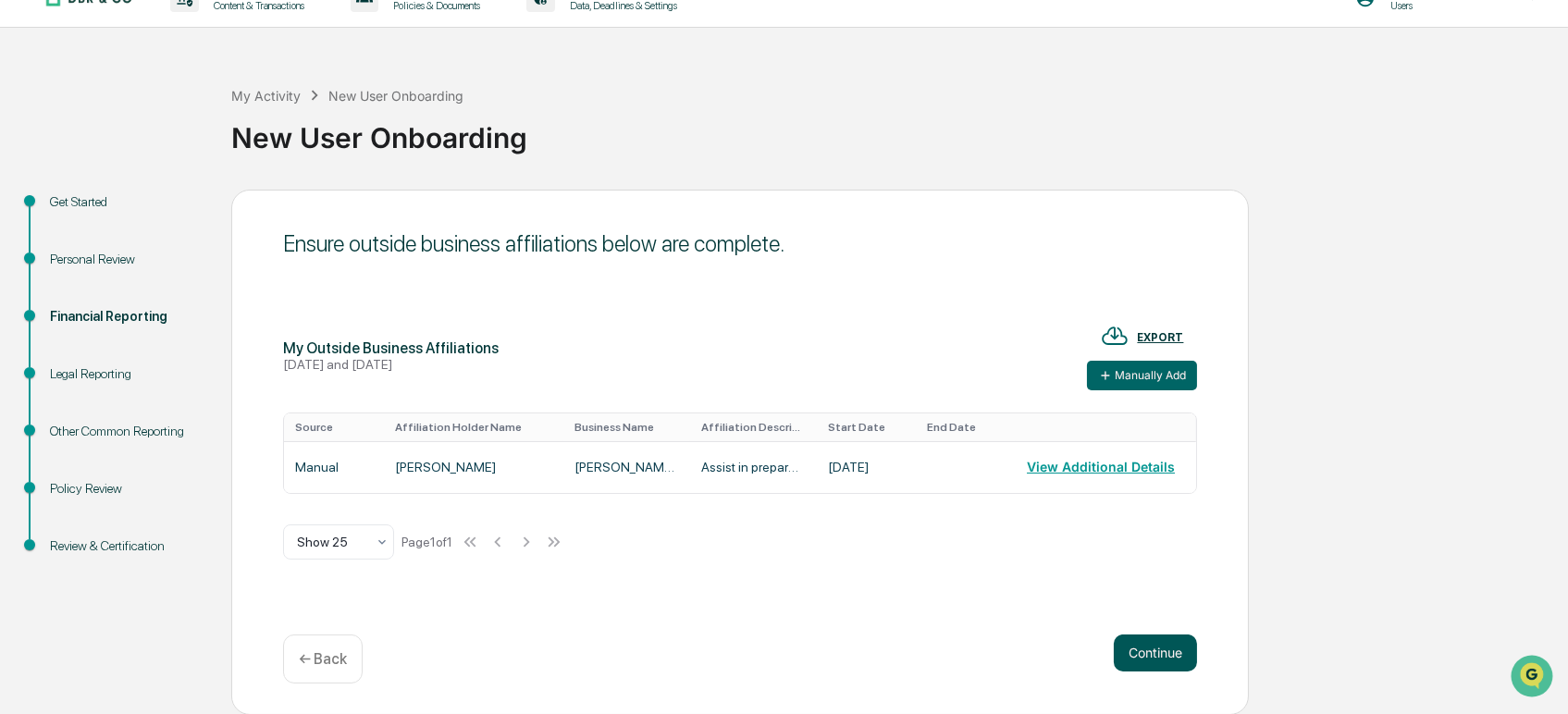
click at [1153, 656] on button "Continue" at bounding box center [1155, 653] width 83 height 37
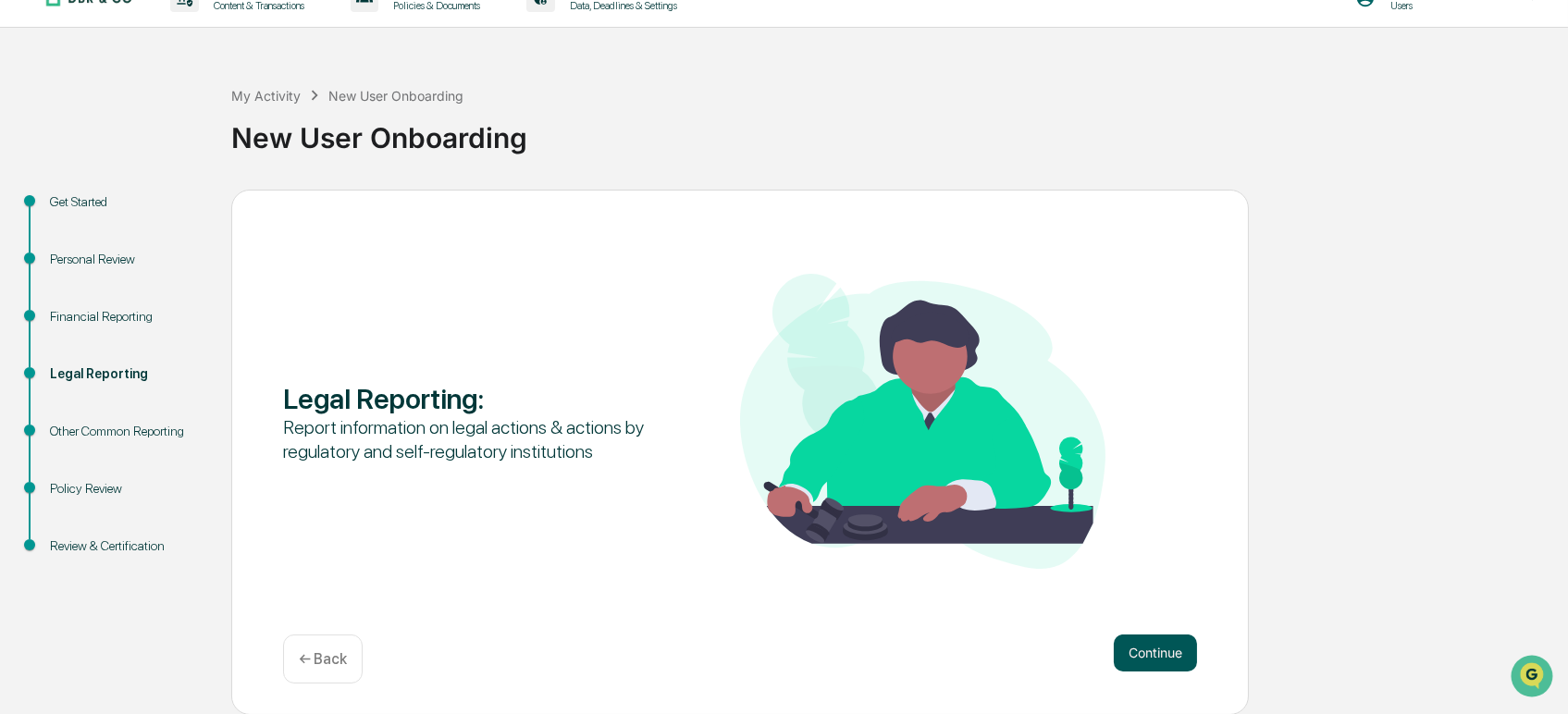
click at [1153, 651] on button "Continue" at bounding box center [1155, 653] width 83 height 37
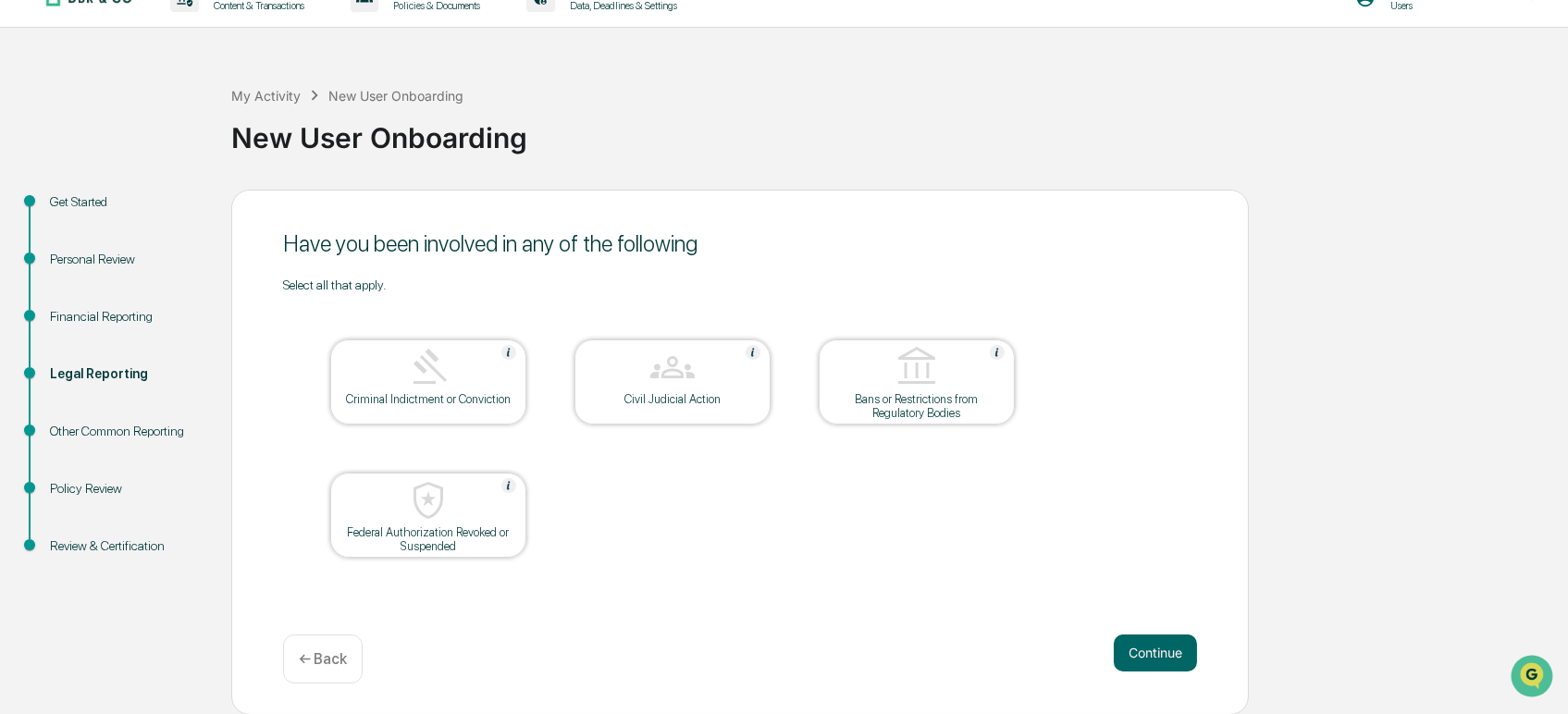
click at [1153, 651] on button "Continue" at bounding box center [1155, 653] width 83 height 37
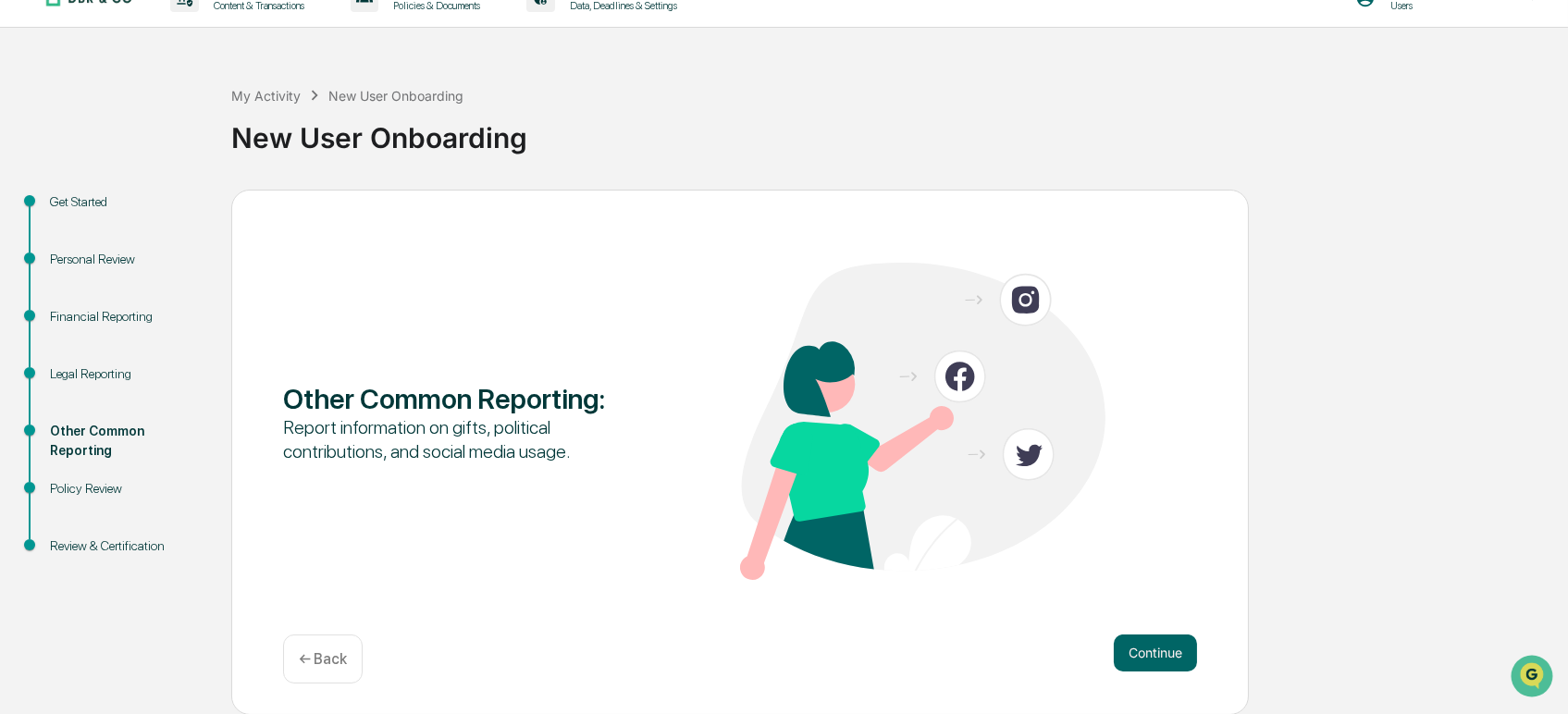
click at [1153, 651] on button "Continue" at bounding box center [1155, 653] width 83 height 37
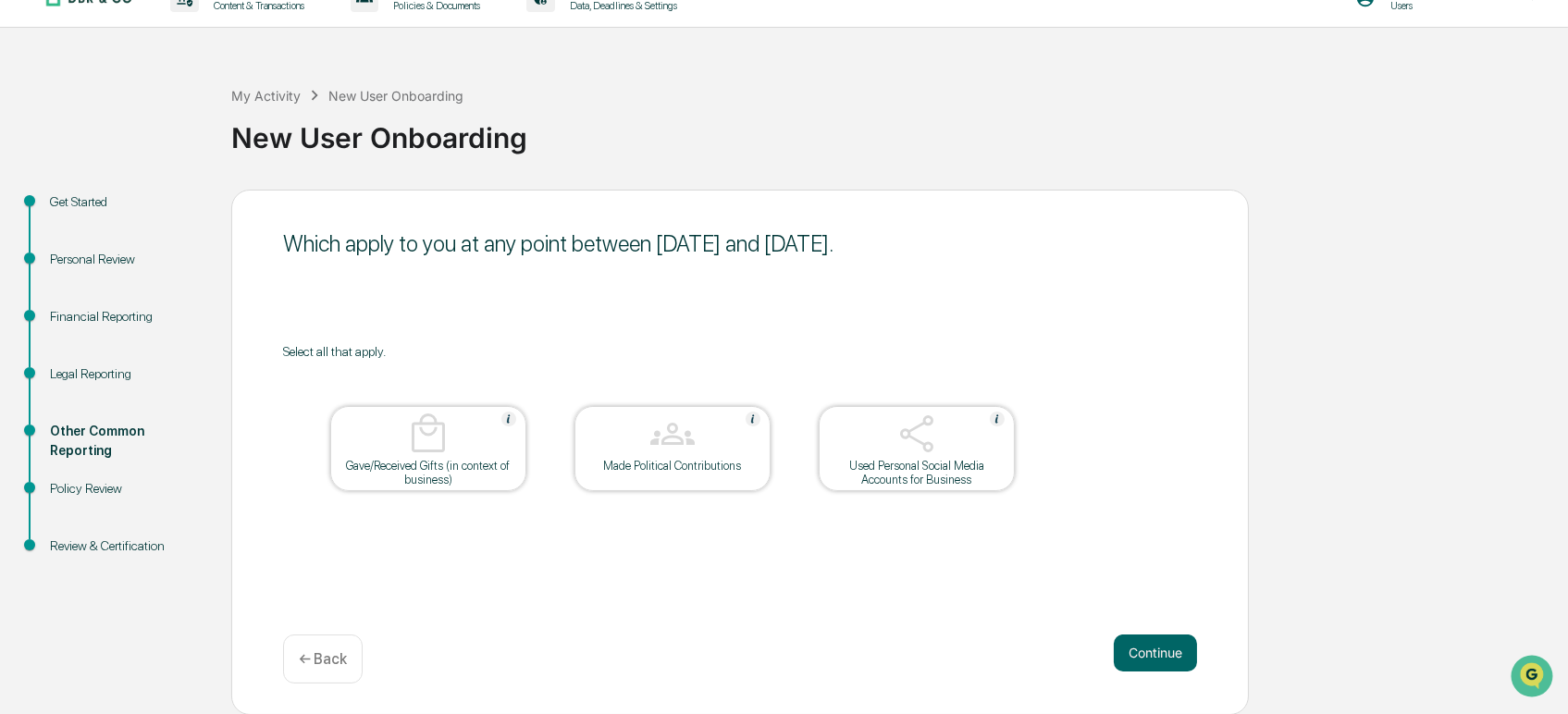
click at [1153, 651] on button "Continue" at bounding box center [1155, 653] width 83 height 37
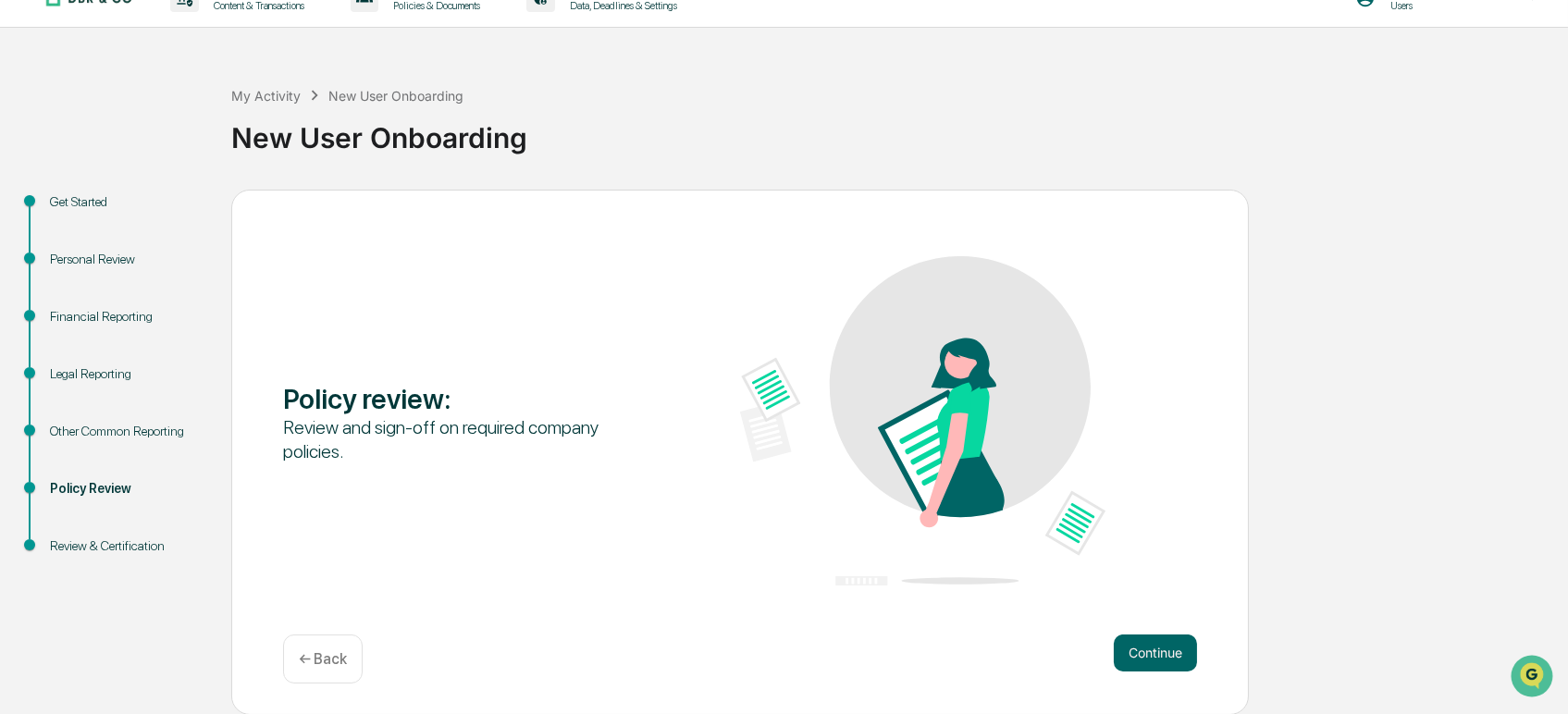
click at [1153, 651] on button "Continue" at bounding box center [1155, 653] width 83 height 37
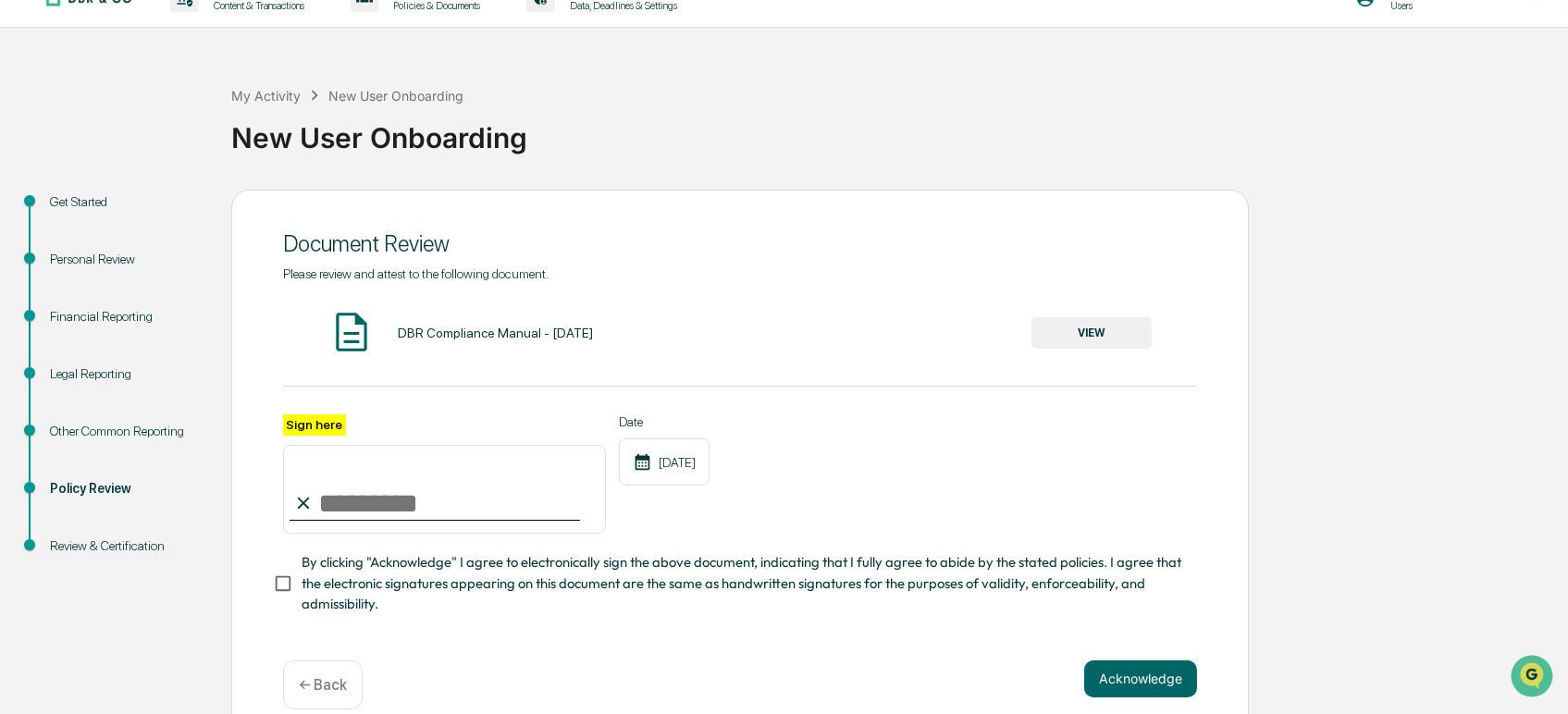
click at [1092, 333] on button "VIEW" at bounding box center [1091, 333] width 120 height 32
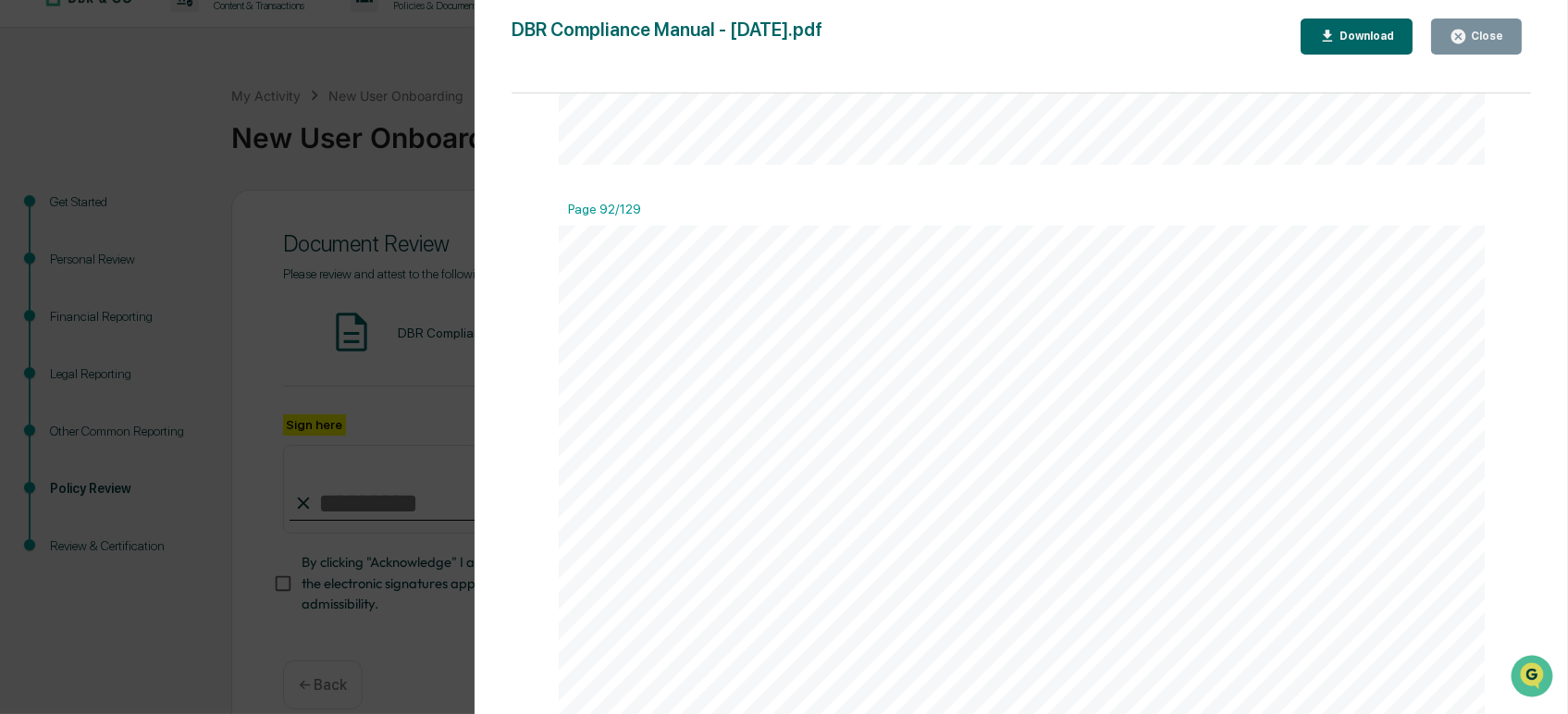
scroll to position [161981, 0]
click at [1492, 37] on div "Close" at bounding box center [1486, 36] width 36 height 13
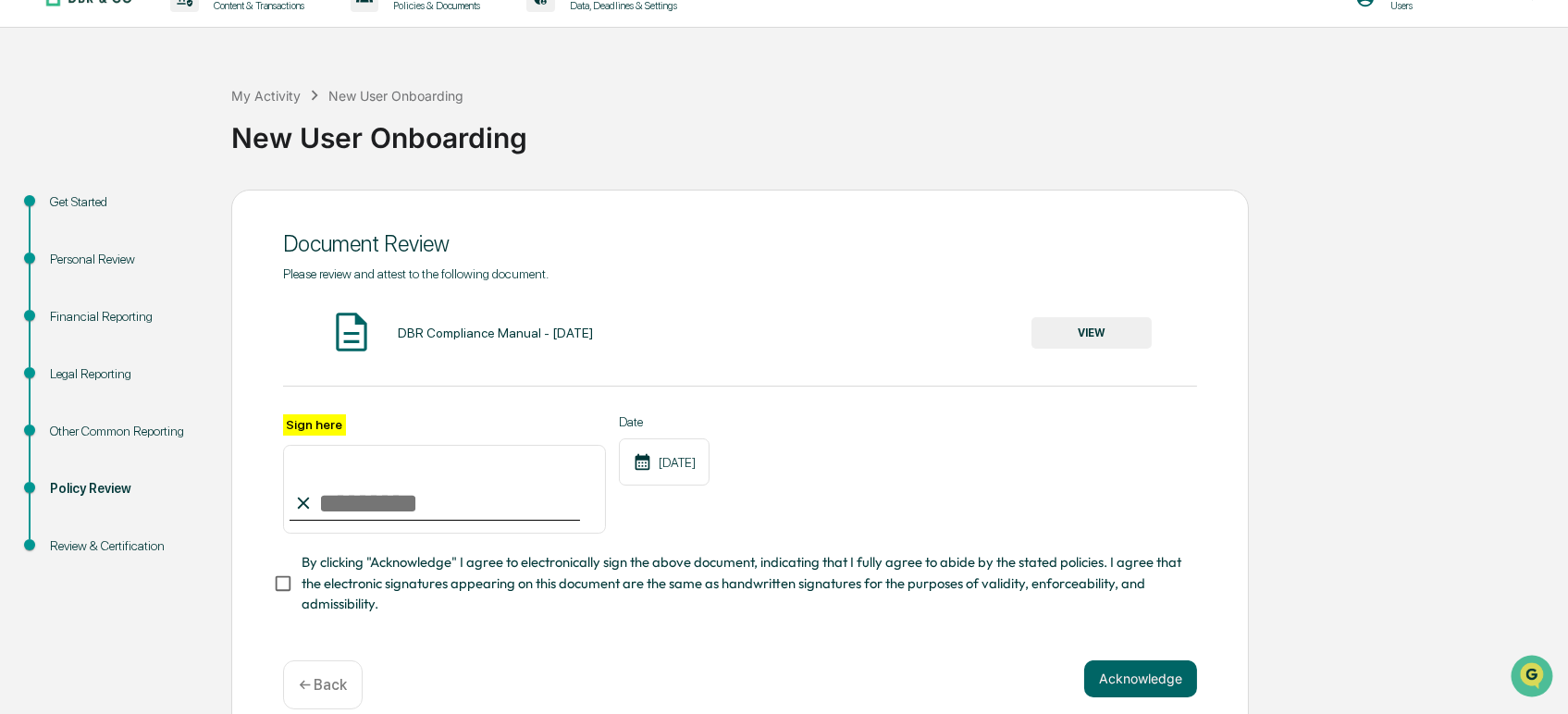
click at [305, 512] on icon at bounding box center [303, 502] width 20 height 20
click at [320, 510] on input "Sign here" at bounding box center [444, 489] width 323 height 89
type input "**********"
click at [1134, 690] on button "Acknowledge" at bounding box center [1141, 679] width 113 height 37
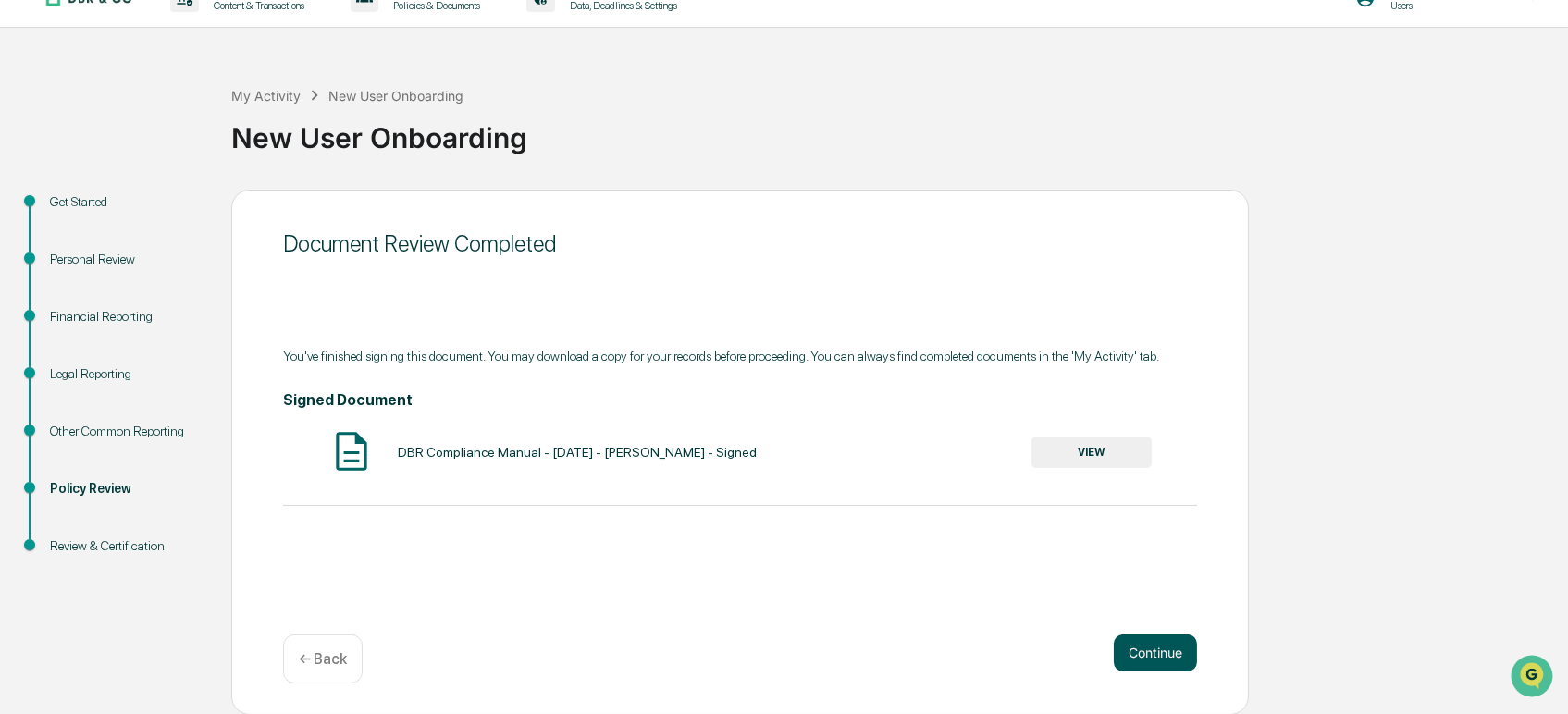
click at [1168, 651] on button "Continue" at bounding box center [1155, 653] width 83 height 37
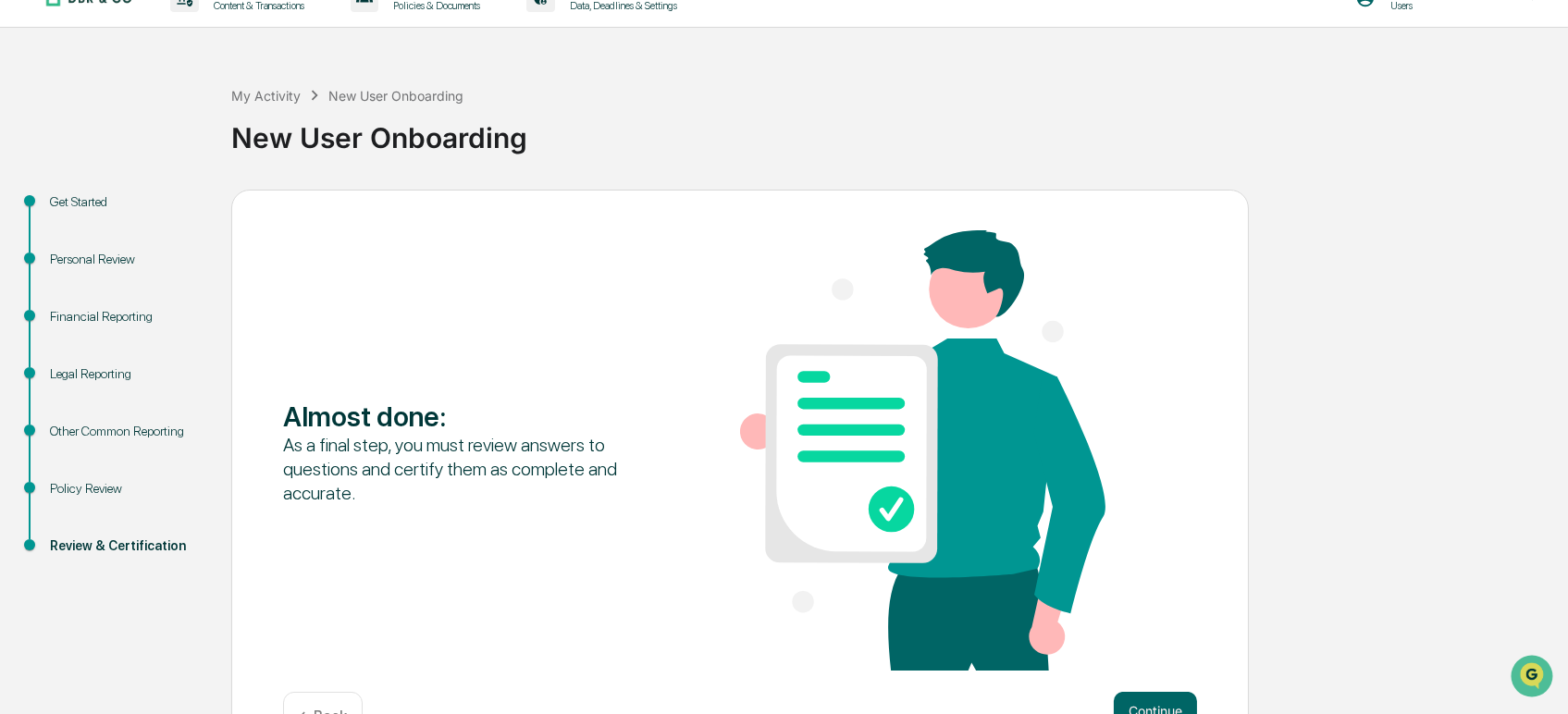
scroll to position [89, 0]
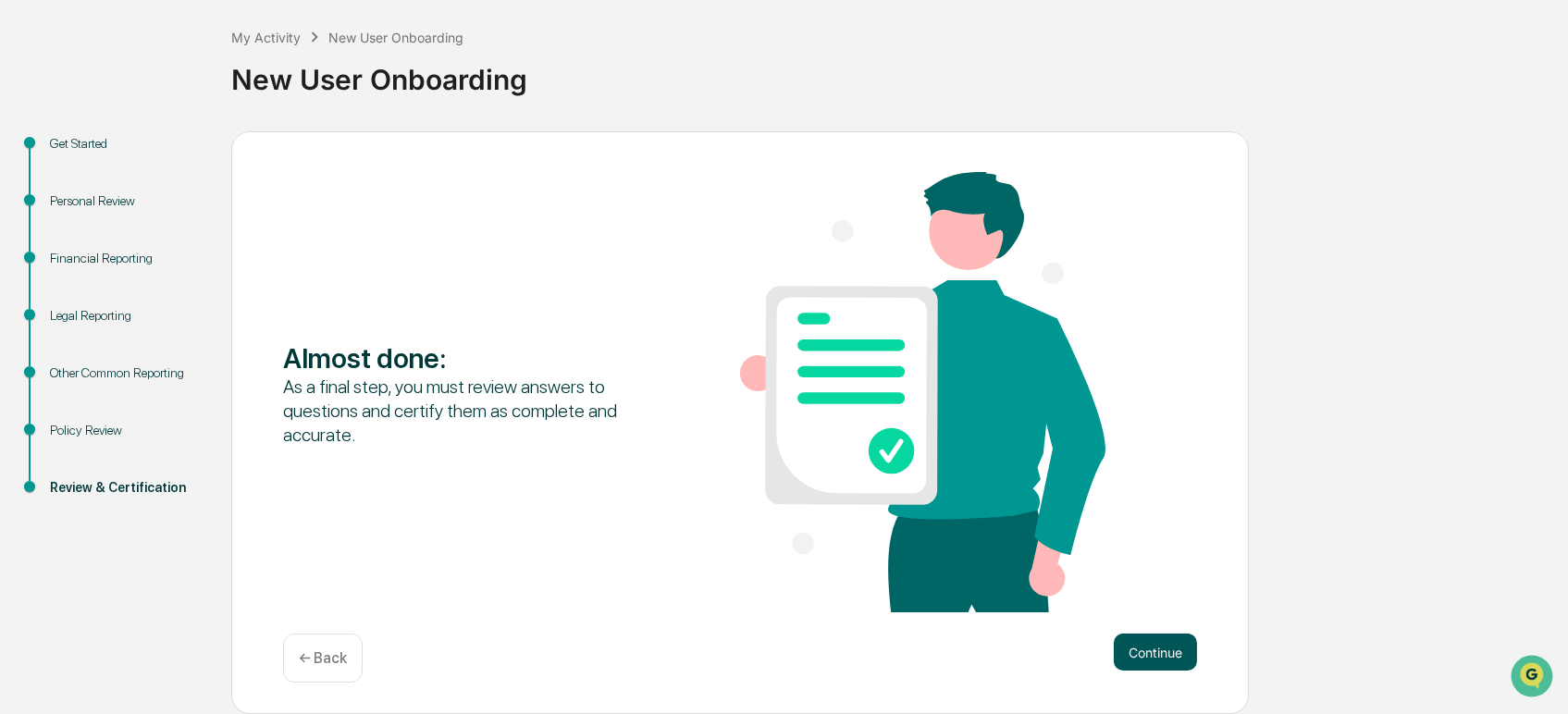
click at [1147, 652] on button "Continue" at bounding box center [1155, 652] width 83 height 37
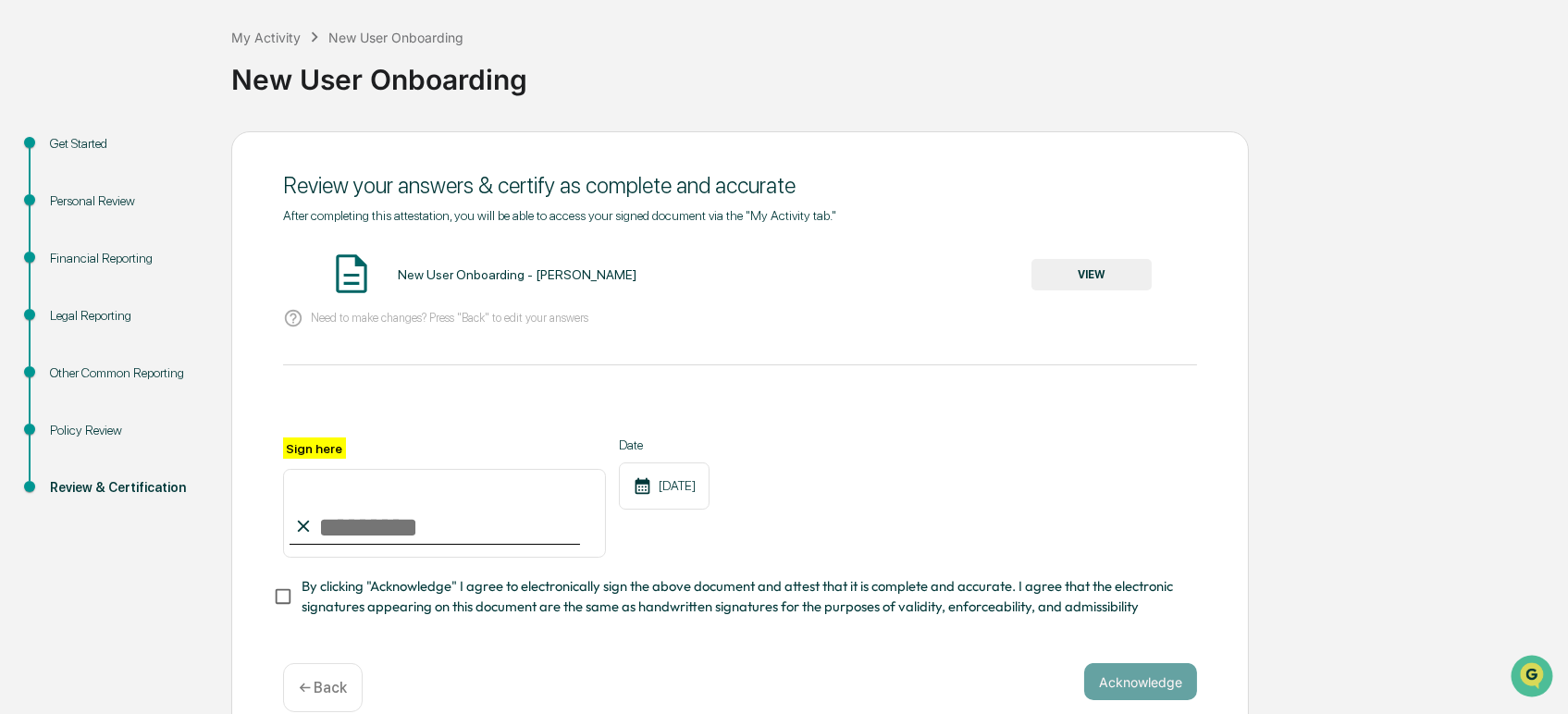
click at [1108, 281] on button "VIEW" at bounding box center [1091, 274] width 120 height 32
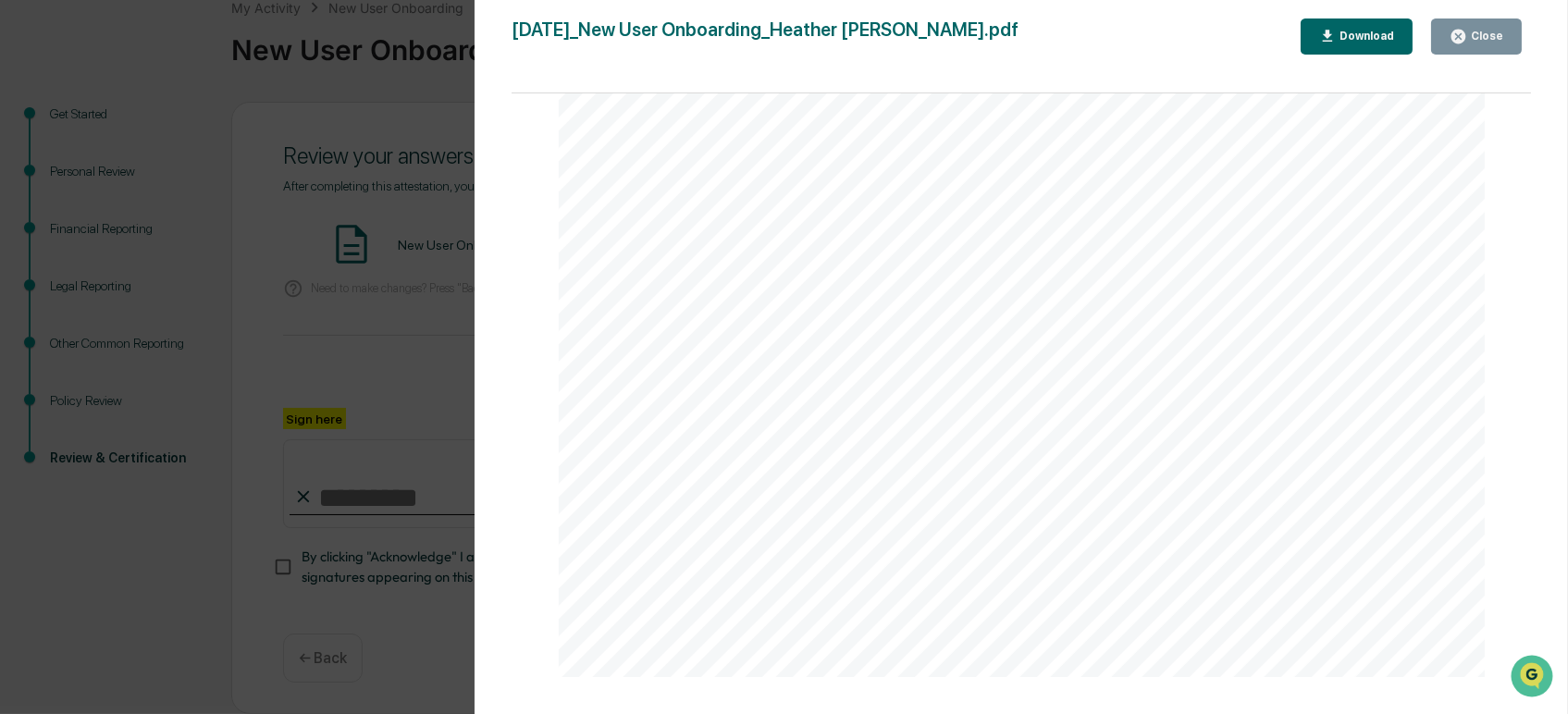
scroll to position [4814, 0]
click at [1486, 35] on div "Close" at bounding box center [1486, 36] width 36 height 13
